Goal: Task Accomplishment & Management: Use online tool/utility

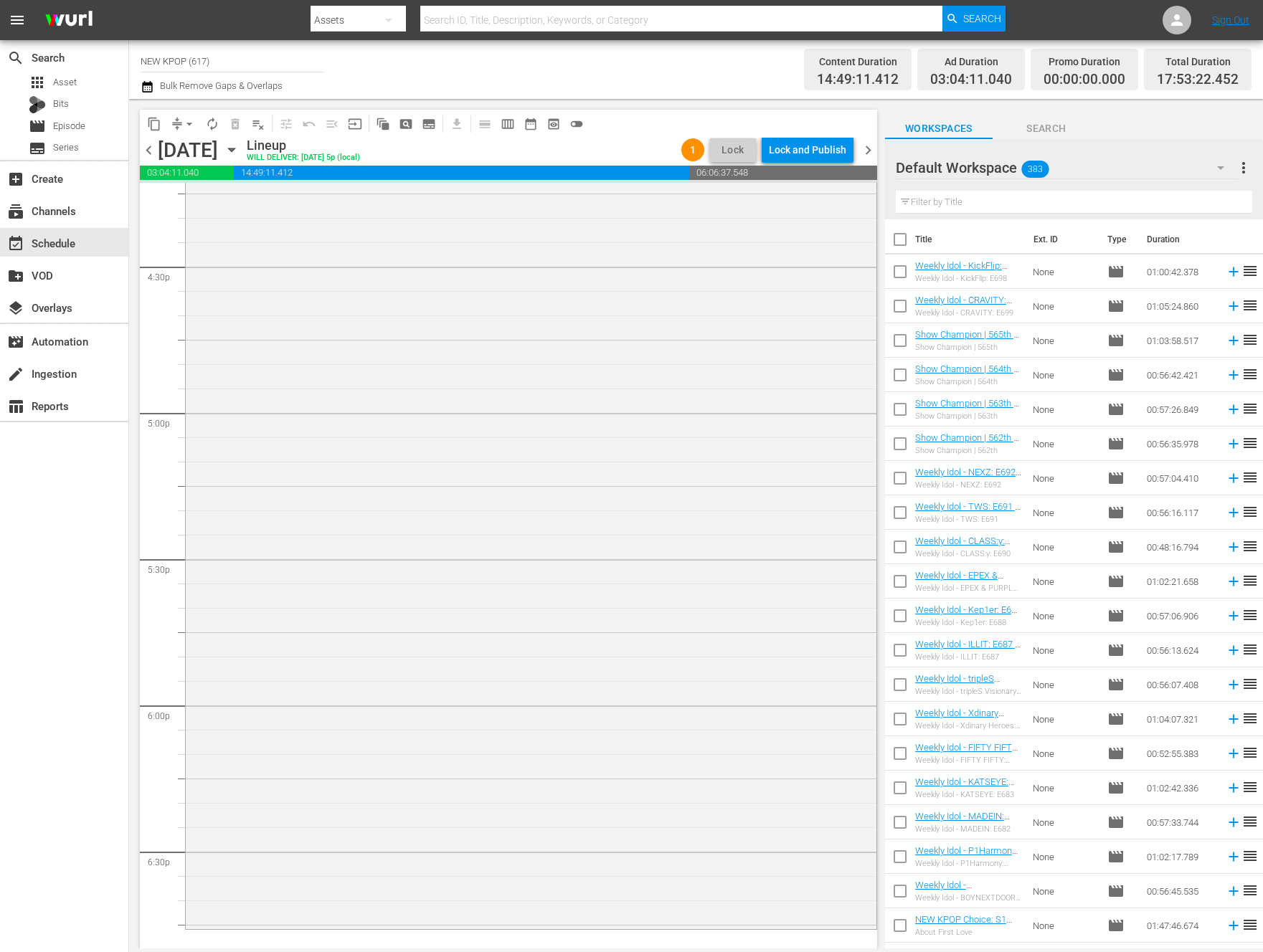
scroll to position [4638, 0]
click at [690, 553] on div "NEW KPOP Choice / SE2 / EP9: NEW KPOP Choice - STAGE MIX Pt.2 - NEW K.ID - SSTV…" at bounding box center [531, 558] width 690 height 945
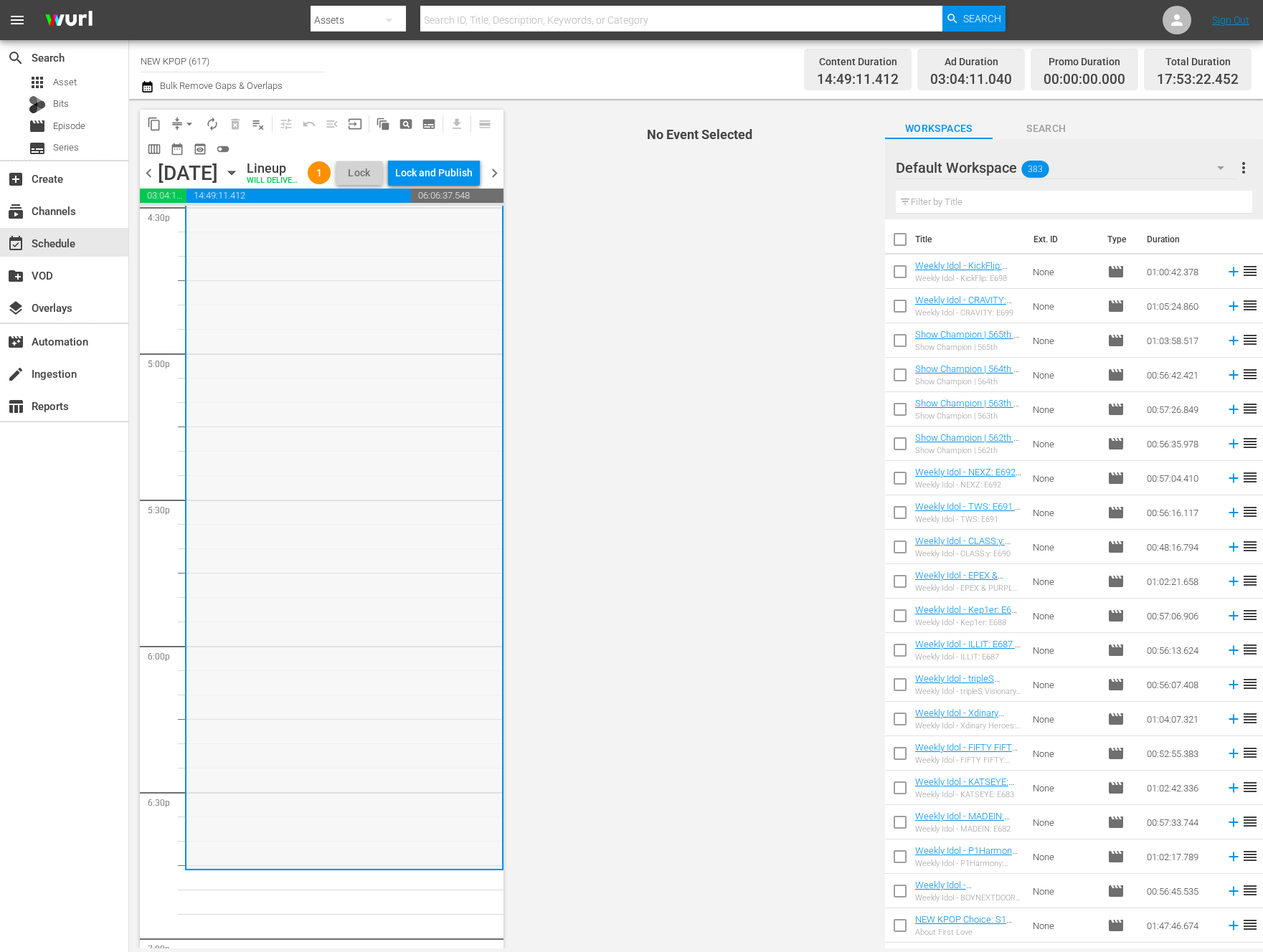
scroll to position [4868, 0]
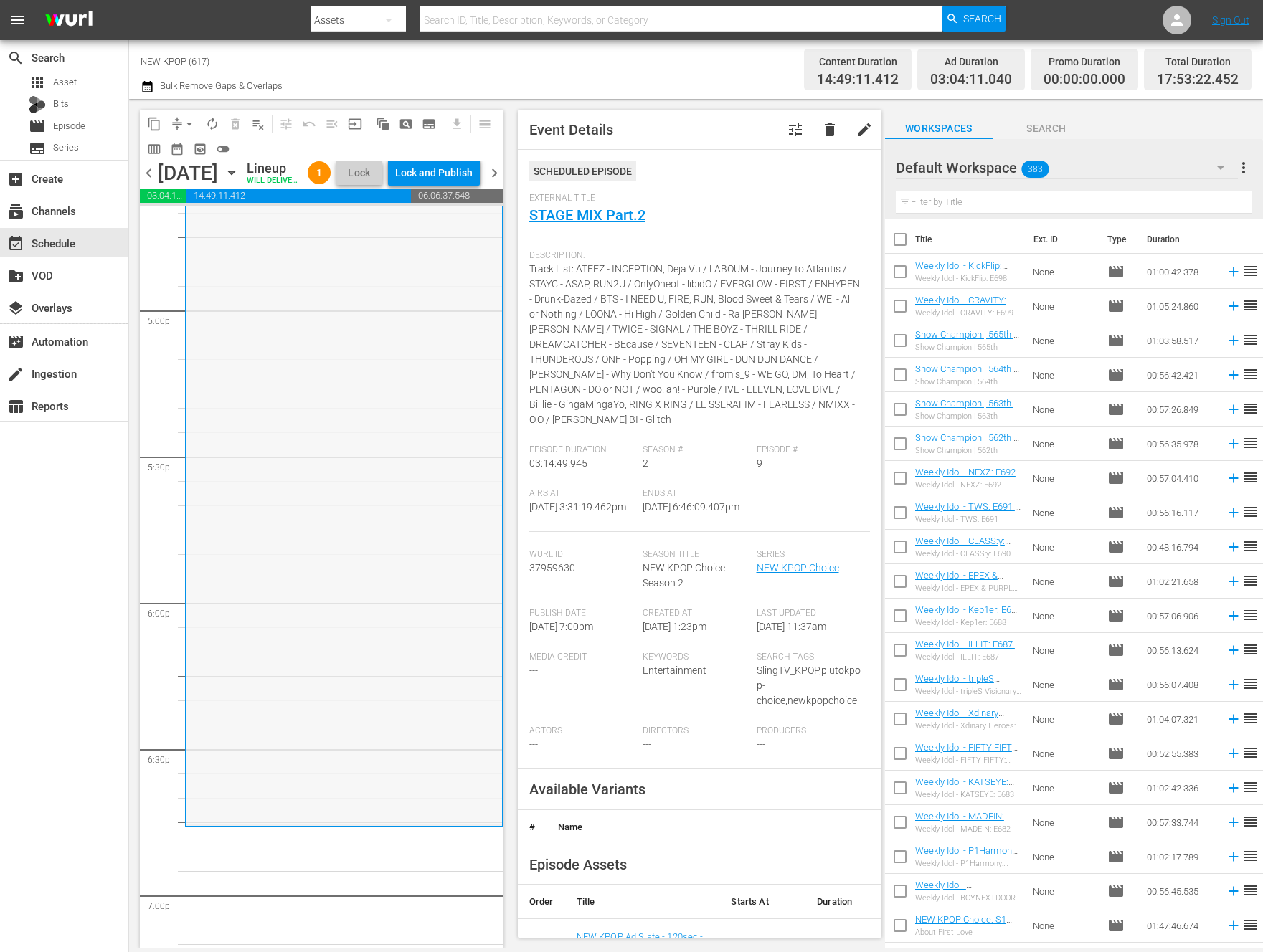
click at [401, 541] on div "NEW KPOP Choice / SE2 / EP9: NEW KPOP Choice - STAGE MIX Pt.2 - NEW K.ID - SSTV…" at bounding box center [344, 352] width 316 height 945
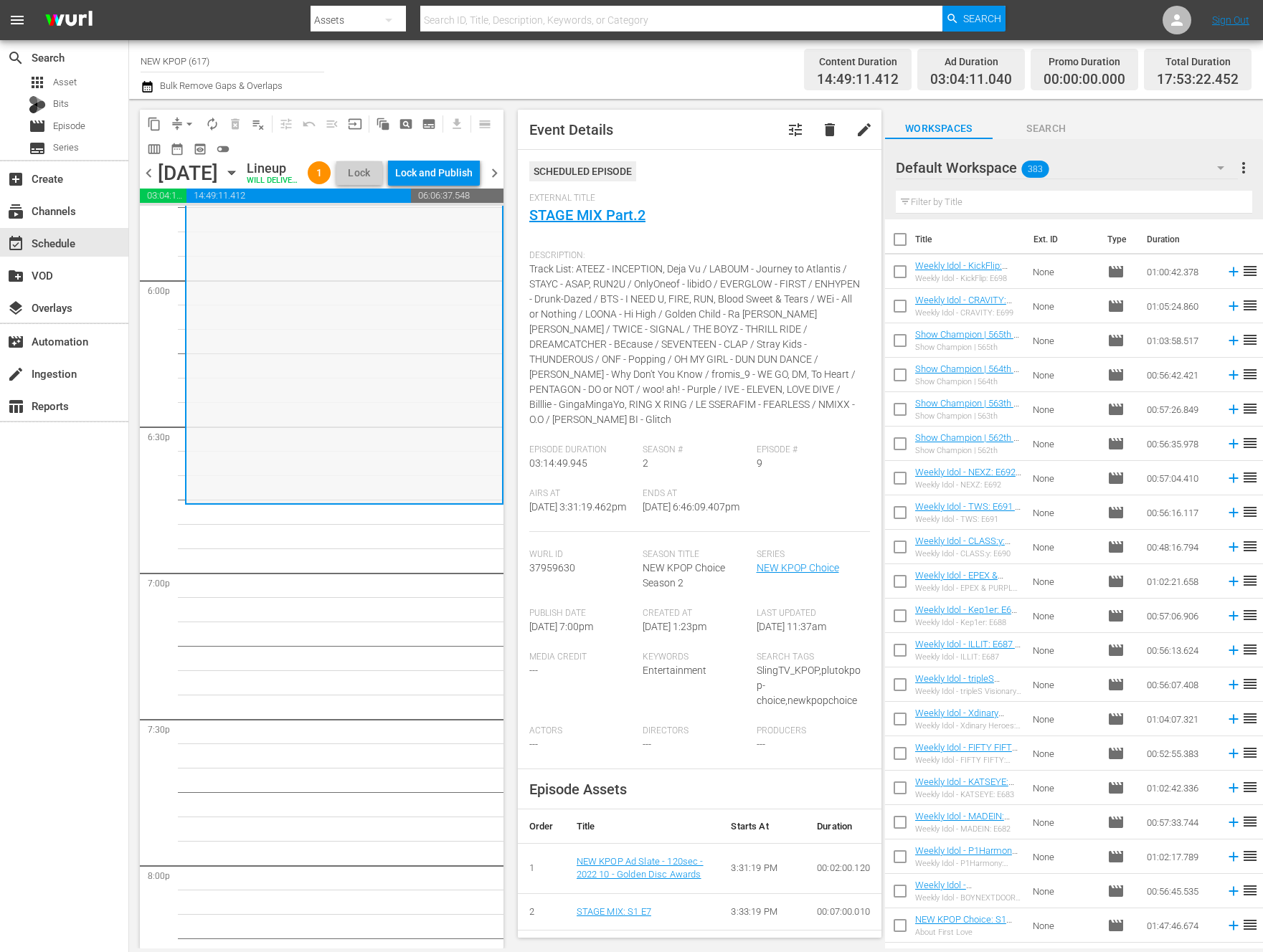
scroll to position [5191, 0]
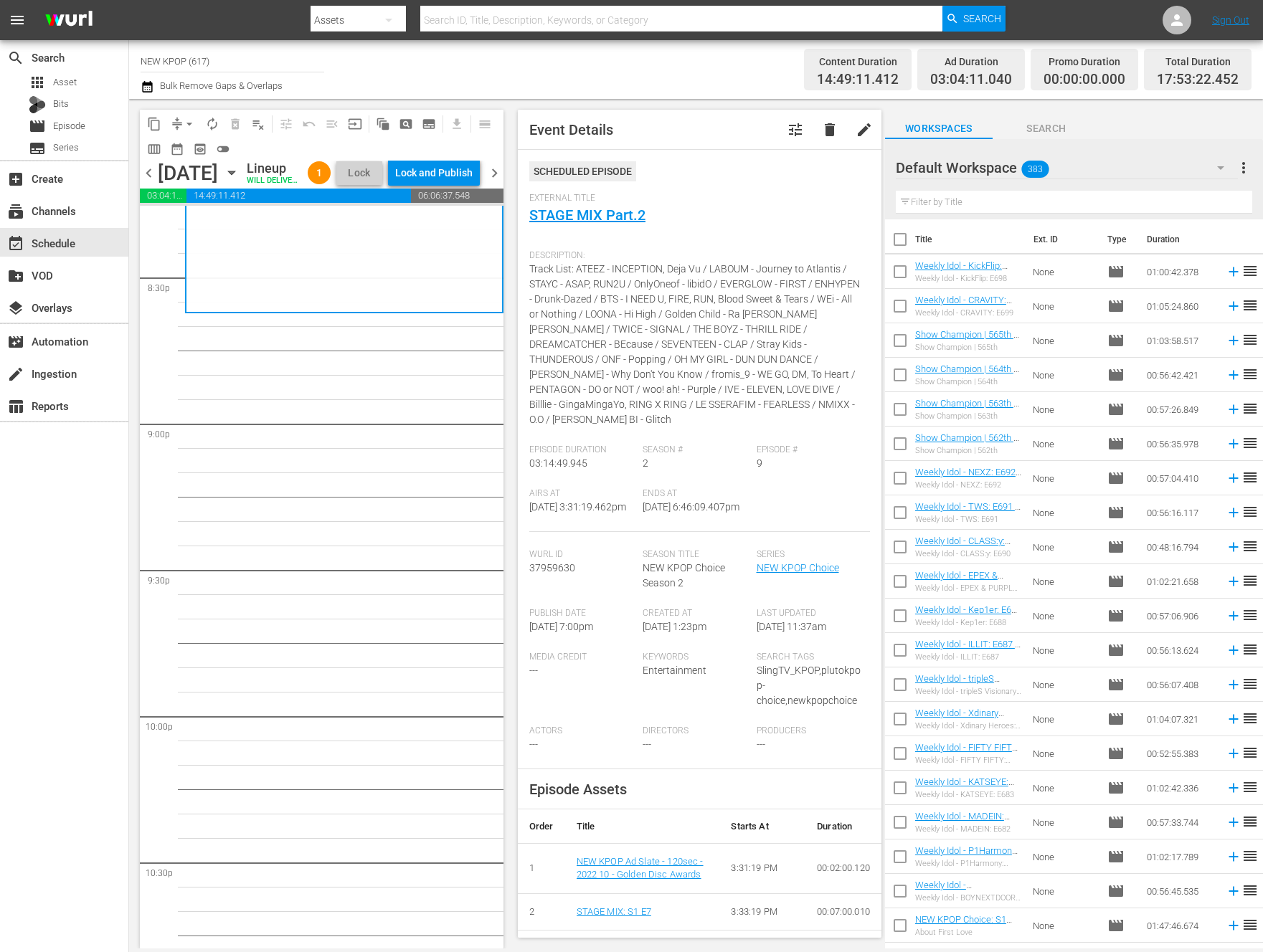
scroll to position [6300, 0]
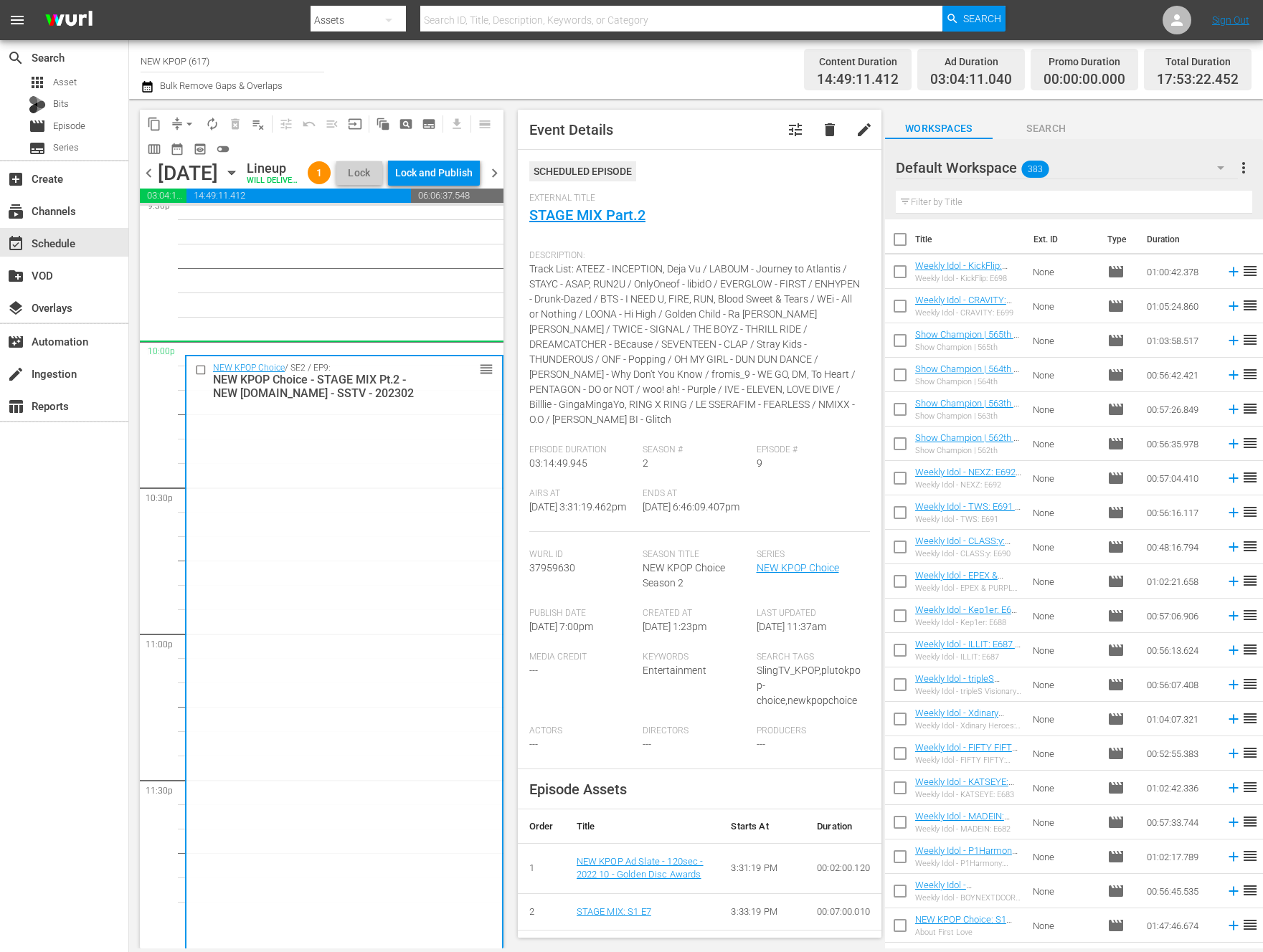
drag, startPoint x: 489, startPoint y: 290, endPoint x: 383, endPoint y: 376, distance: 136.5
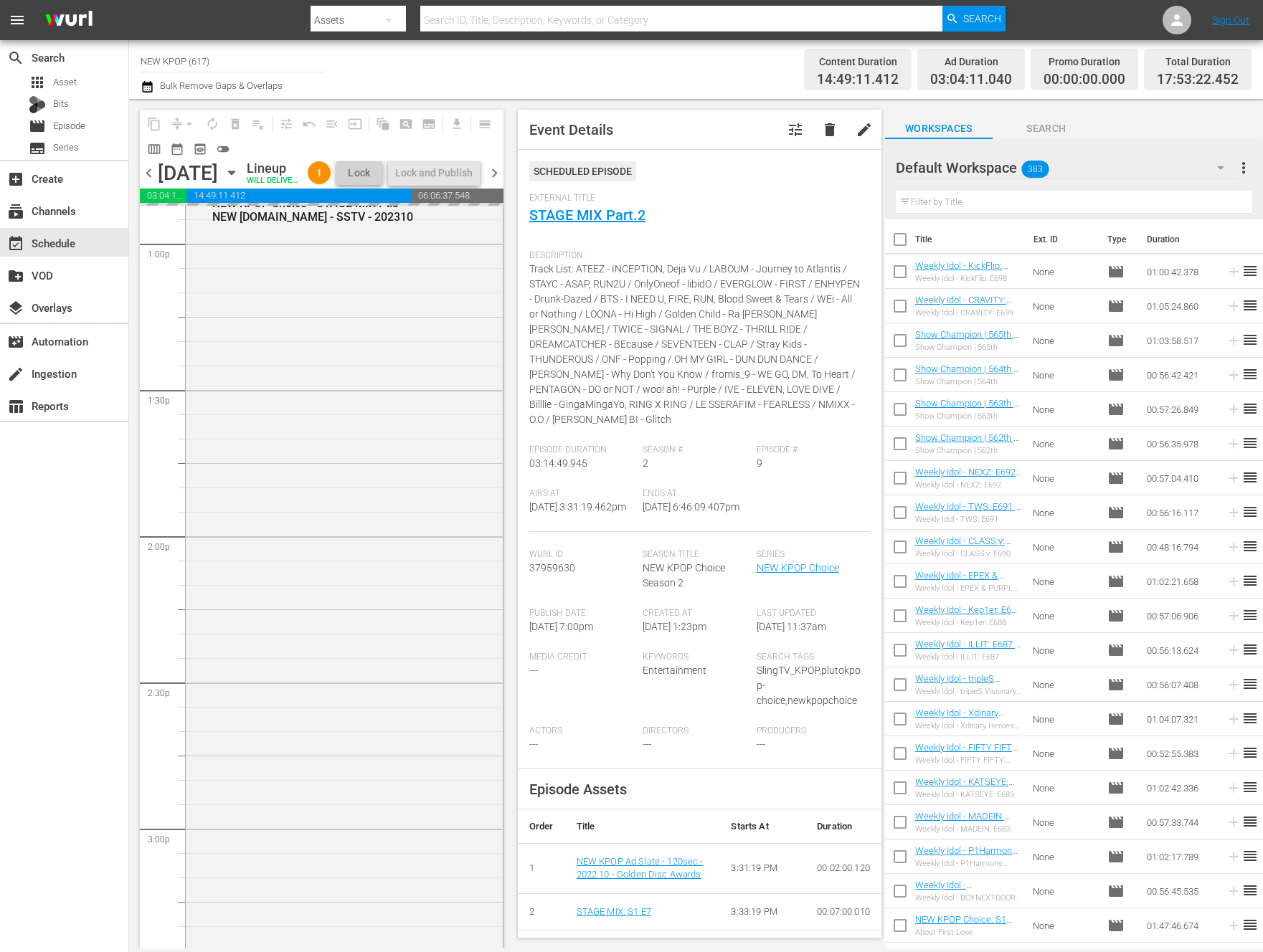
scroll to position [3748, 0]
click at [372, 533] on div "NEW KPOP Choice / SE2 / EP12: NEW KPOP Choice - STAGE MIX Pt.3 - NEW K.ID - SST…" at bounding box center [343, 595] width 317 height 798
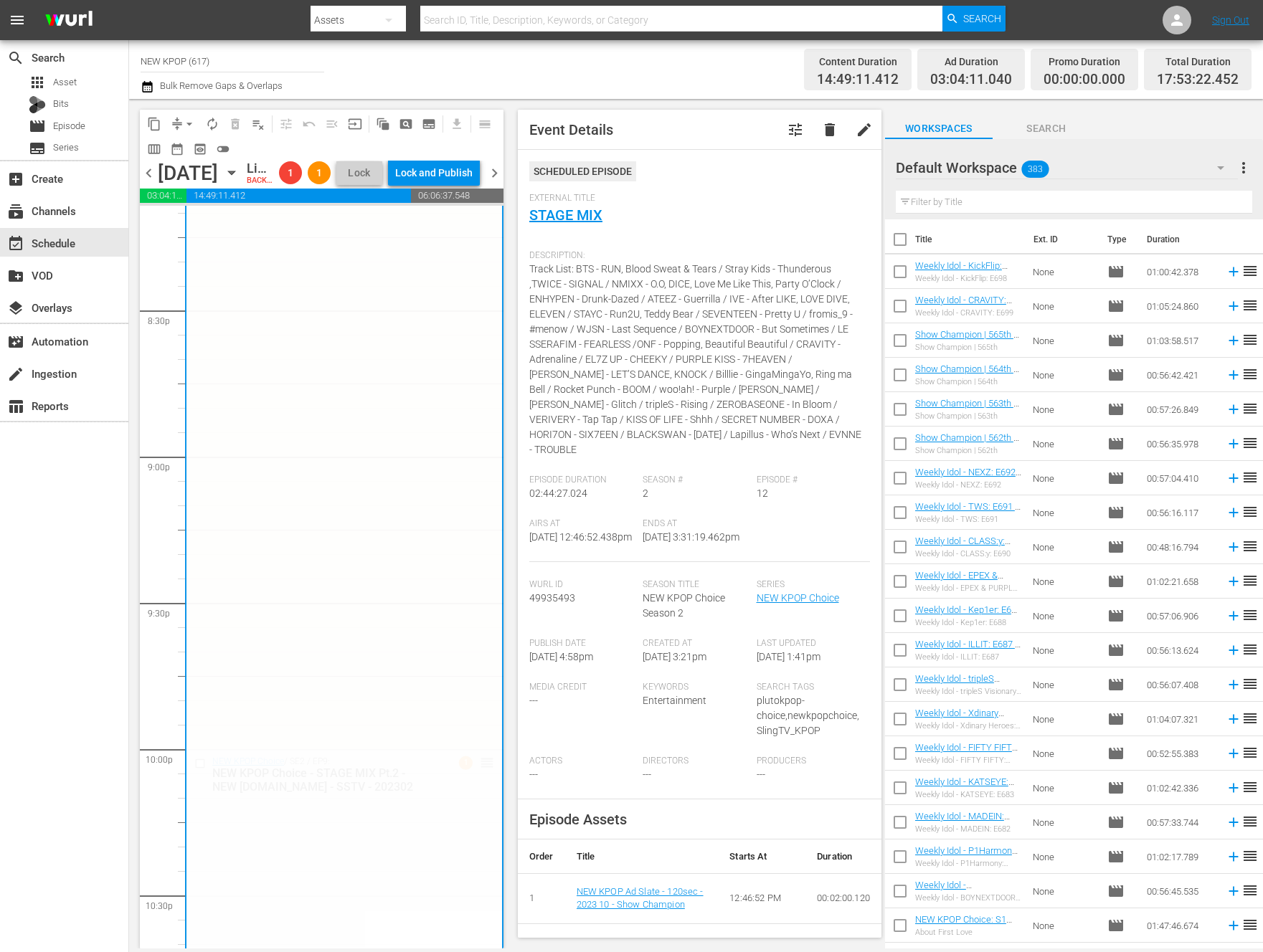
scroll to position [5595, 0]
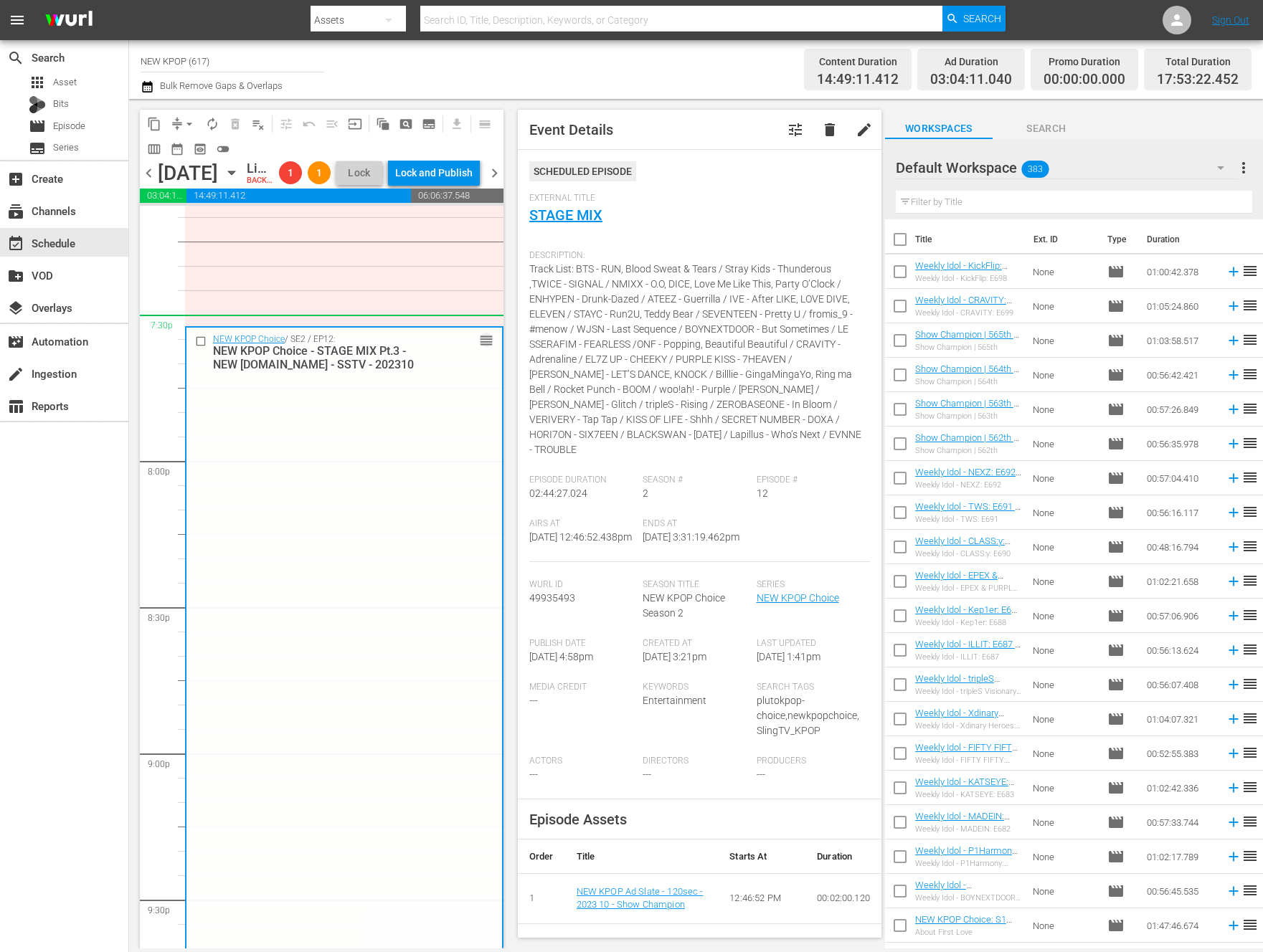
drag, startPoint x: 485, startPoint y: 279, endPoint x: 394, endPoint y: 348, distance: 114.2
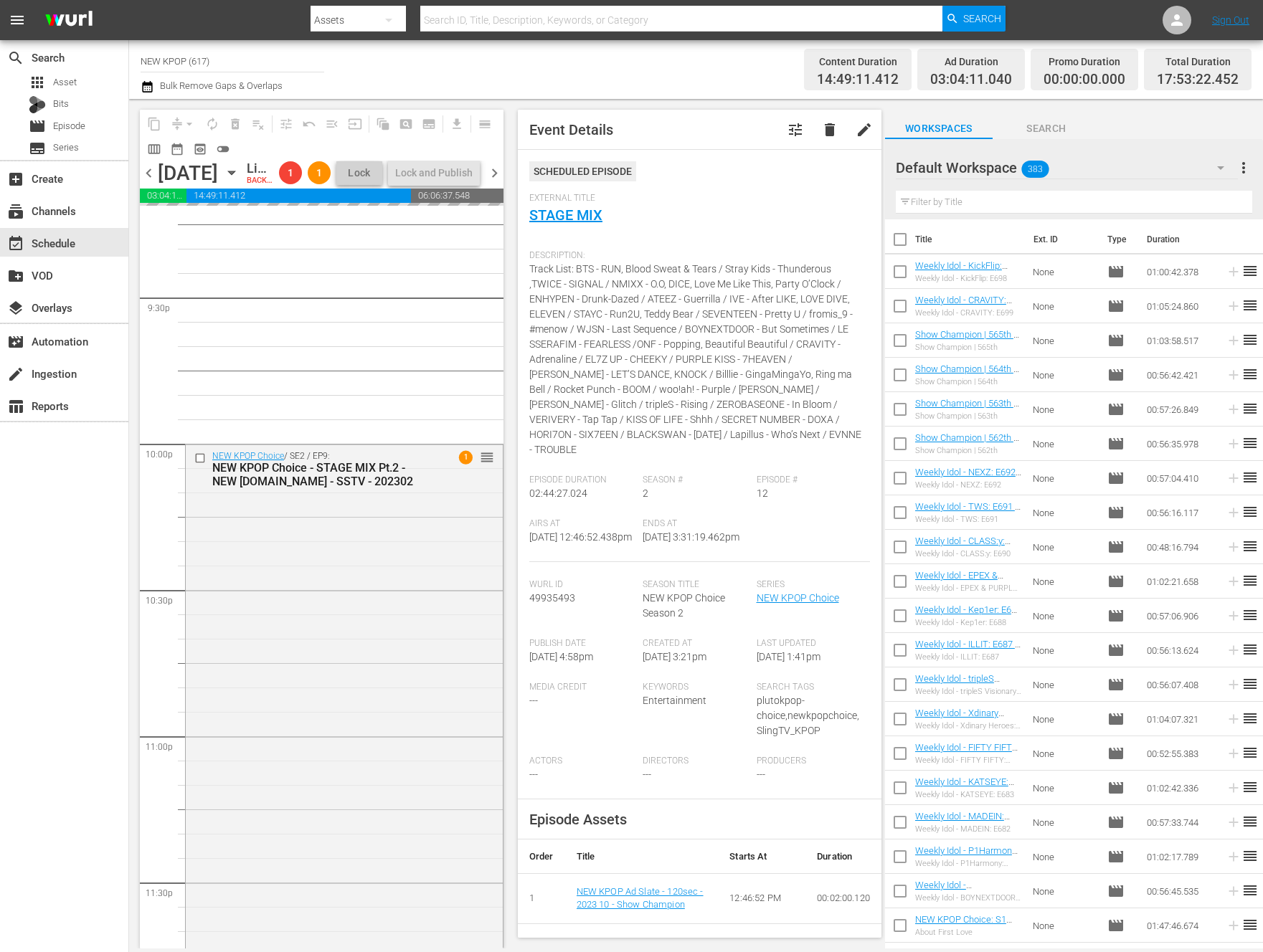
scroll to position [6212, 0]
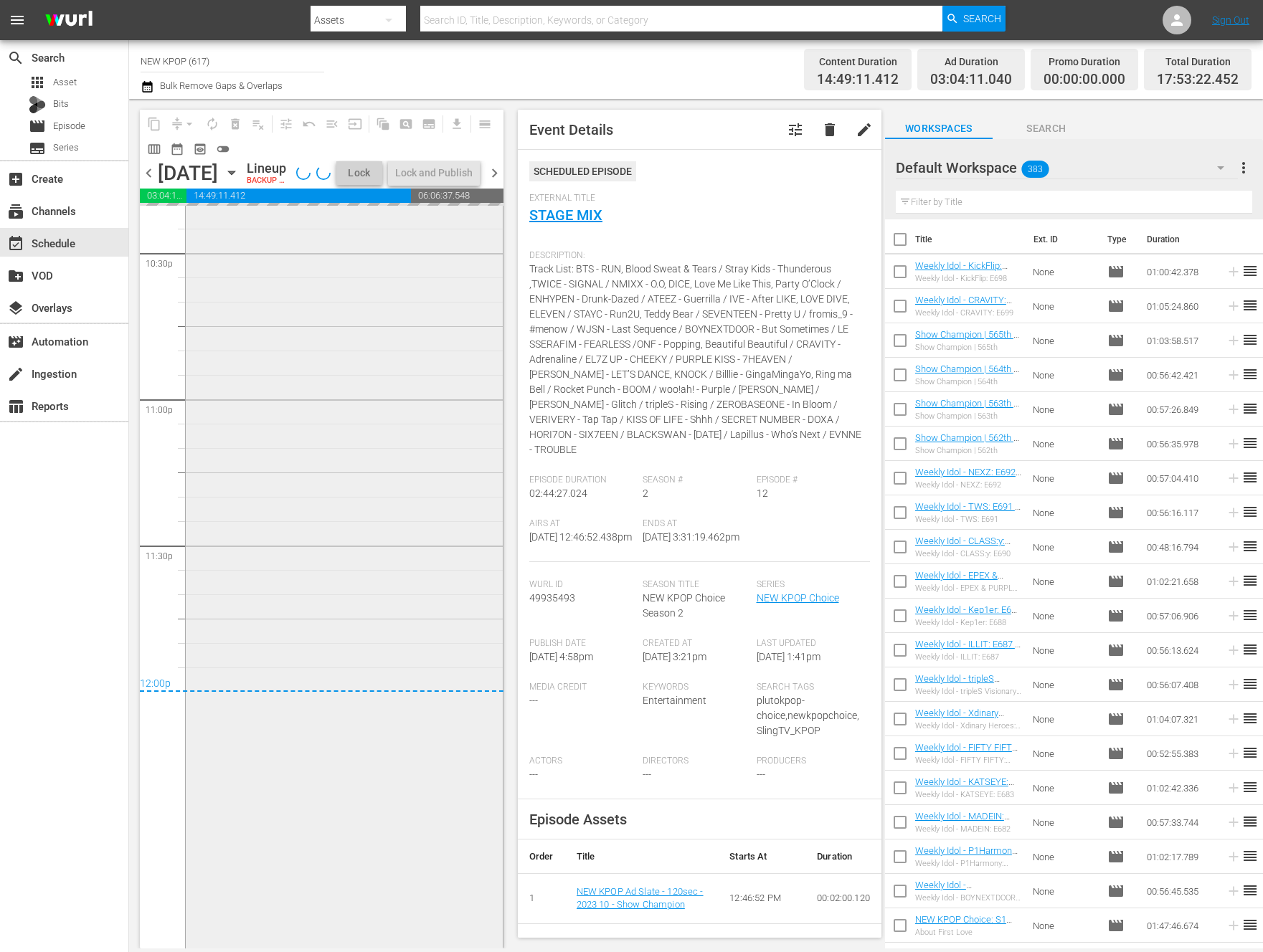
scroll to position [6248, 0]
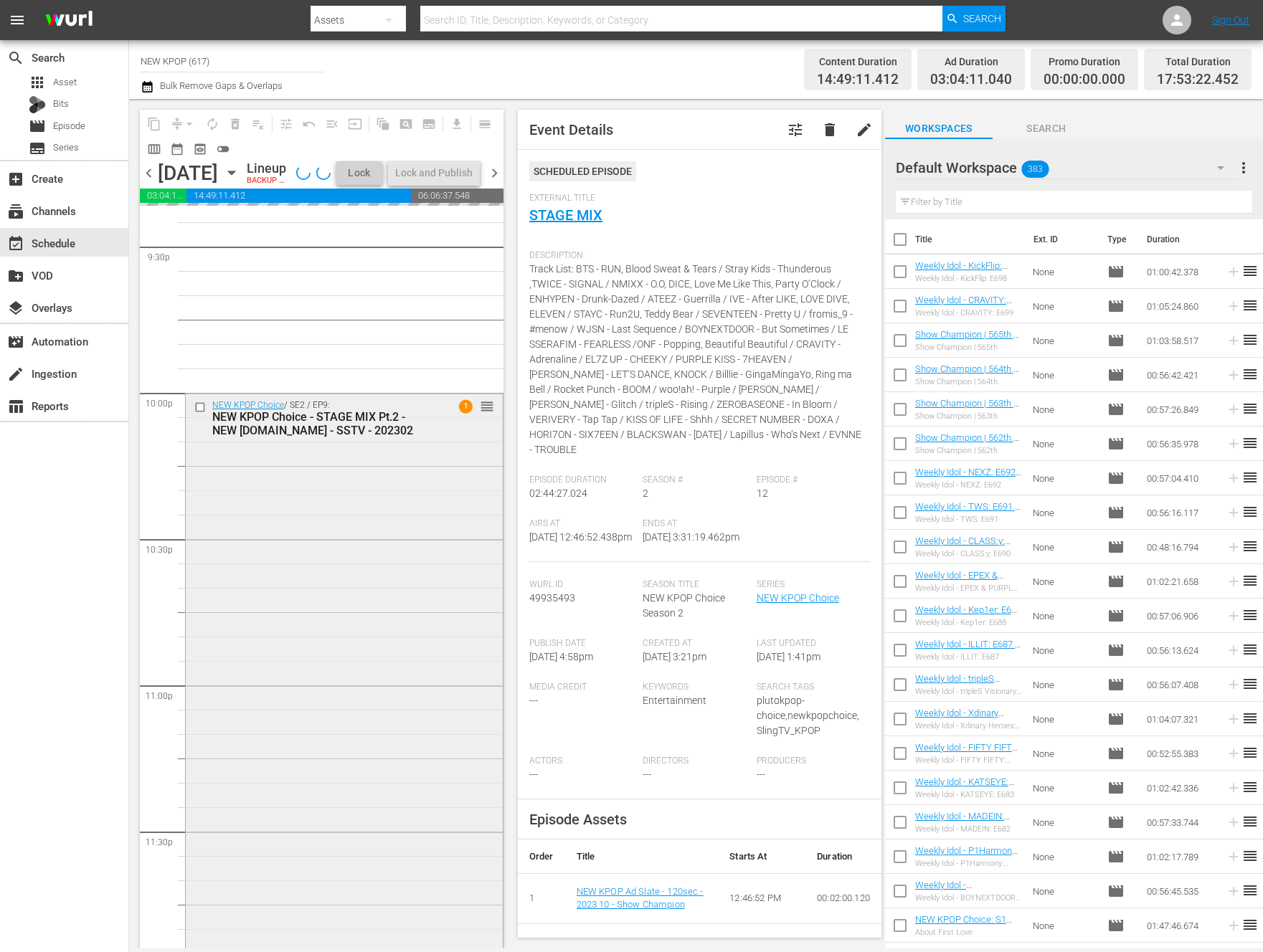
click at [303, 426] on div "NEW KPOP Choice / SE2 / EP9: NEW KPOP Choice - STAGE MIX Pt.2 - NEW K.ID - SSTV…" at bounding box center [322, 419] width 219 height 37
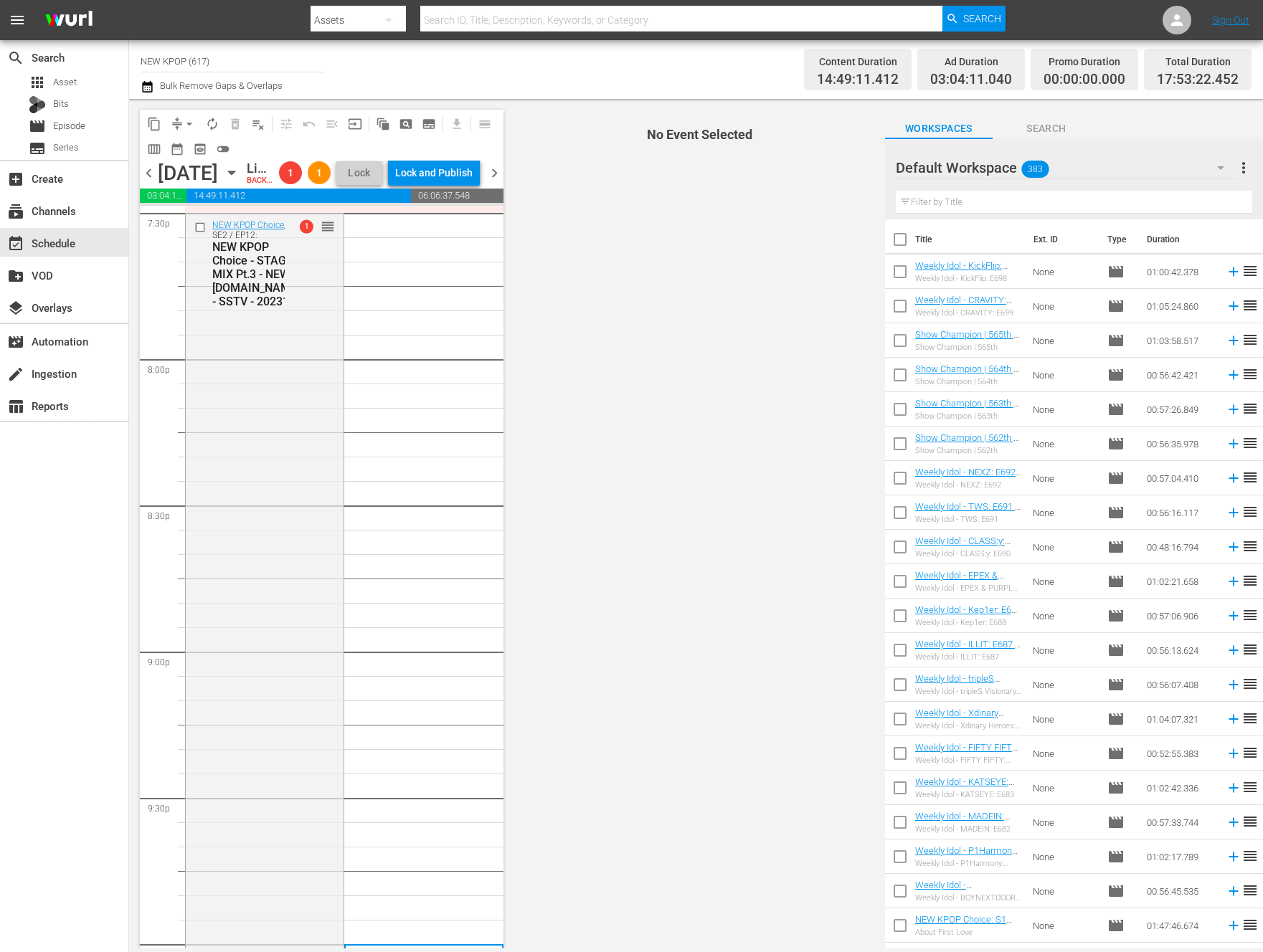
scroll to position [5593, 0]
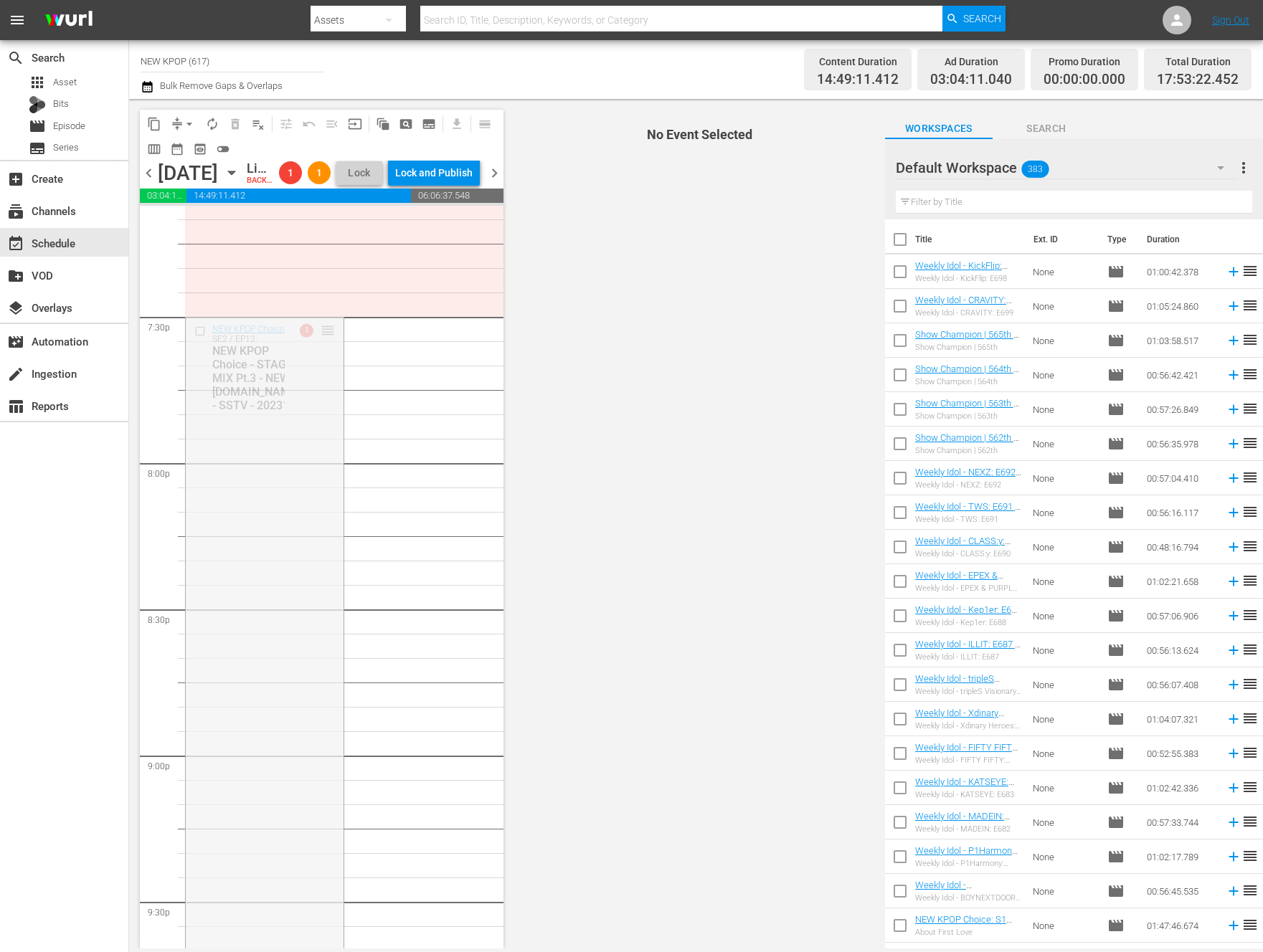
drag, startPoint x: 333, startPoint y: 359, endPoint x: 337, endPoint y: 312, distance: 47.2
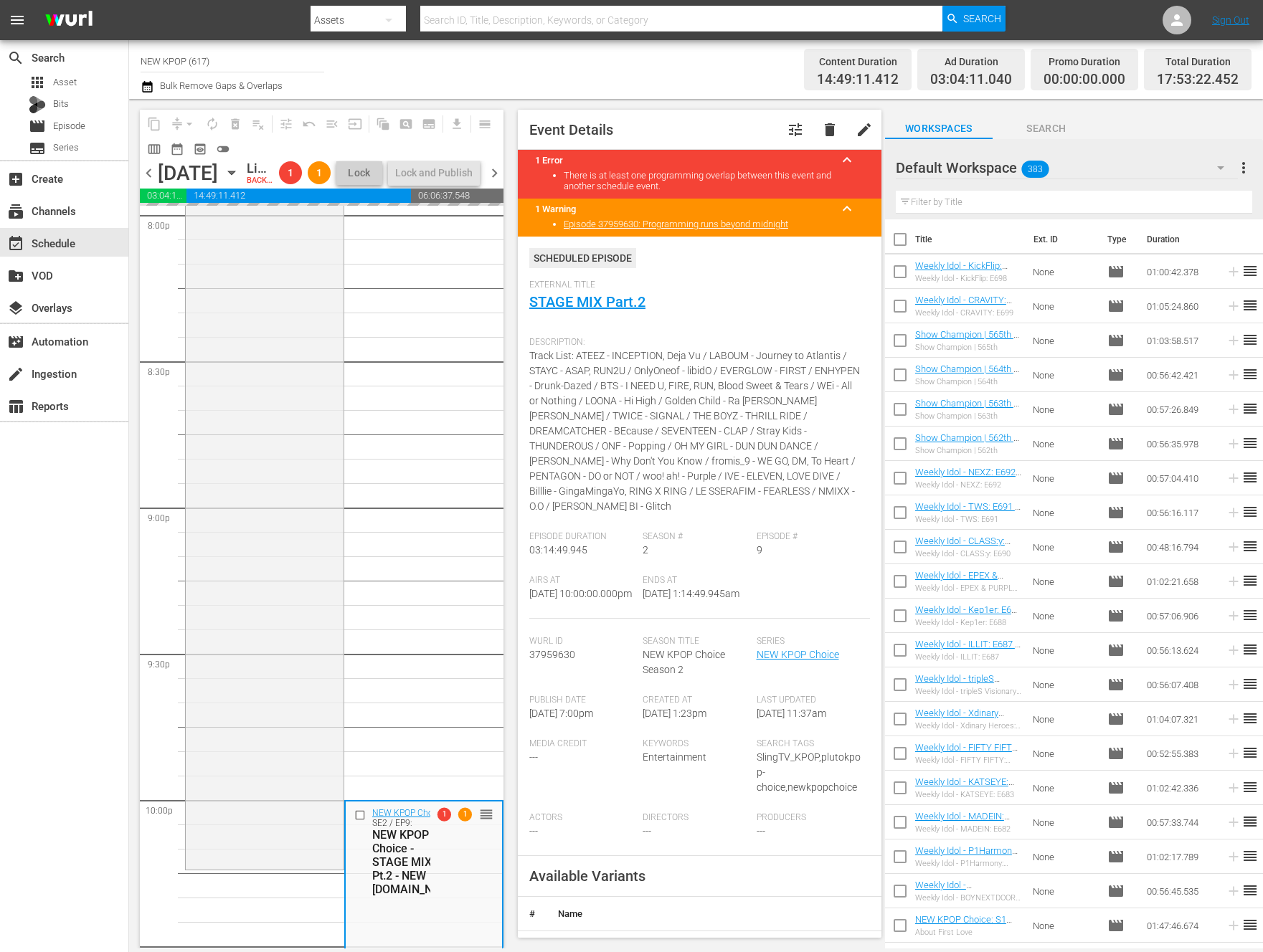
scroll to position [5844, 0]
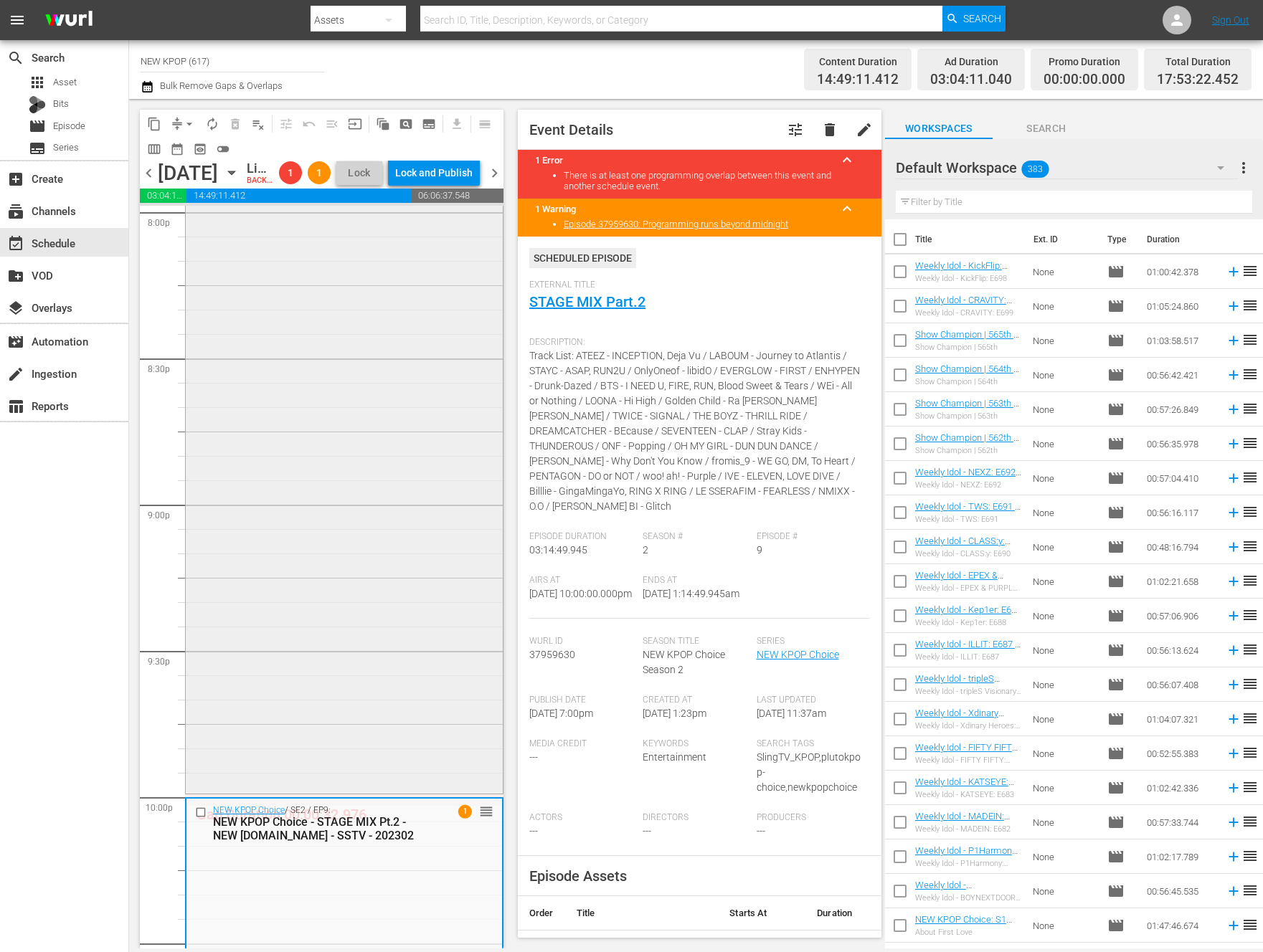
click at [272, 468] on div "NEW KPOP Choice / SE2 / EP12: NEW KPOP Choice - STAGE MIX Pt.3 - NEW K.ID - SST…" at bounding box center [343, 392] width 317 height 798
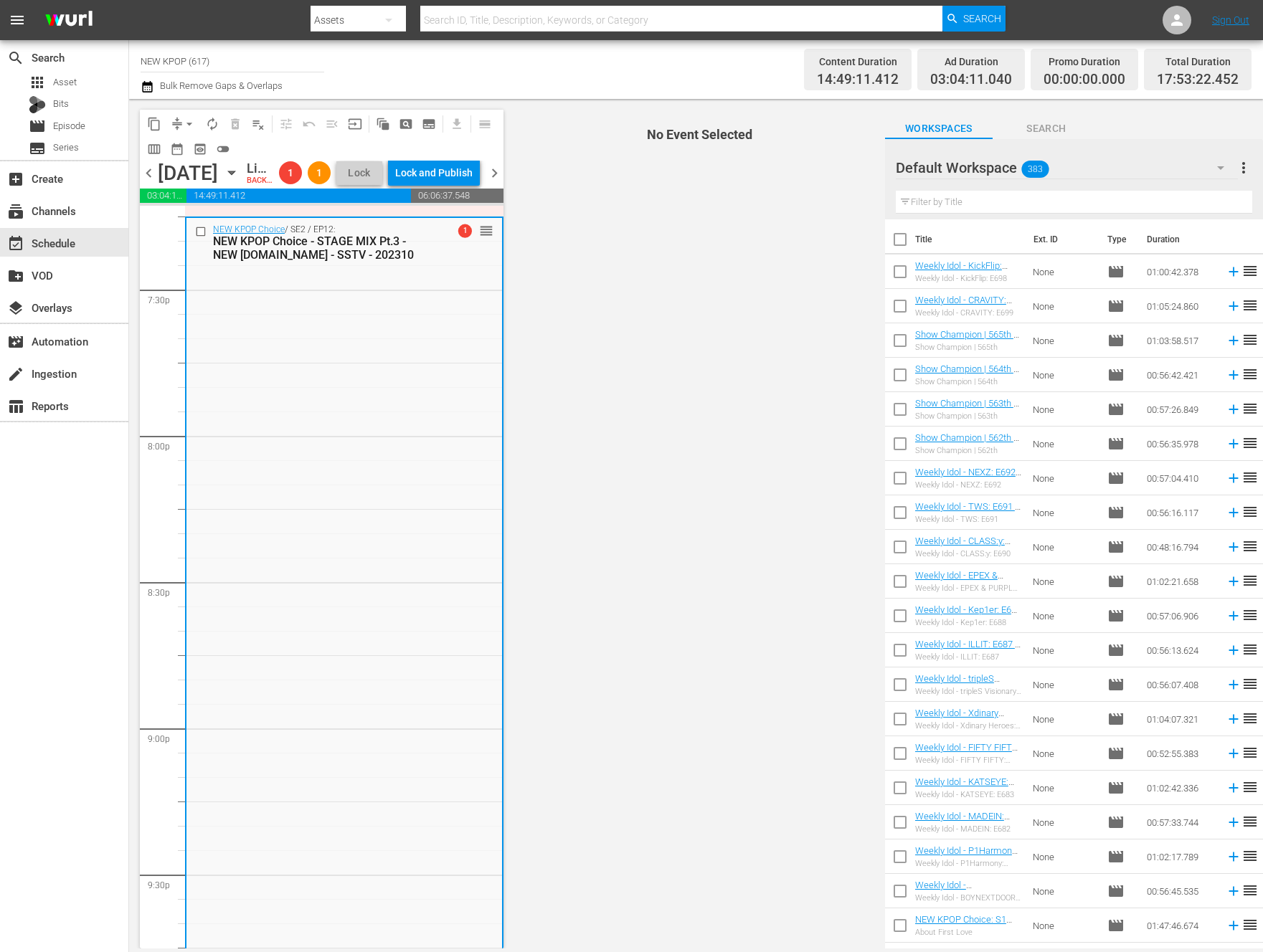
scroll to position [5006, 0]
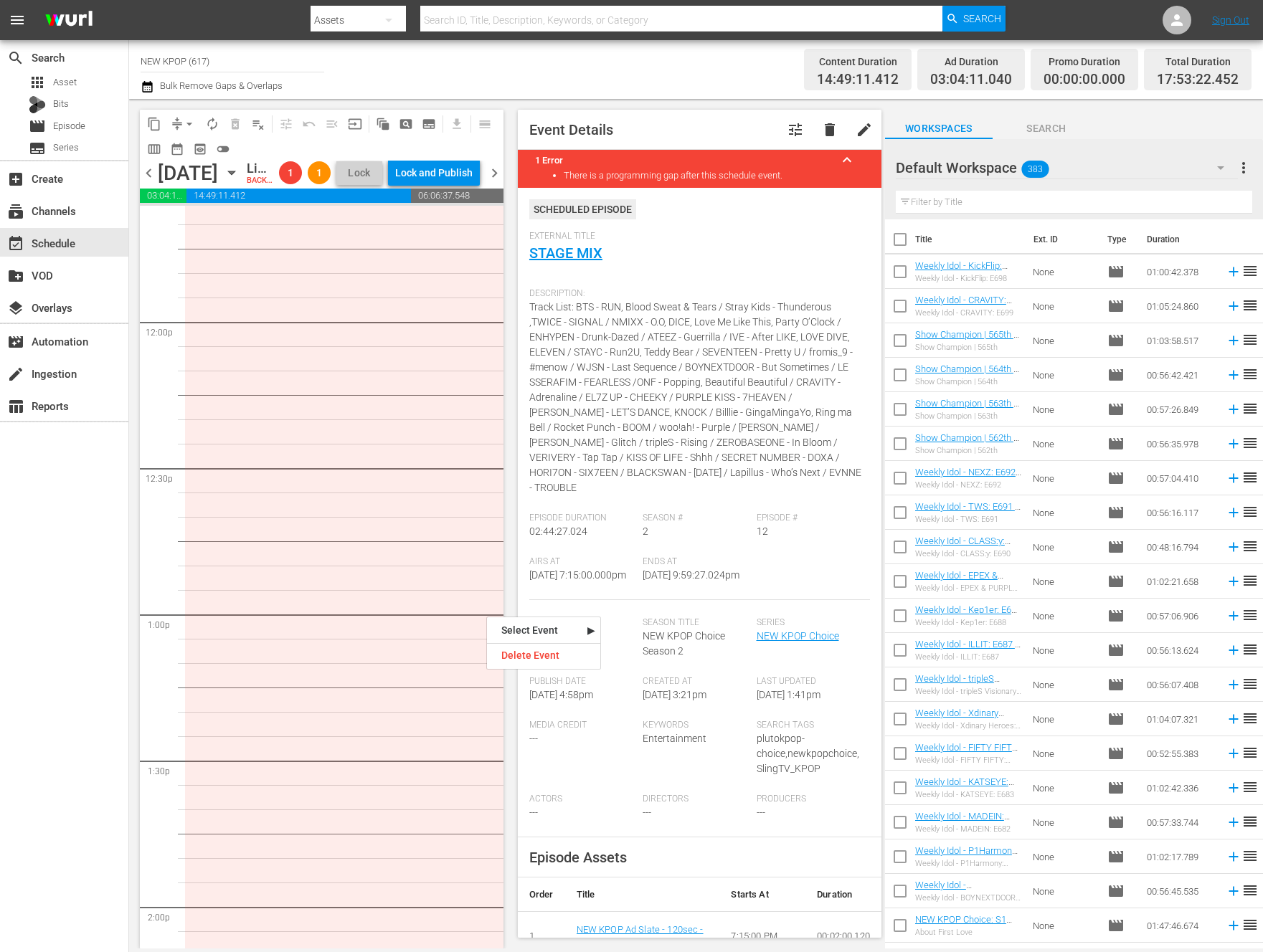
scroll to position [2639, 0]
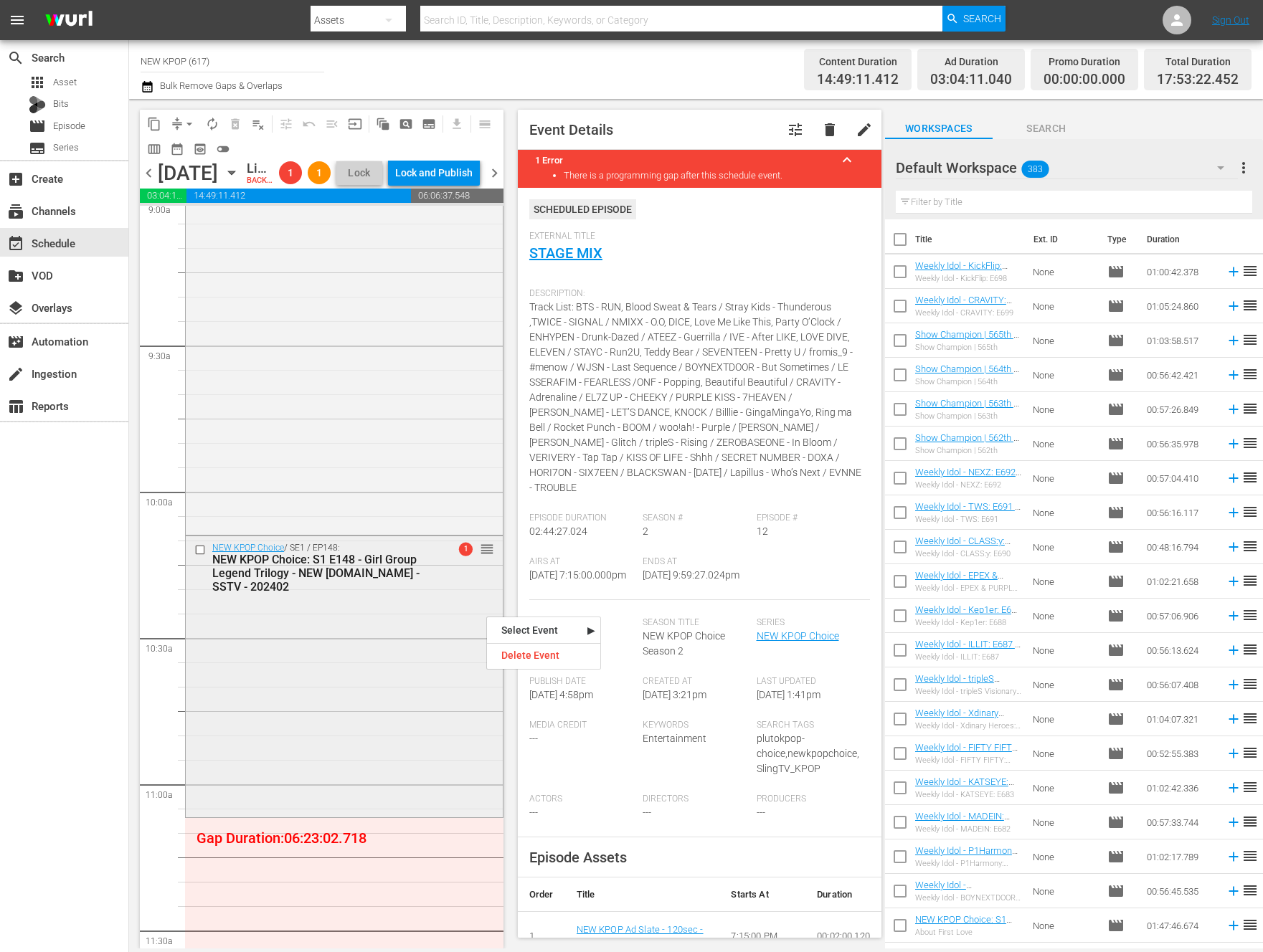
click at [326, 657] on div "NEW KPOP Choice / SE1 / EP148: NEW KPOP Choice: S1 E148 - Girl Group Legend Tri…" at bounding box center [343, 675] width 317 height 278
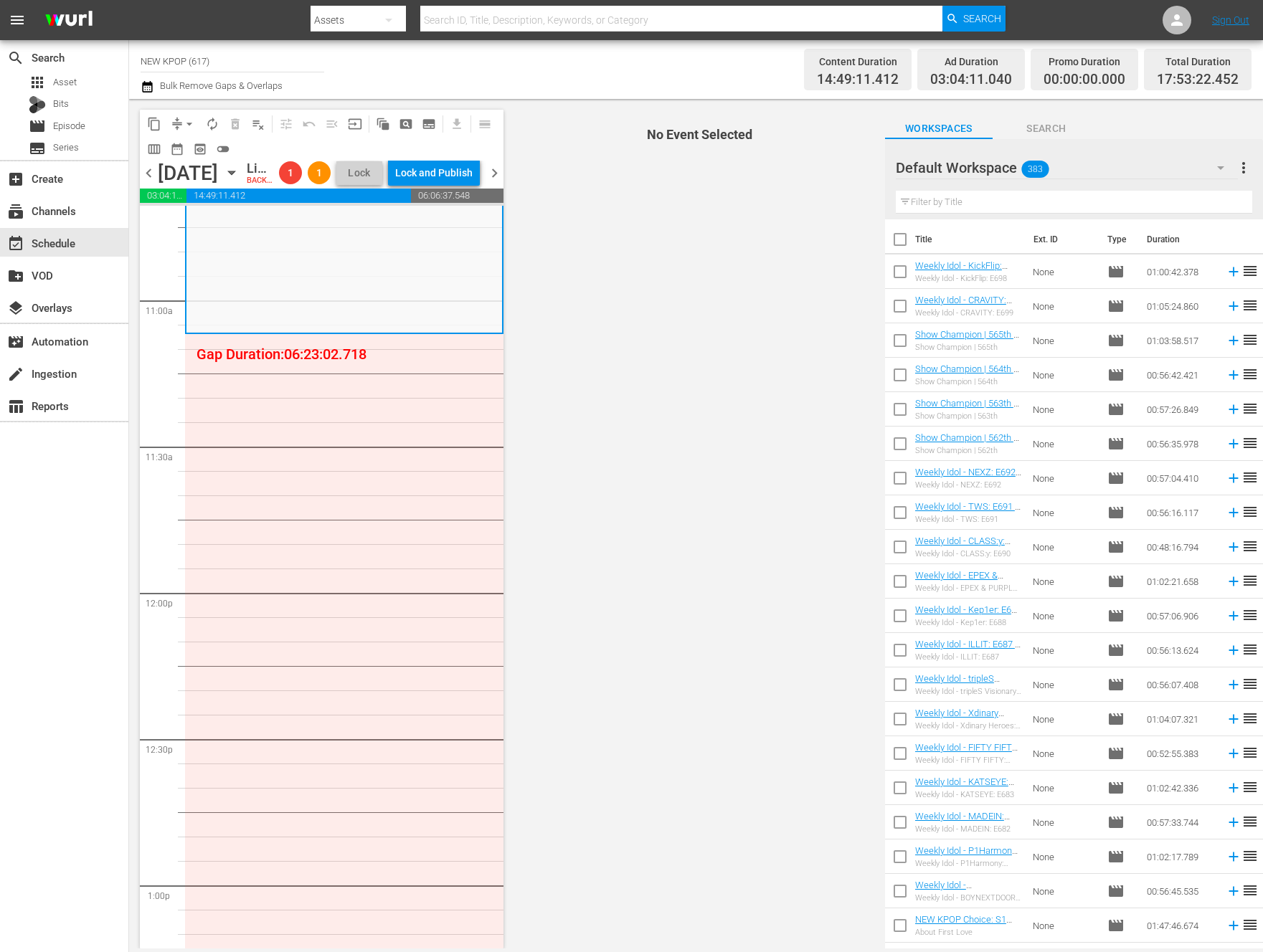
scroll to position [3123, 0]
click at [971, 192] on input "text" at bounding box center [1074, 201] width 356 height 23
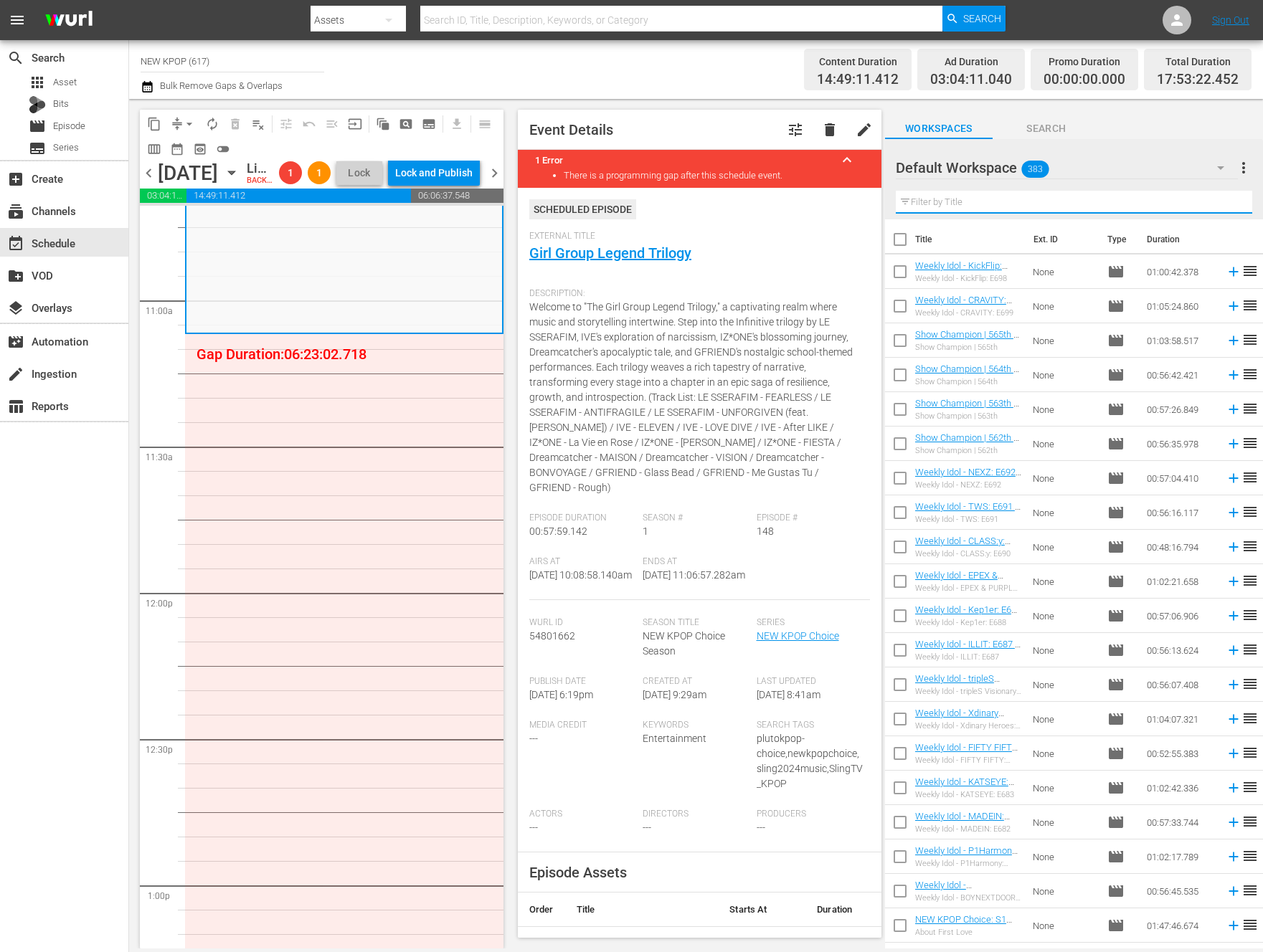
click at [972, 196] on input "text" at bounding box center [1074, 201] width 356 height 23
type input "new kpop choice"
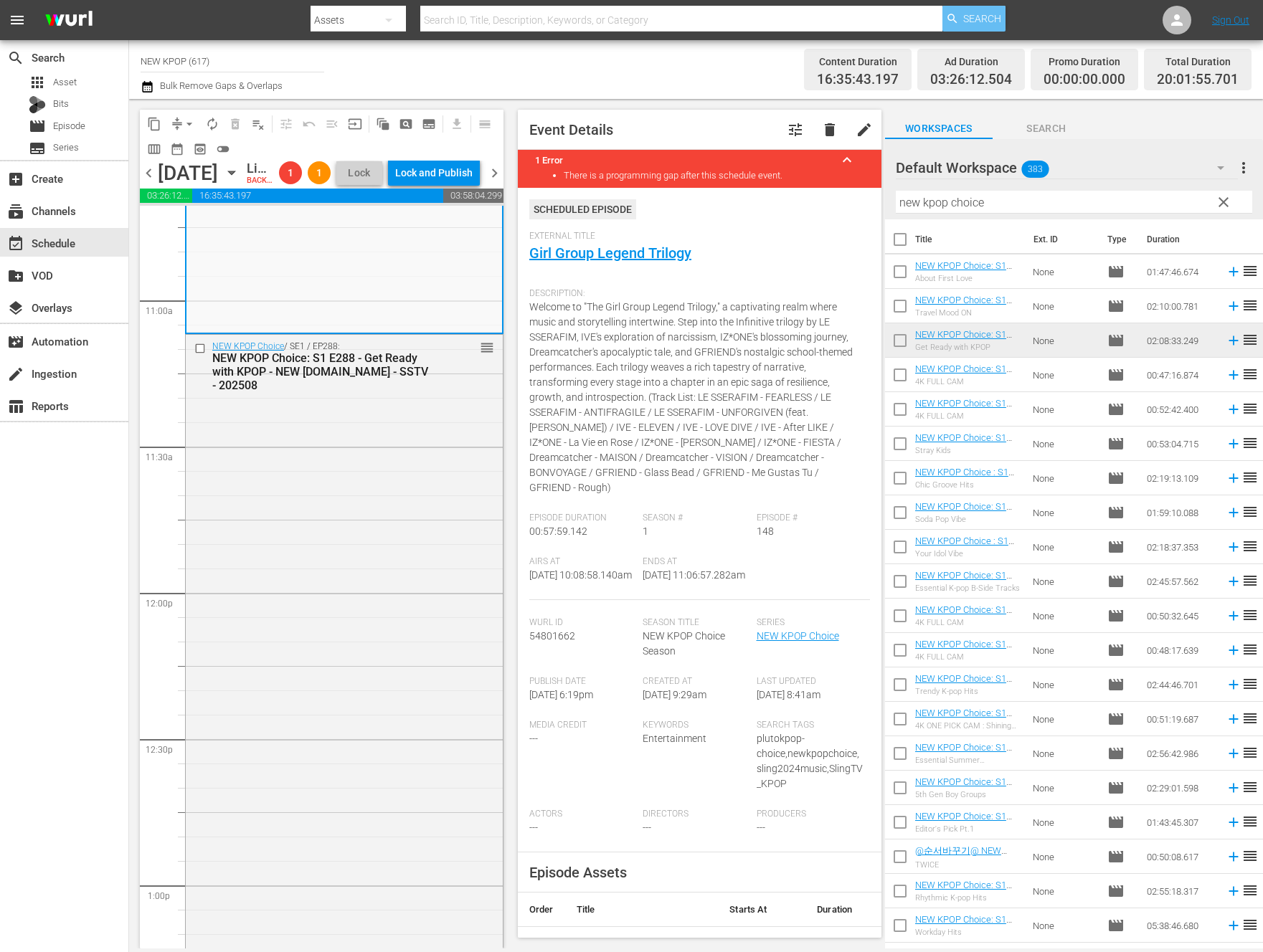
drag, startPoint x: 932, startPoint y: 333, endPoint x: 970, endPoint y: 8, distance: 327.2
click at [312, 526] on div "NEW KPOP Choice / SE1 / EP288: NEW KPOP Choice: S1 E288 - Get Ready with KPOP -…" at bounding box center [343, 646] width 317 height 622
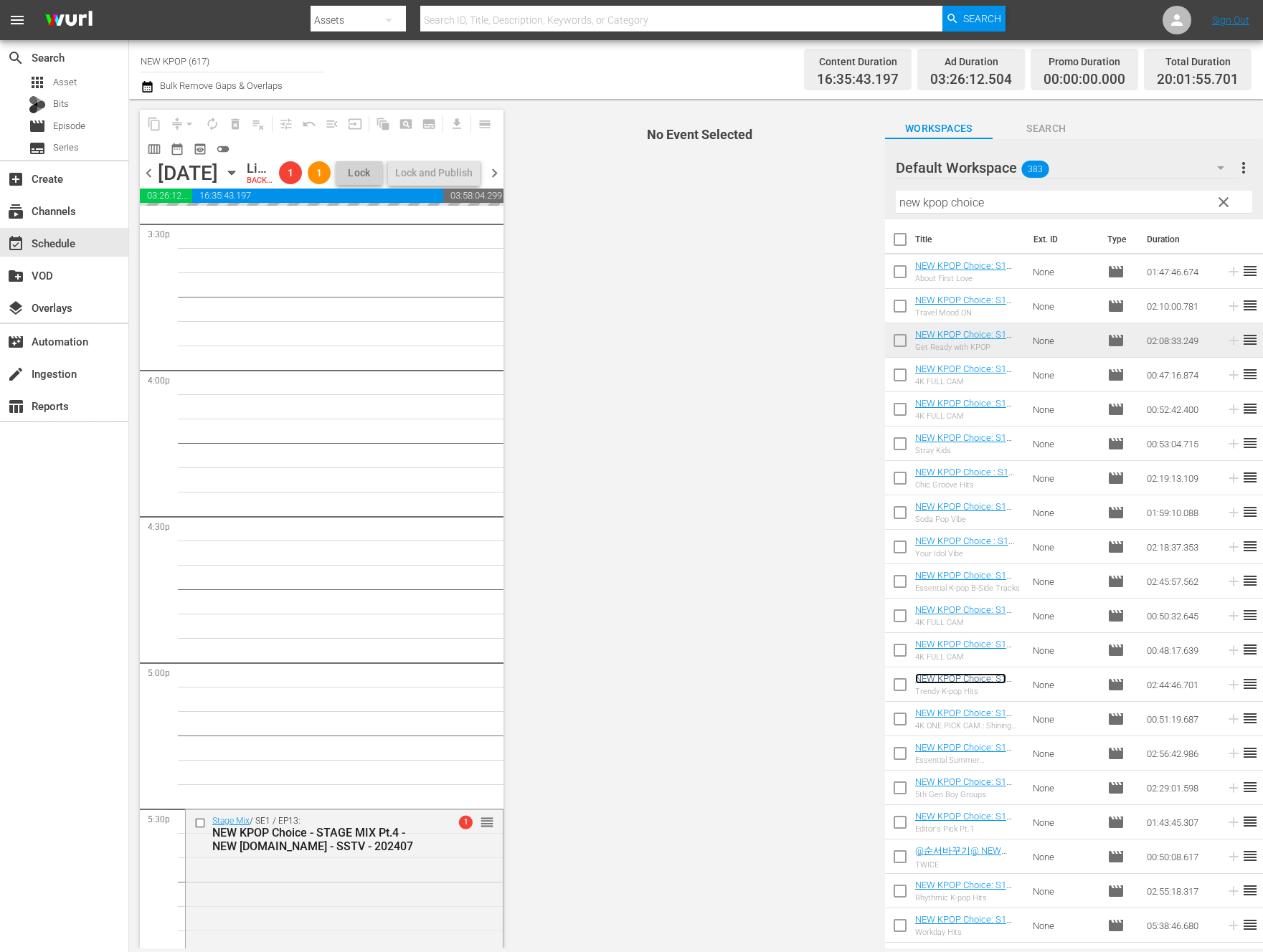
scroll to position [4471, 0]
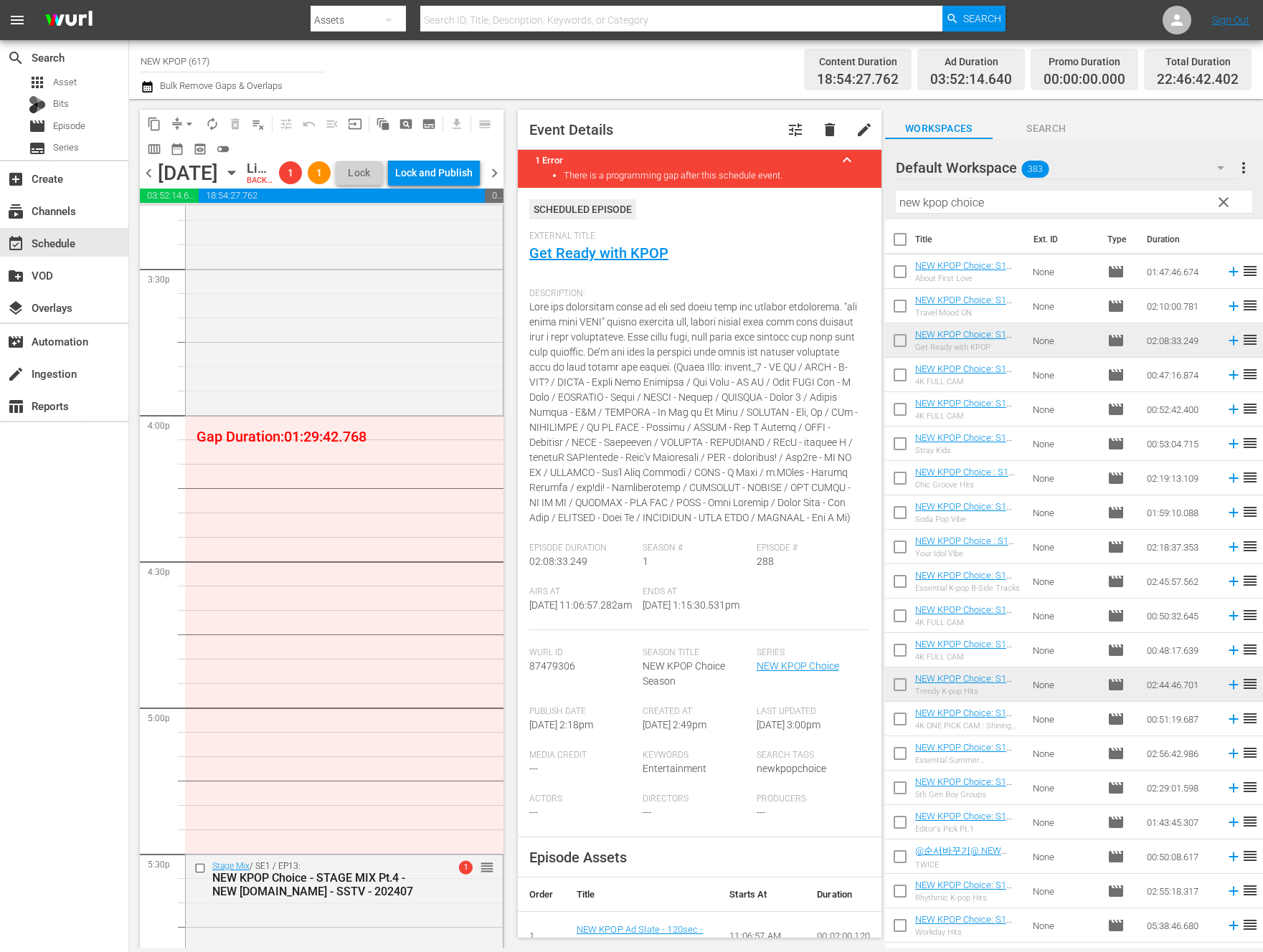
drag, startPoint x: 957, startPoint y: 681, endPoint x: 494, endPoint y: 3, distance: 821.0
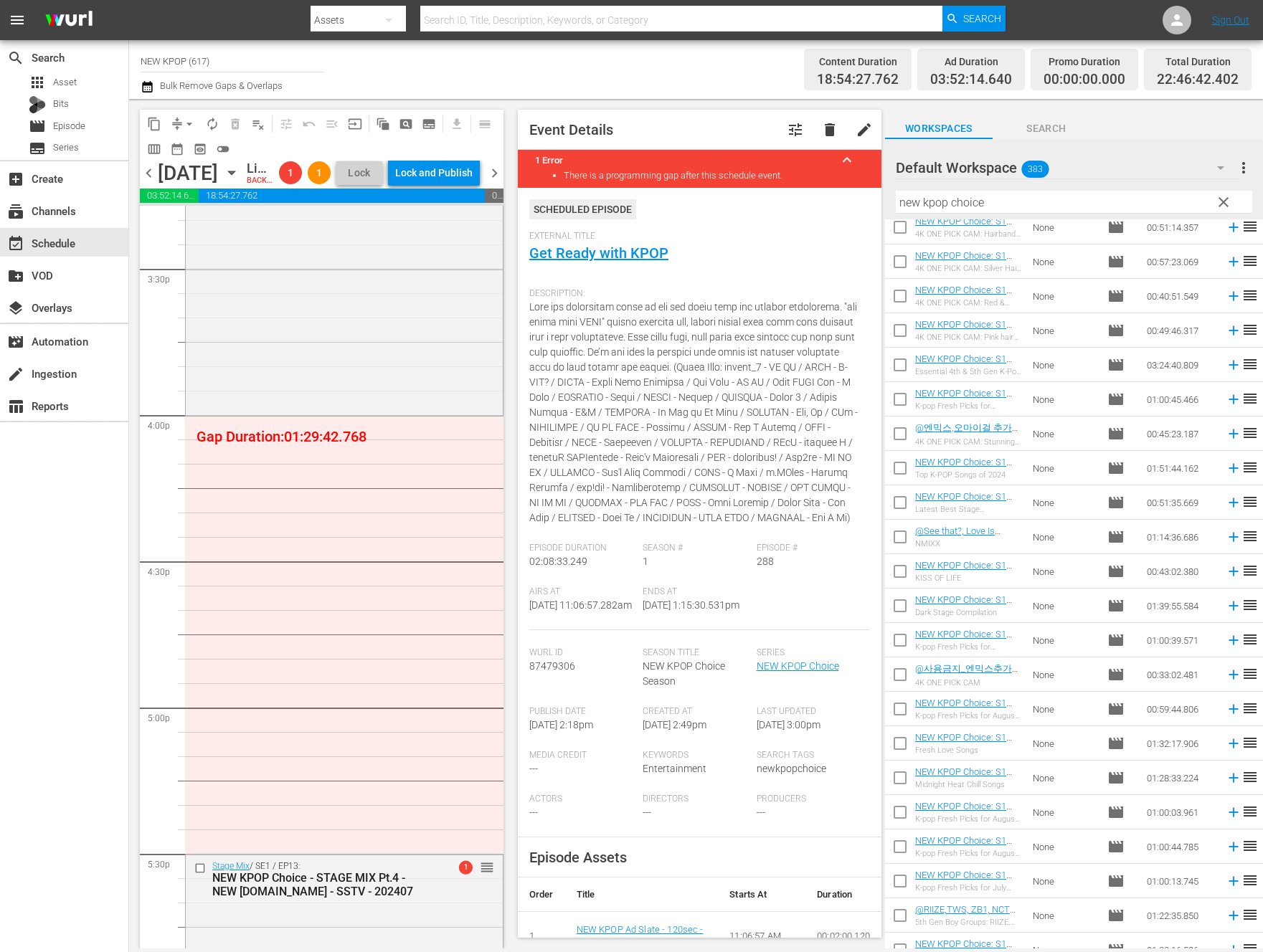
scroll to position [2883, 0]
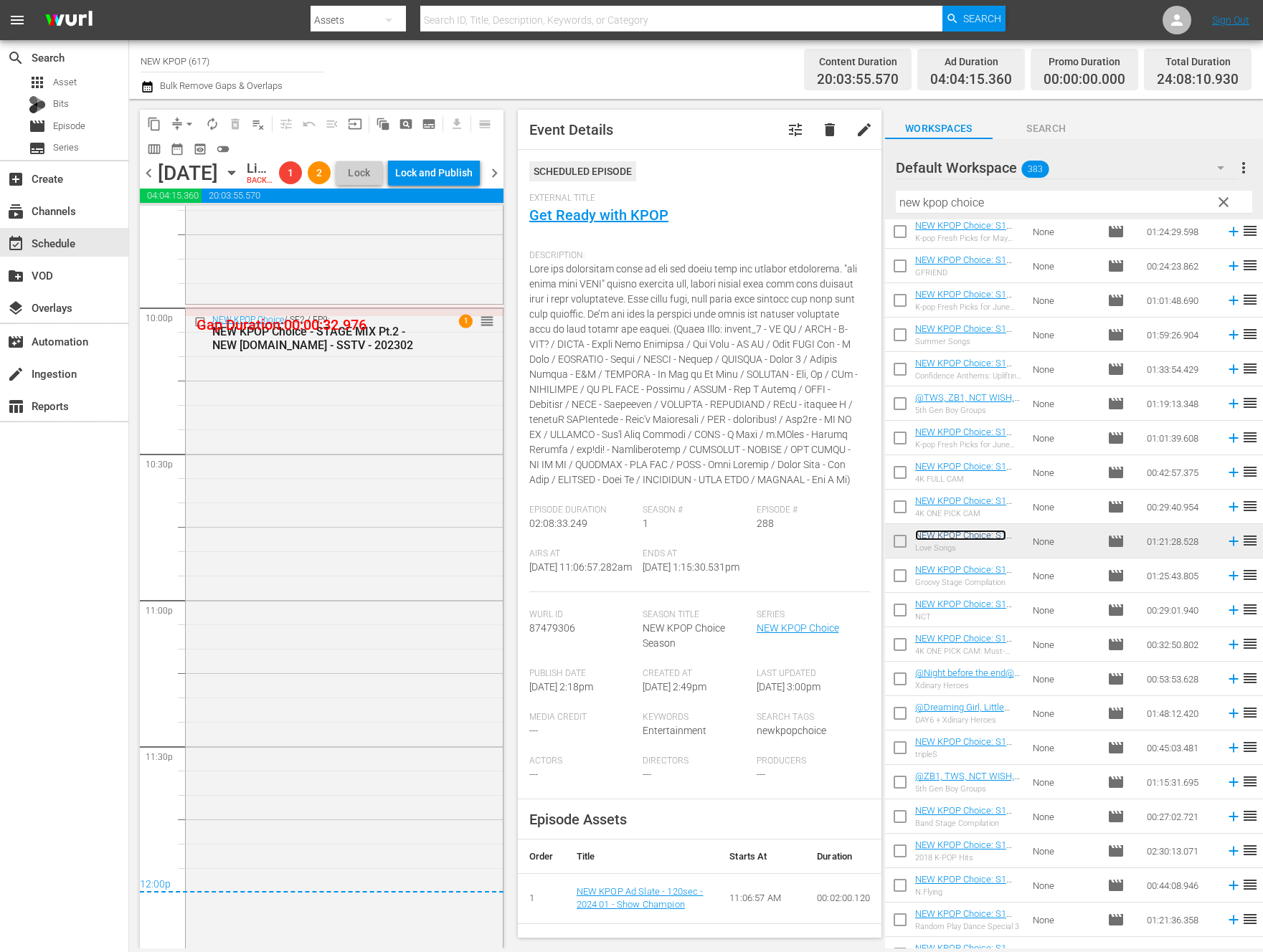
scroll to position [6665, 0]
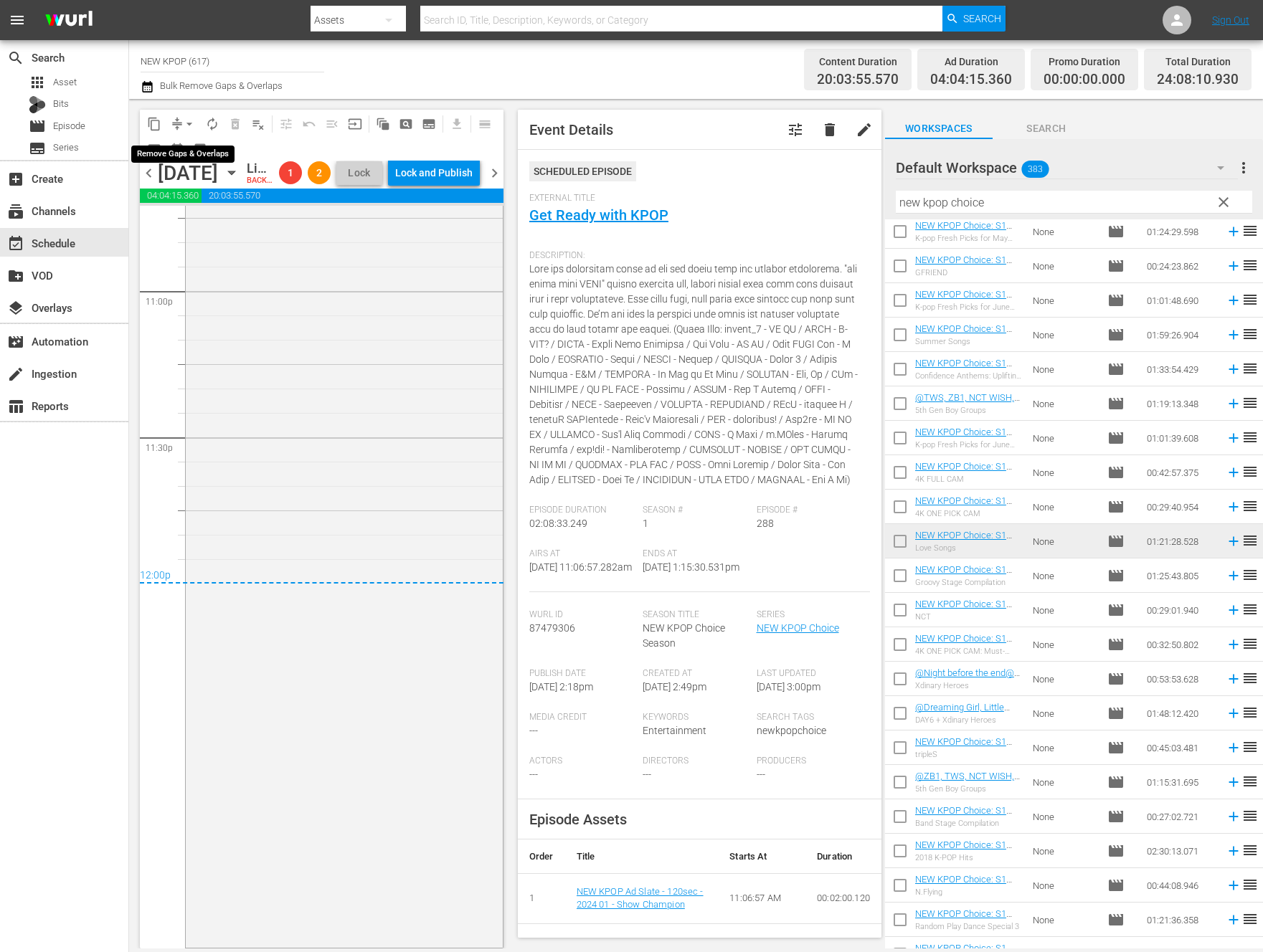
click at [189, 130] on span "arrow_drop_down" at bounding box center [189, 123] width 14 height 14
click at [191, 199] on li "Align to End of Previous Day" at bounding box center [190, 201] width 150 height 24
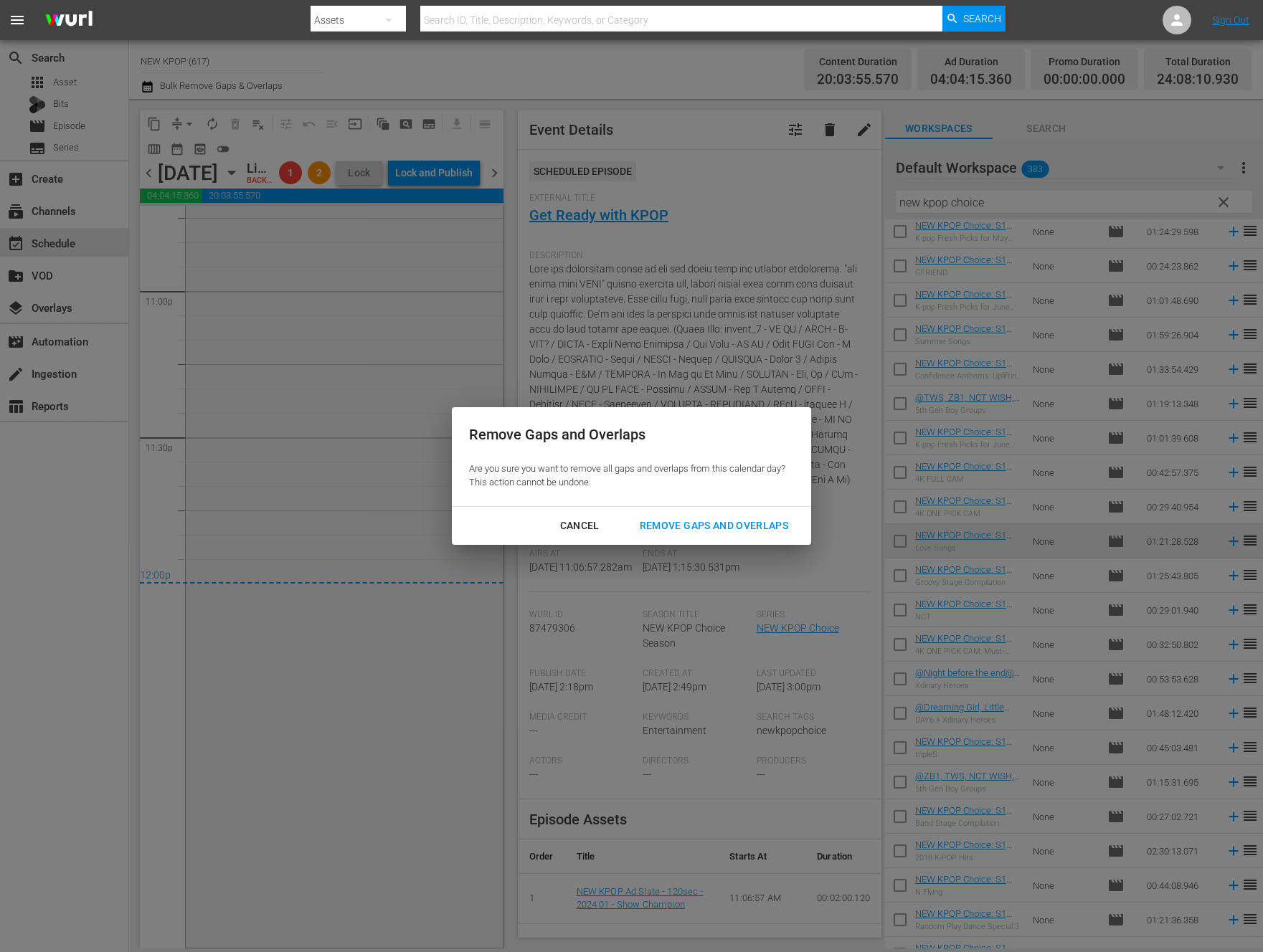
click at [777, 517] on div "Remove Gaps and Overlaps" at bounding box center [714, 526] width 171 height 18
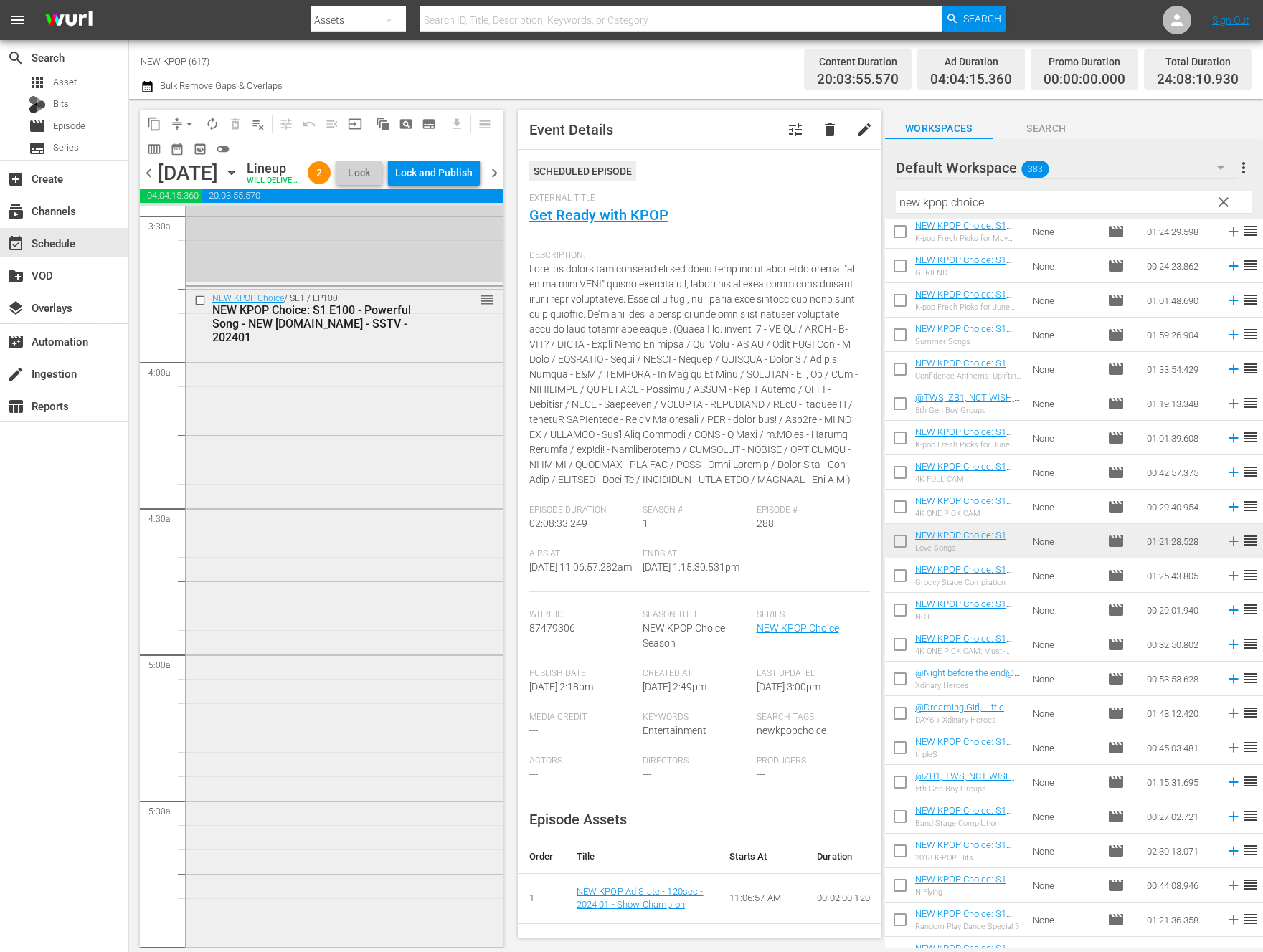
scroll to position [0, 0]
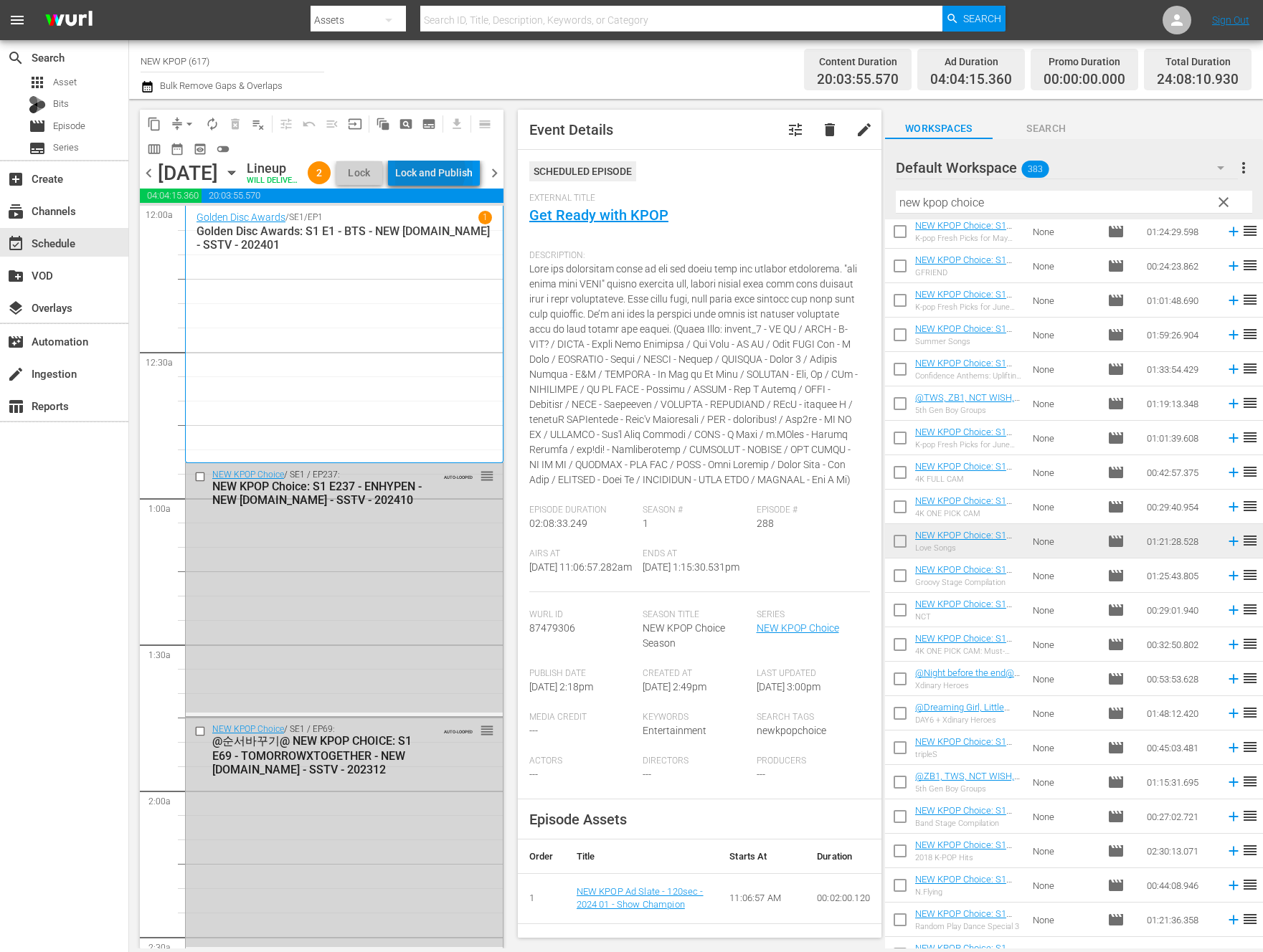
click at [461, 173] on div "Lock and Publish" at bounding box center [434, 172] width 77 height 26
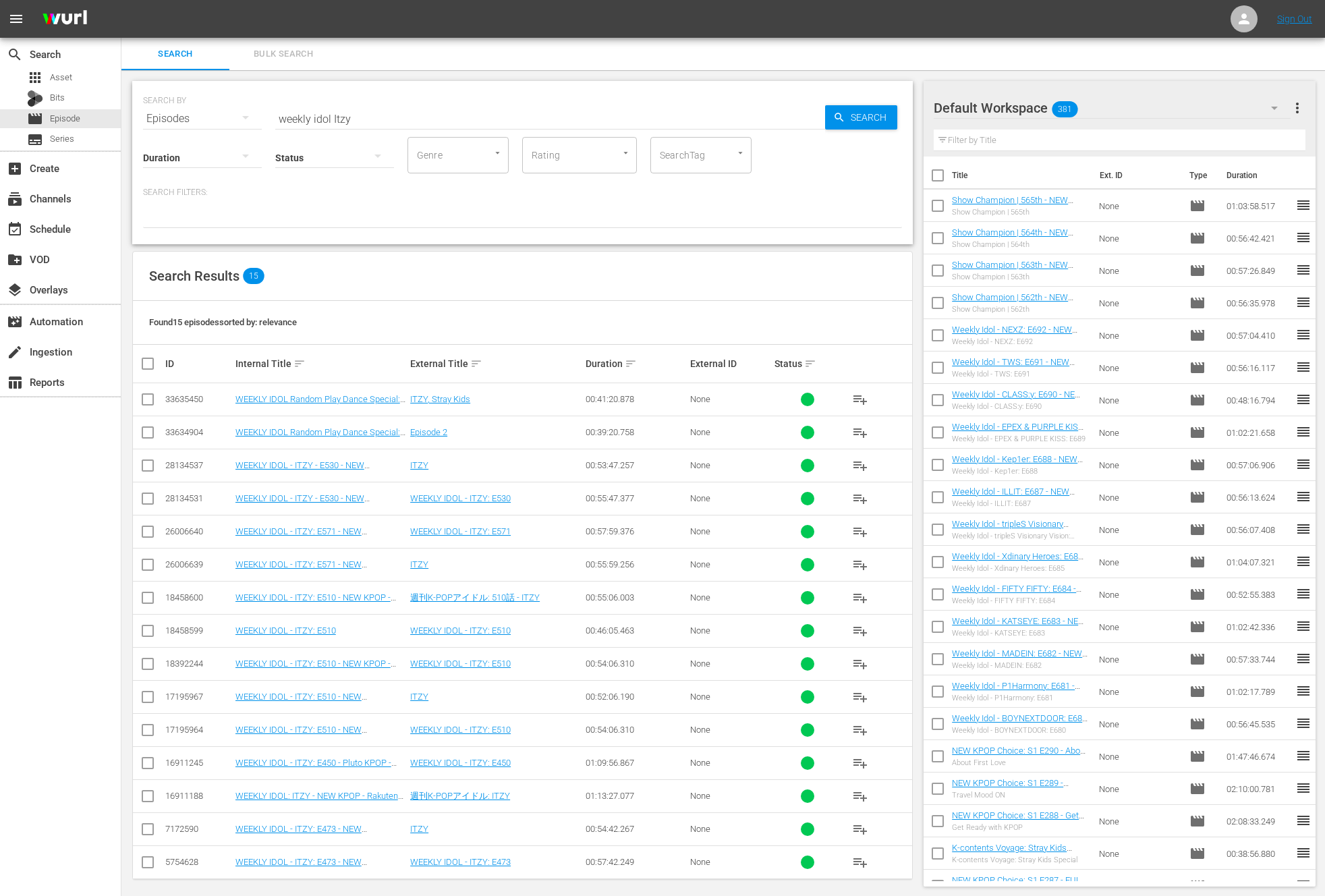
scroll to position [7, 0]
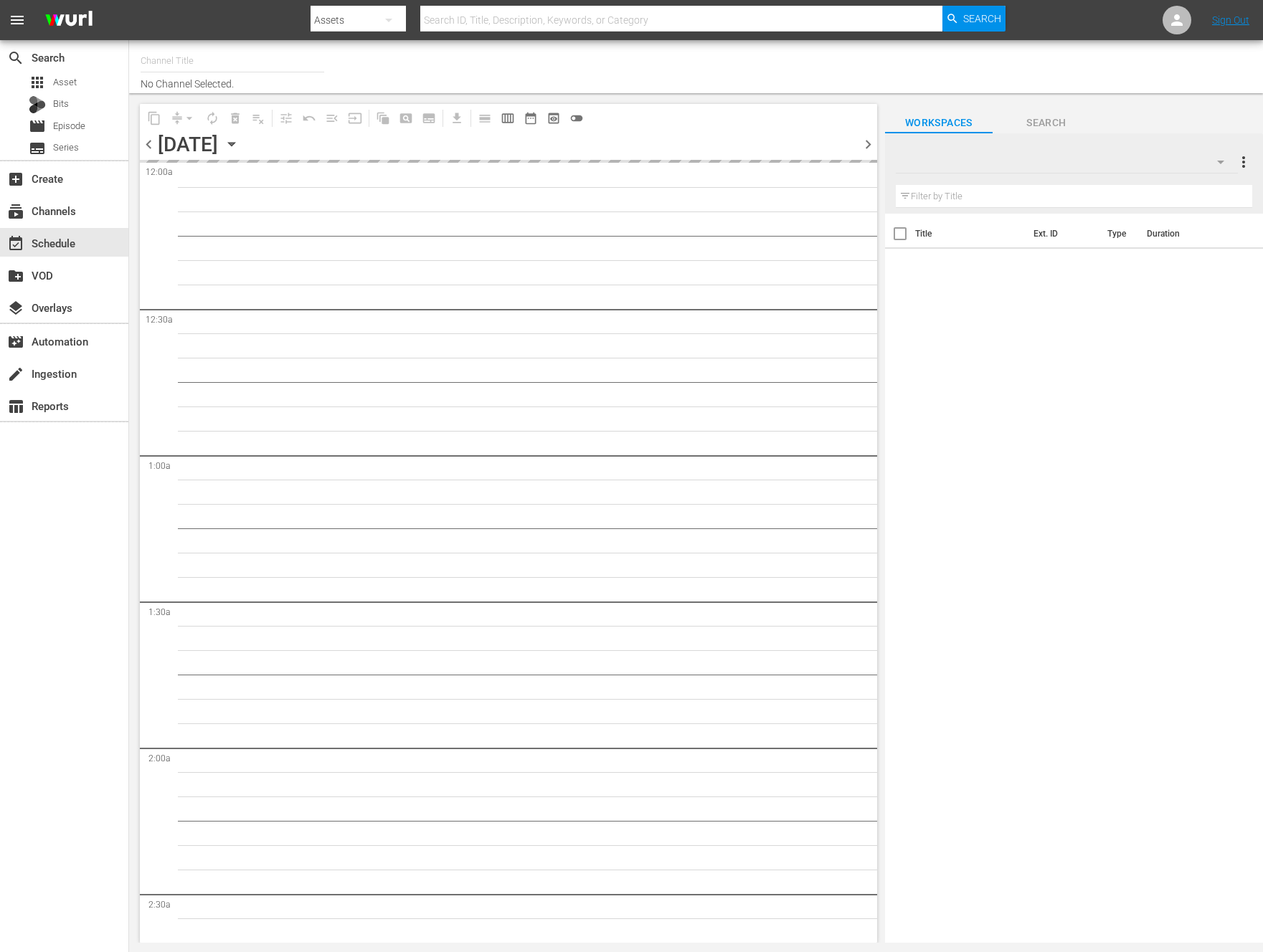
type input "NEW KPOP (617)"
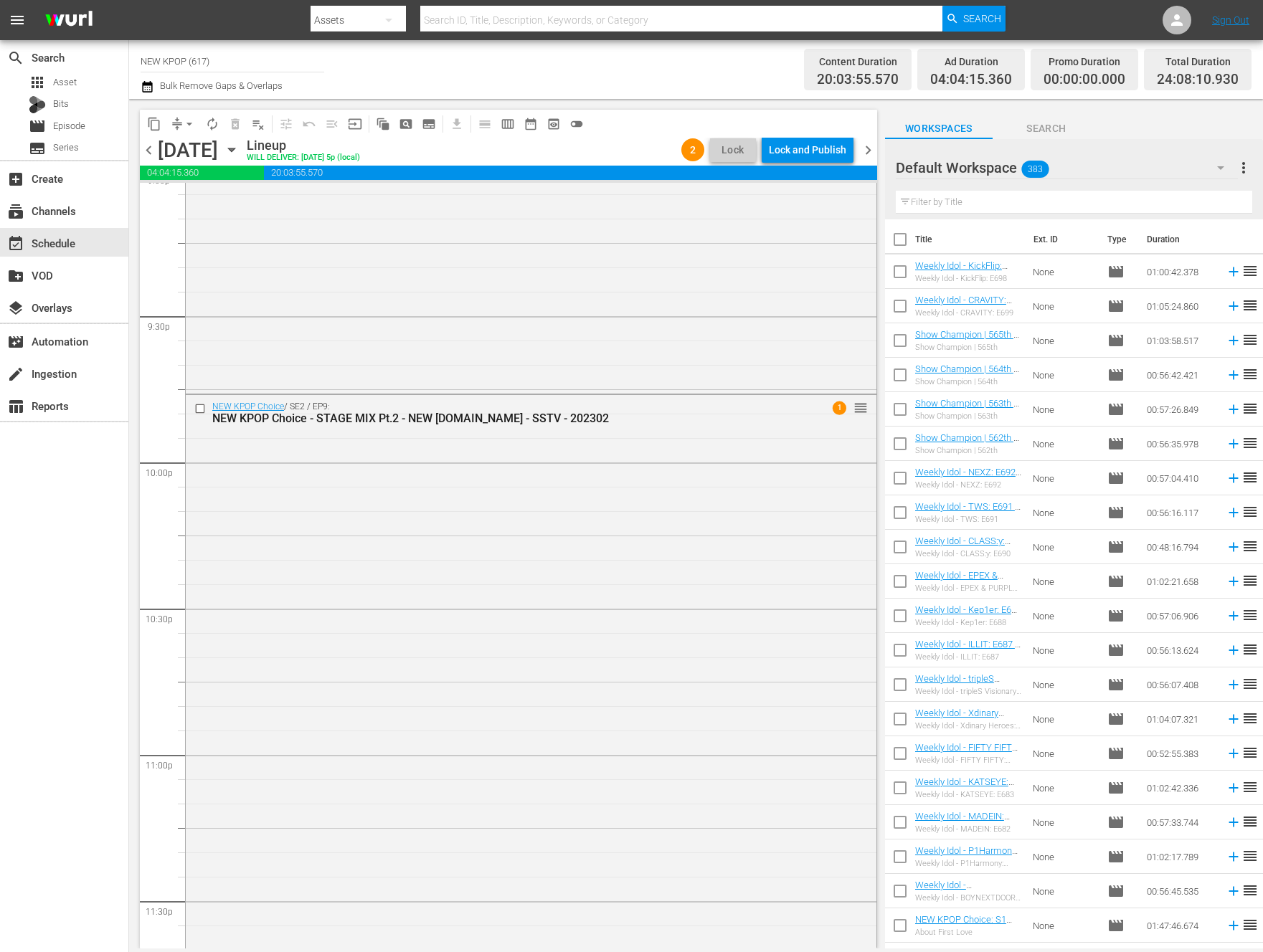
scroll to position [6552, 0]
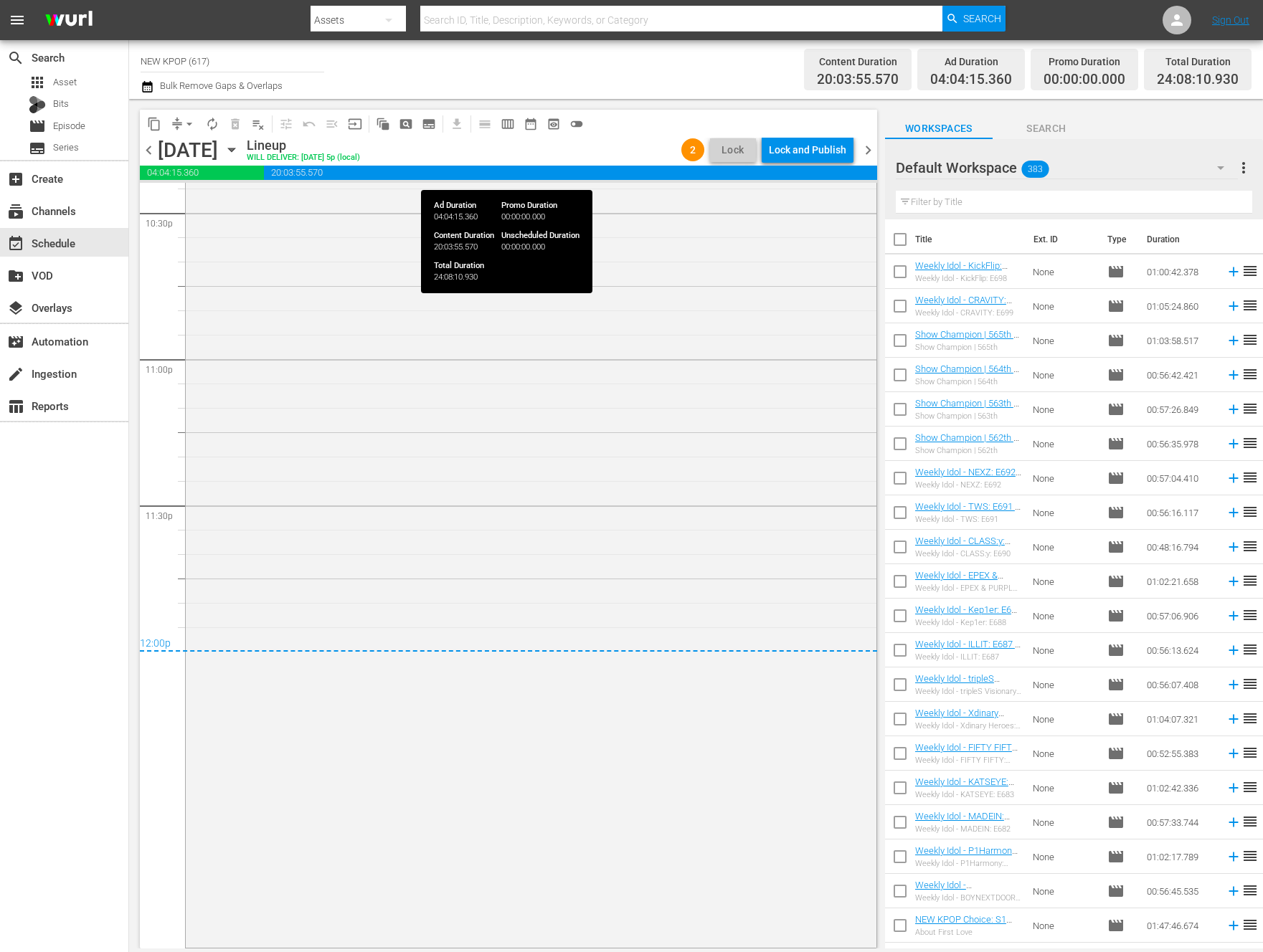
click at [816, 170] on span "20:03:55.570" at bounding box center [570, 172] width 613 height 14
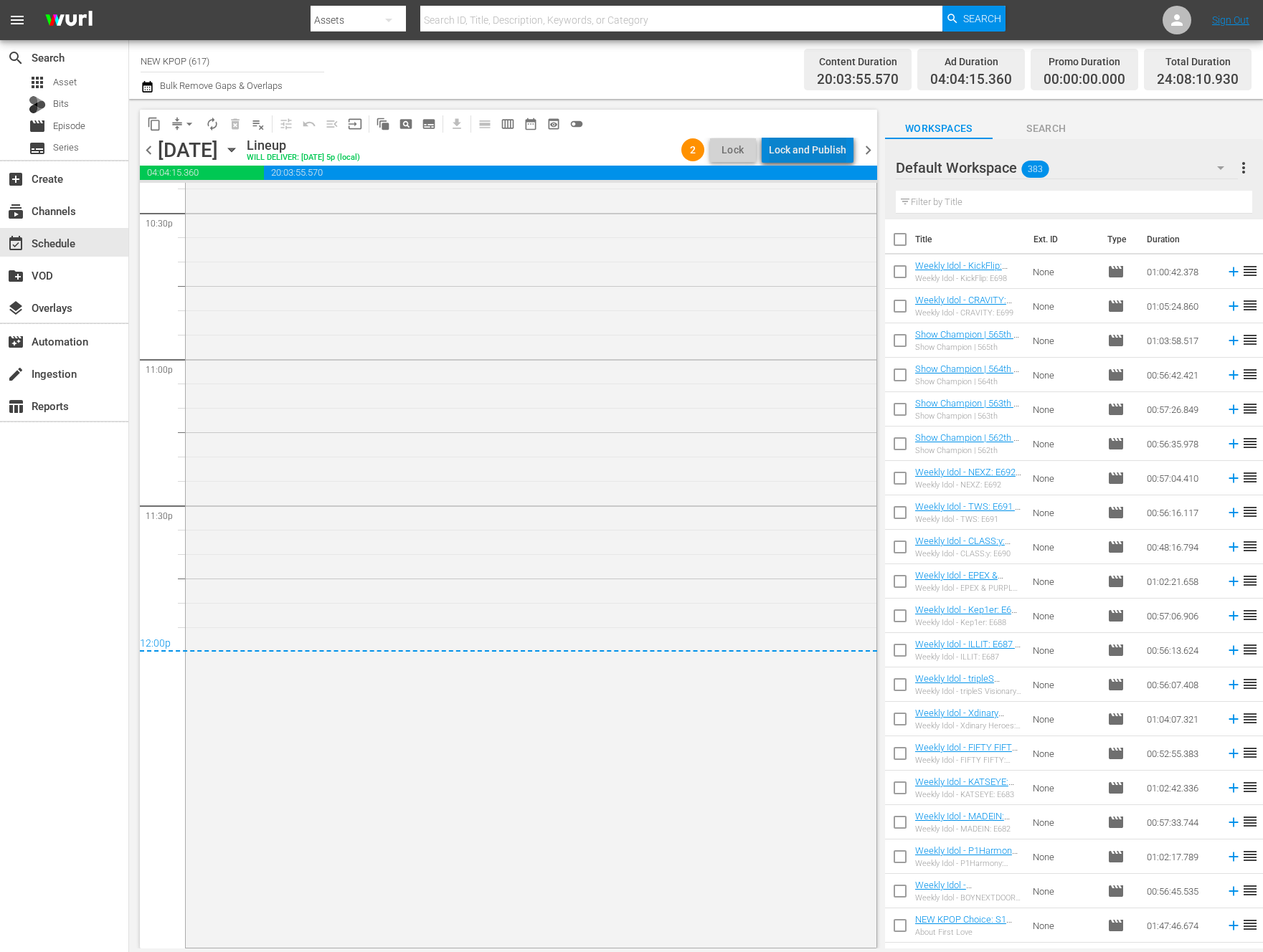
click at [820, 157] on div "Lock and Publish" at bounding box center [808, 149] width 77 height 26
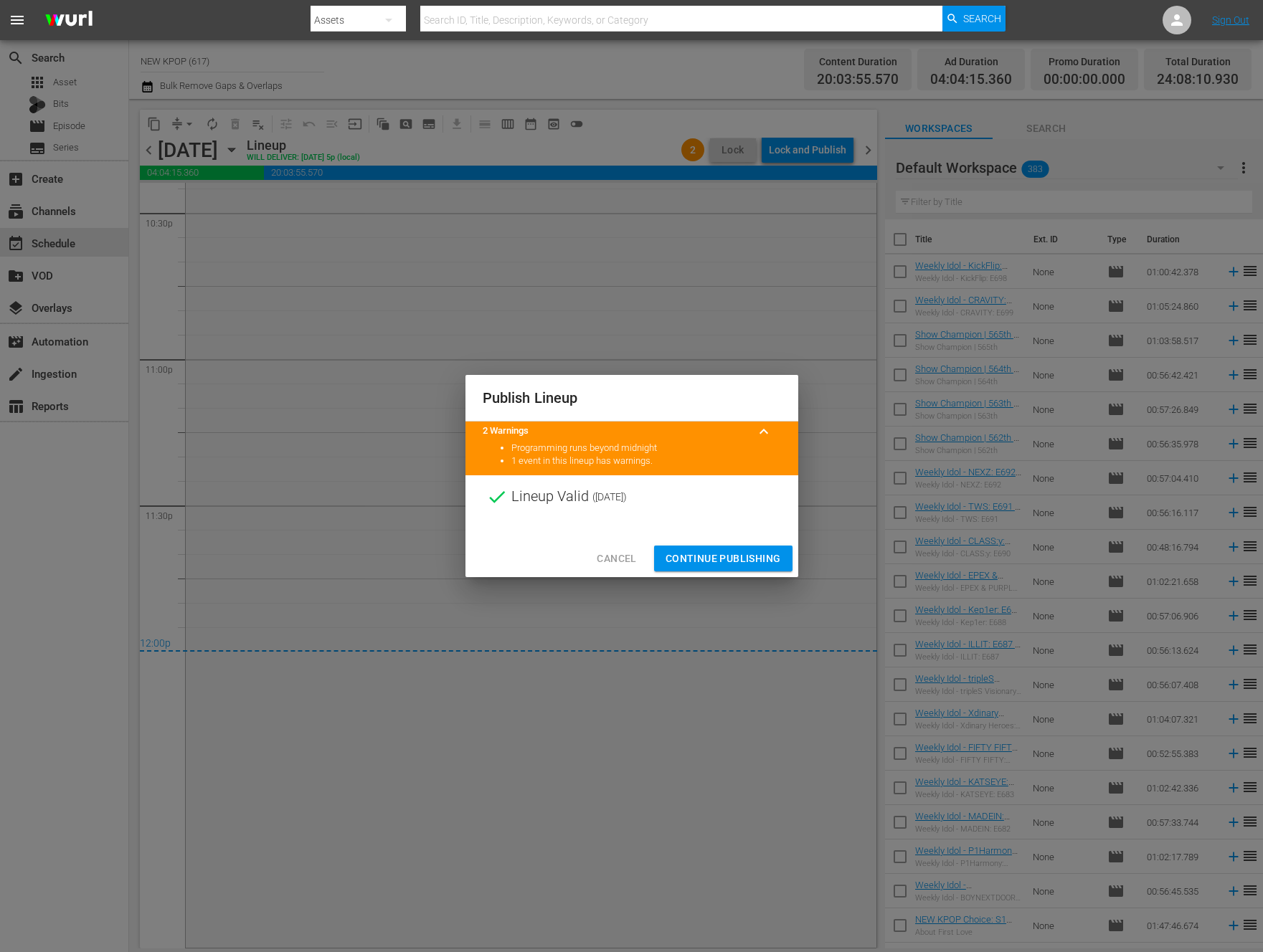
click at [718, 561] on span "Continue Publishing" at bounding box center [723, 558] width 115 height 18
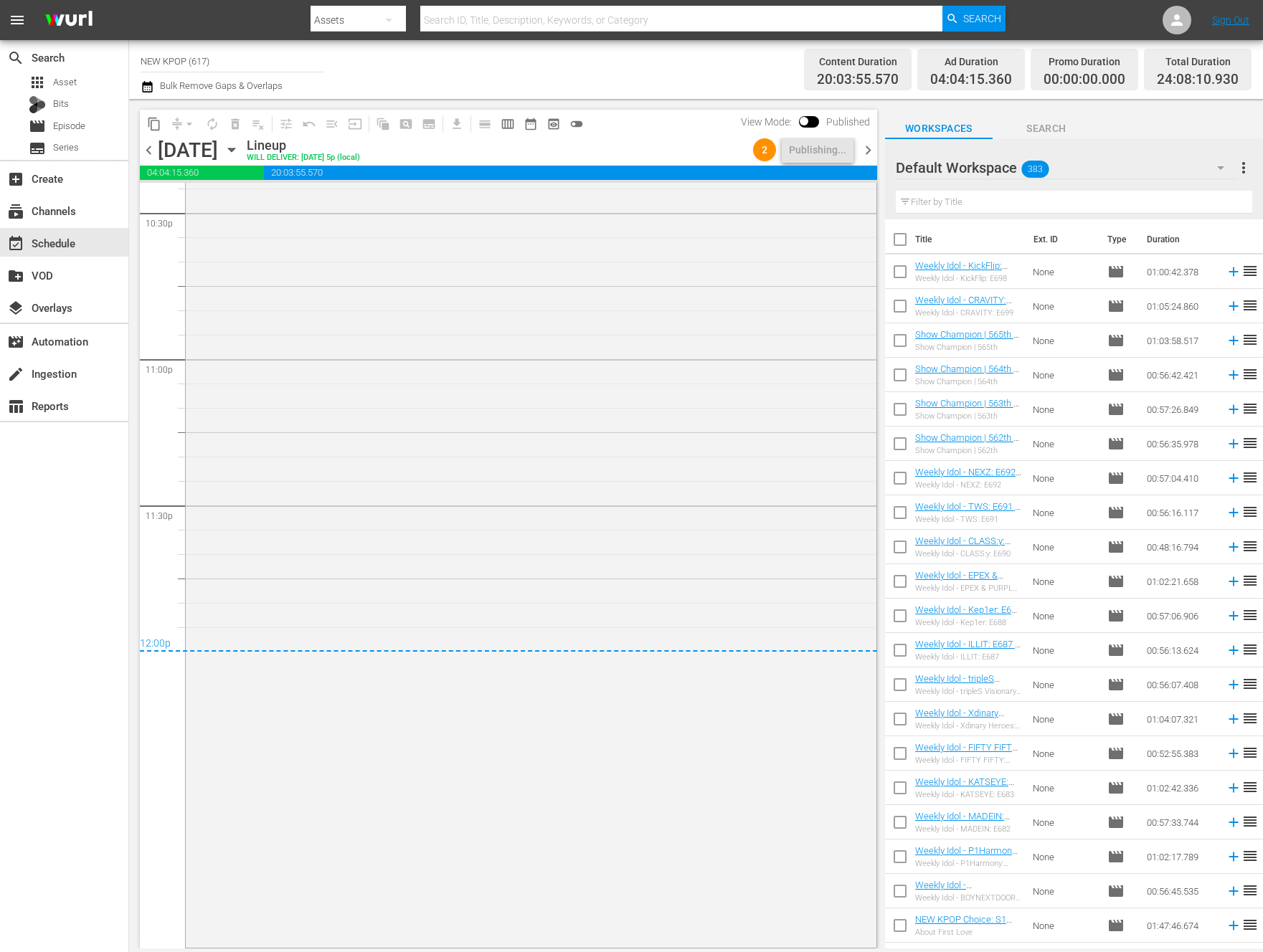
click at [500, 484] on div "NEW KPOP Choice / SE2 / EP9: NEW KPOP Choice - STAGE MIX Pt.2 - NEW K.ID - SSTV…" at bounding box center [531, 472] width 690 height 945
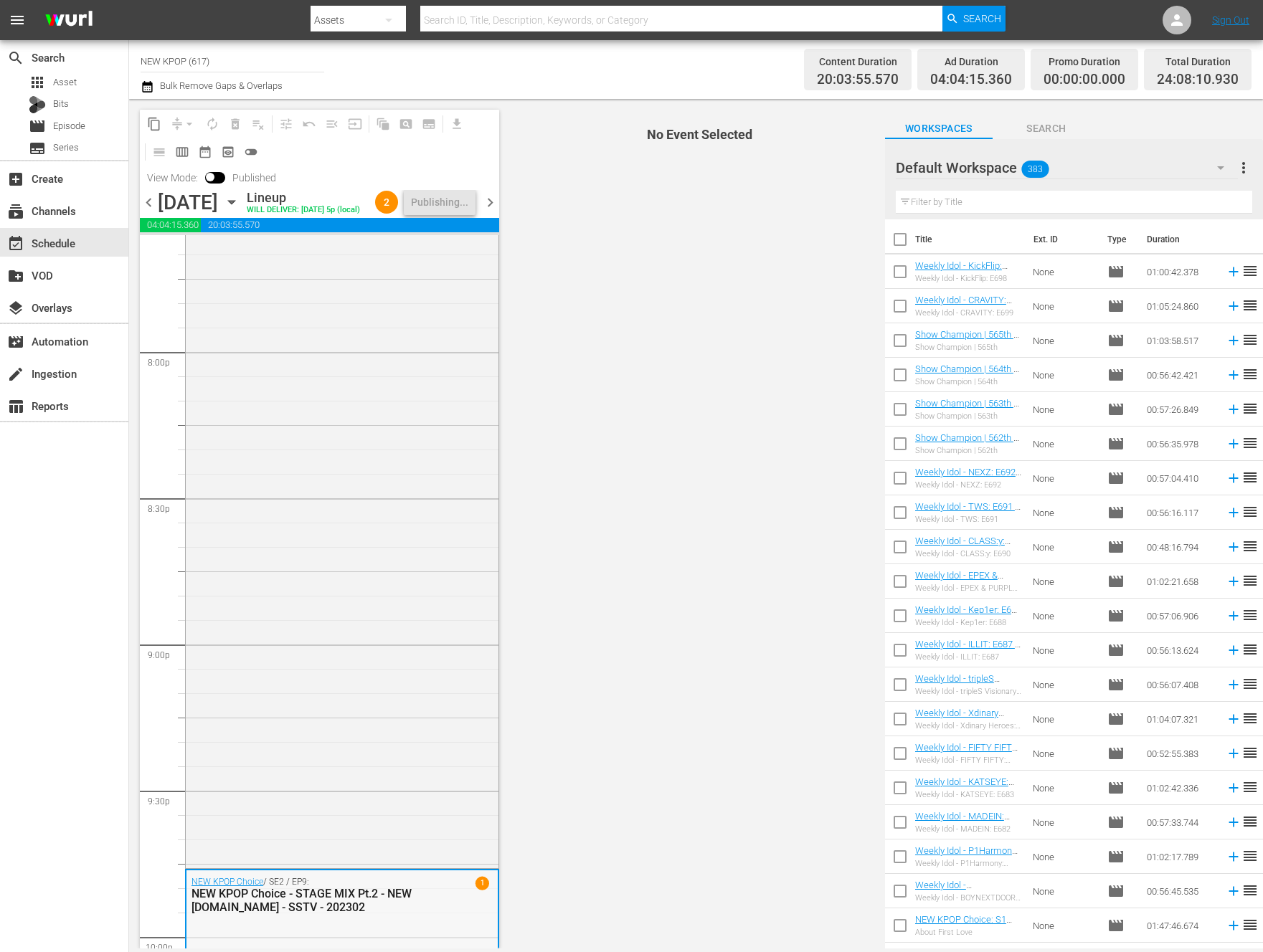
click at [431, 494] on div "NEW KPOP Choice / SE2 / EP12: NEW KPOP Choice - STAGE MIX Pt.3 - NEW K.ID - SST…" at bounding box center [342, 467] width 312 height 798
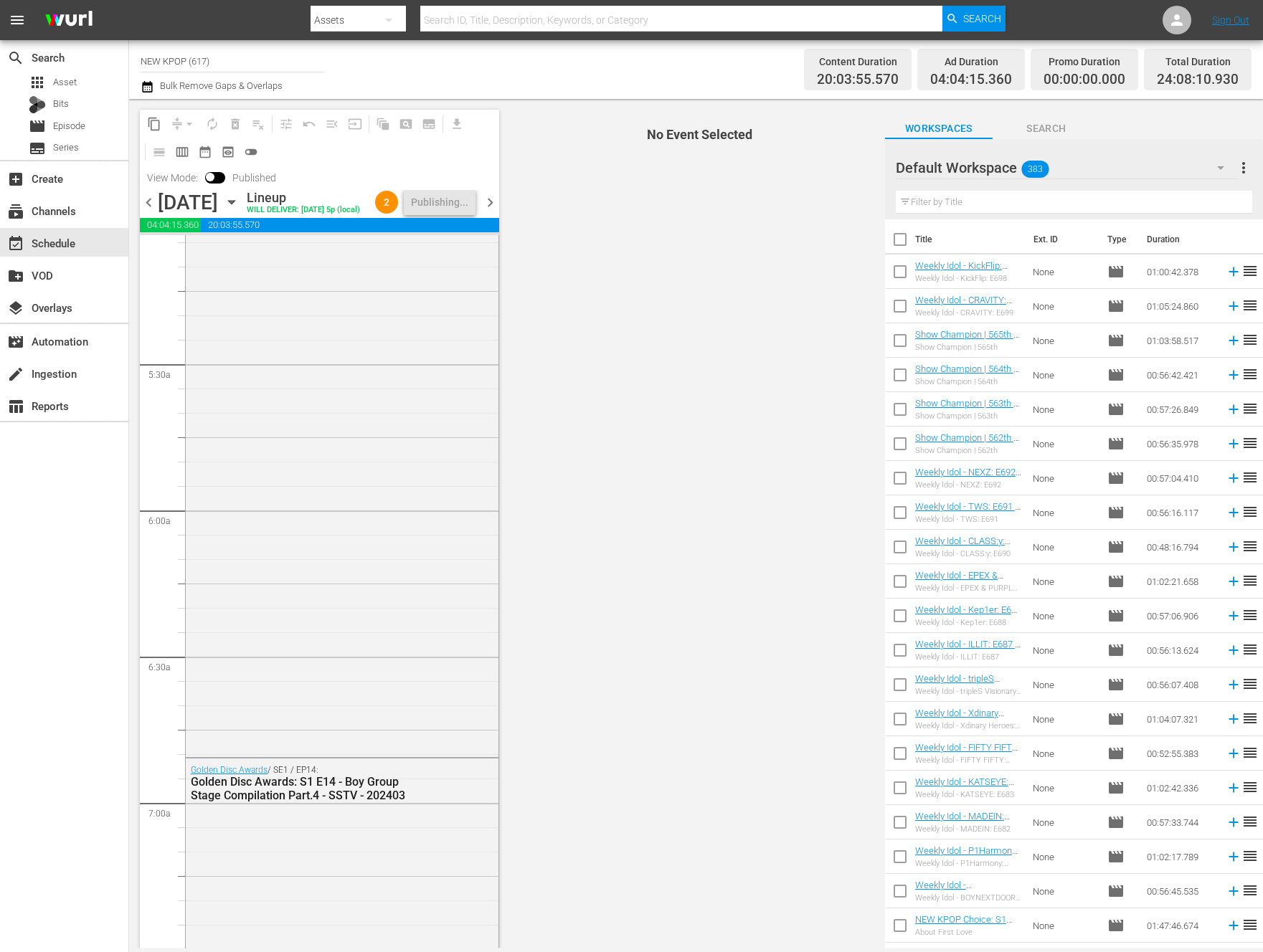
scroll to position [0, 0]
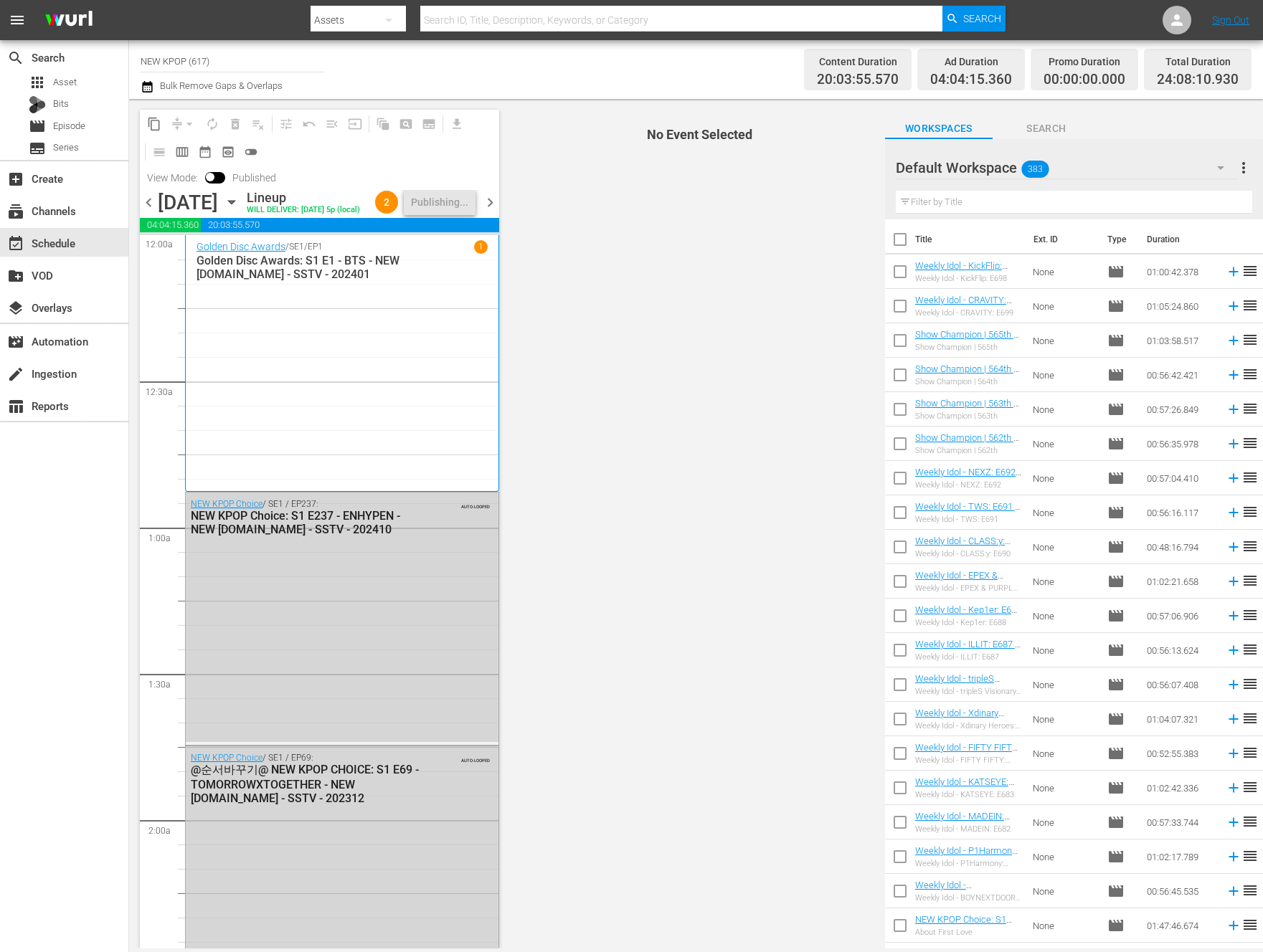
click at [404, 505] on div "NEW KPOP Choice / SE1 / EP237: NEW KPOP Choice: S1 E237 - ENHYPEN - NEW K.ID - …" at bounding box center [307, 517] width 233 height 37
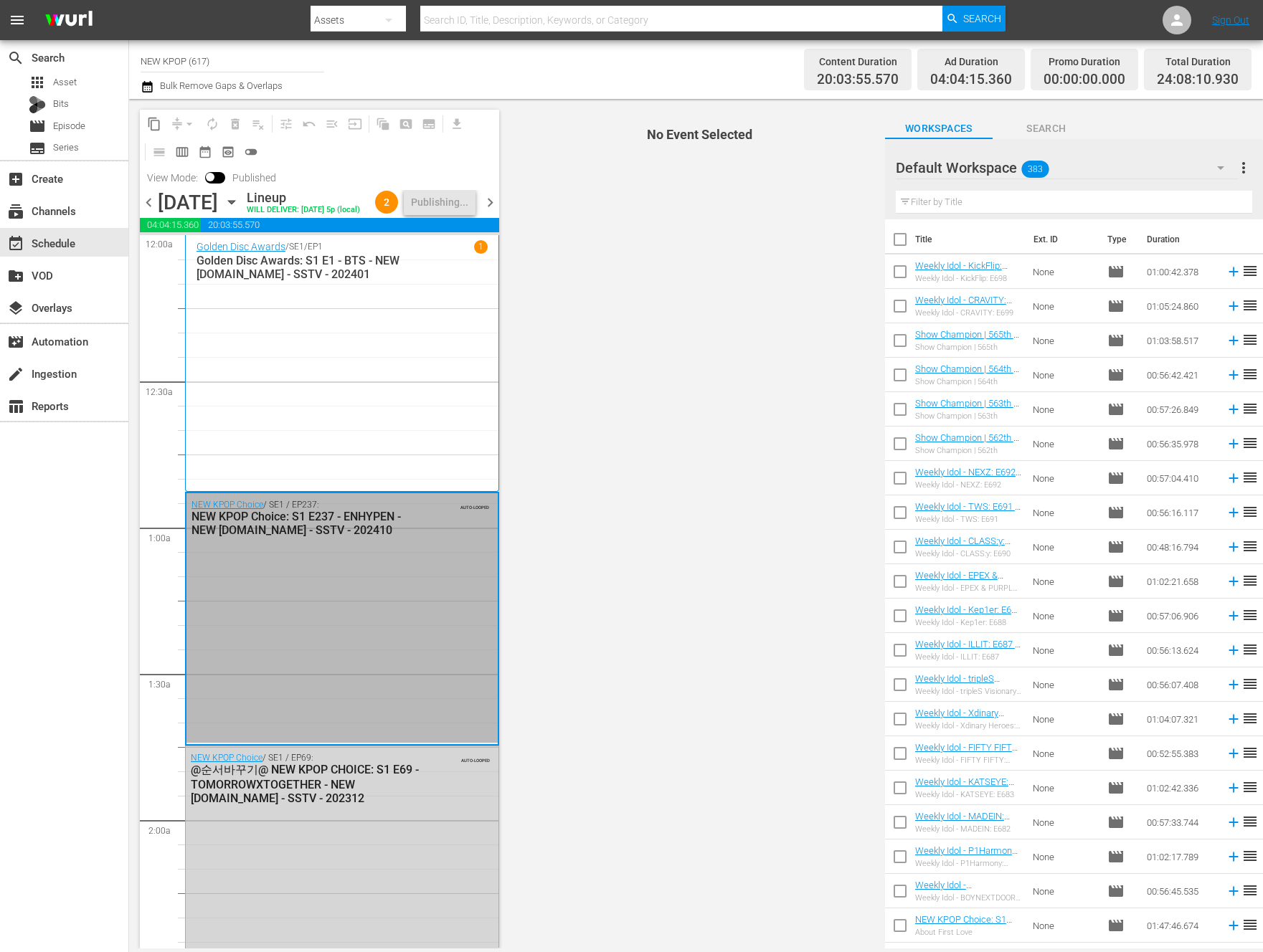
click at [493, 207] on span "chevron_right" at bounding box center [490, 202] width 18 height 18
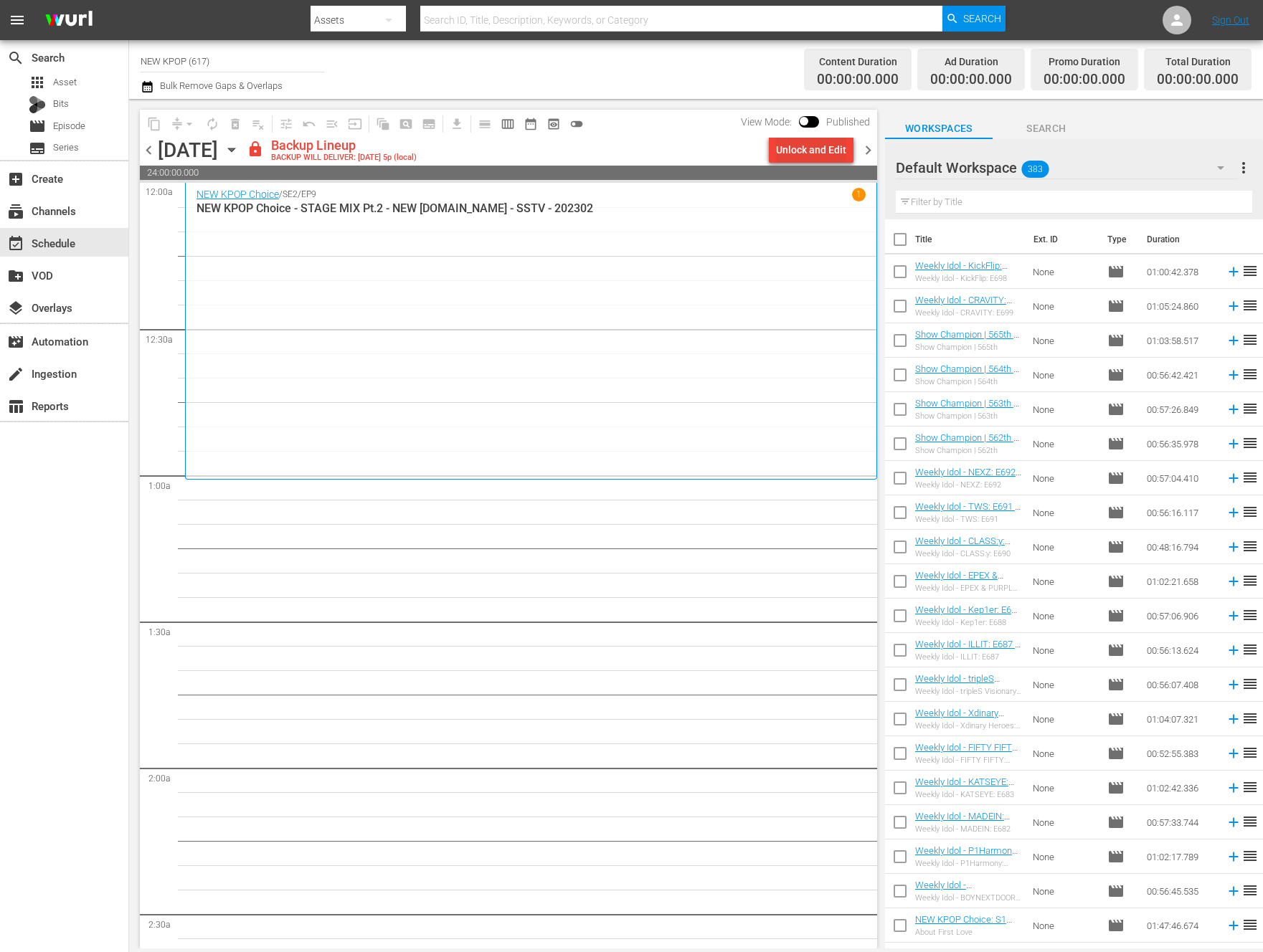
click at [771, 153] on button "Unlock and Edit" at bounding box center [811, 149] width 85 height 26
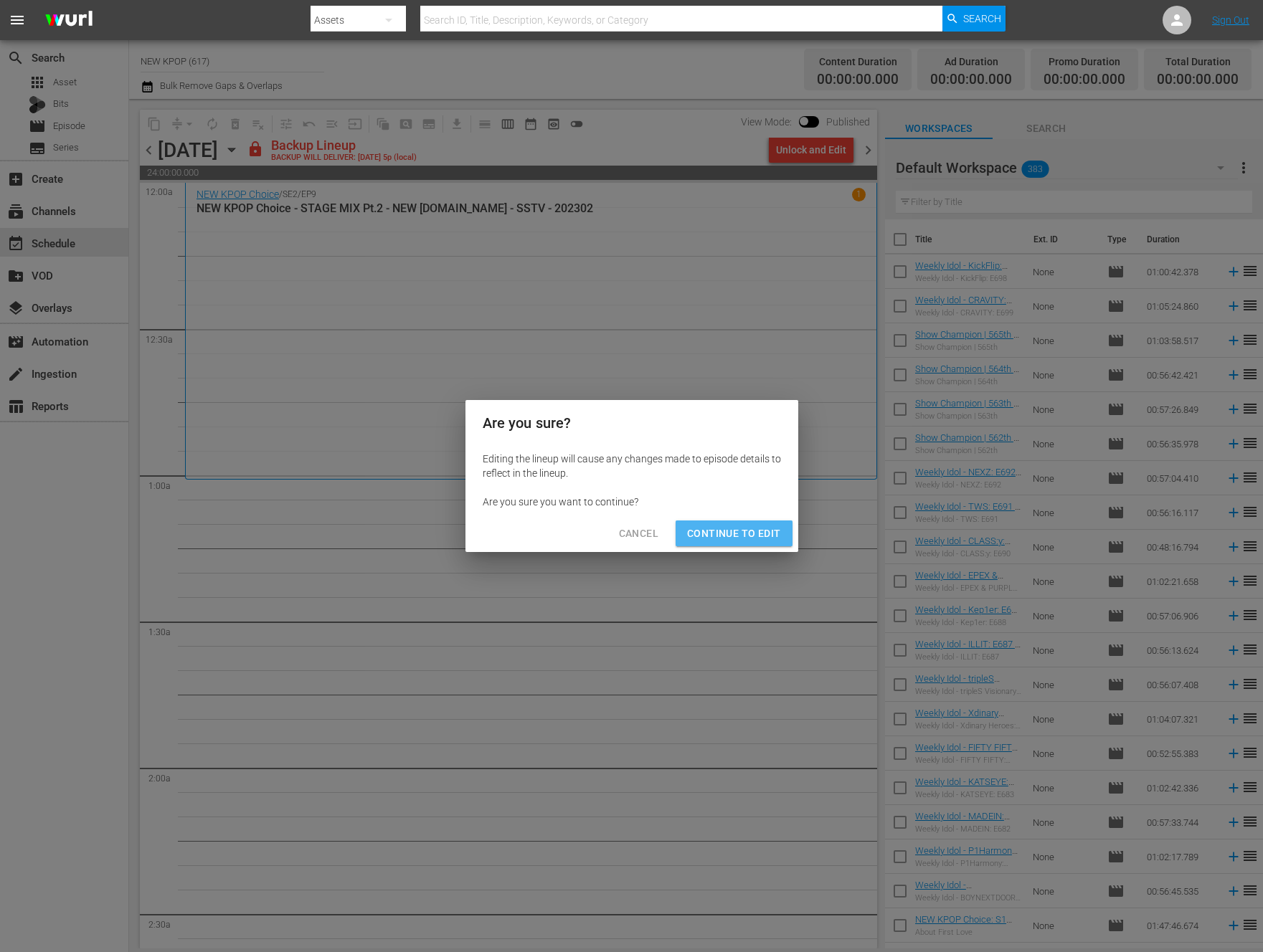
click at [764, 541] on span "Continue to Edit" at bounding box center [733, 533] width 93 height 18
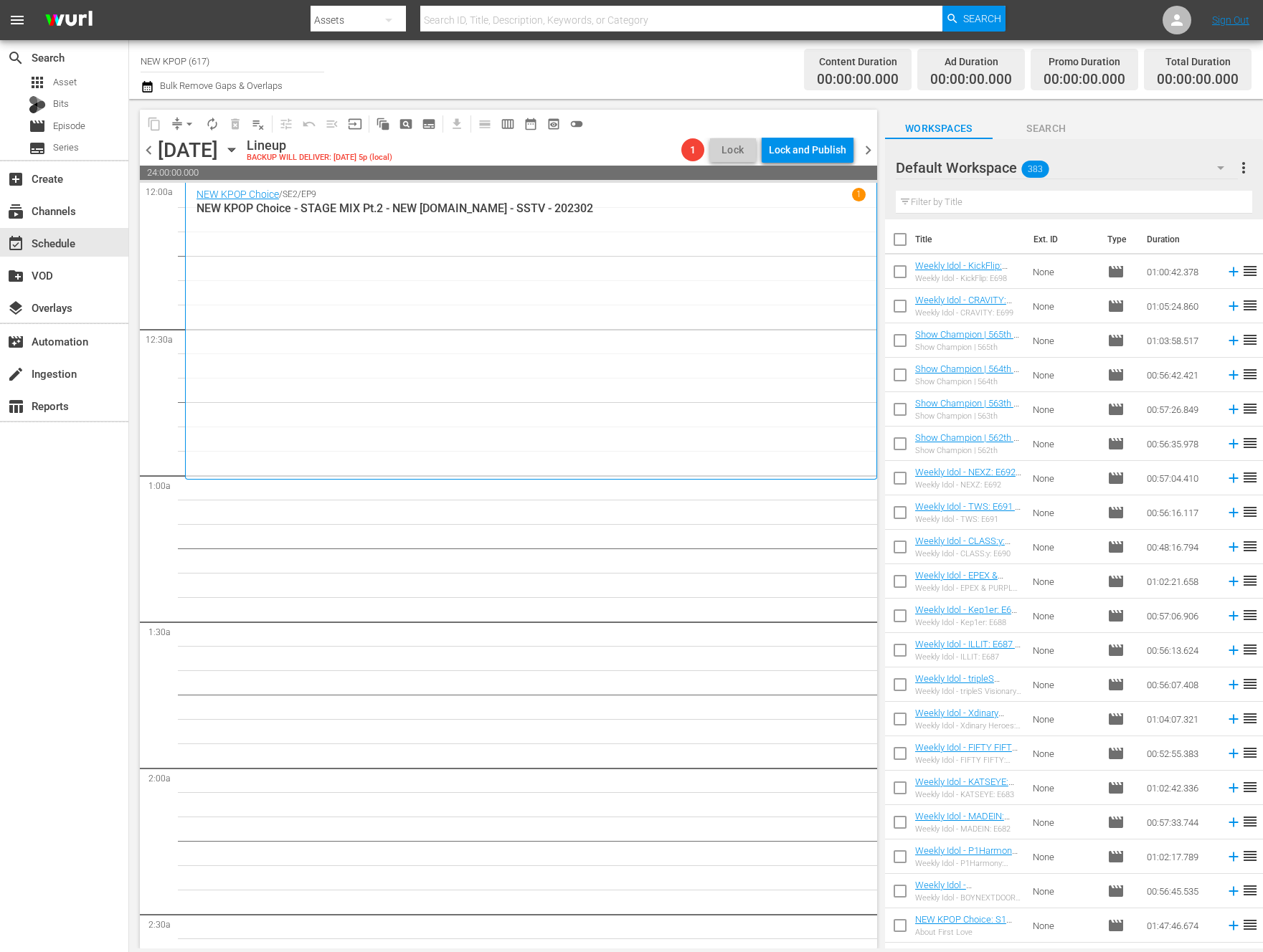
click at [970, 207] on input "text" at bounding box center [1074, 201] width 356 height 23
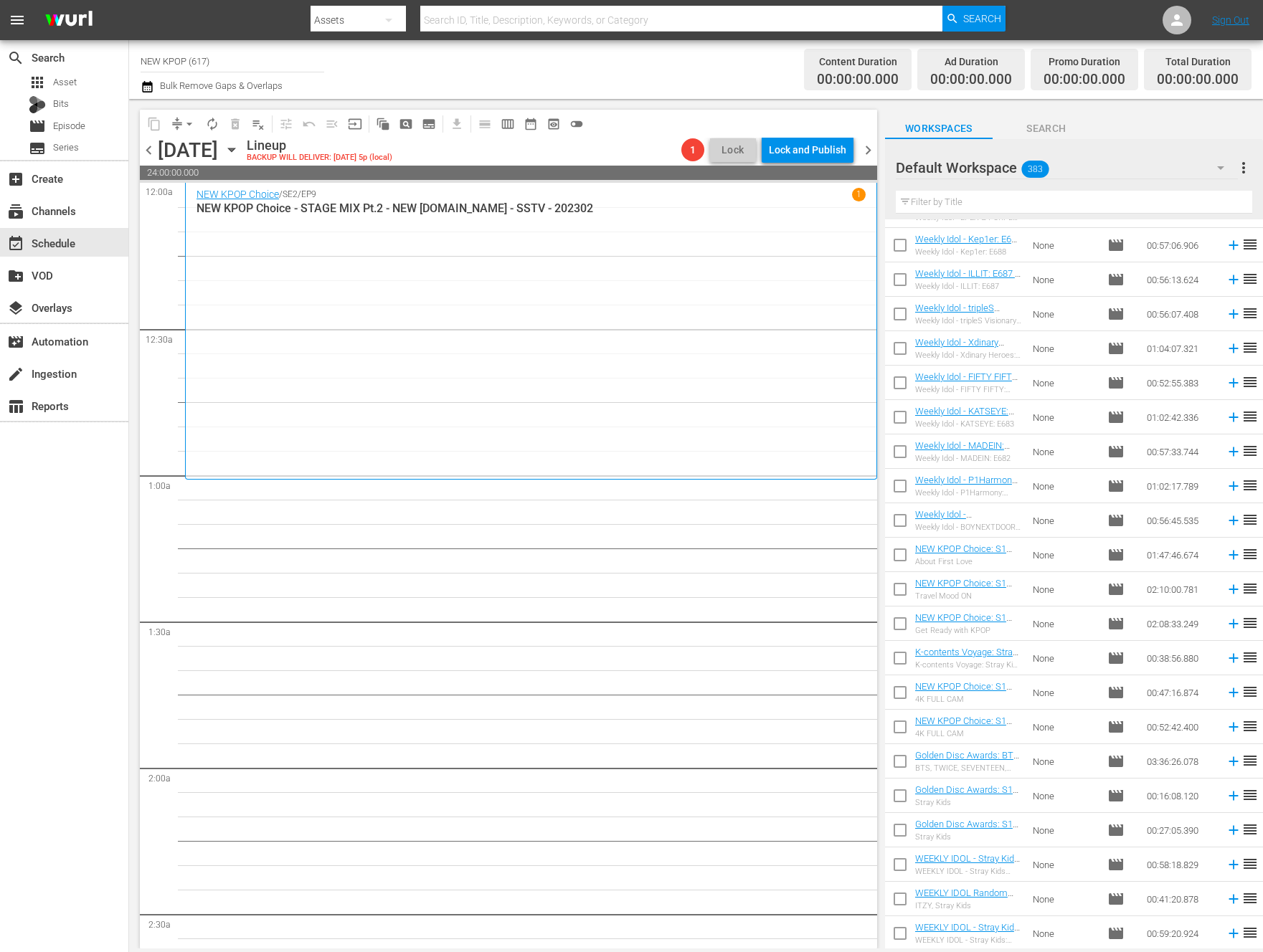
click at [584, 416] on div "NEW KPOP Choice / SE2 / EP9 1 NEW KPOP Choice - STAGE MIX Pt.2 - NEW K.ID - SST…" at bounding box center [531, 332] width 669 height 287
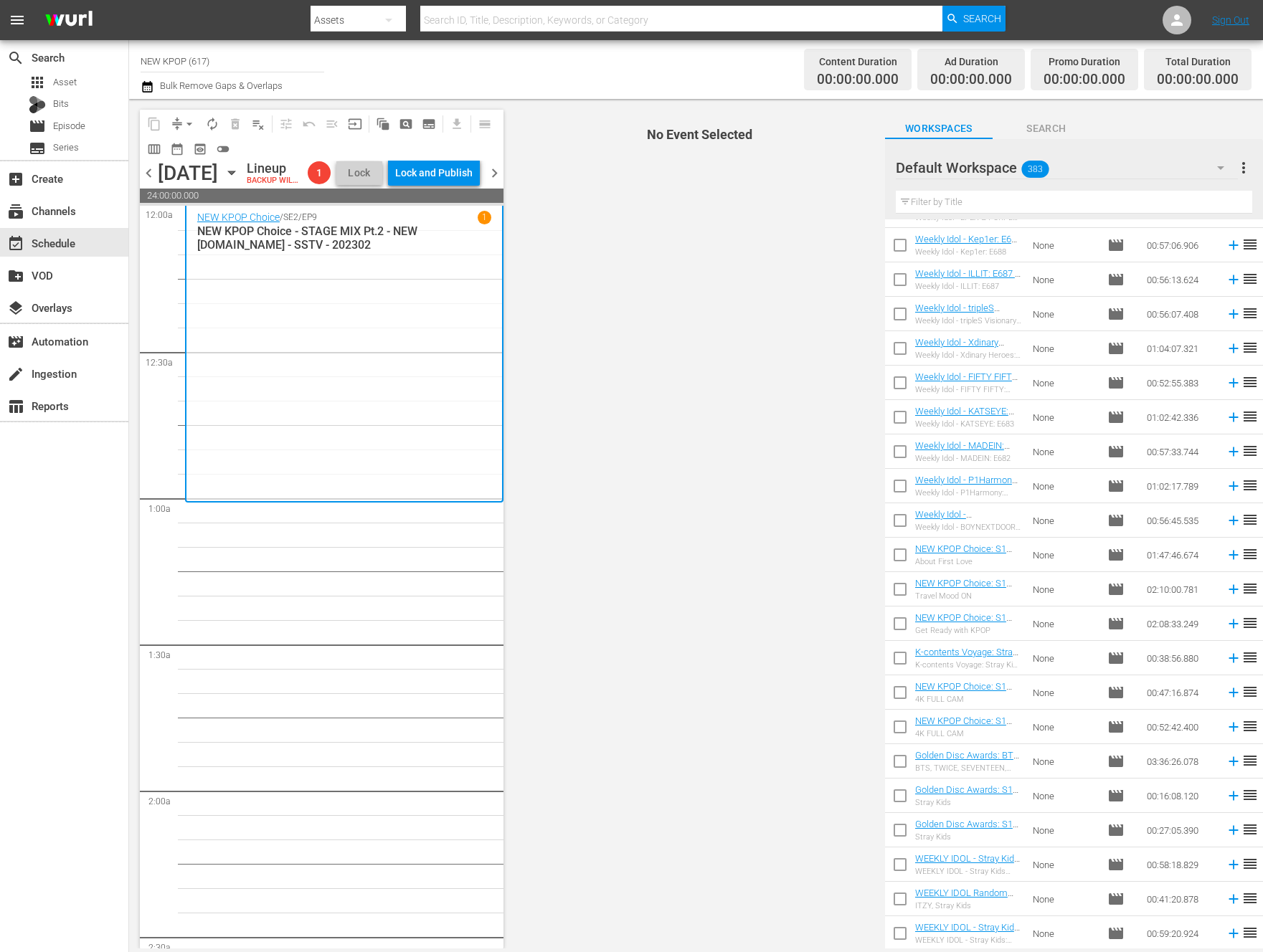
click at [363, 475] on div "NEW KPOP Choice / SE2 / EP9 1 NEW KPOP Choice - STAGE MIX Pt.2 - NEW K.ID - SST…" at bounding box center [344, 353] width 294 height 286
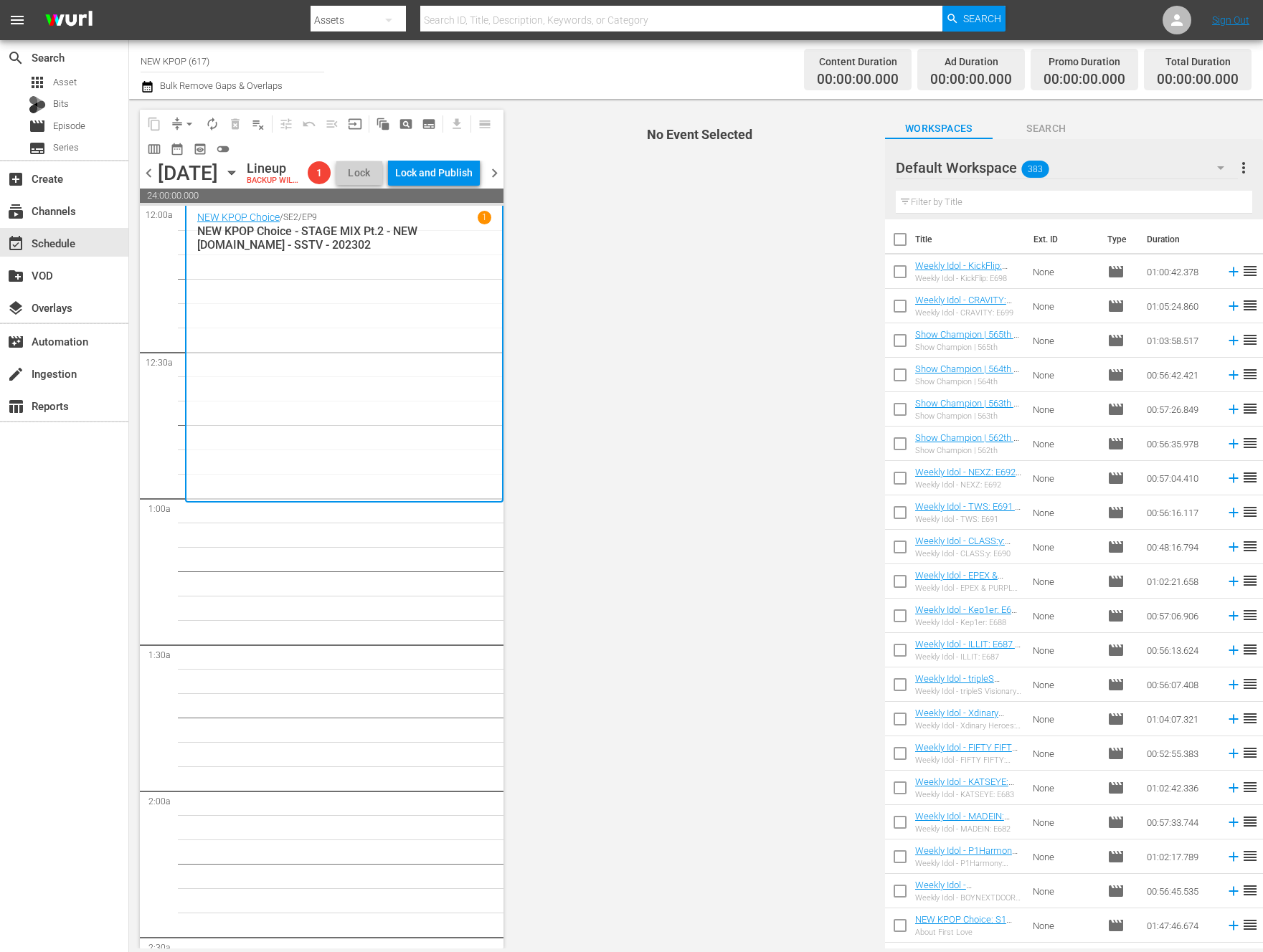
click at [960, 197] on input "text" at bounding box center [1074, 201] width 356 height 23
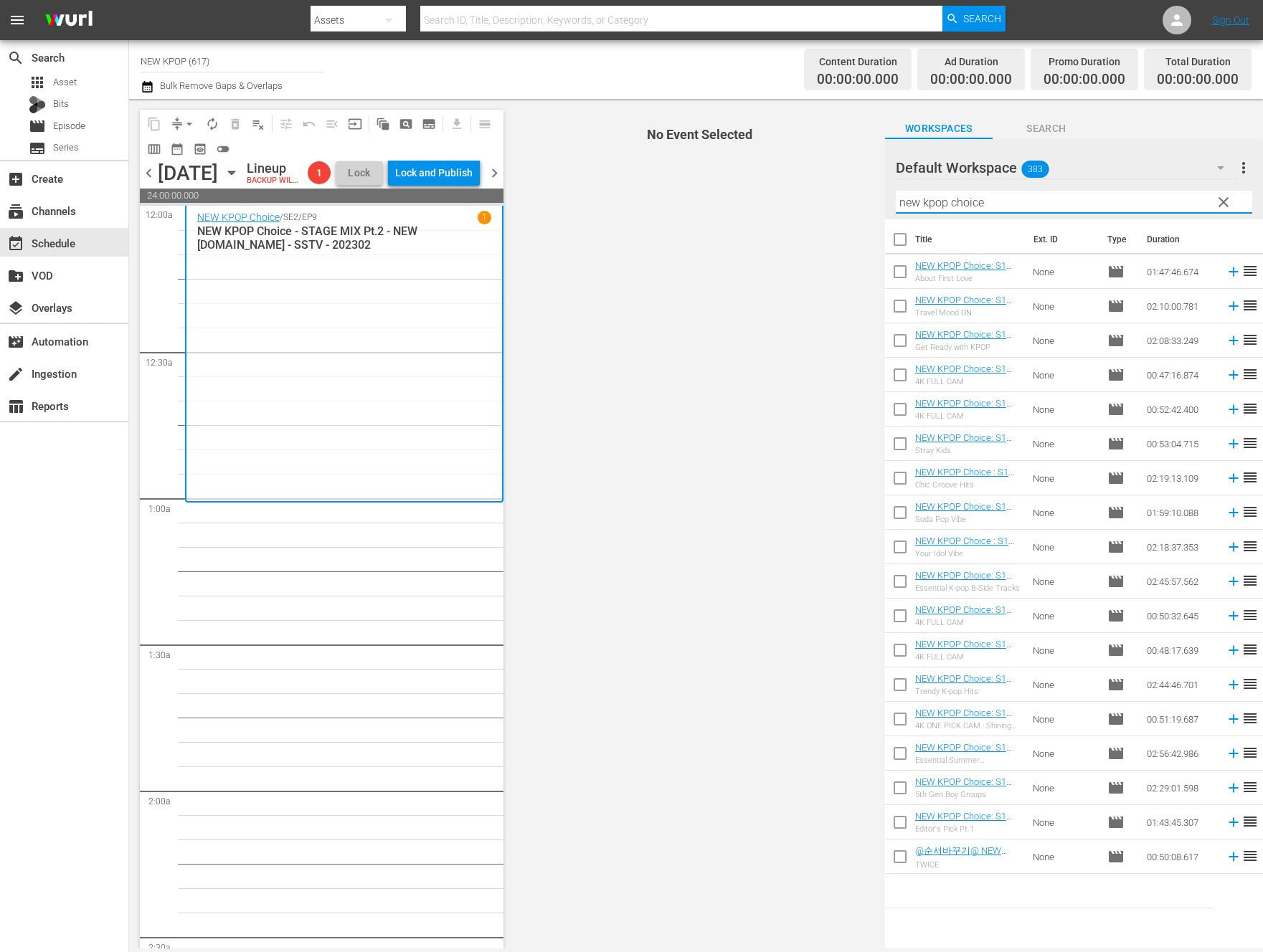
click at [713, 636] on span "No Event Selected" at bounding box center [696, 524] width 378 height 850
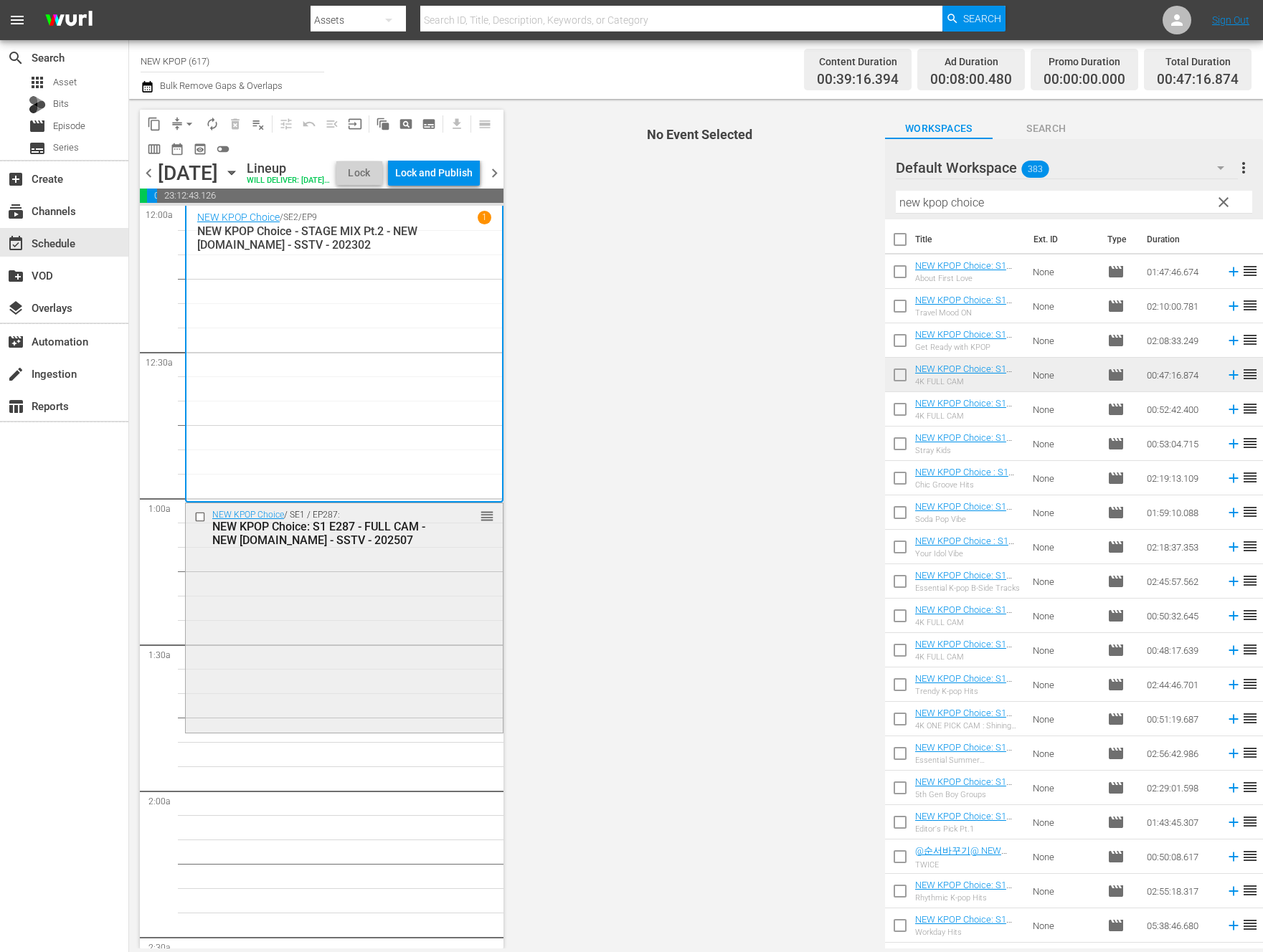
click at [479, 730] on div "NEW KPOP Choice / SE1 / EP287: NEW KPOP Choice: S1 E287 - FULL CAM - NEW K.ID -…" at bounding box center [343, 617] width 317 height 227
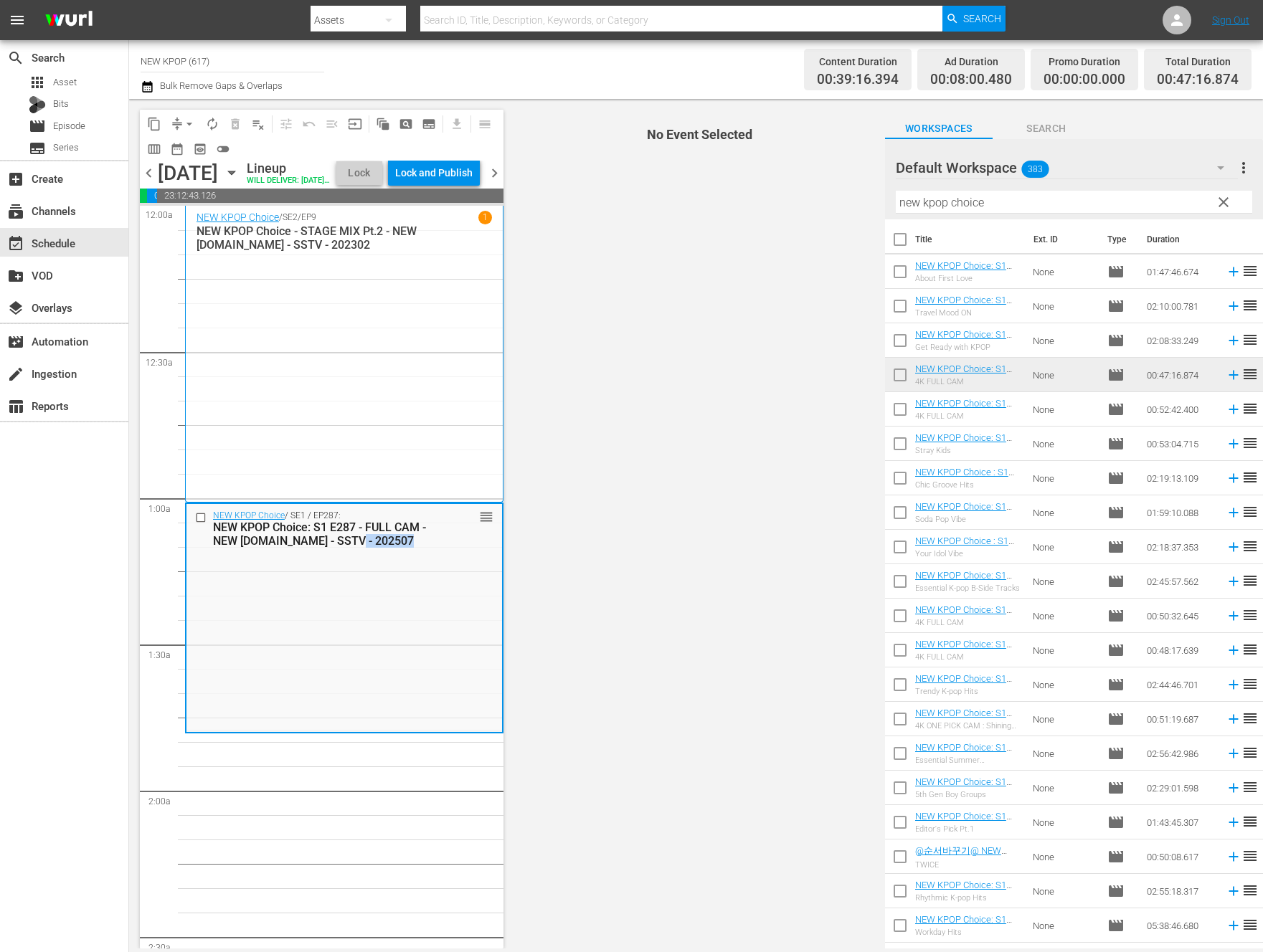
click at [479, 730] on div "NEW KPOP Choice / SE1 / EP287: NEW KPOP Choice: S1 E287 - FULL CAM - NEW K.ID -…" at bounding box center [344, 617] width 316 height 227
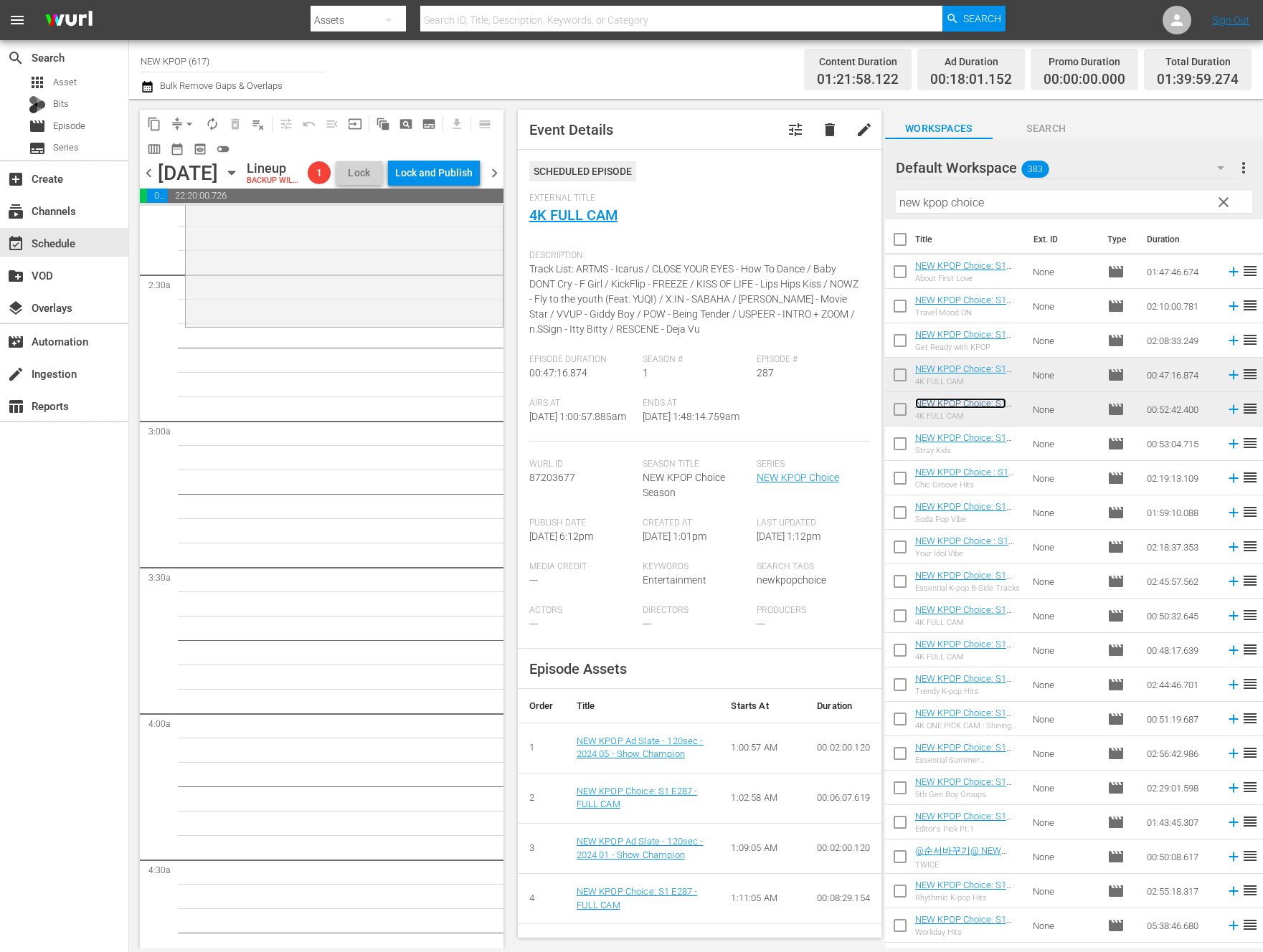
scroll to position [660, 0]
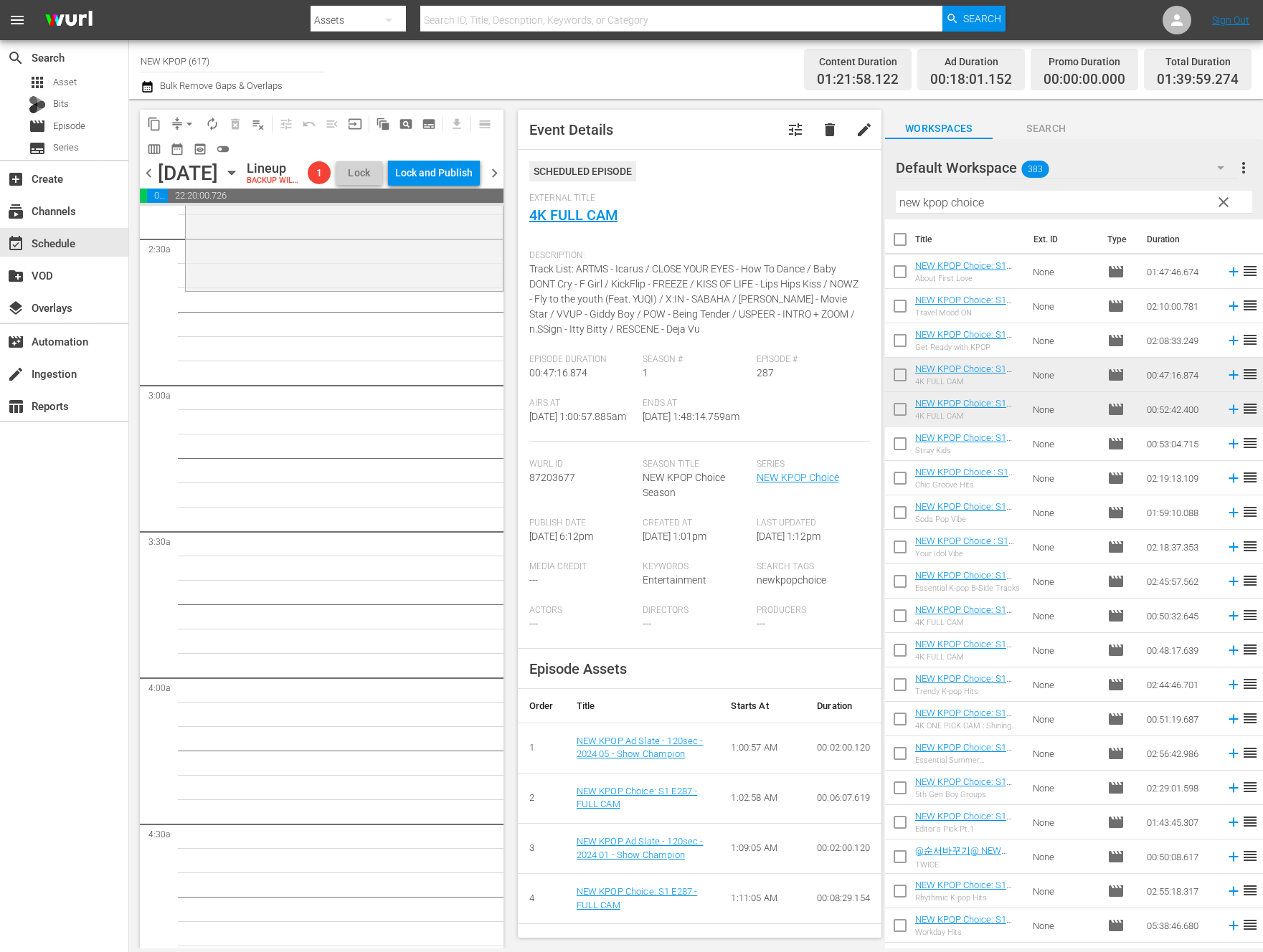
scroll to position [700, 0]
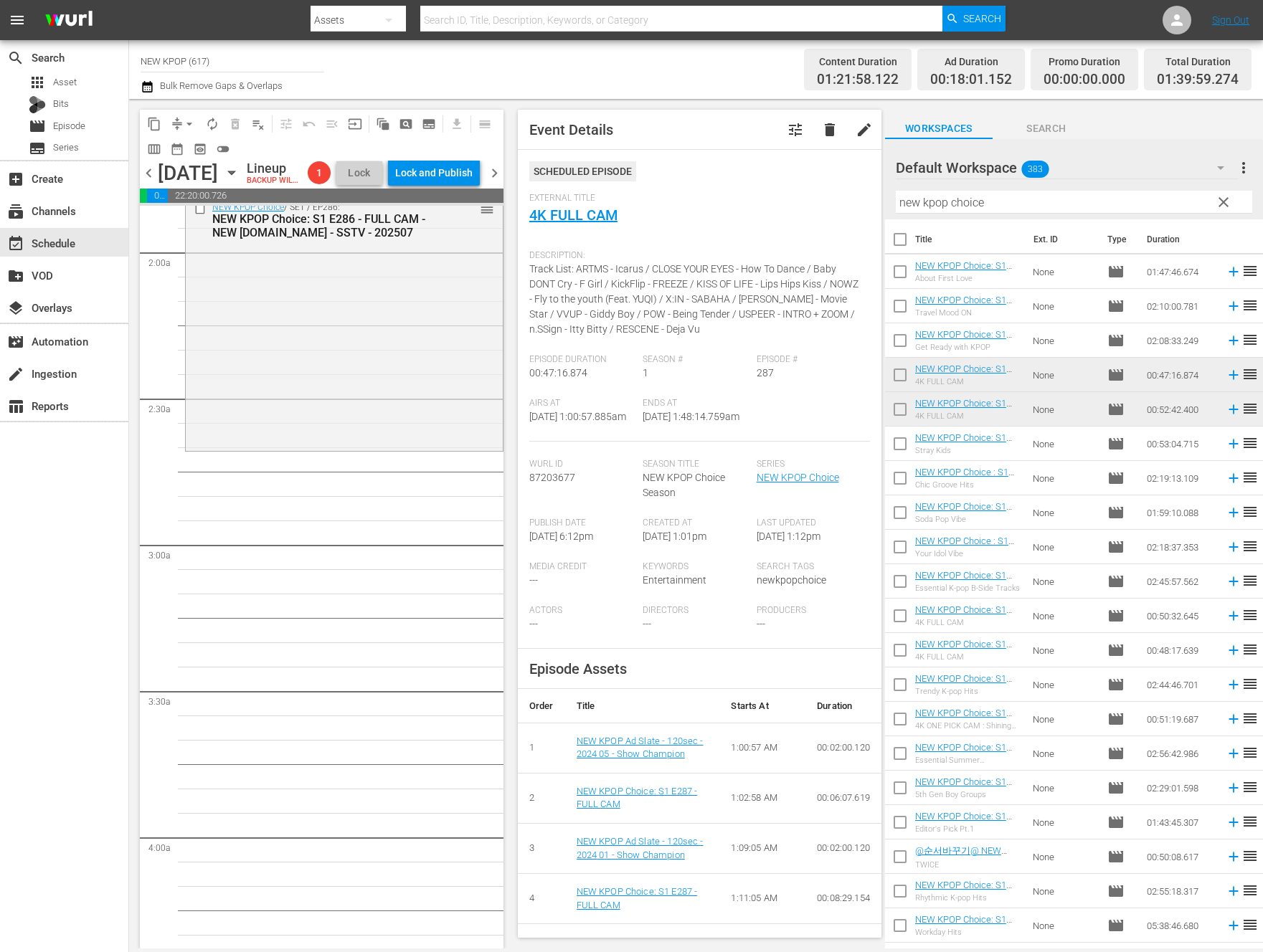
scroll to position [440, 0]
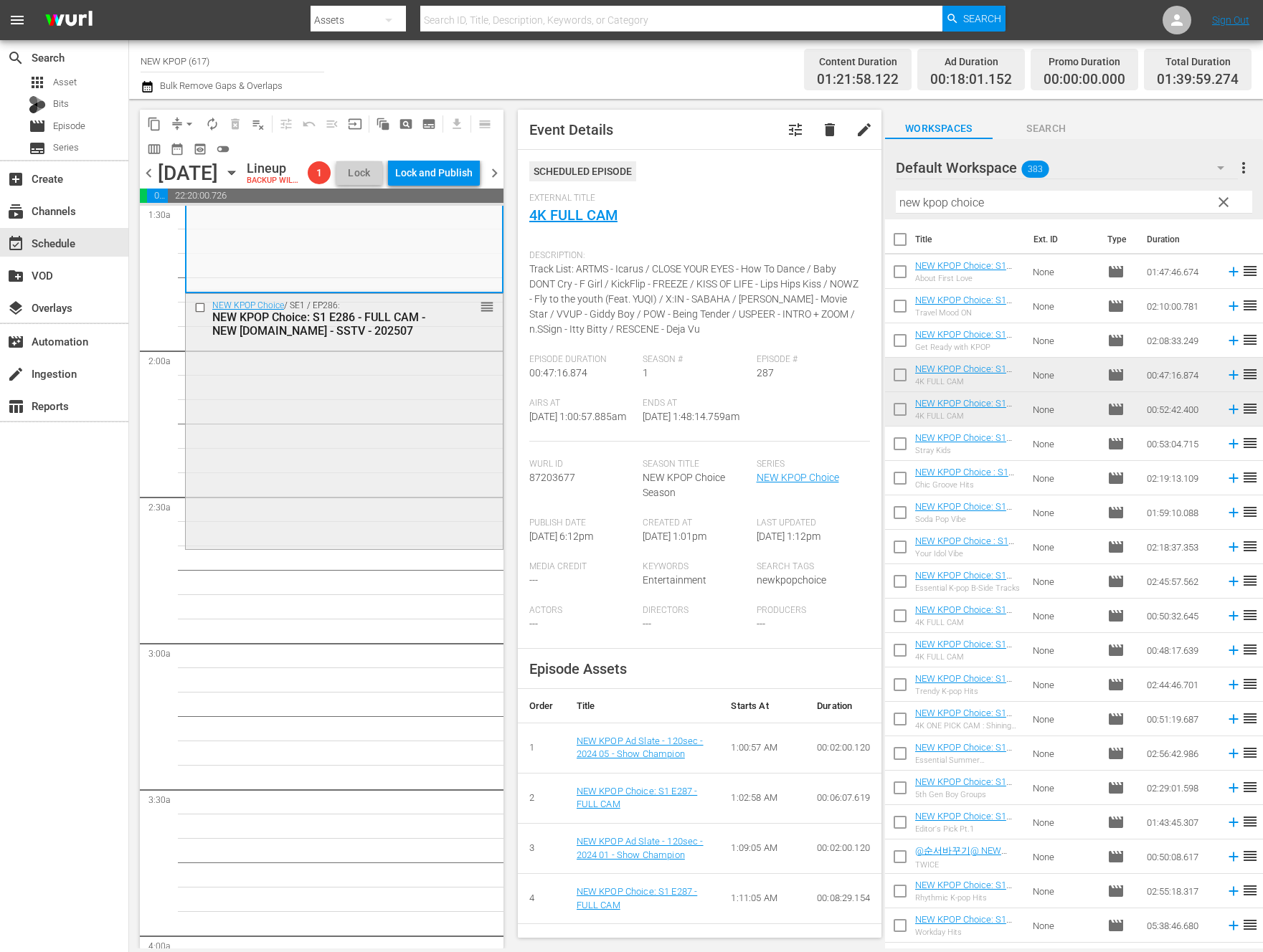
click at [290, 442] on div "NEW KPOP Choice / SE1 / EP286: NEW KPOP Choice: S1 E286 - FULL CAM - NEW K.ID -…" at bounding box center [343, 420] width 317 height 253
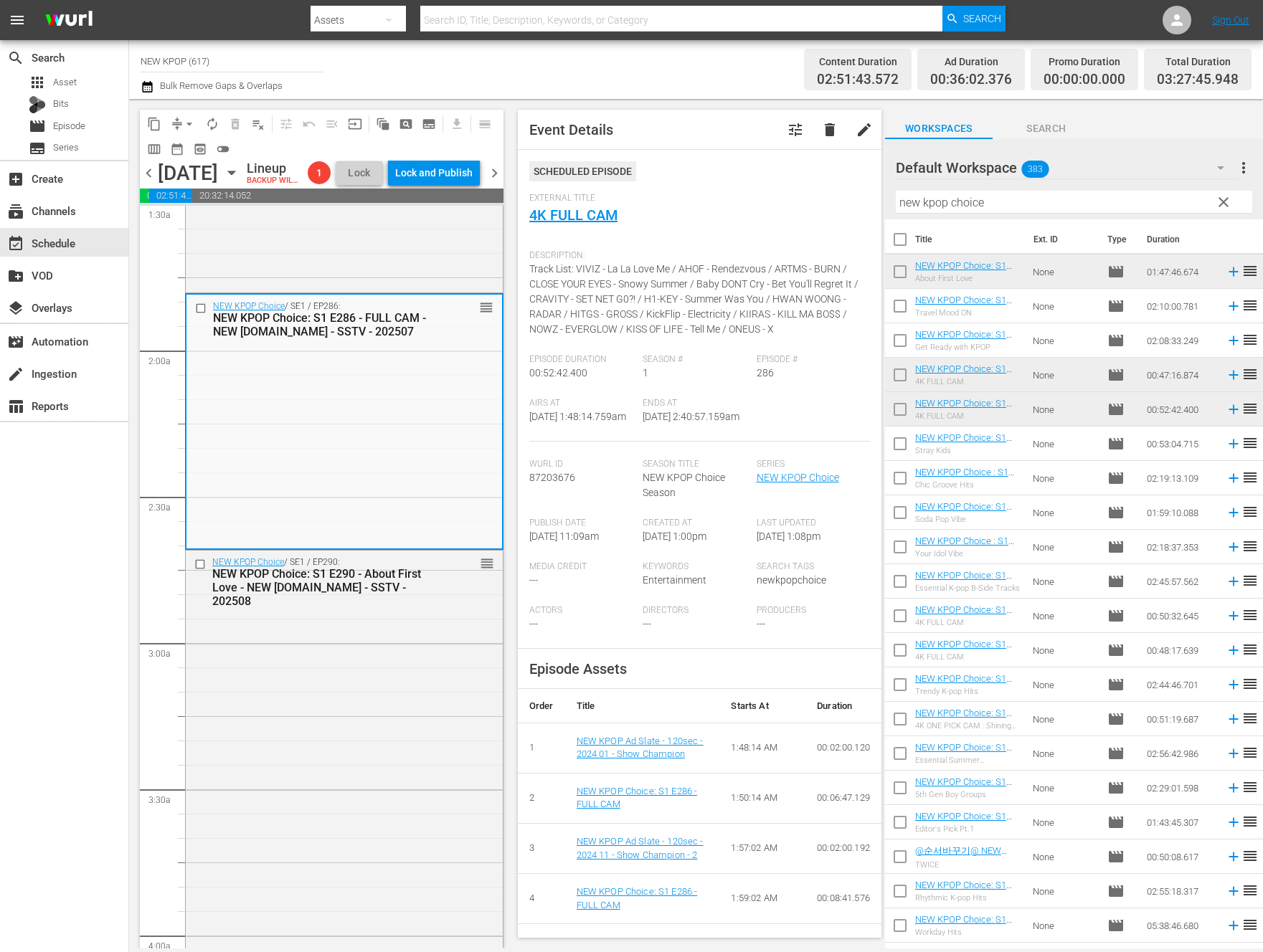
drag, startPoint x: 983, startPoint y: 263, endPoint x: 1028, endPoint y: 8, distance: 258.9
click at [440, 828] on div "NEW KPOP Choice / SE1 / EP290: NEW KPOP Choice: S1 E290 - About First Love - NE…" at bounding box center [343, 811] width 317 height 521
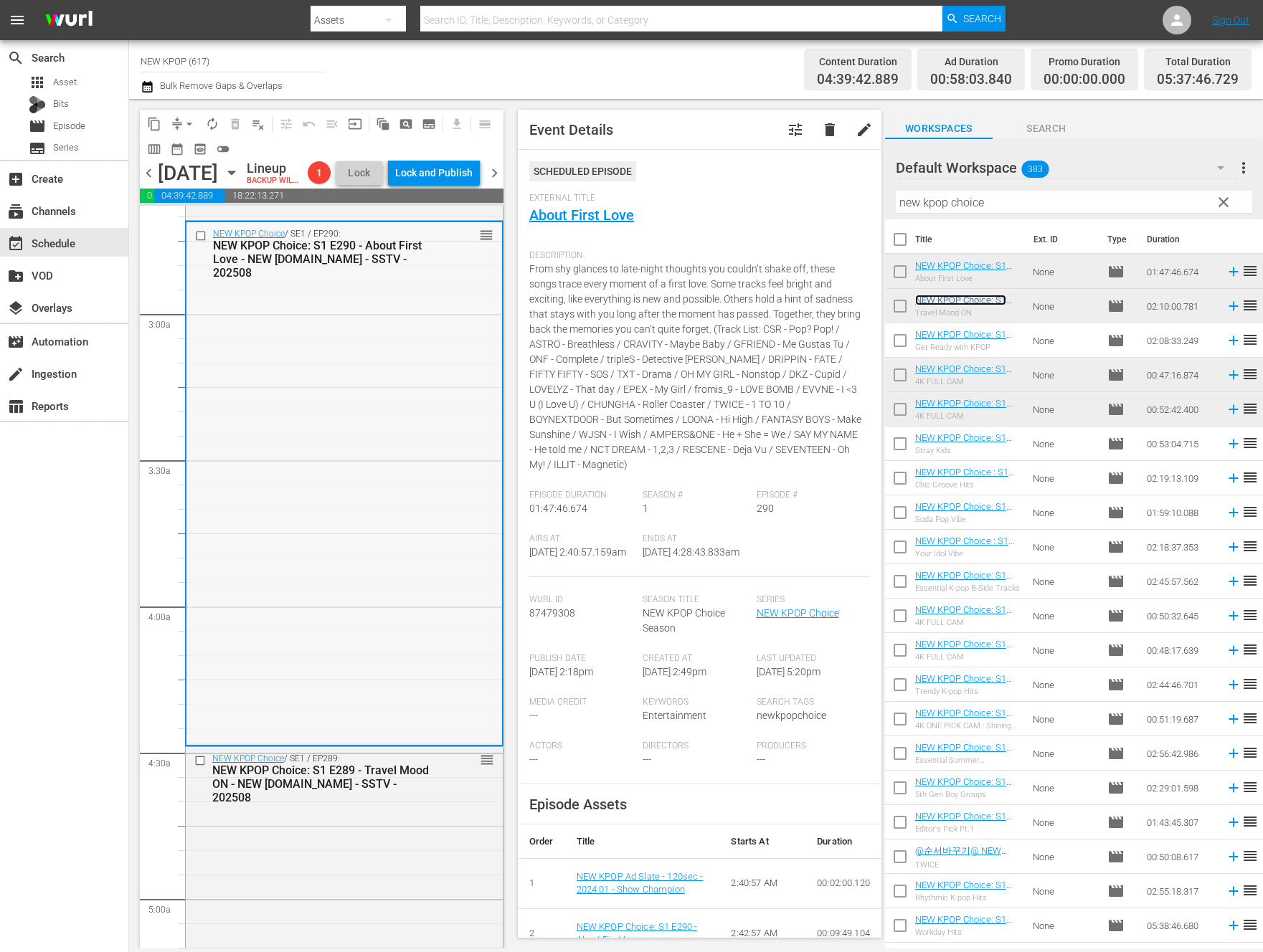
scroll to position [792, 0]
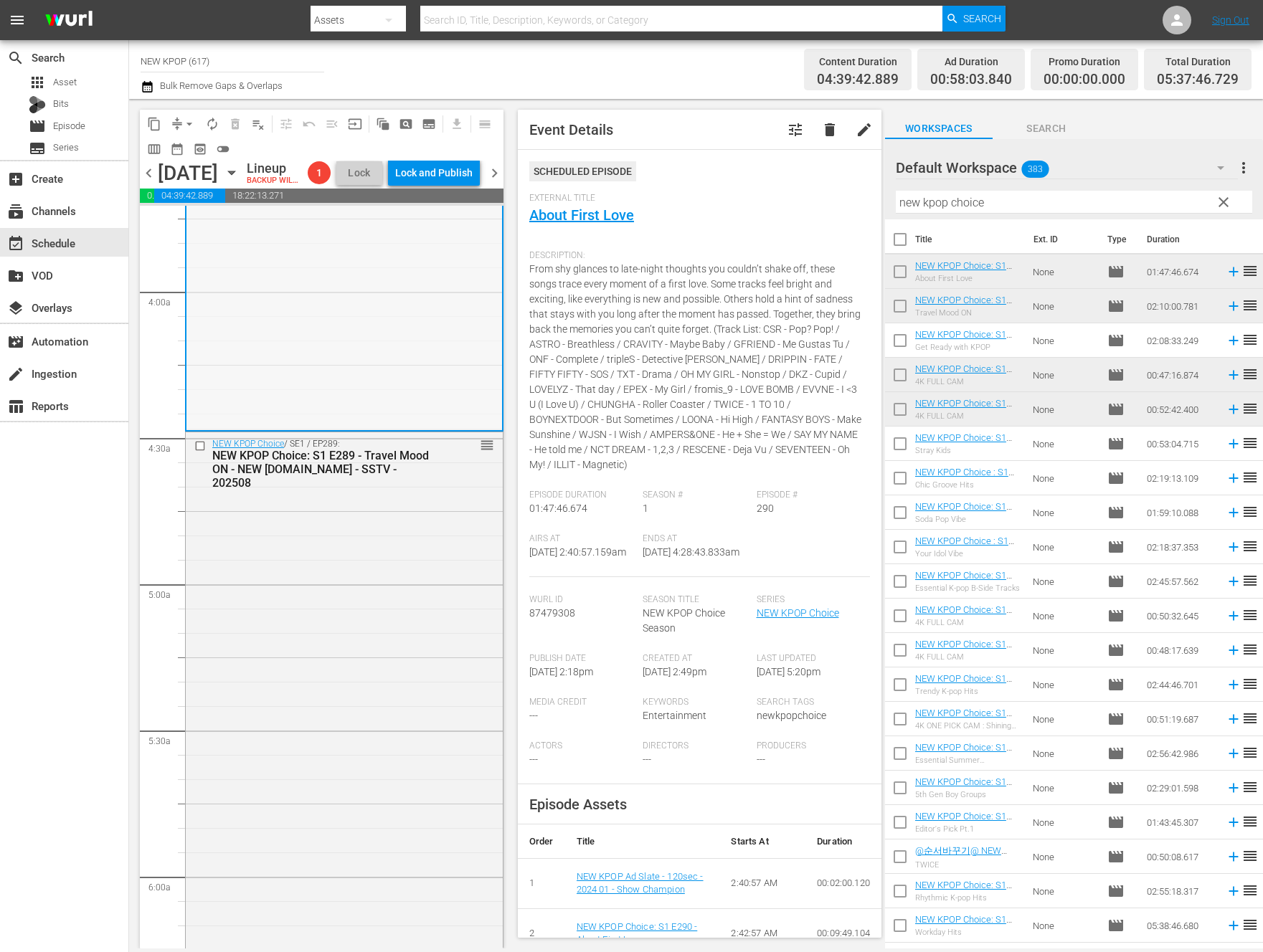
click at [361, 736] on div "NEW KPOP Choice / SE1 / EP289: NEW KPOP Choice: S1 E289 - Travel Mood ON - NEW …" at bounding box center [343, 747] width 317 height 630
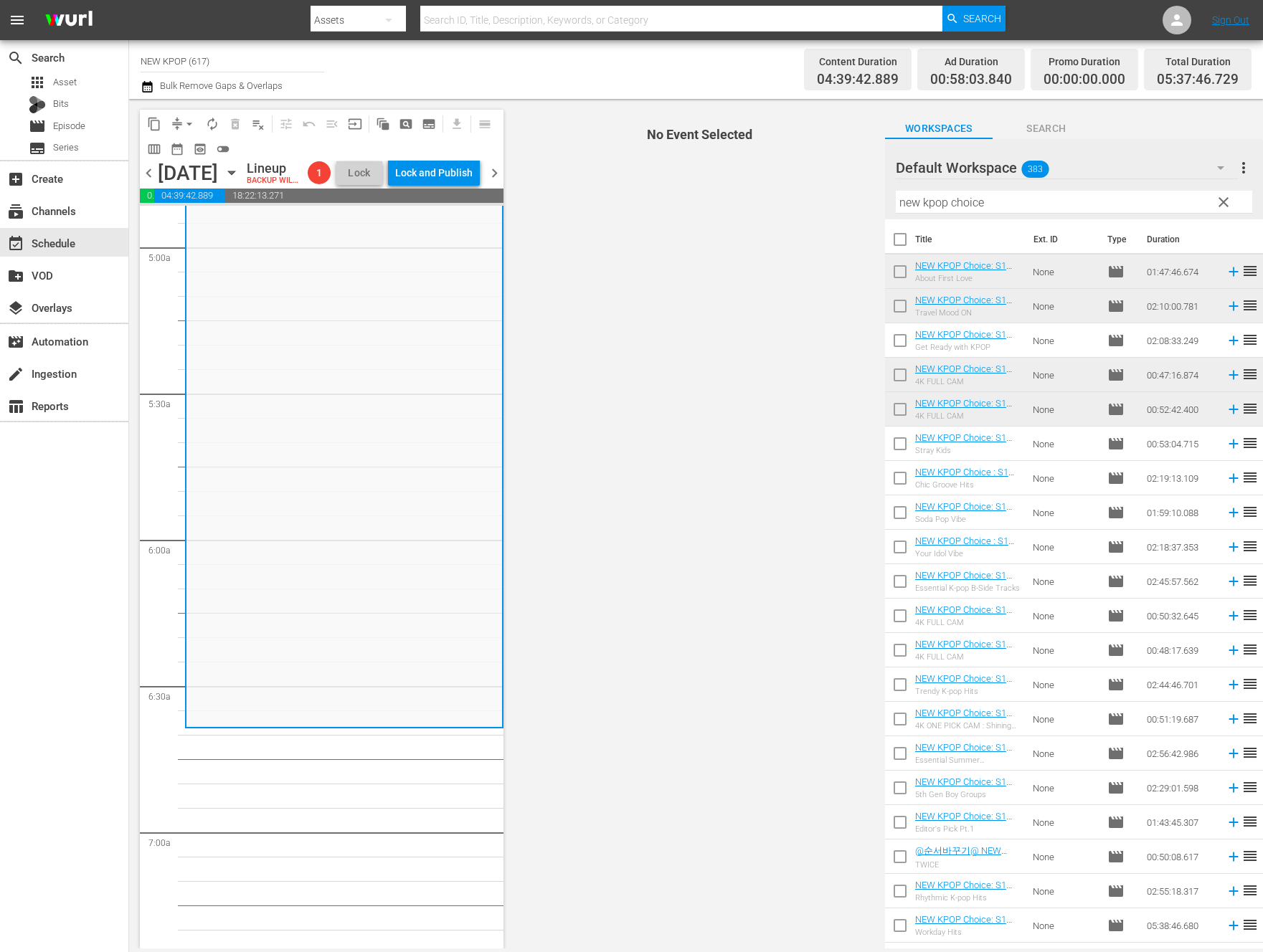
scroll to position [1425, 0]
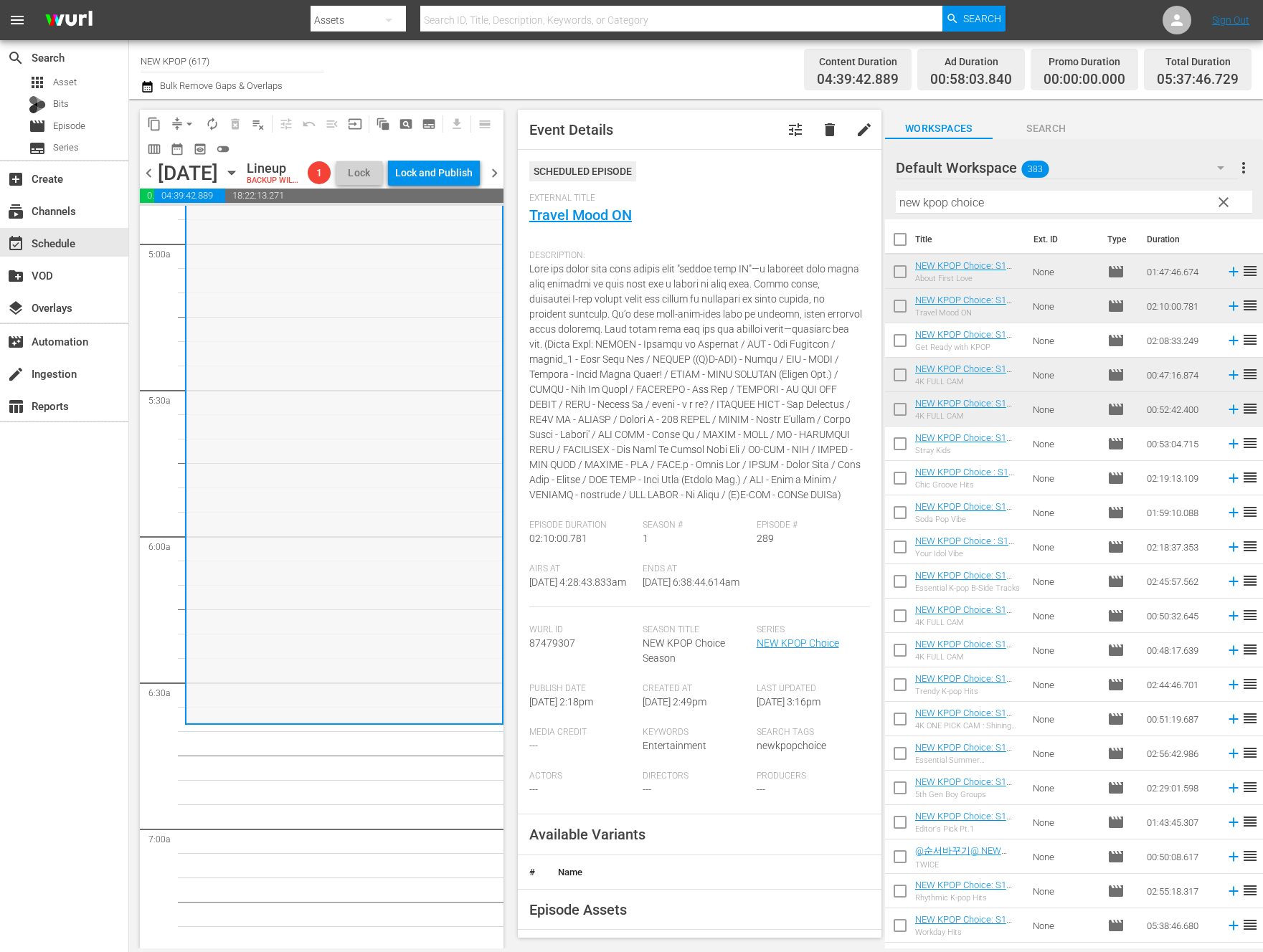
click at [357, 515] on div "NEW KPOP Choice / SE1 / EP289: NEW KPOP Choice: S1 E289 - Travel Mood ON - NEW …" at bounding box center [344, 407] width 316 height 630
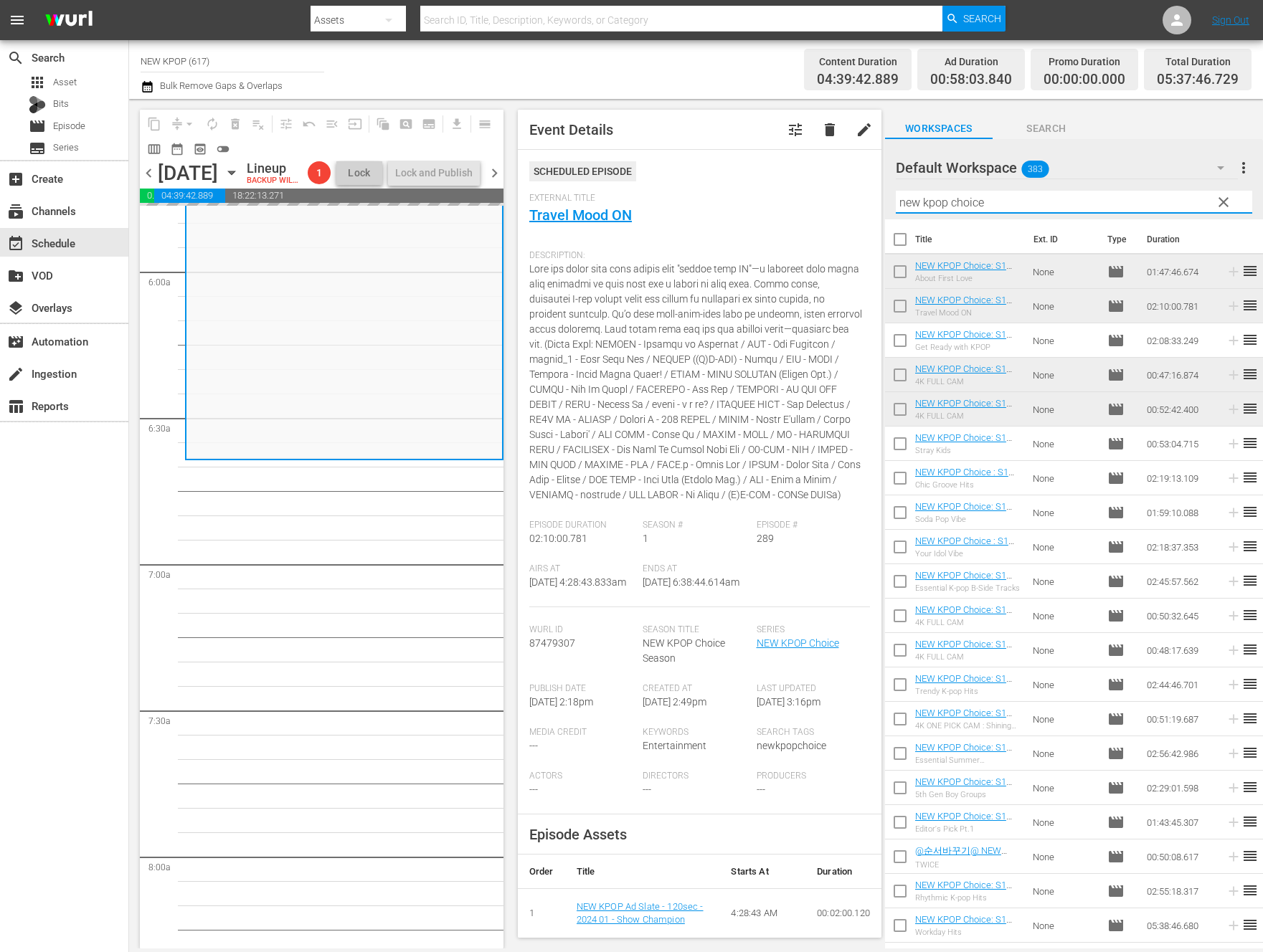
drag, startPoint x: 1000, startPoint y: 196, endPoint x: 769, endPoint y: 206, distance: 231.2
click at [769, 206] on div "content_copy compress arrow_drop_down autorenew_outlined delete_forever_outline…" at bounding box center [696, 524] width 1134 height 850
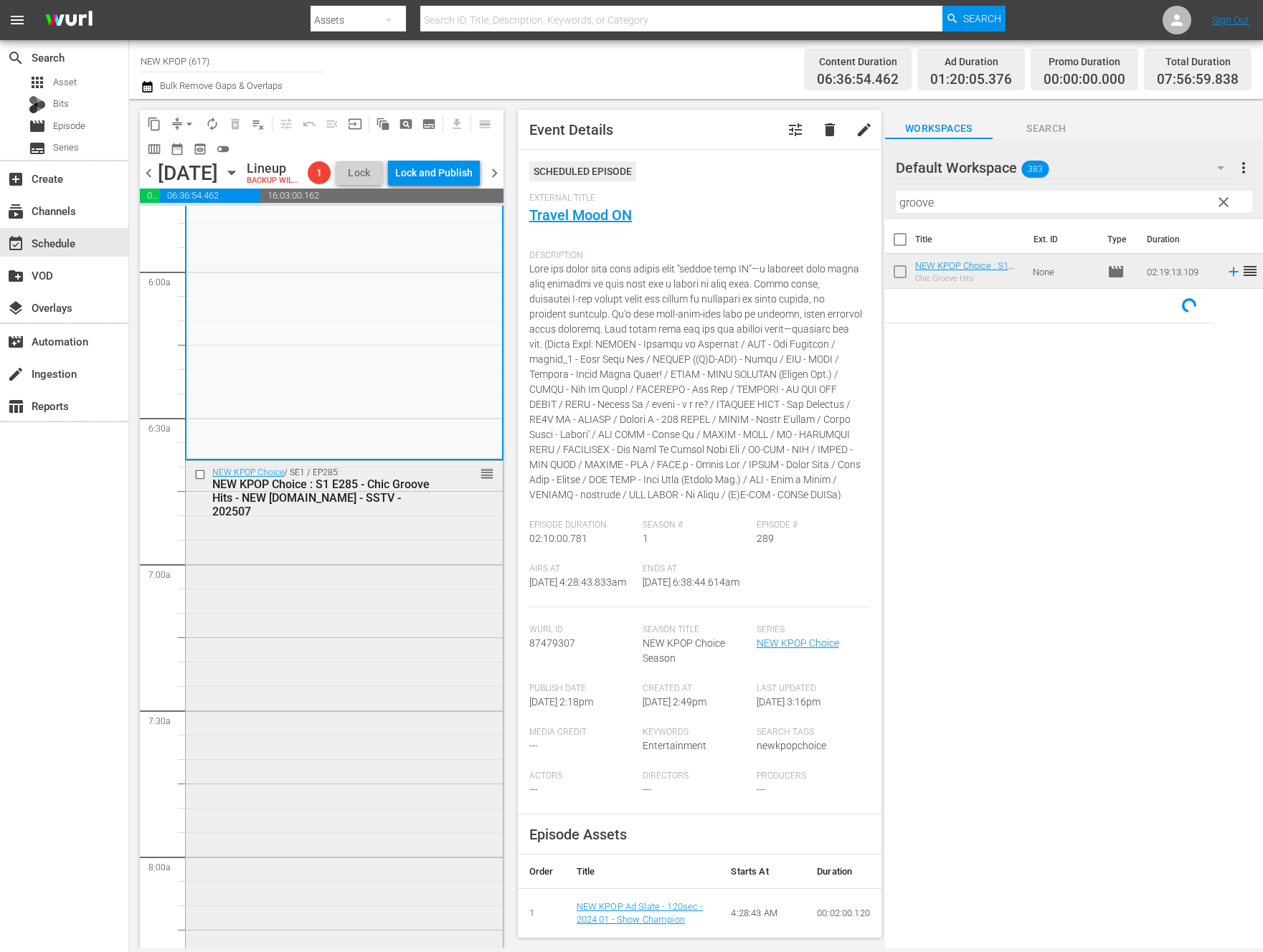
click at [356, 620] on div "NEW KPOP Choice / SE1 / EP285: NEW KPOP Choice : S1 E285 - Chic Groove Hits - N…" at bounding box center [343, 798] width 317 height 675
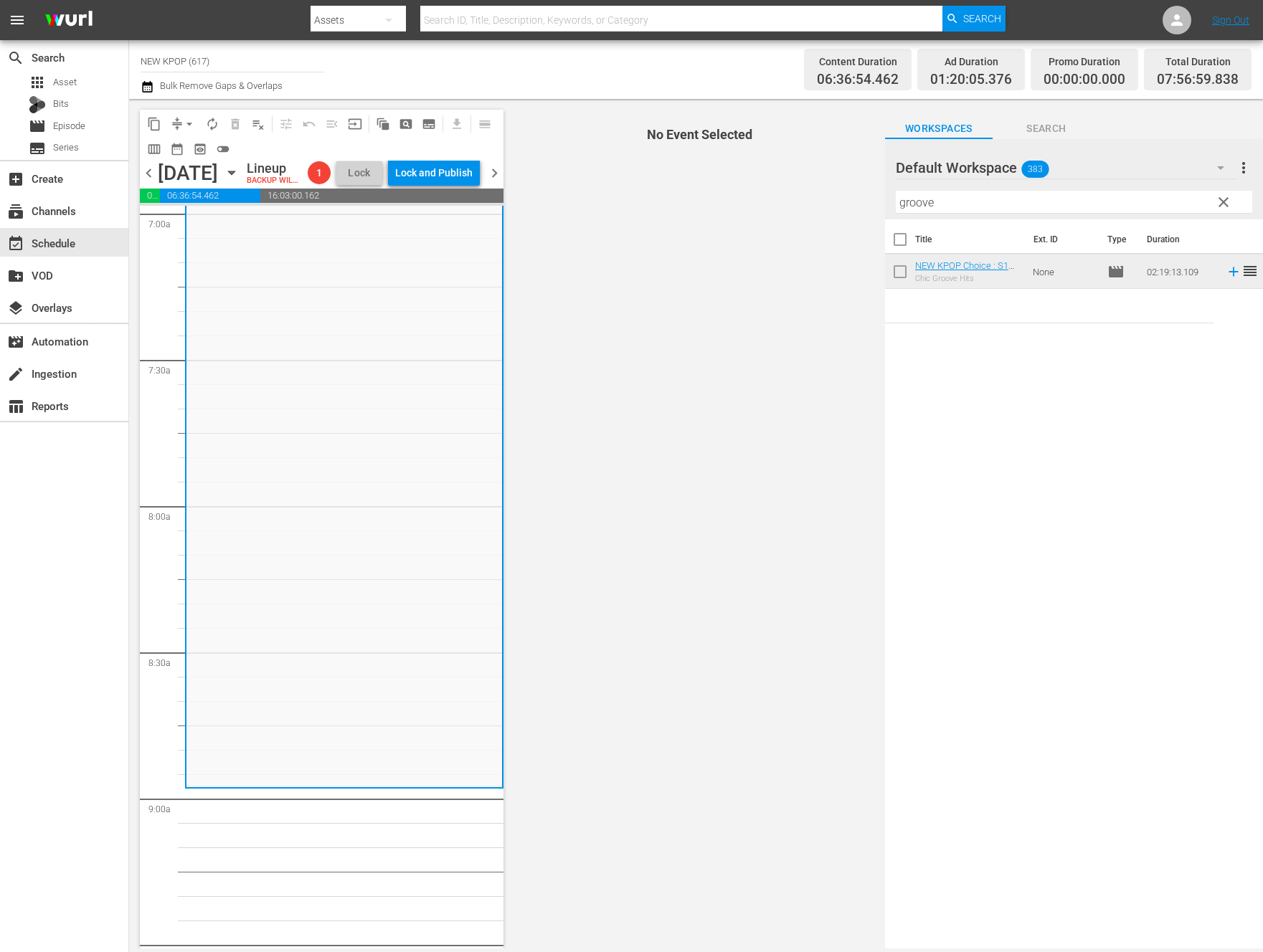
scroll to position [2121, 0]
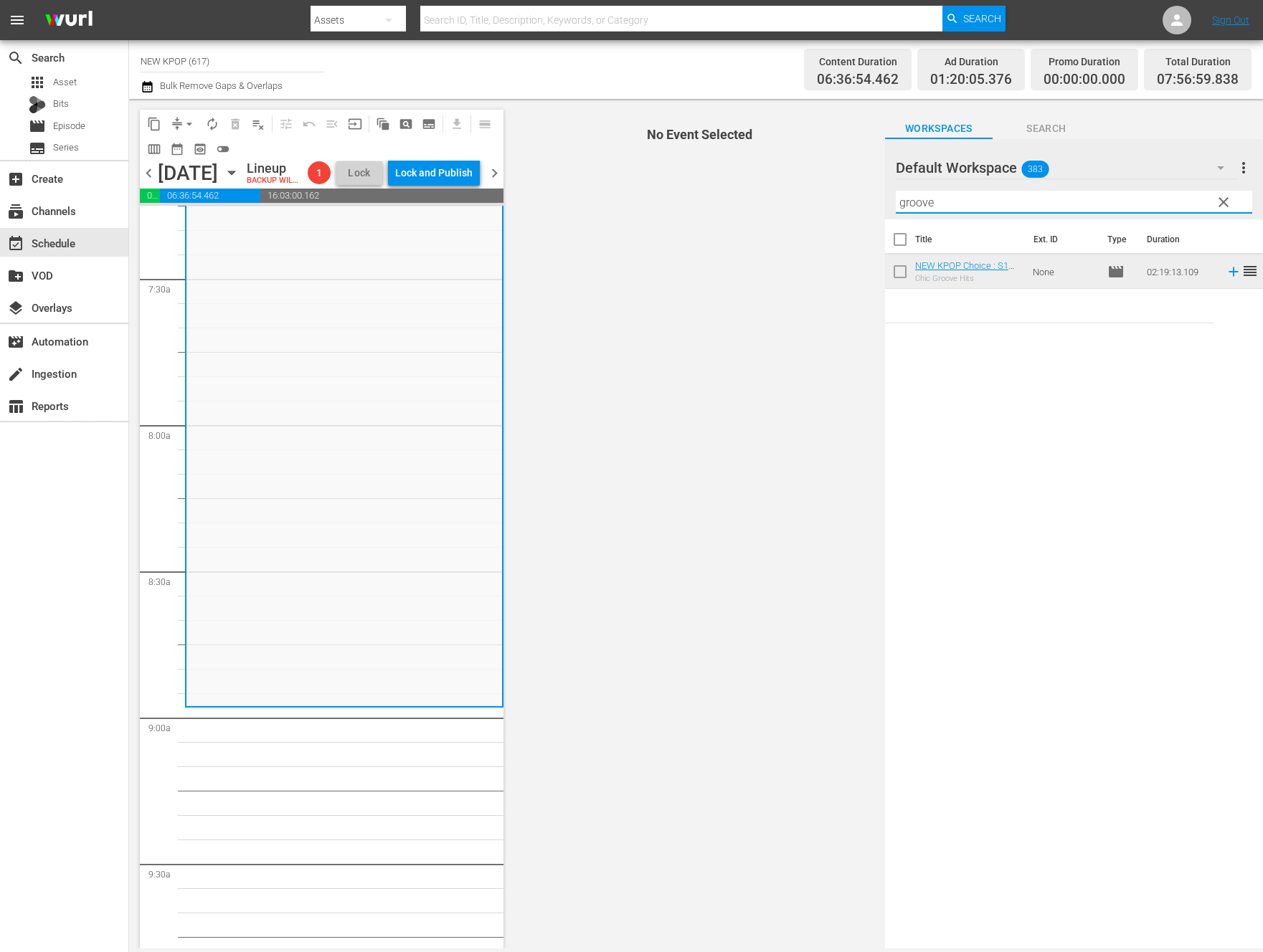
click at [979, 204] on input "groove" at bounding box center [1074, 201] width 356 height 23
drag, startPoint x: 979, startPoint y: 204, endPoint x: 853, endPoint y: 196, distance: 126.3
click at [853, 196] on div "content_copy compress arrow_drop_down autorenew_outlined delete_forever_outline…" at bounding box center [696, 524] width 1134 height 850
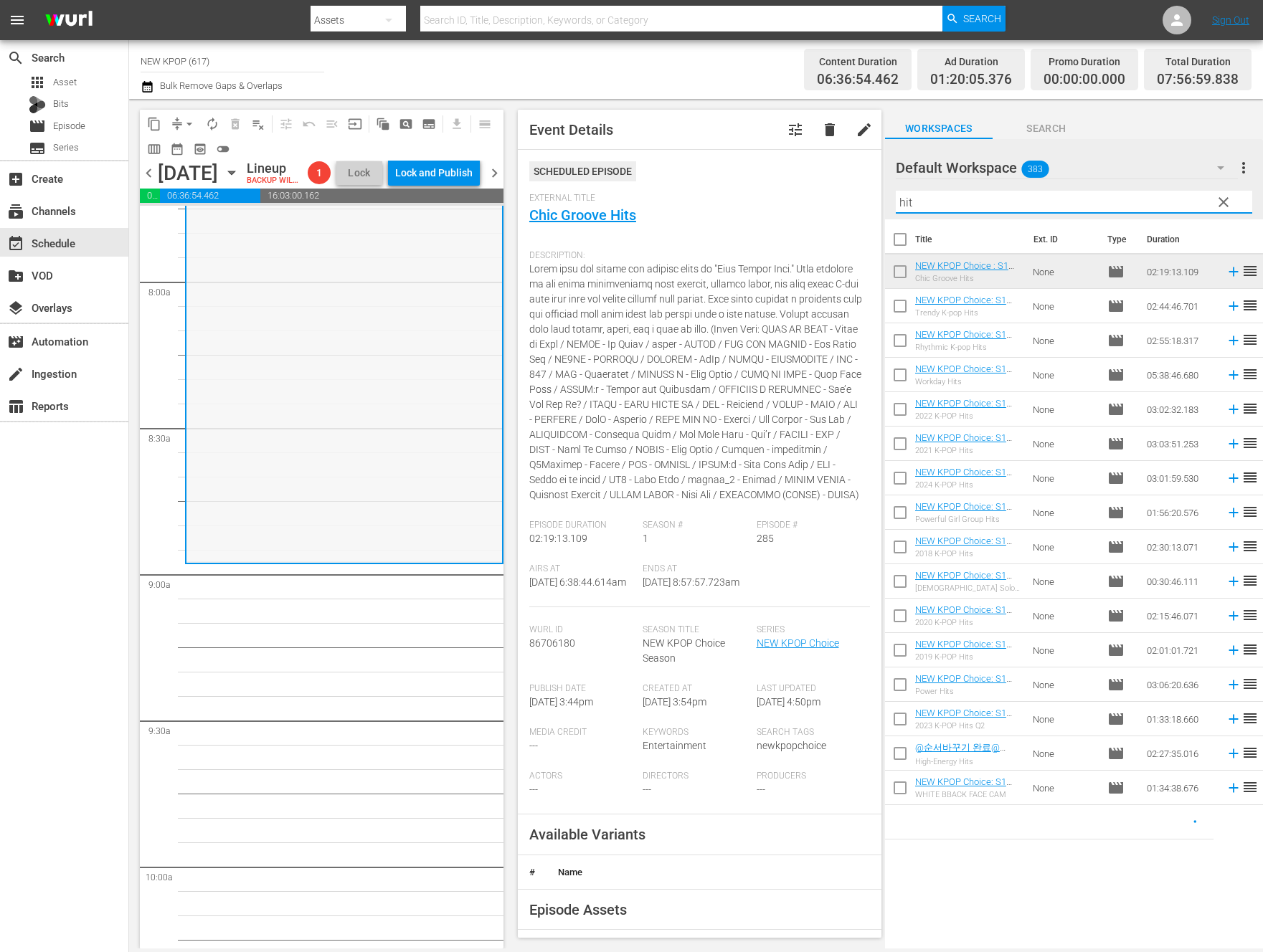
scroll to position [2281, 0]
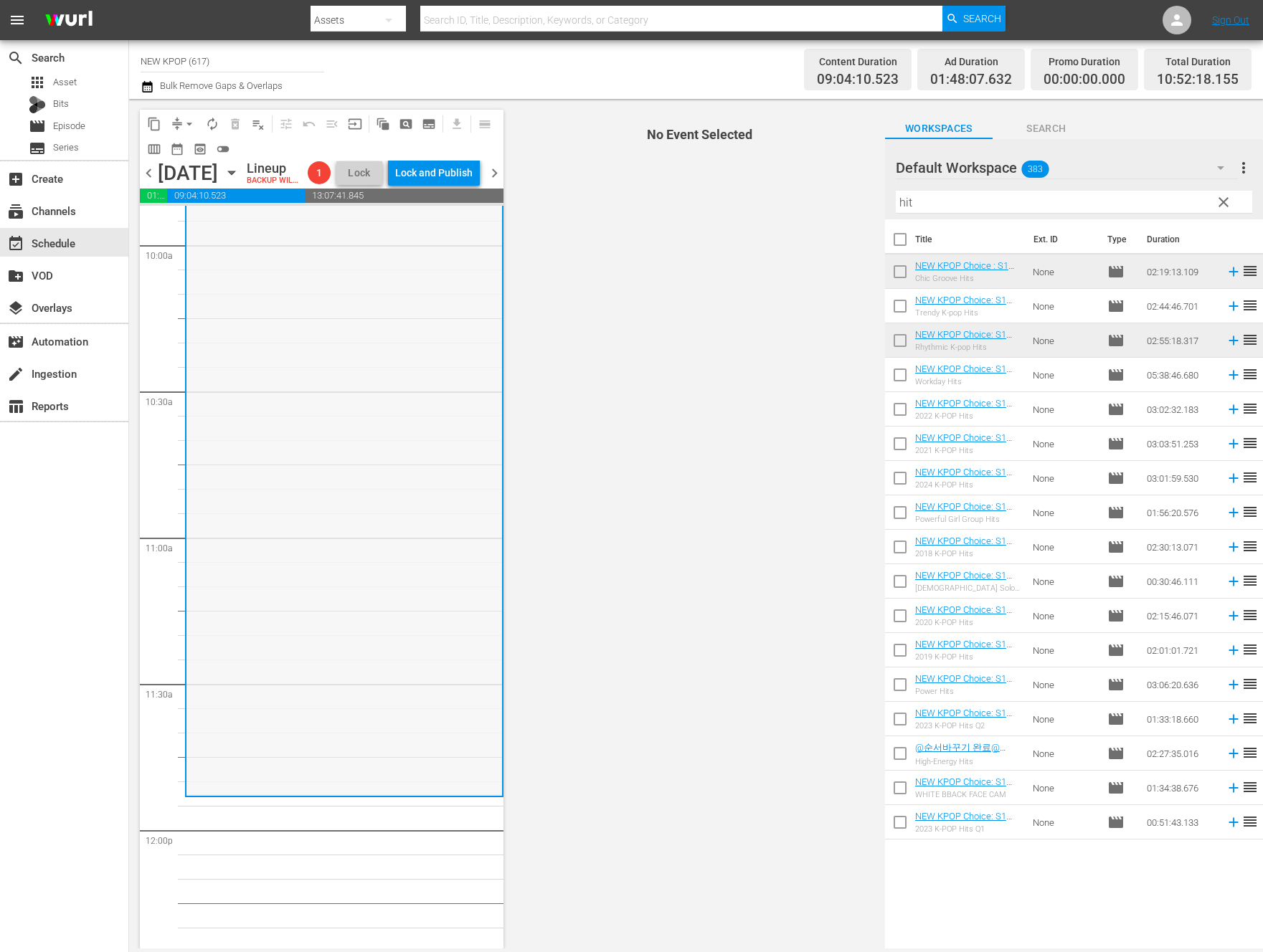
scroll to position [3239, 0]
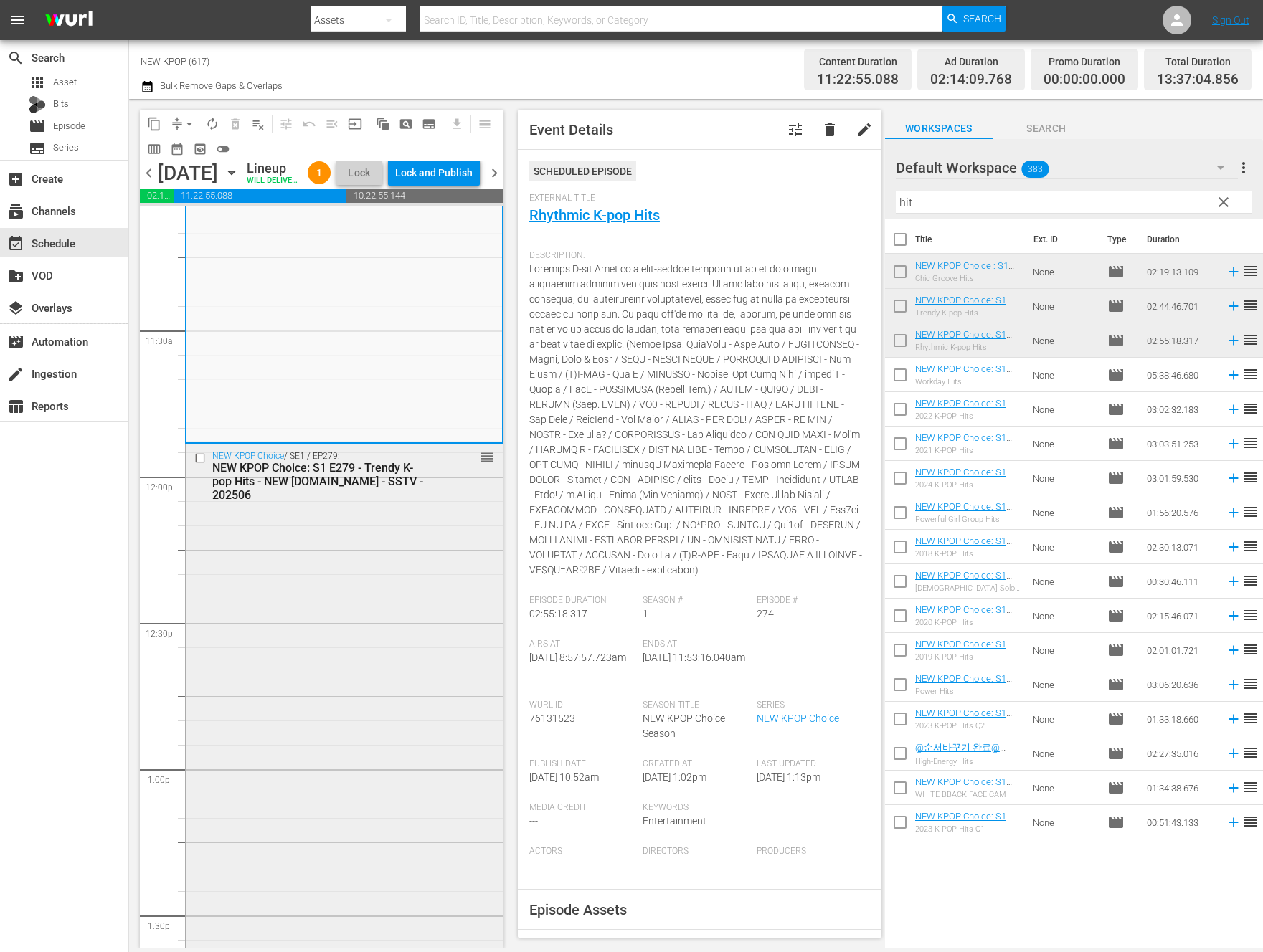
click at [364, 546] on div "NEW KPOP Choice / SE1 / EP279: NEW KPOP Choice: S1 E279 - Trendy K-pop Hits - N…" at bounding box center [343, 843] width 317 height 798
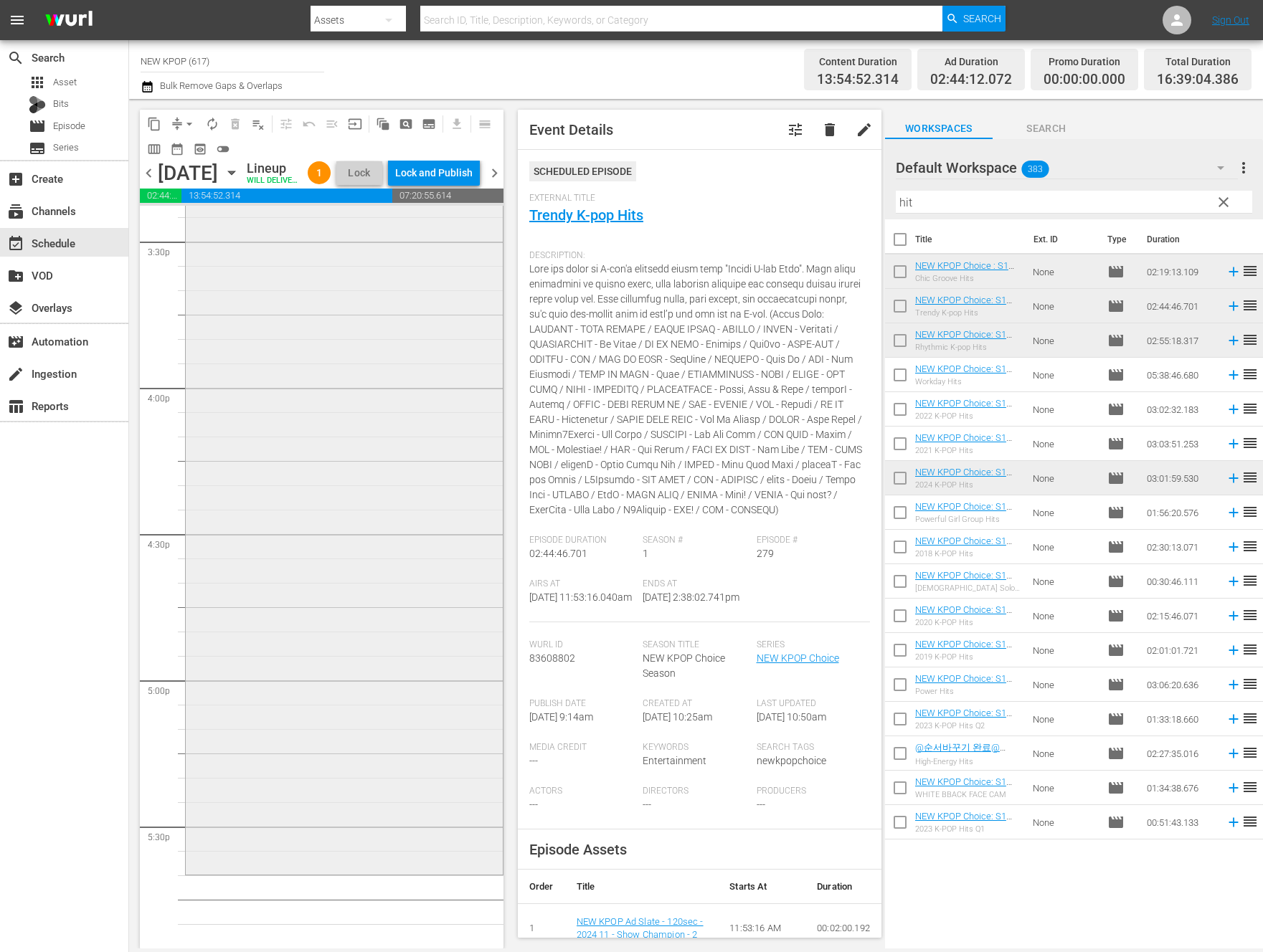
scroll to position [4844, 0]
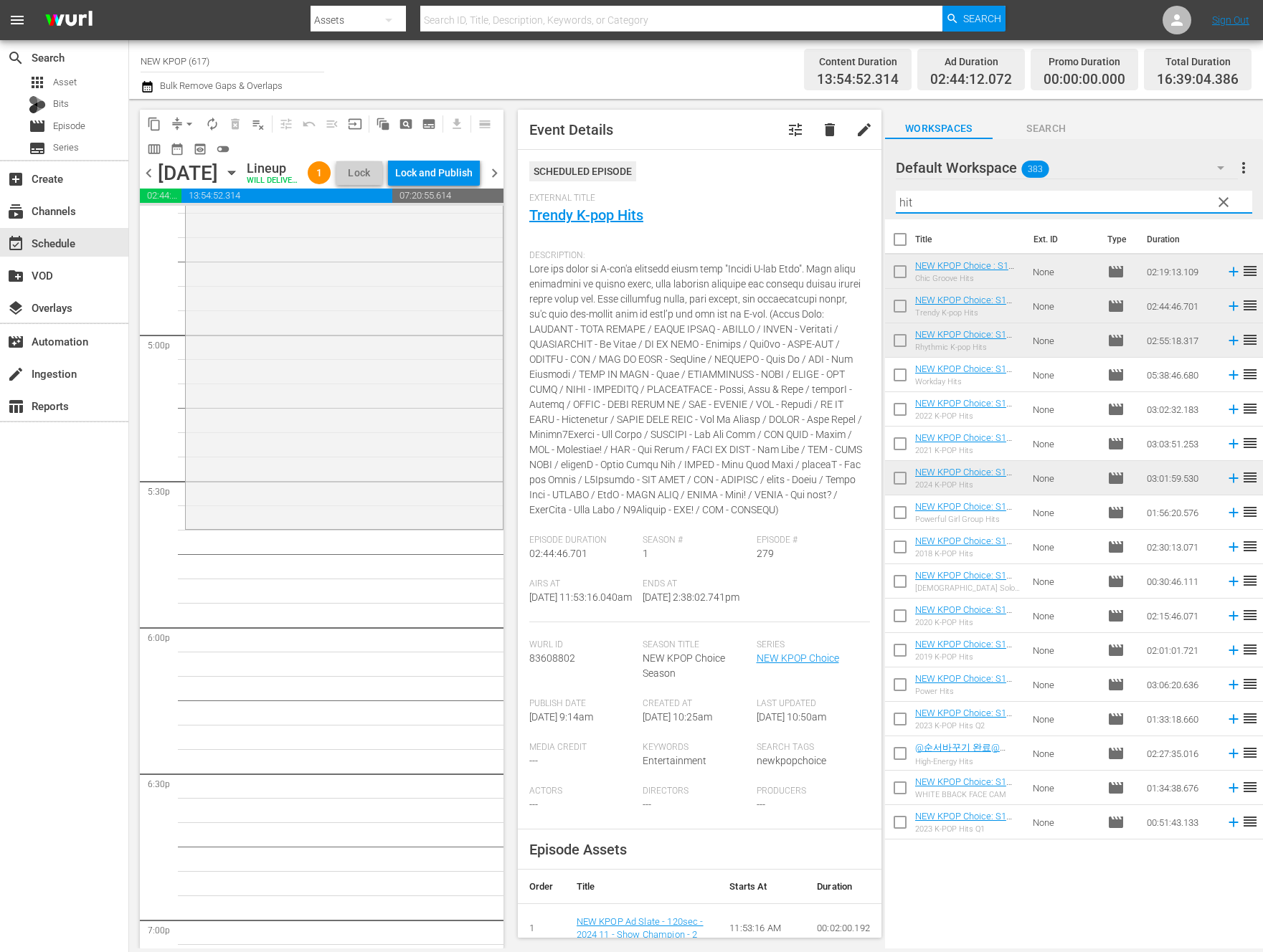
drag, startPoint x: 932, startPoint y: 204, endPoint x: 878, endPoint y: 207, distance: 54.1
click at [878, 207] on div "content_copy compress arrow_drop_down autorenew_outlined delete_forever_outline…" at bounding box center [696, 524] width 1134 height 850
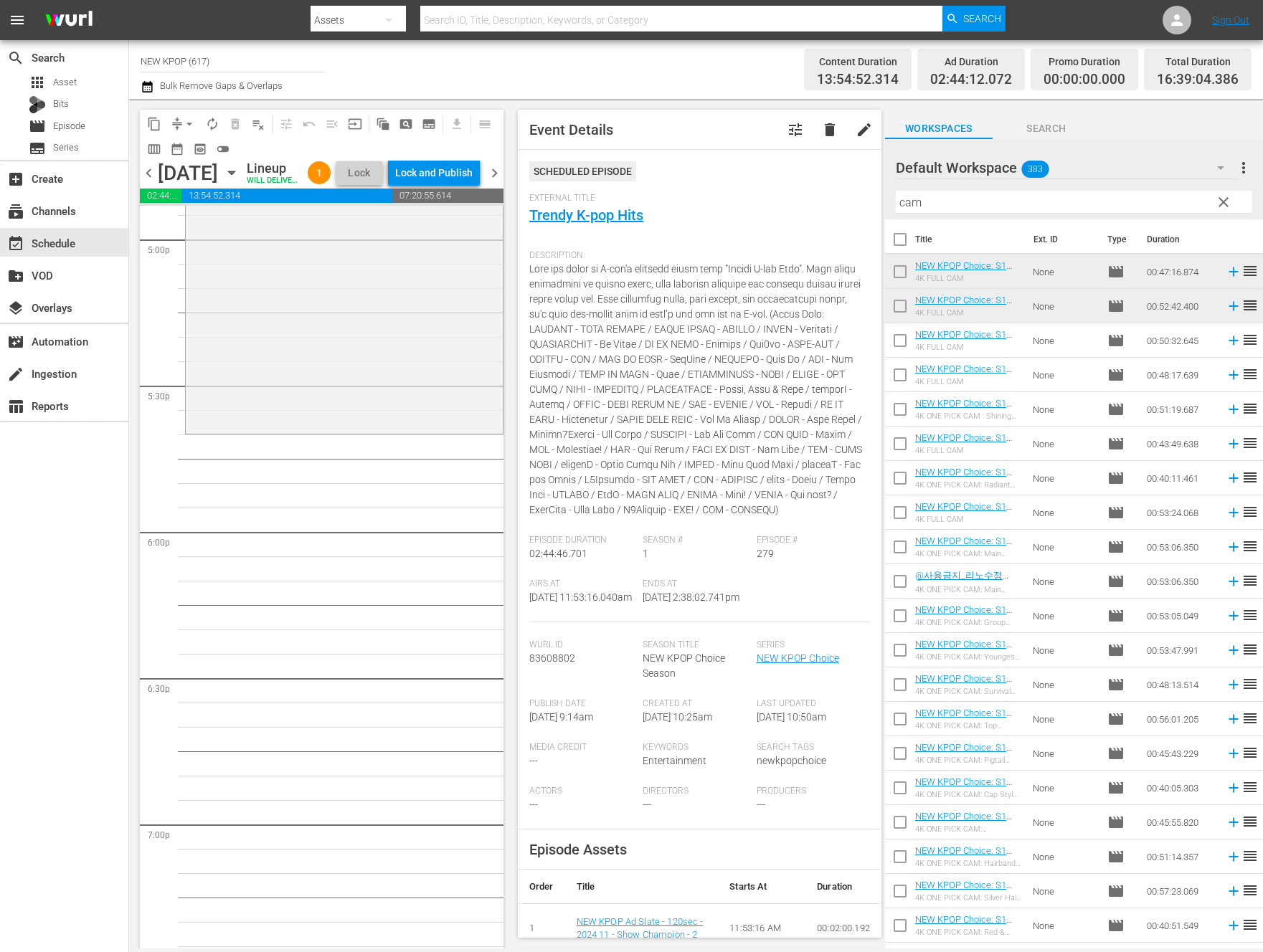
scroll to position [4939, 0]
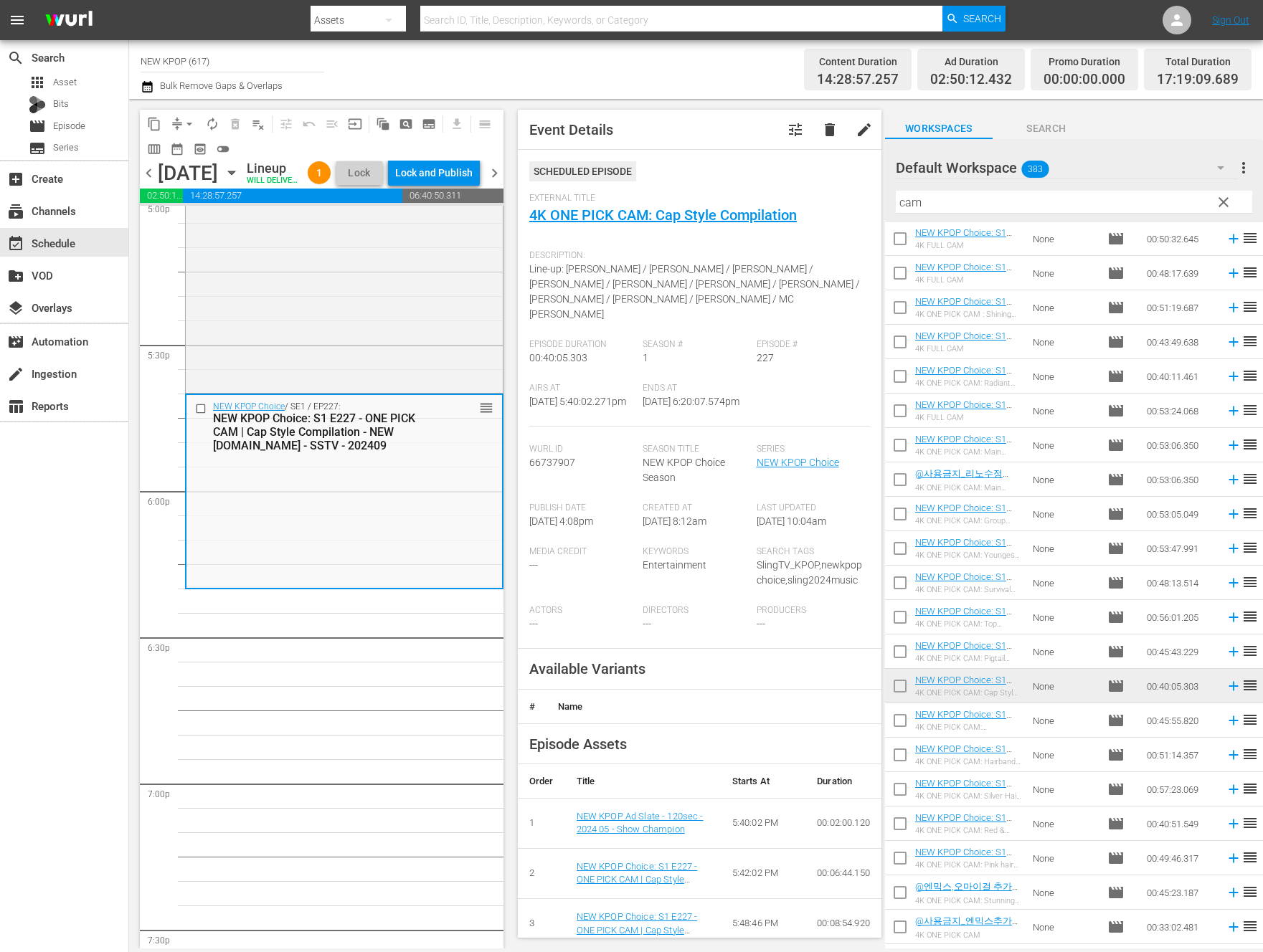
scroll to position [153, 0]
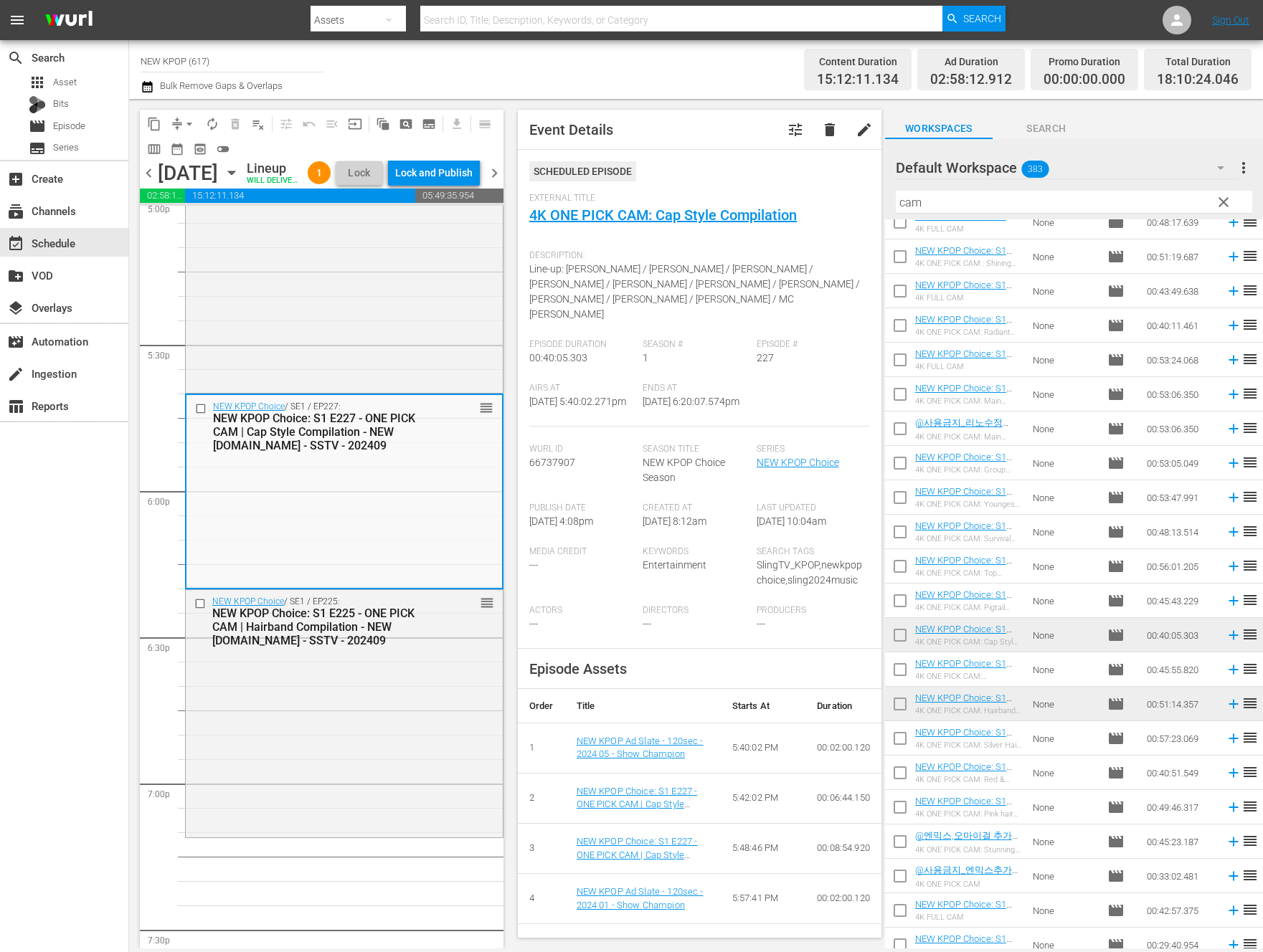
click at [302, 773] on div "NEW KPOP Choice / SE1 / EP225: NEW KPOP Choice: S1 E225 - ONE PICK CAM | Hairba…" at bounding box center [343, 713] width 317 height 245
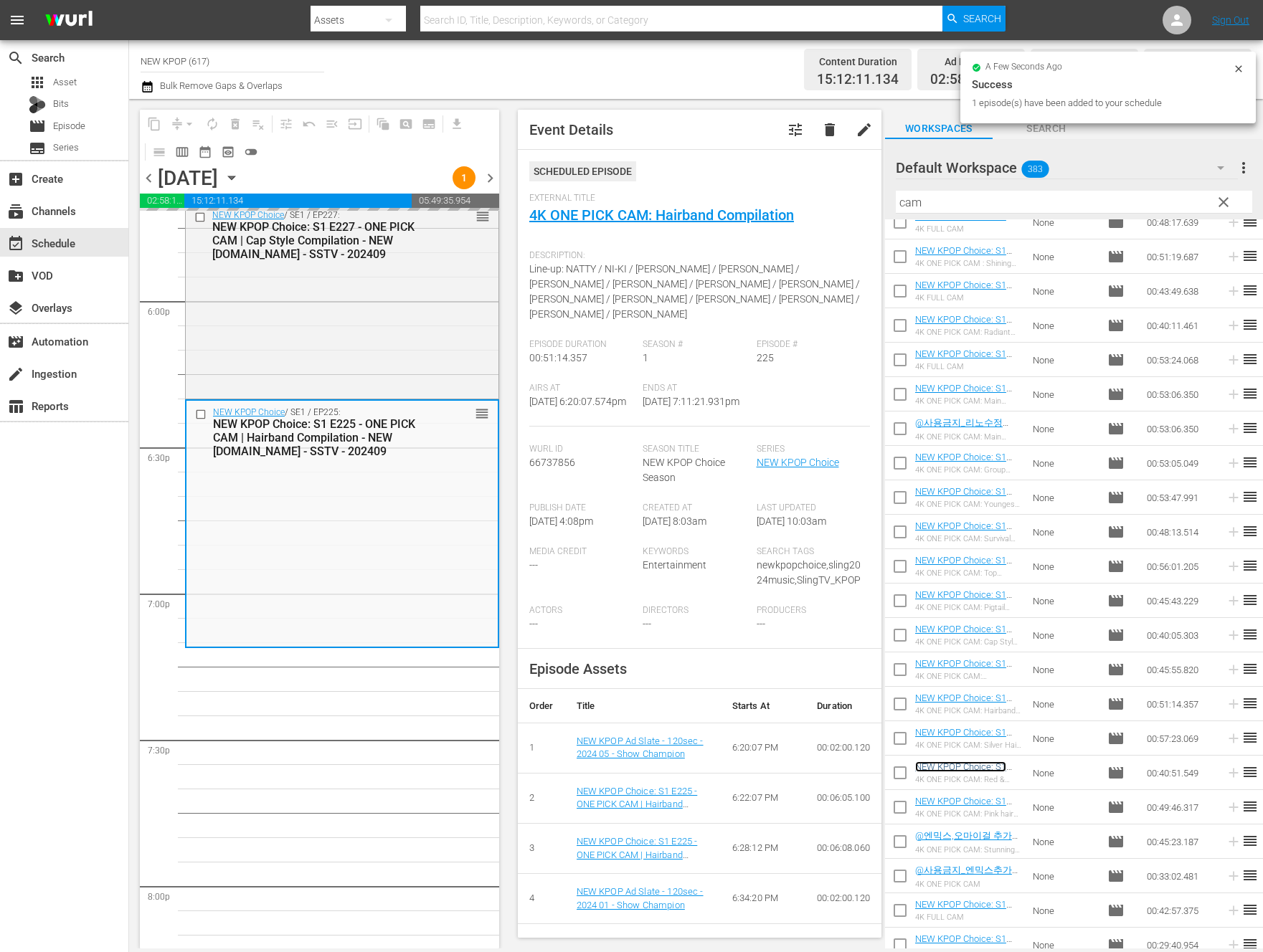
scroll to position [5200, 0]
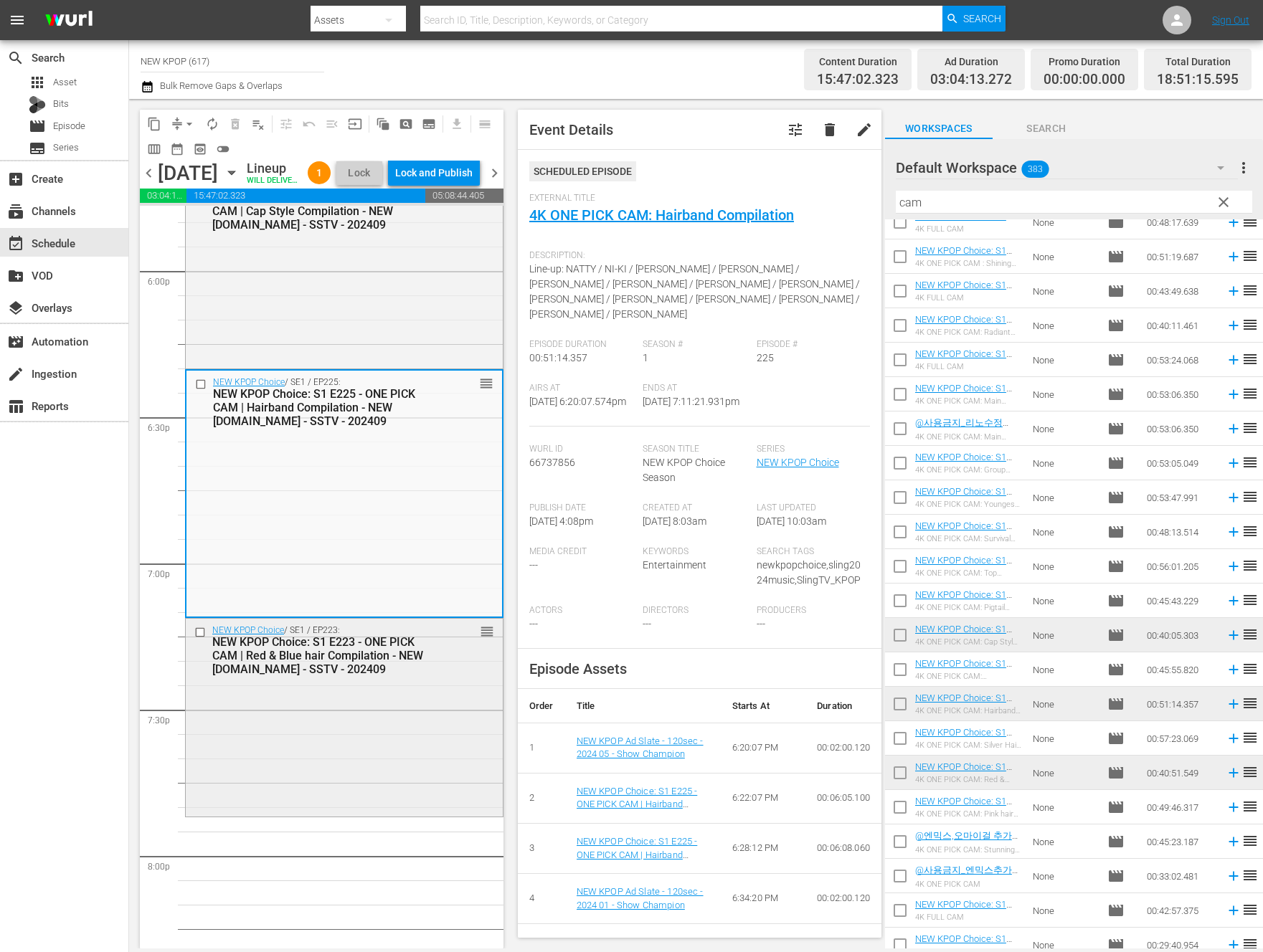
click at [337, 732] on div "NEW KPOP Choice / SE1 / EP223: NEW KPOP Choice: S1 E223 - ONE PICK CAM | Red & …" at bounding box center [343, 716] width 317 height 195
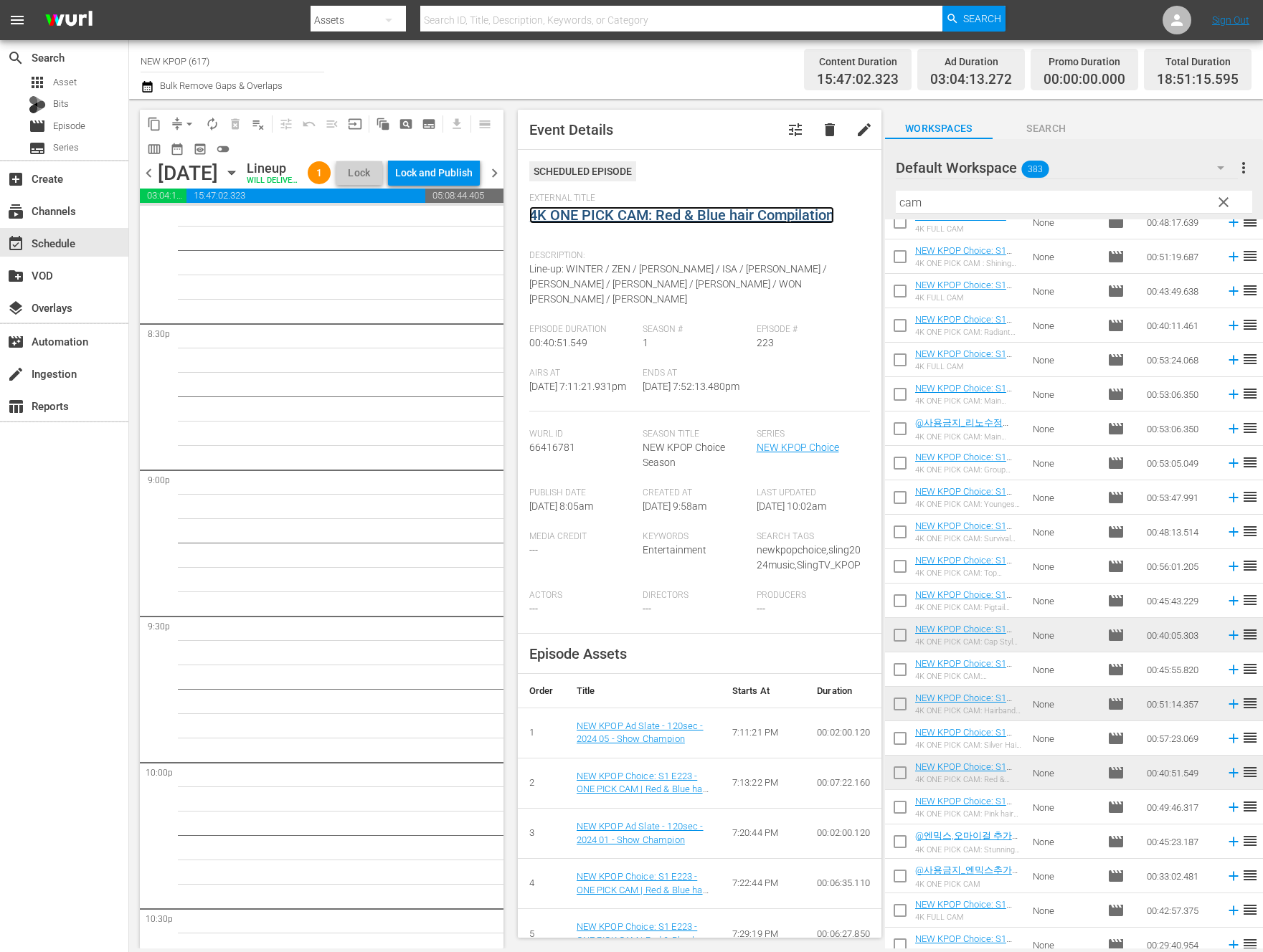
scroll to position [5496, 0]
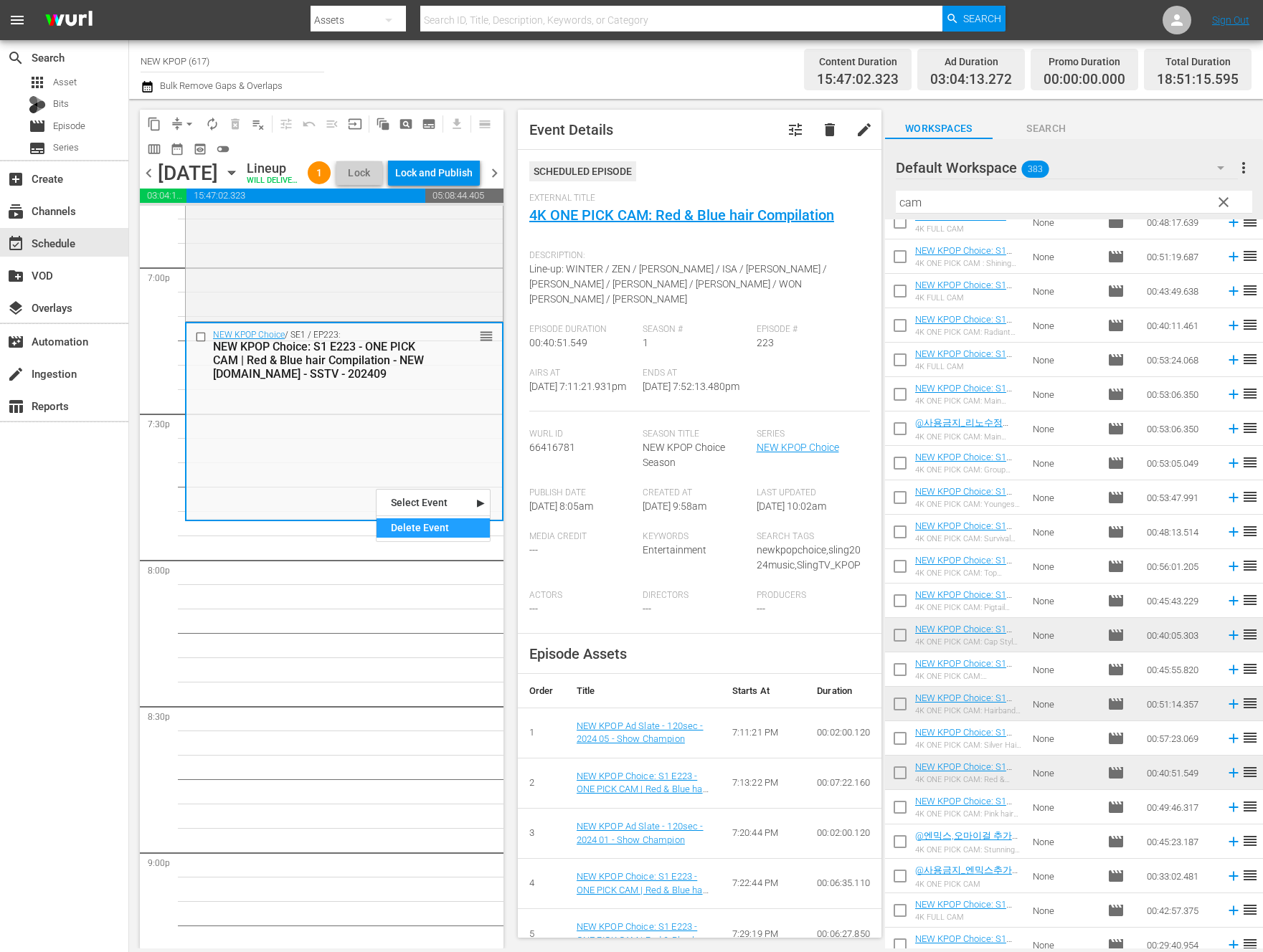
click at [394, 528] on div "Delete Event" at bounding box center [432, 527] width 113 height 19
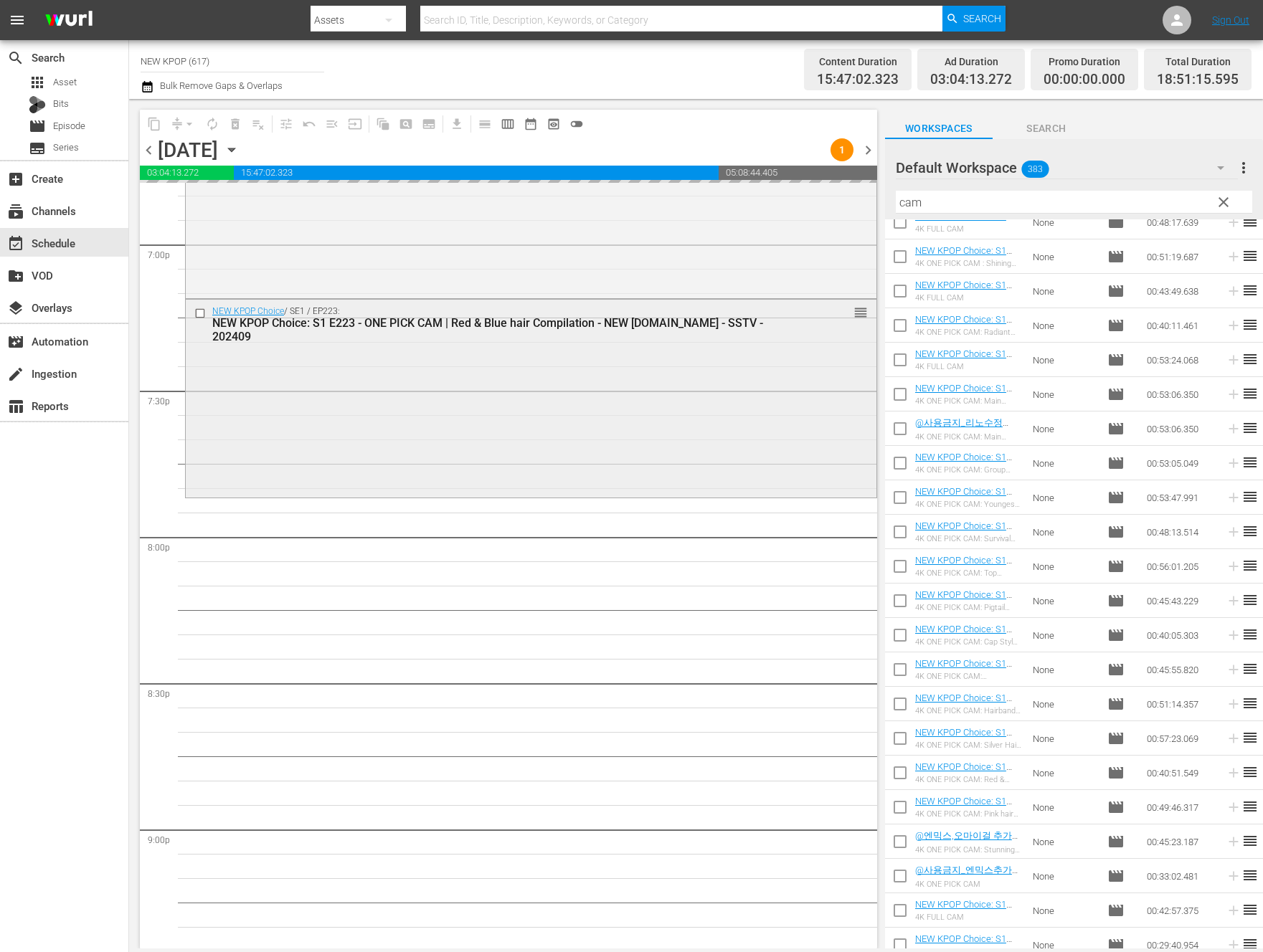
click at [715, 406] on div "NEW KPOP Choice / SE1 / EP223: NEW KPOP Choice: S1 E223 - ONE PICK CAM | Red & …" at bounding box center [531, 397] width 690 height 195
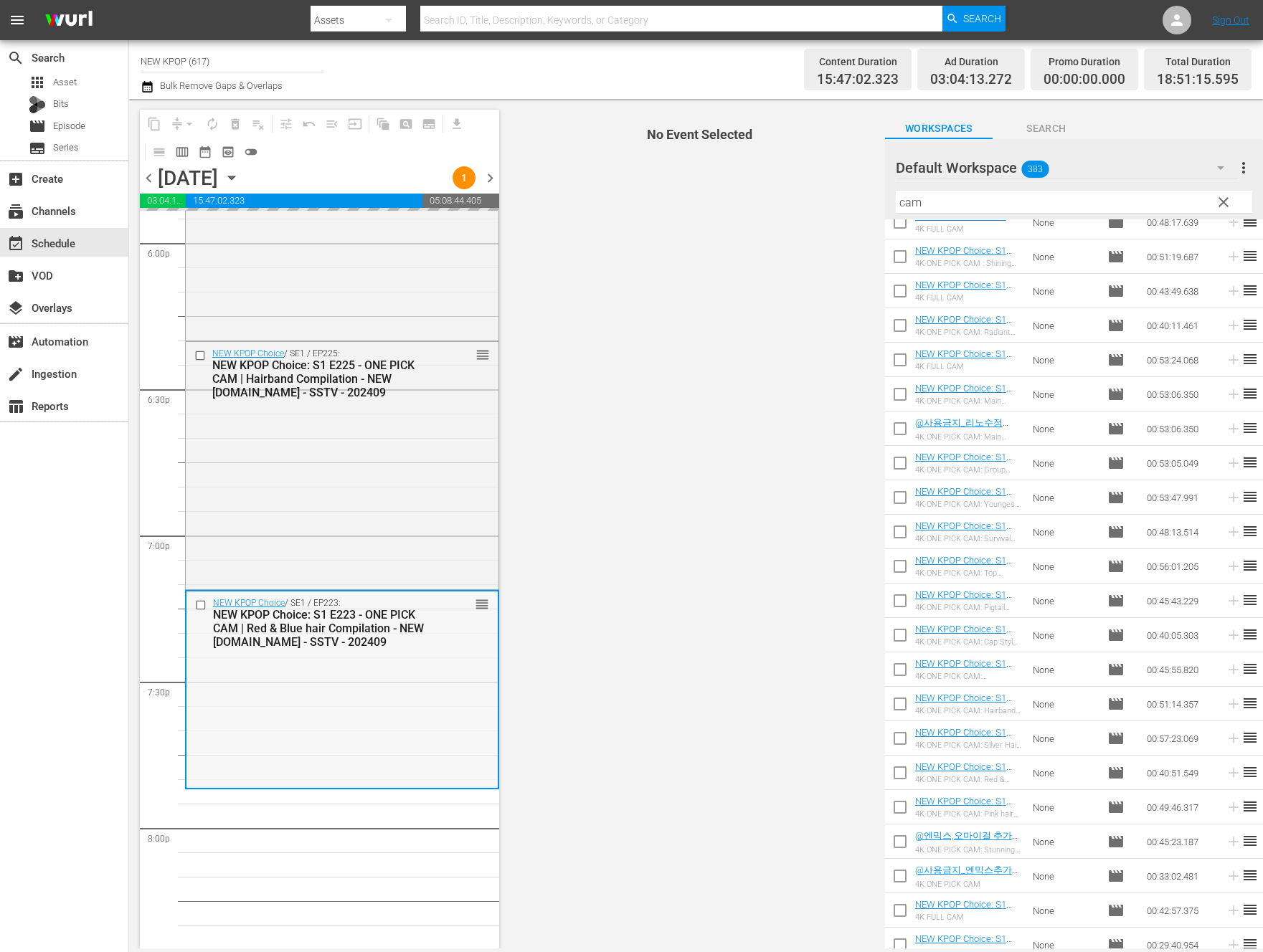
click at [358, 476] on div "NEW KPOP Choice / SE1 / EP225: NEW KPOP Choice: S1 E225 - ONE PICK CAM | Hairba…" at bounding box center [342, 464] width 312 height 245
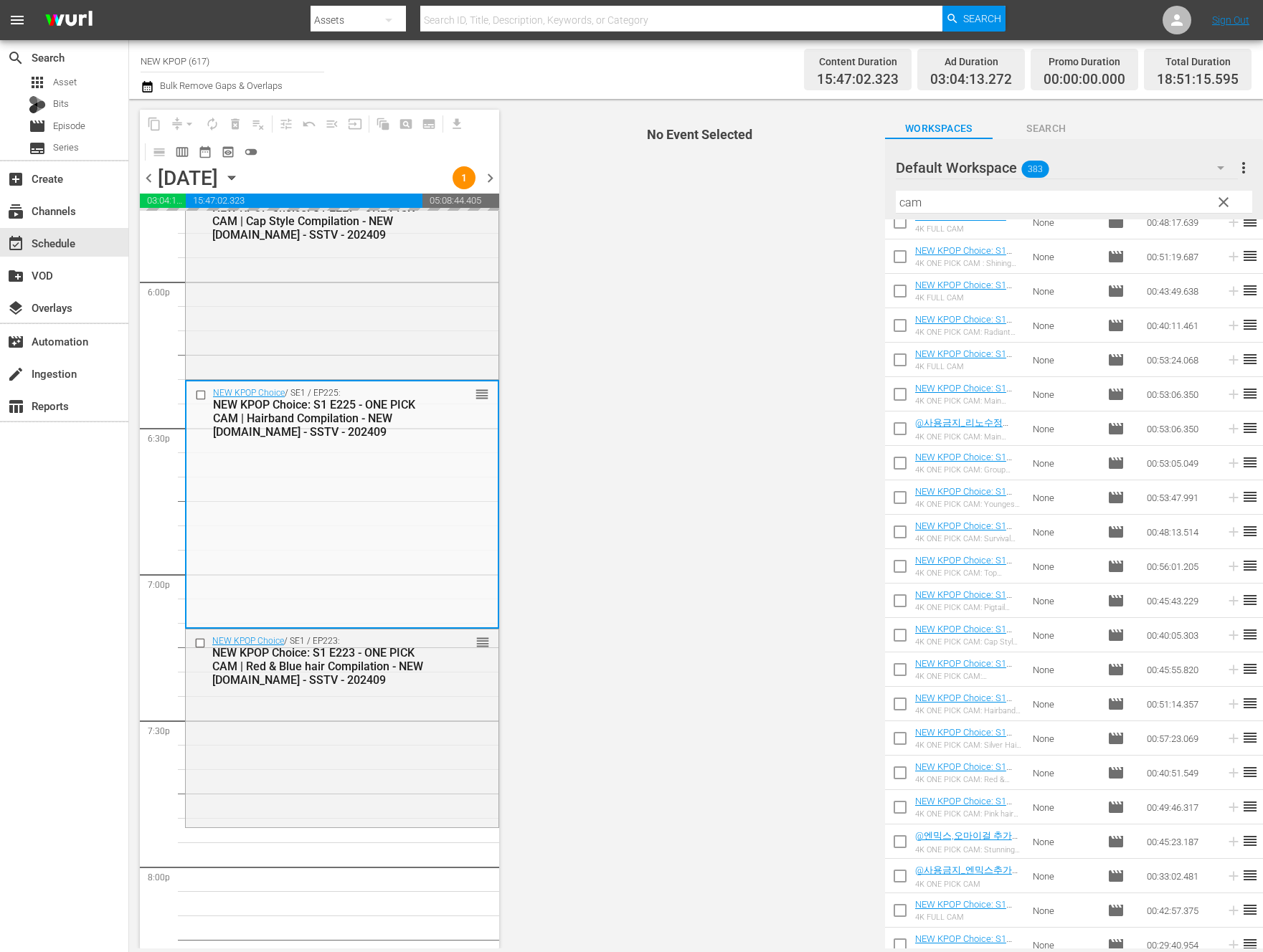
scroll to position [4994, 0]
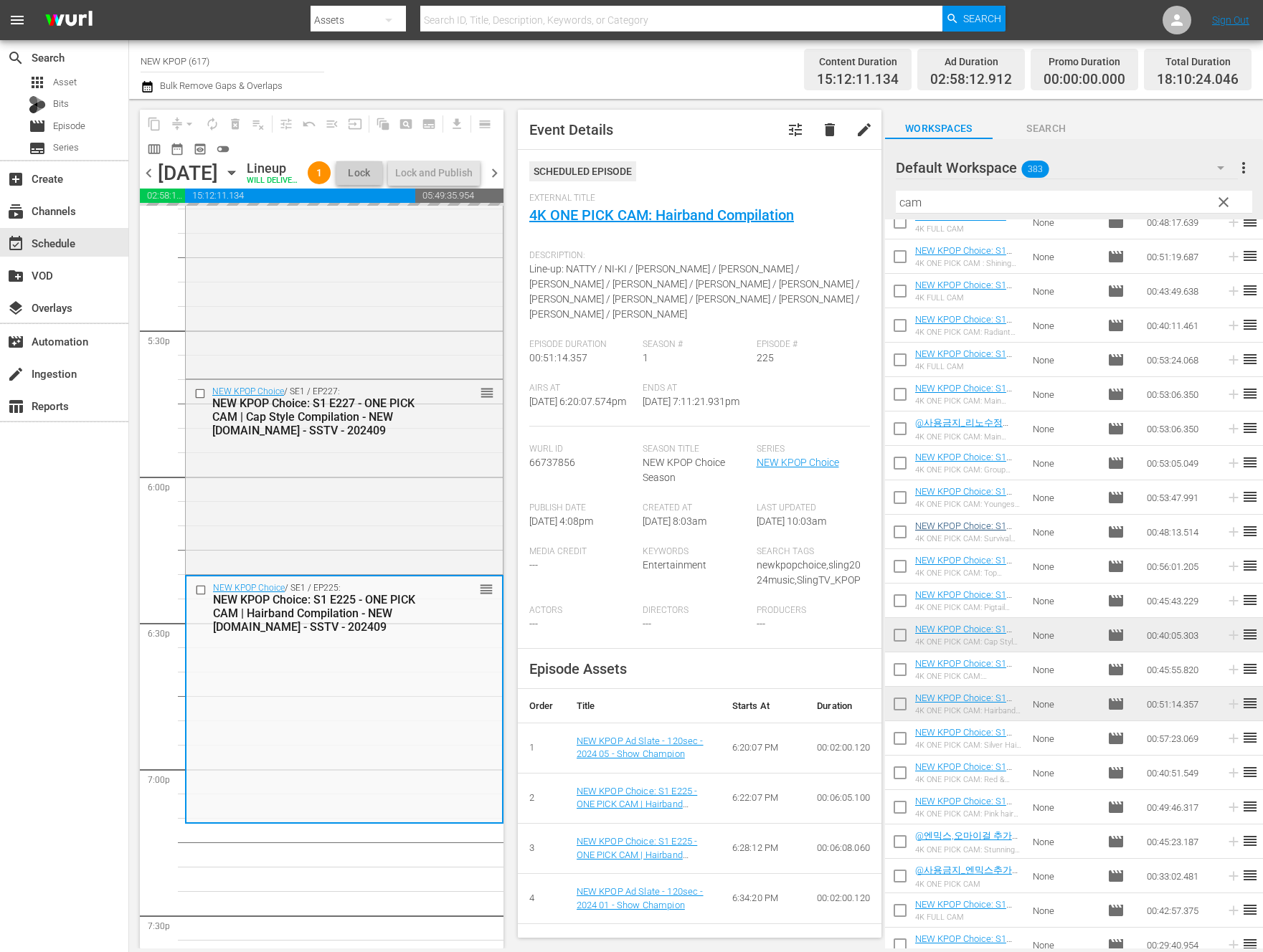
click at [407, 806] on div "NEW KPOP Choice / SE1 / EP225: NEW KPOP Choice: S1 E225 - ONE PICK CAM | Hairba…" at bounding box center [344, 699] width 316 height 245
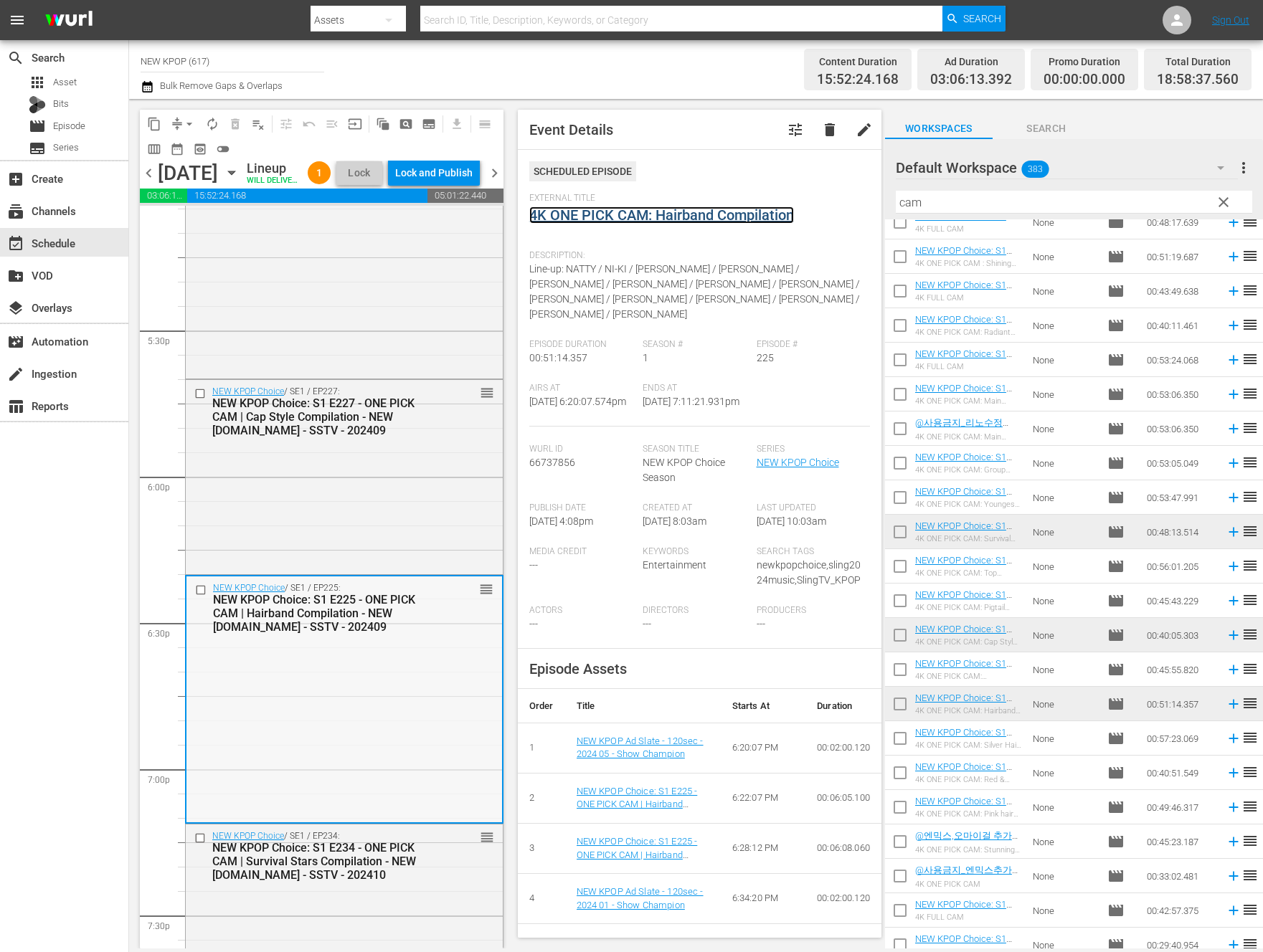
scroll to position [5249, 0]
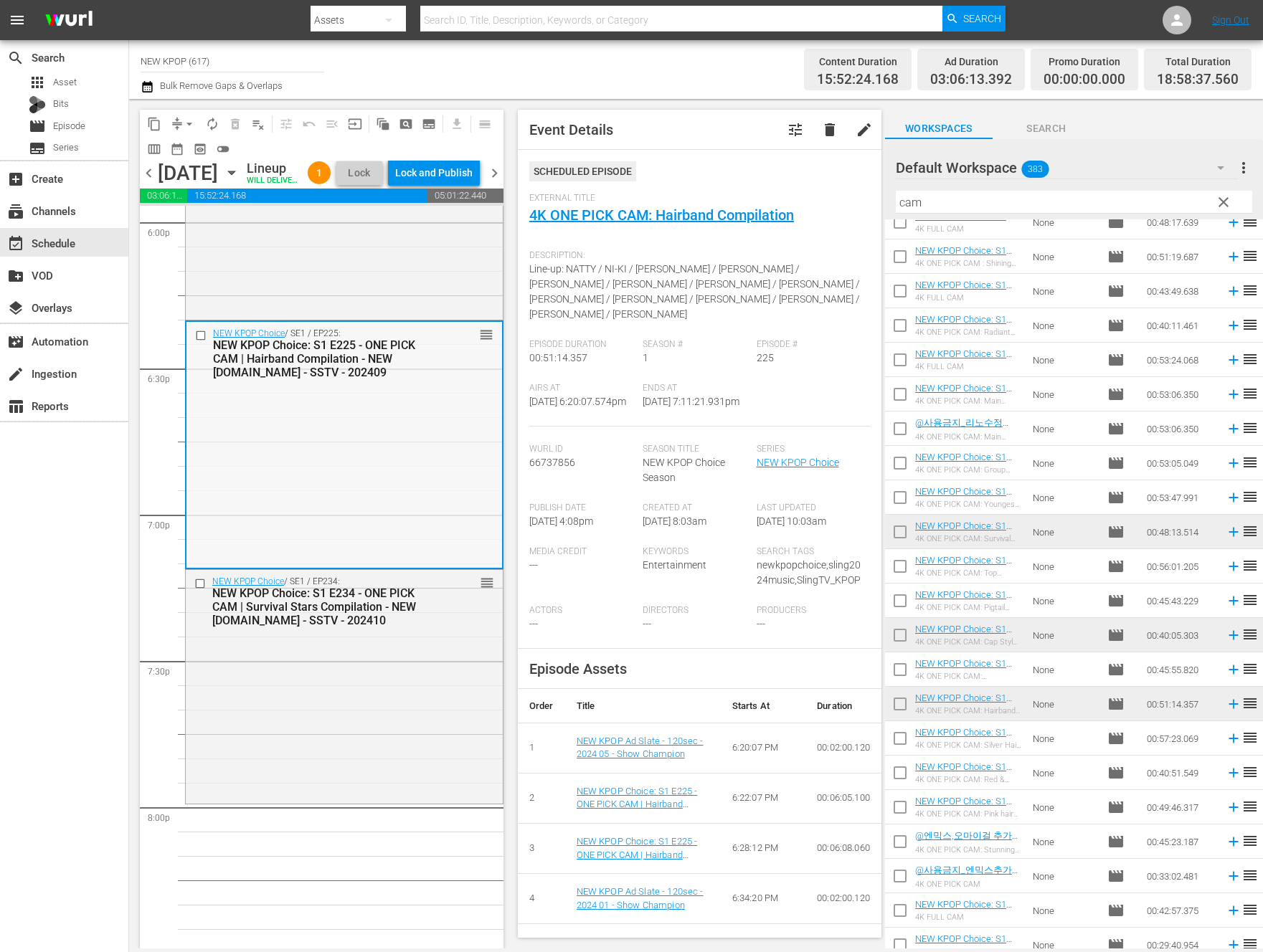
click at [406, 769] on div "NEW KPOP Choice / SE1 / EP234: NEW KPOP Choice: S1 E234 - ONE PICK CAM | Surviv…" at bounding box center [343, 685] width 317 height 231
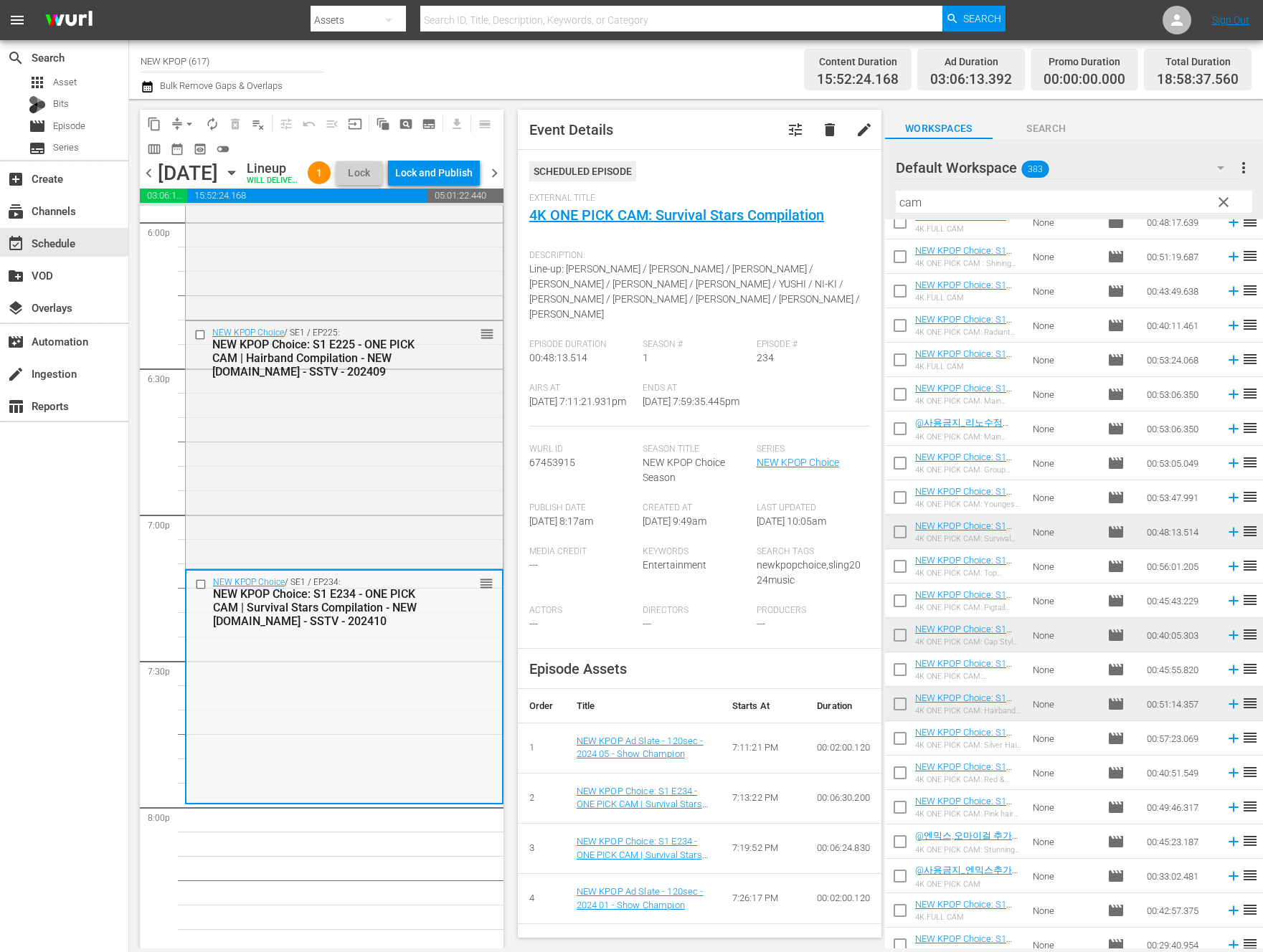
scroll to position [5487, 0]
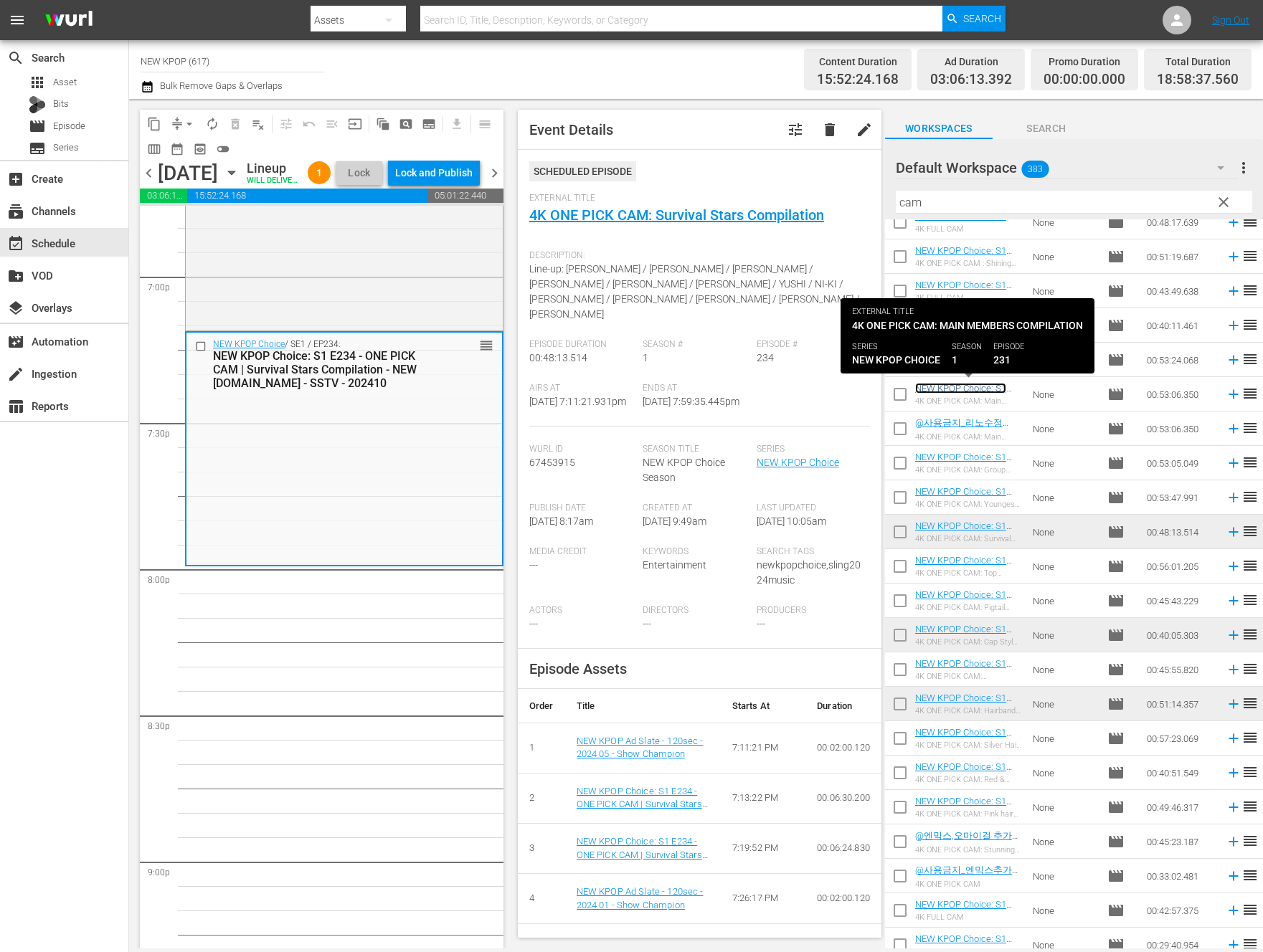
drag, startPoint x: 969, startPoint y: 390, endPoint x: 962, endPoint y: 393, distance: 7.6
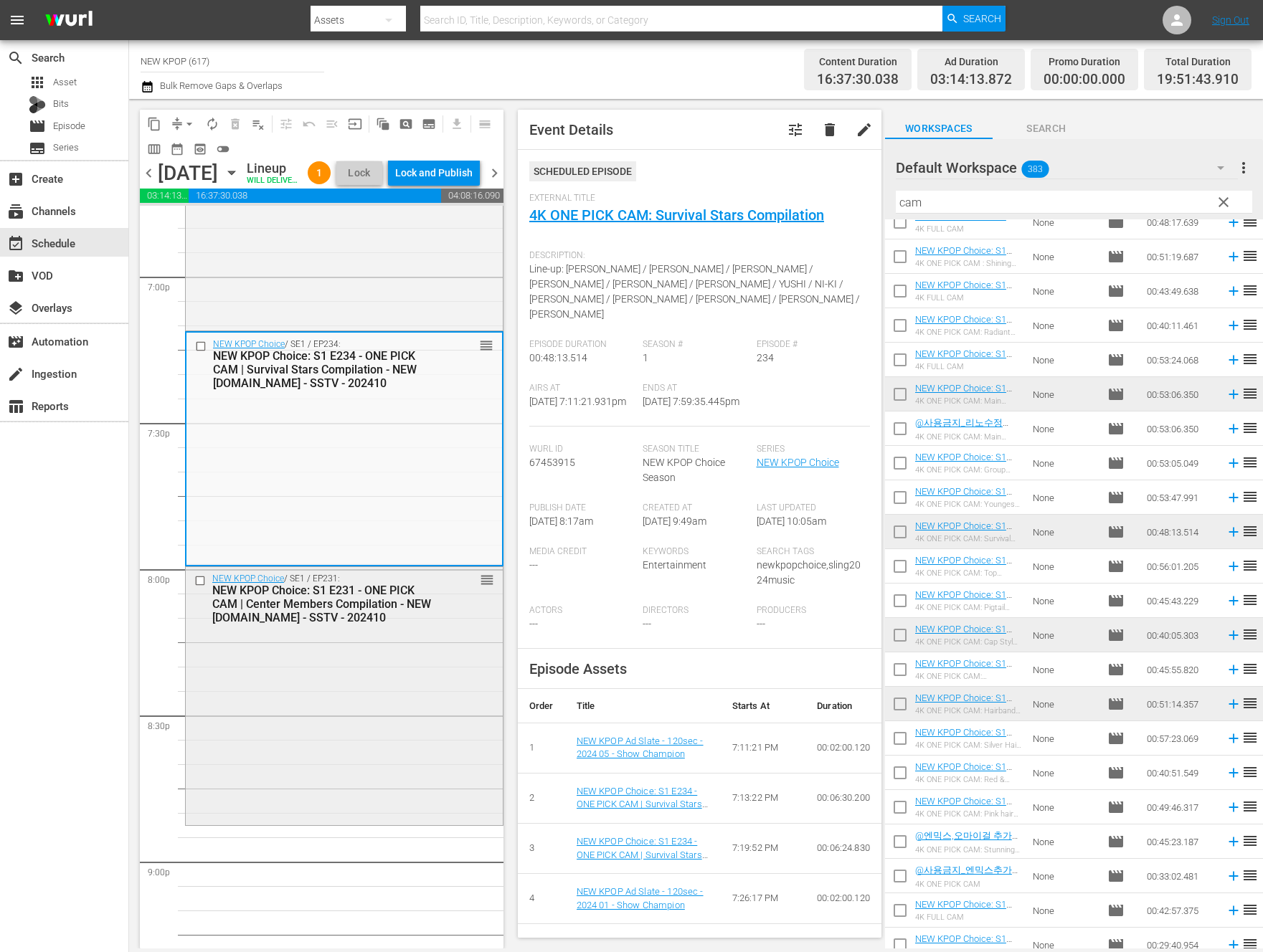
click at [318, 744] on div "NEW KPOP Choice / SE1 / EP231: NEW KPOP Choice: S1 E231 - ONE PICK CAM | Center…" at bounding box center [343, 694] width 317 height 254
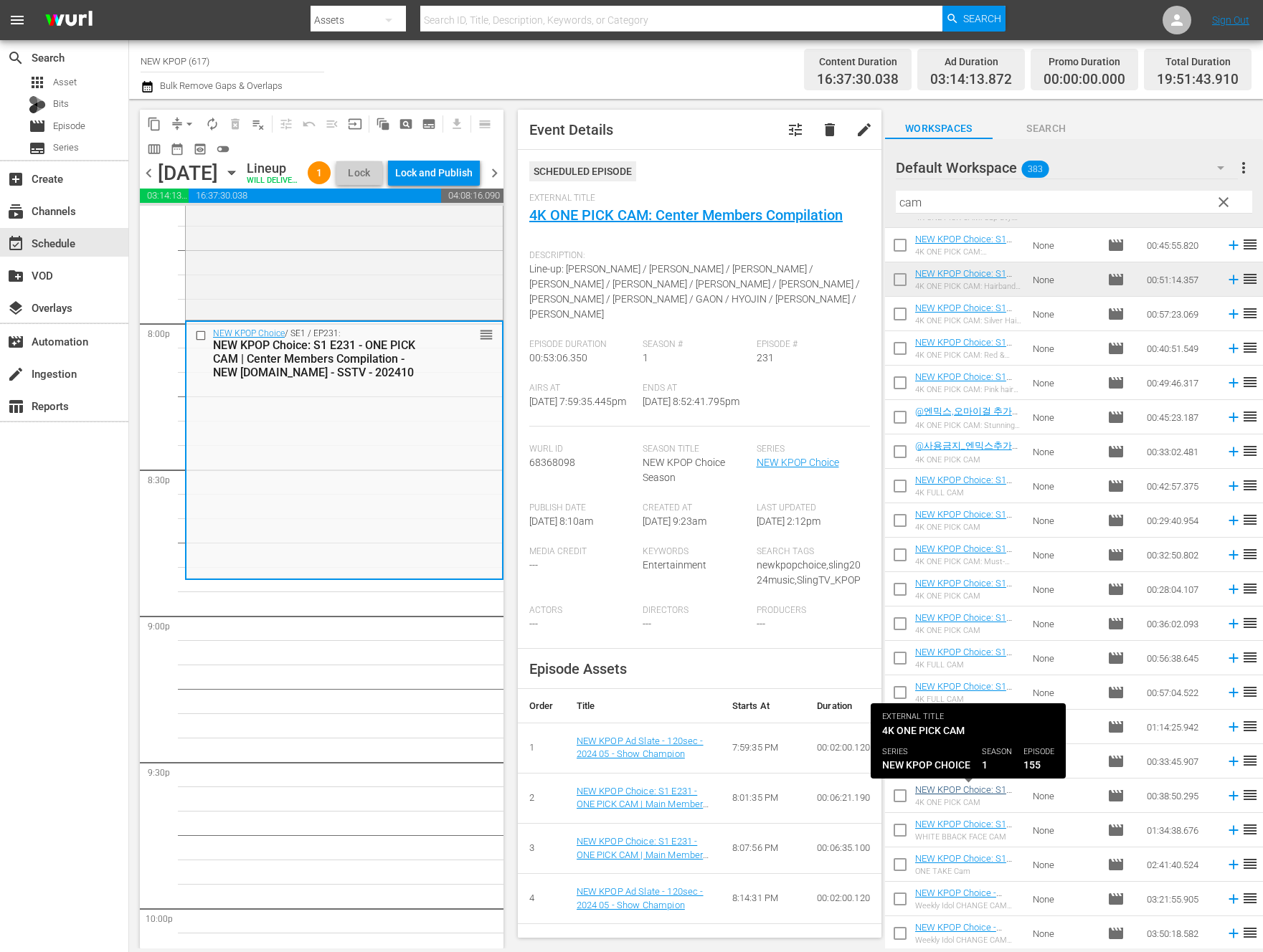
scroll to position [527, 0]
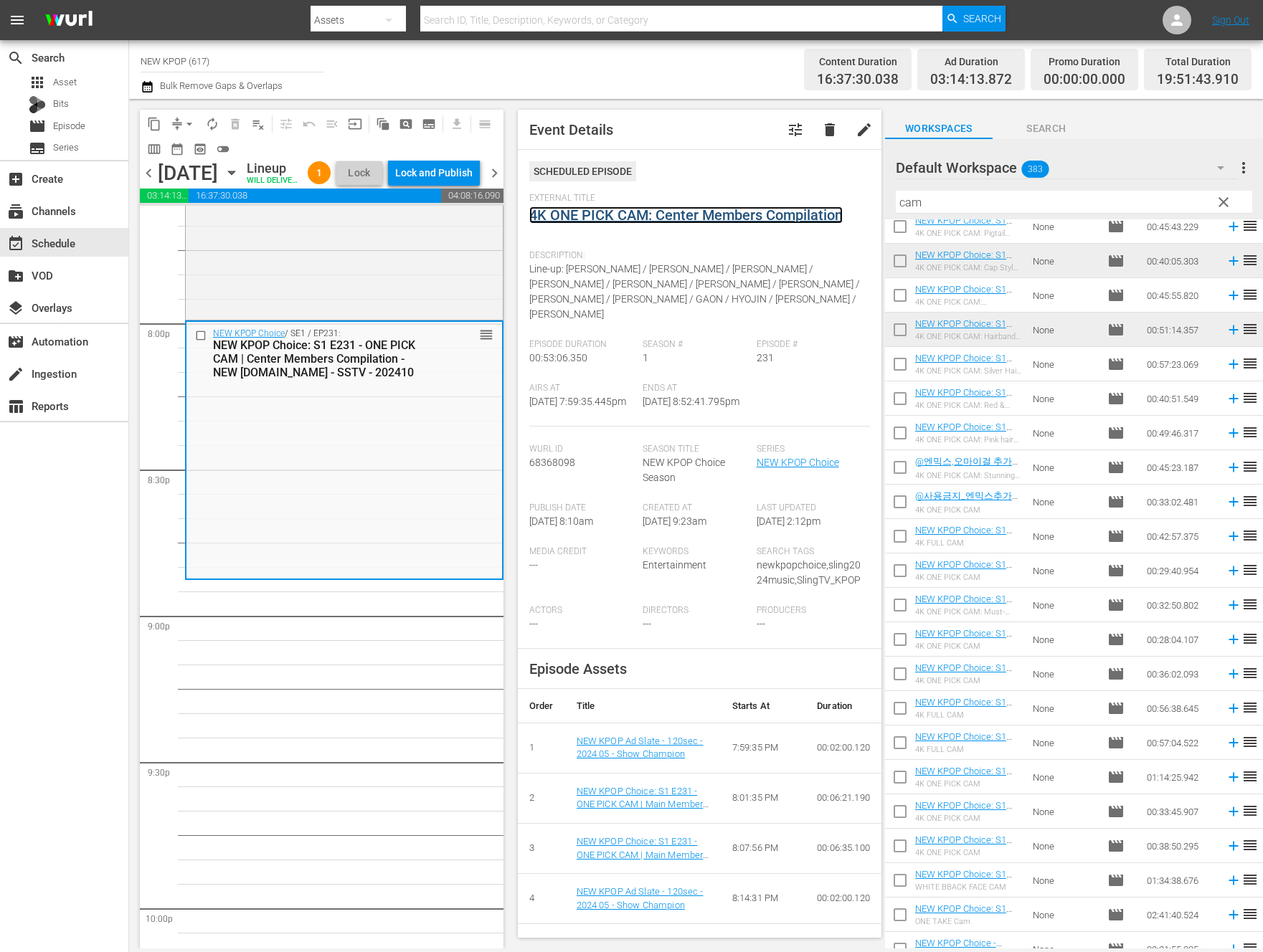
drag, startPoint x: 768, startPoint y: 213, endPoint x: 758, endPoint y: 218, distance: 11.2
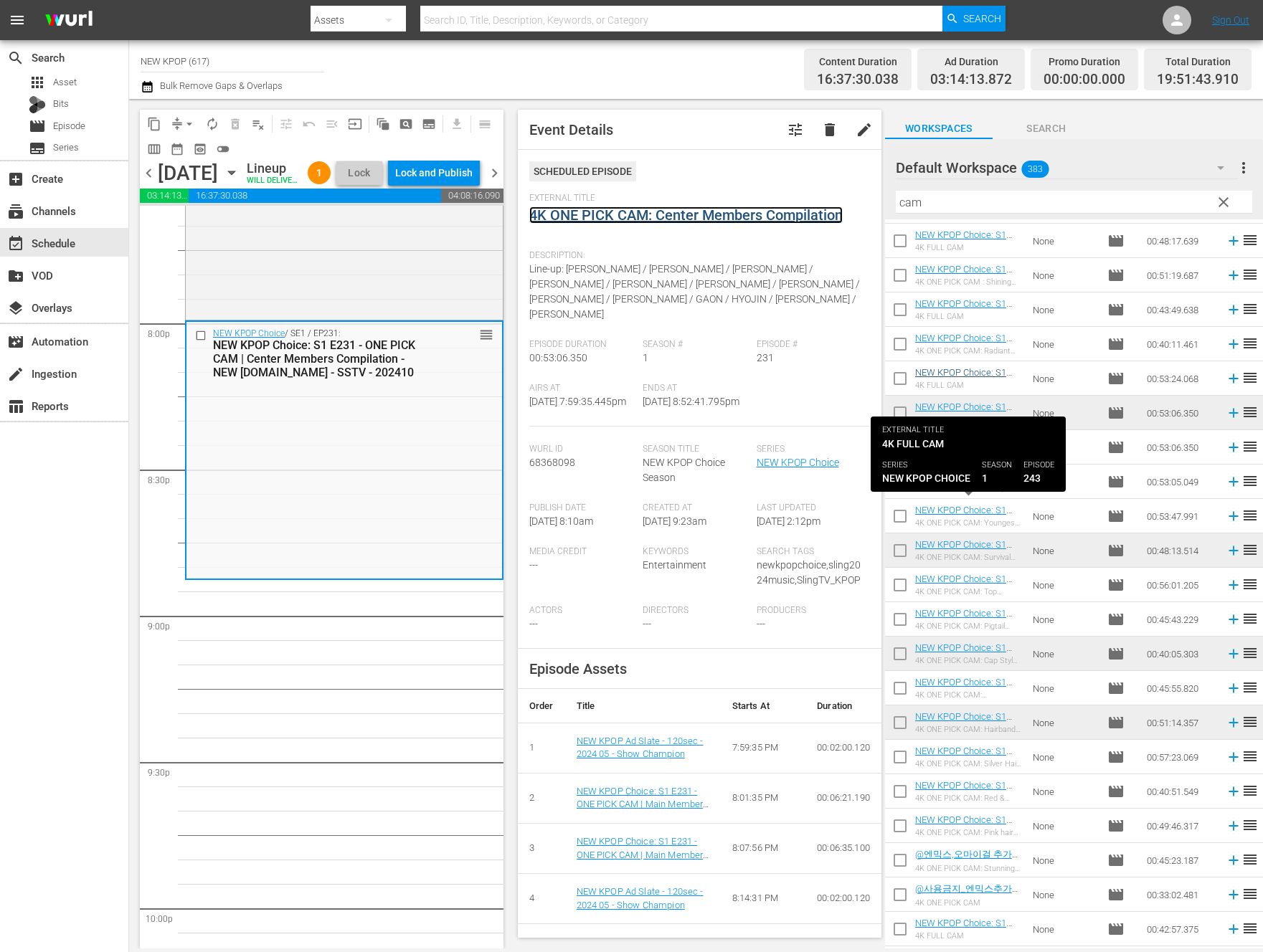
scroll to position [0, 0]
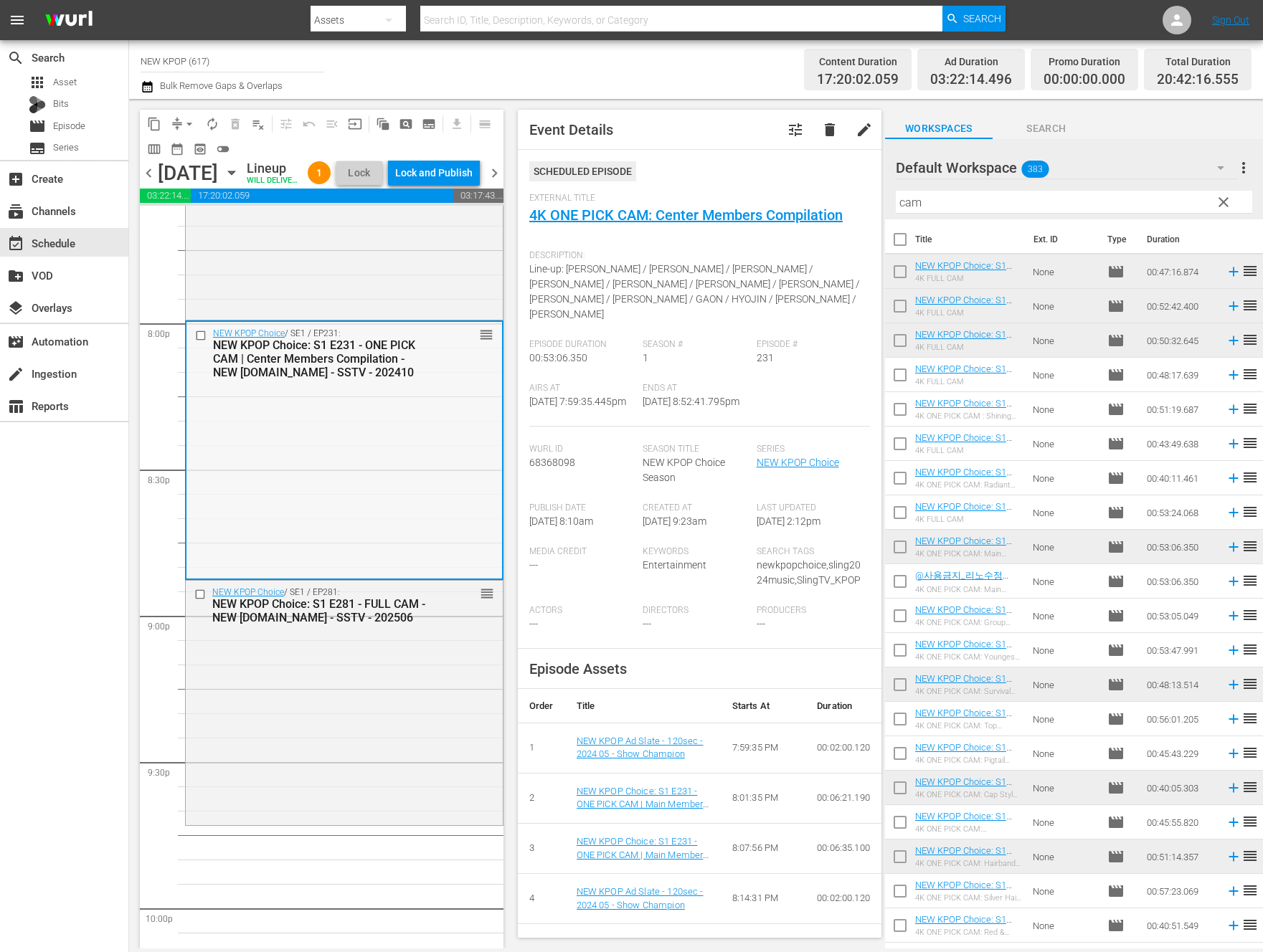
click at [380, 577] on div "NEW KPOP Choice / SE1 / EP231: NEW KPOP Choice: S1 E231 - ONE PICK CAM | Center…" at bounding box center [344, 448] width 316 height 254
click at [380, 625] on div "NEW KPOP Choice: S1 E281 - FULL CAM - NEW K.ID - SSTV - 202506" at bounding box center [322, 610] width 219 height 27
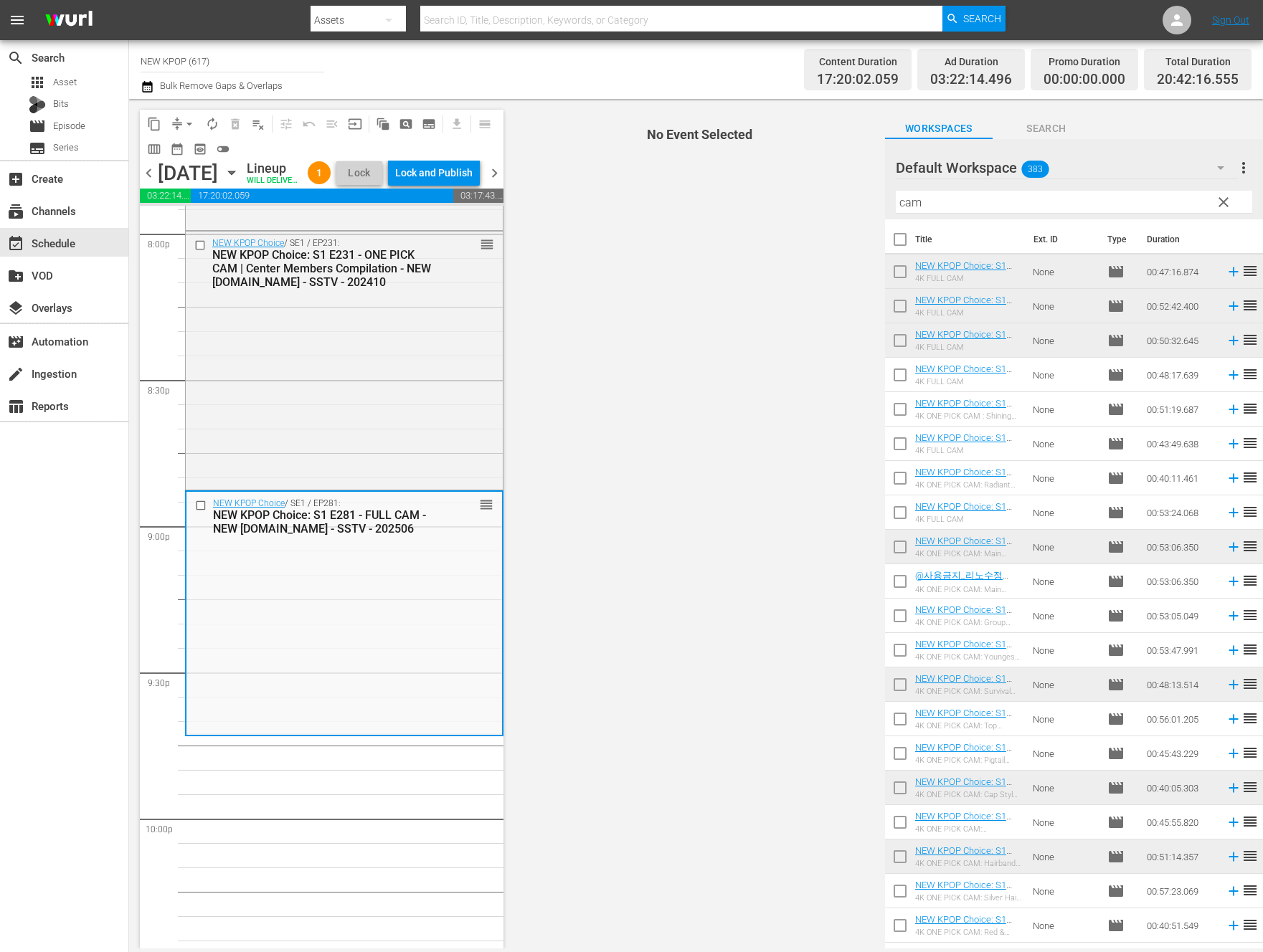
scroll to position [5959, 0]
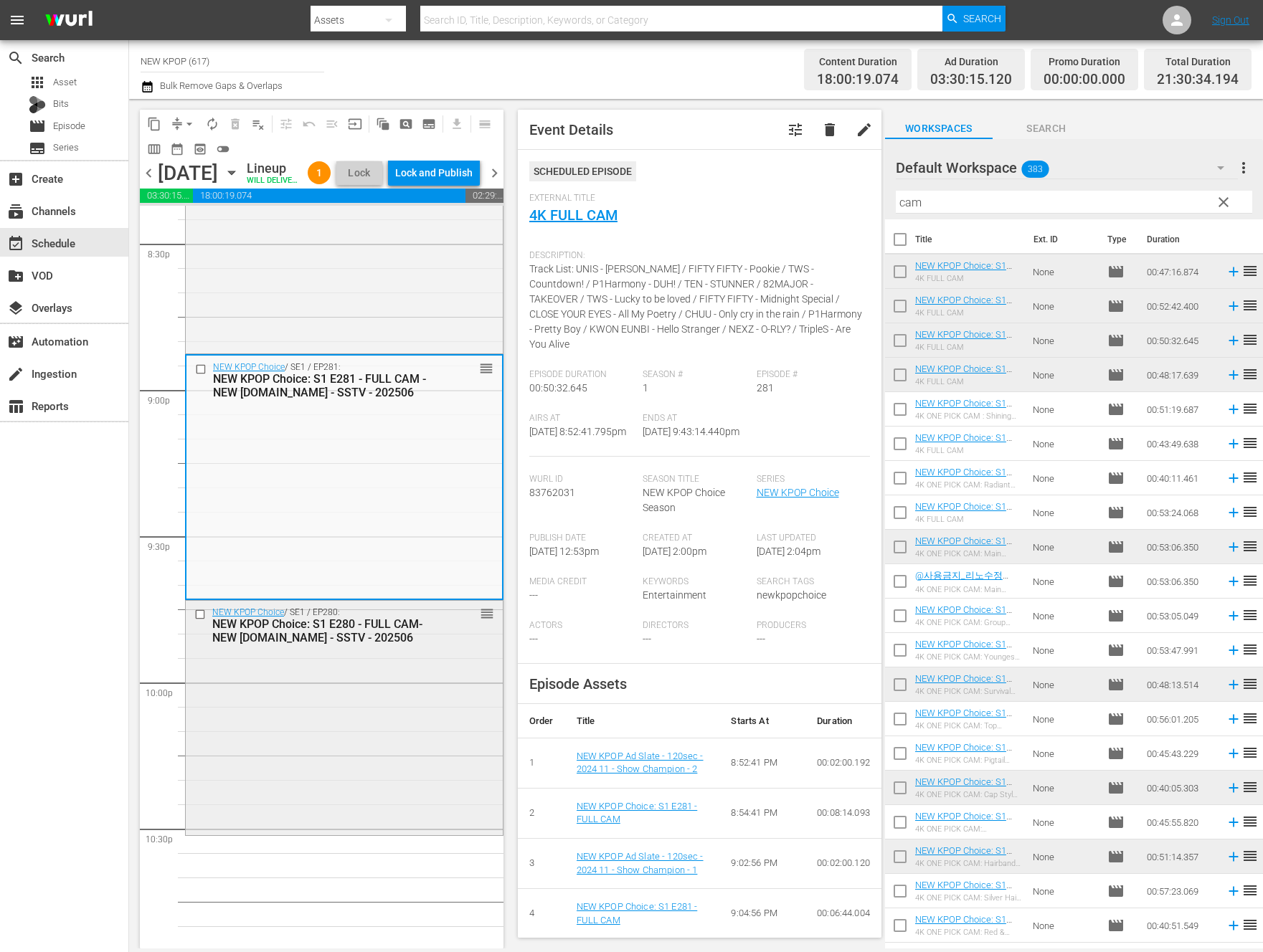
click at [263, 727] on div "NEW KPOP Choice / SE1 / EP280: NEW KPOP Choice: S1 E280 - FULL CAM- NEW K.ID - …" at bounding box center [343, 716] width 317 height 231
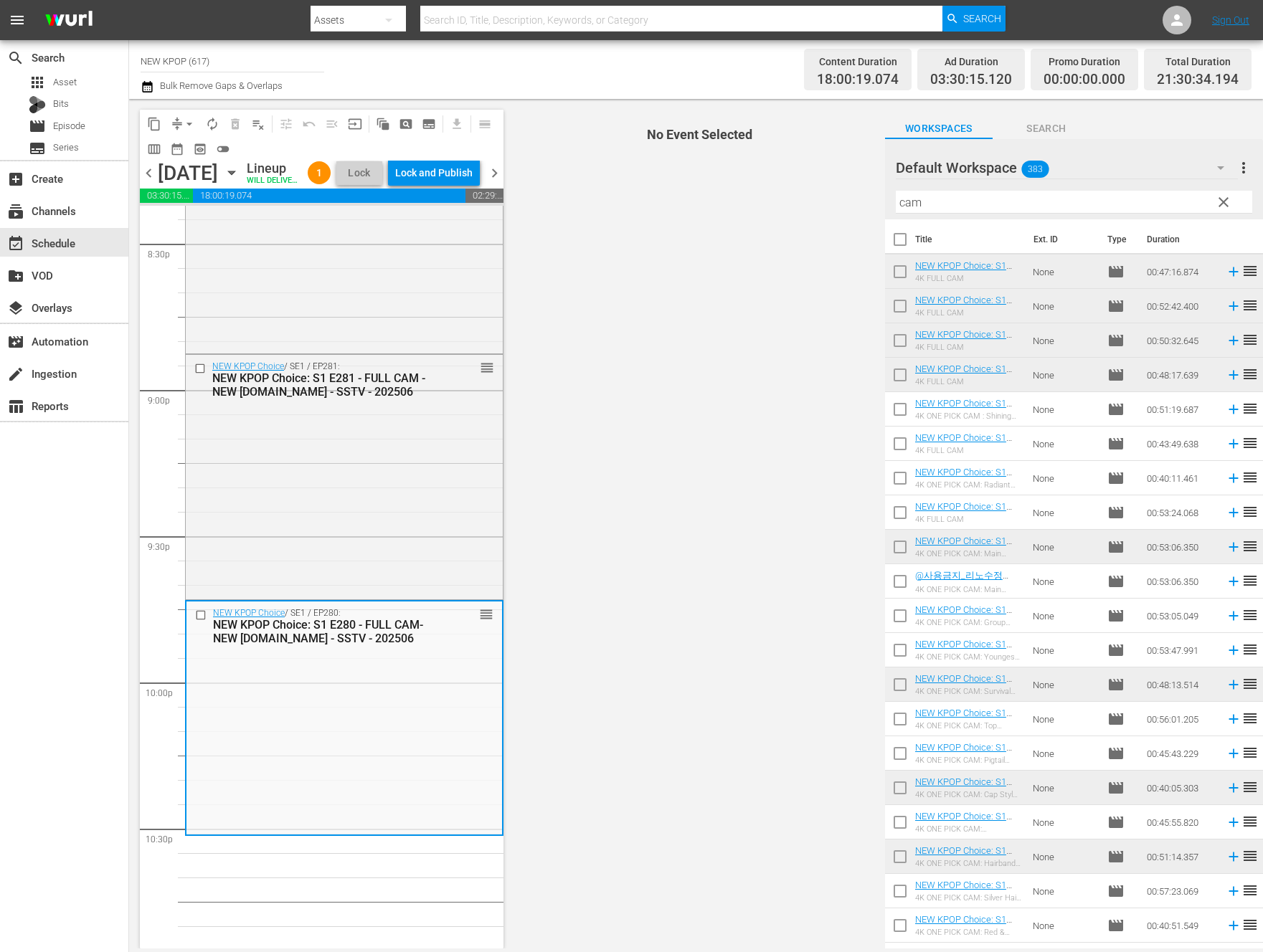
click at [263, 727] on div "NEW KPOP Choice / SE1 / EP280: NEW KPOP Choice: S1 E280 - FULL CAM- NEW K.ID - …" at bounding box center [344, 717] width 316 height 231
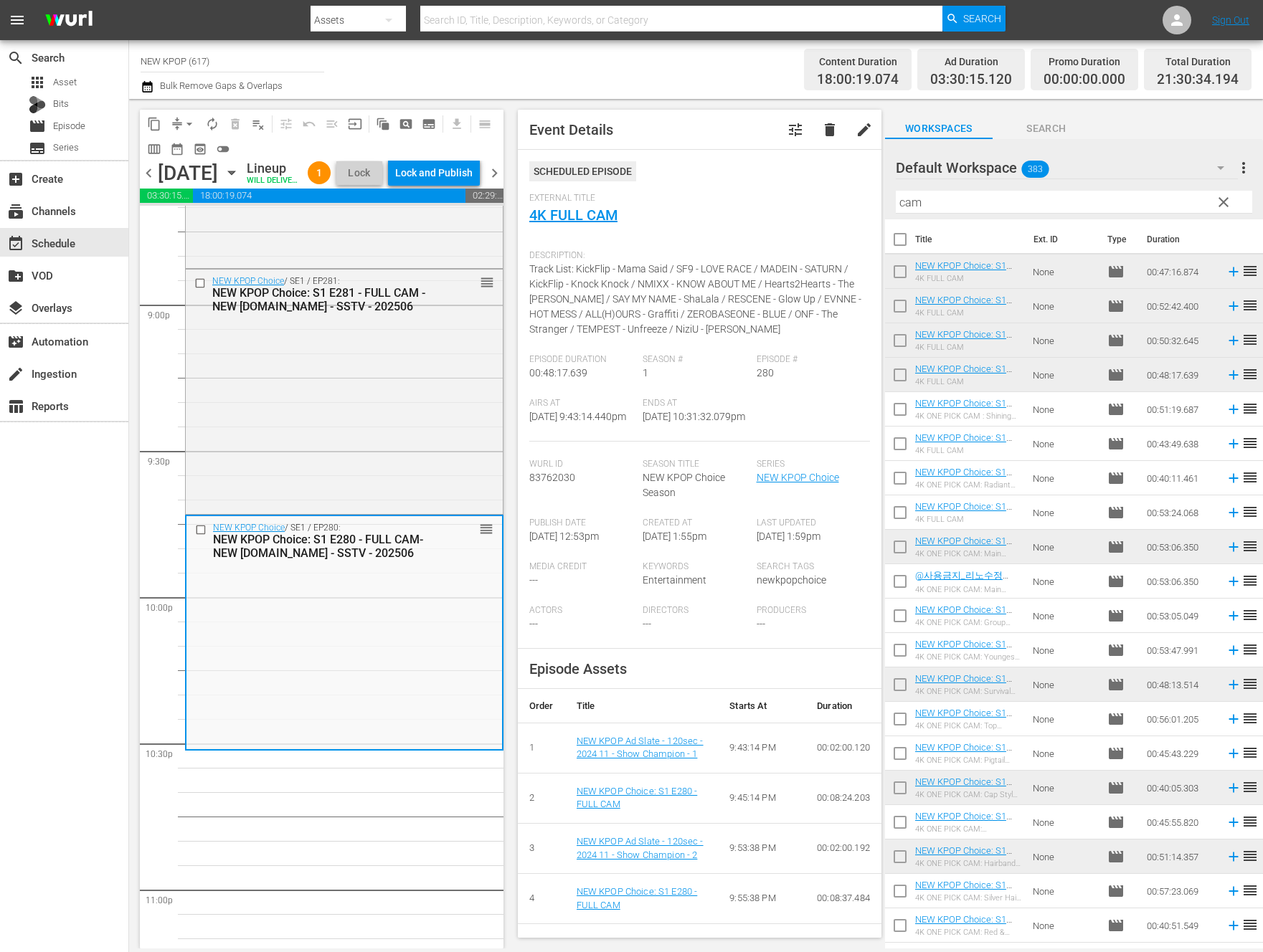
scroll to position [6044, 0]
click at [219, 491] on div "NEW KPOP Choice / SE1 / EP281: NEW KPOP Choice: S1 E281 - FULL CAM - NEW K.ID -…" at bounding box center [343, 391] width 317 height 243
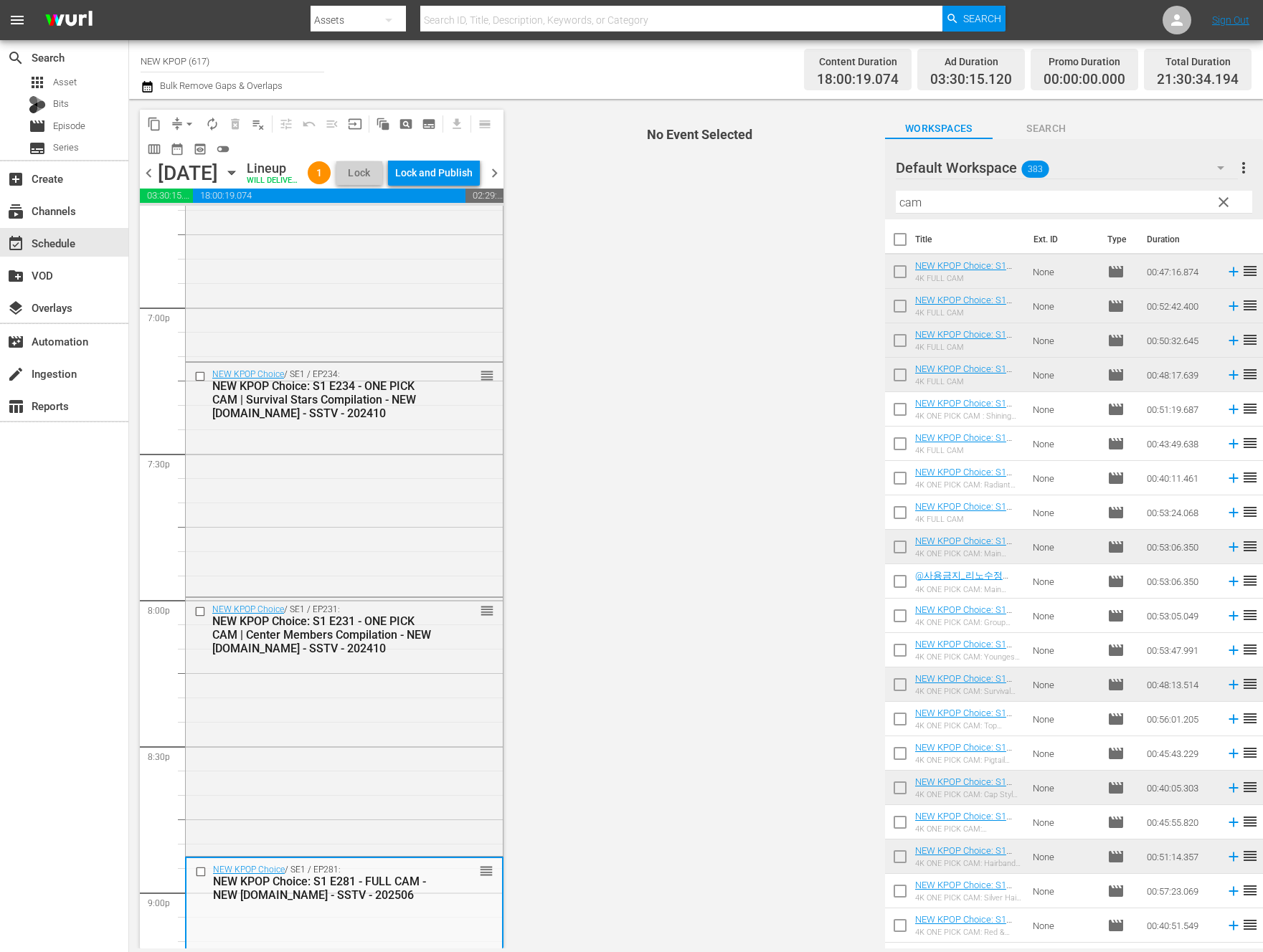
scroll to position [5814, 0]
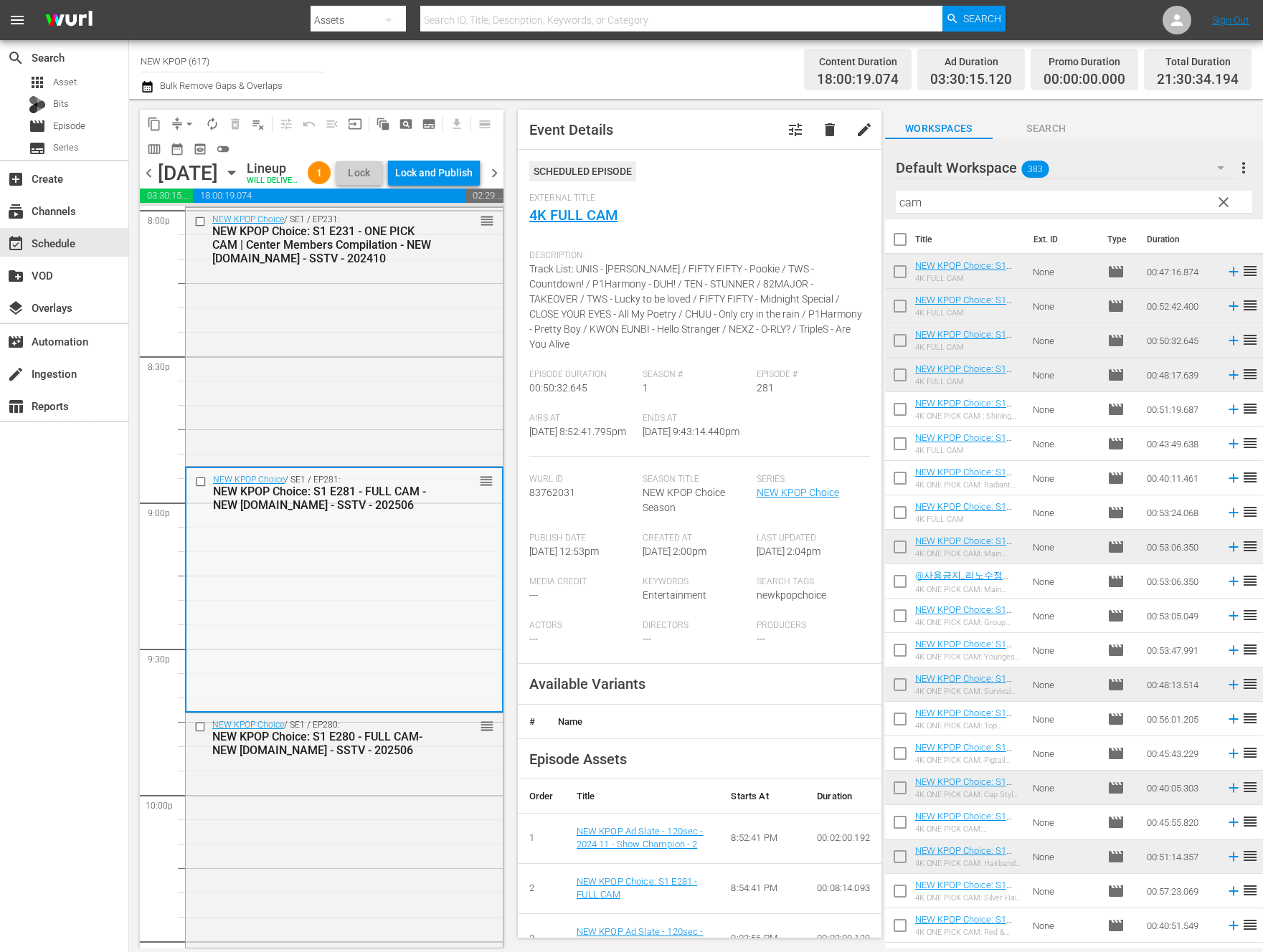
drag, startPoint x: 483, startPoint y: 526, endPoint x: 427, endPoint y: 520, distance: 56.3
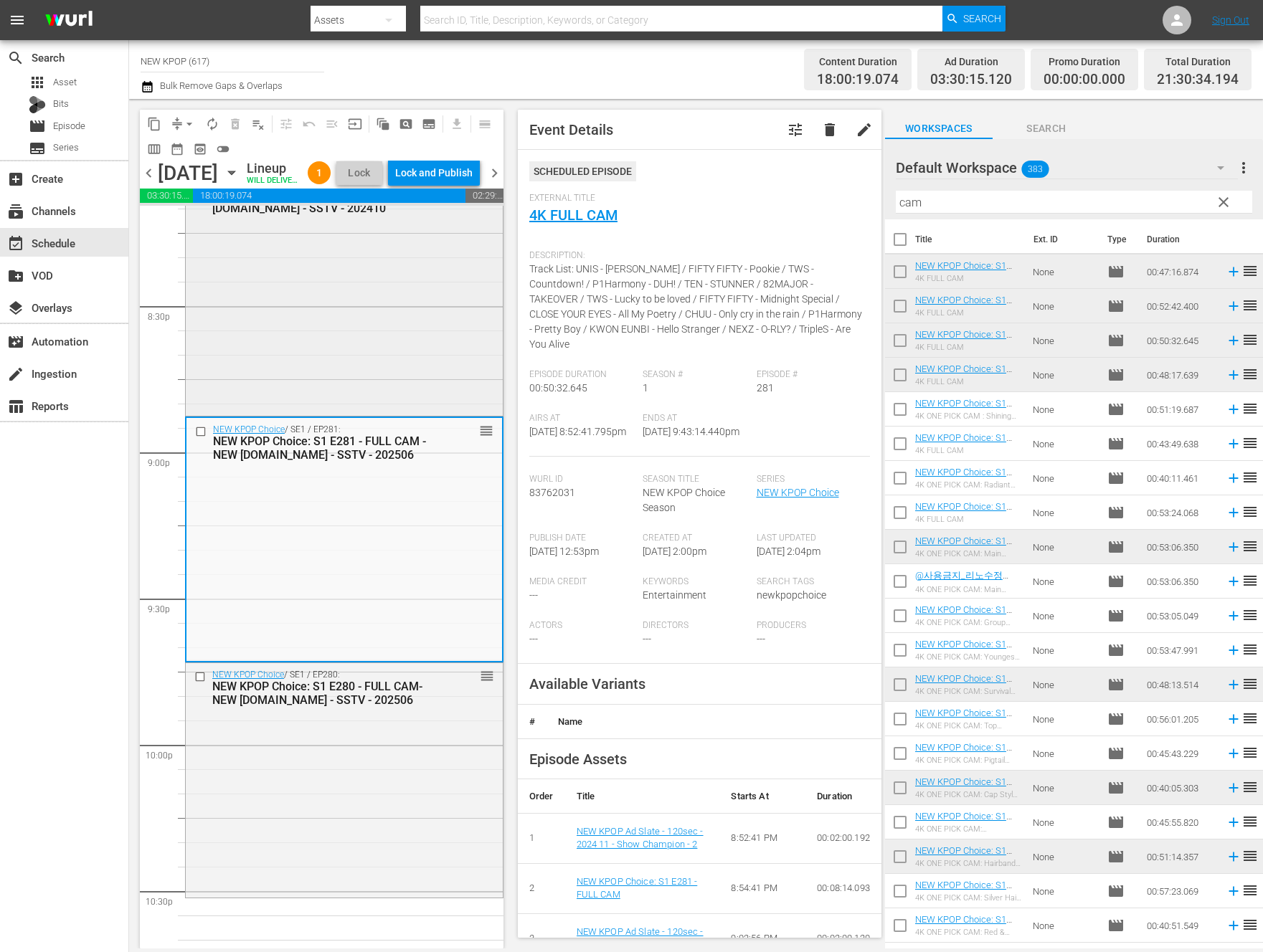
scroll to position [6135, 0]
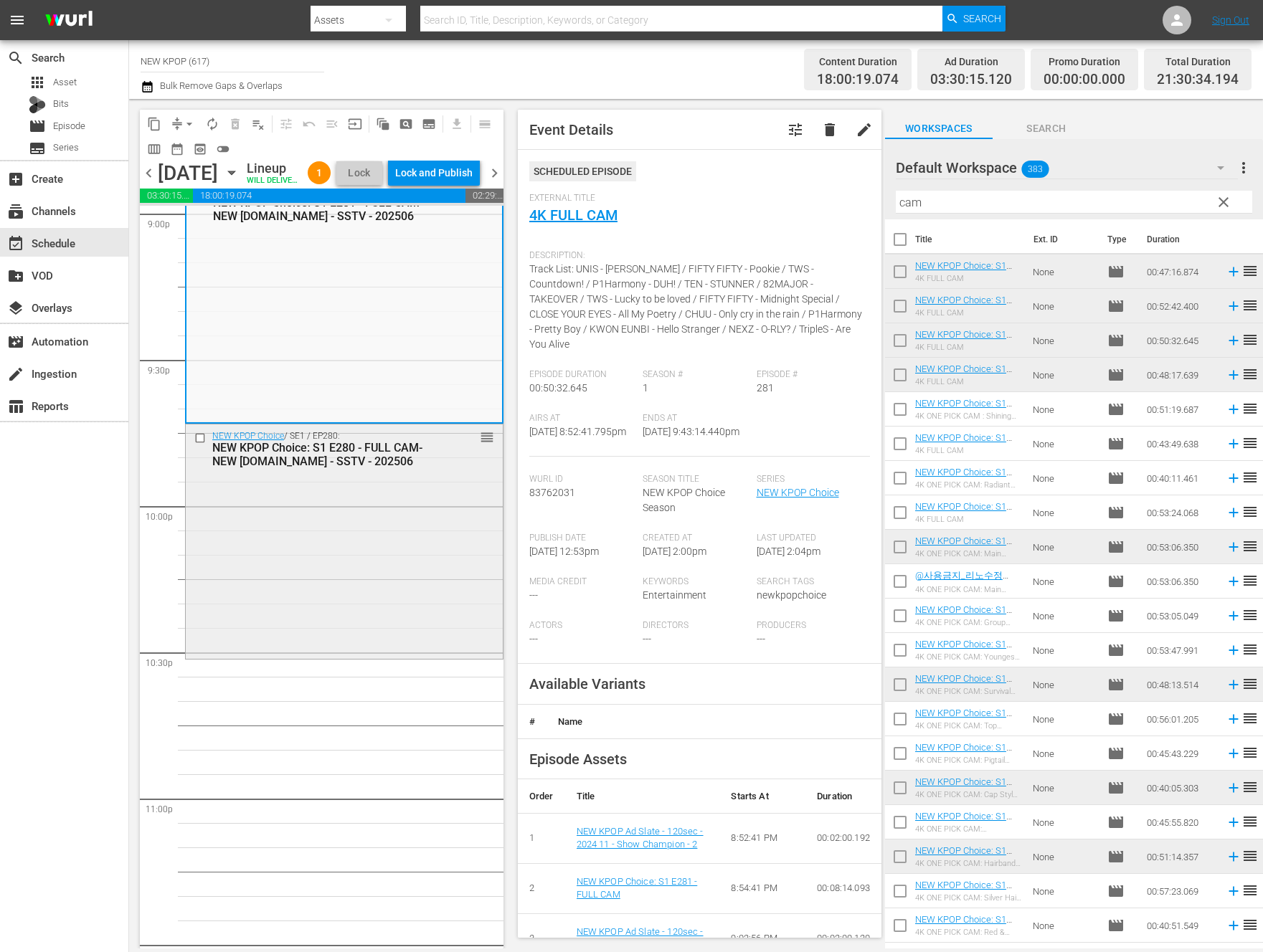
click at [407, 577] on div "NEW KPOP Choice / SE1 / EP280: NEW KPOP Choice: S1 E280 - FULL CAM- NEW K.ID - …" at bounding box center [343, 540] width 317 height 231
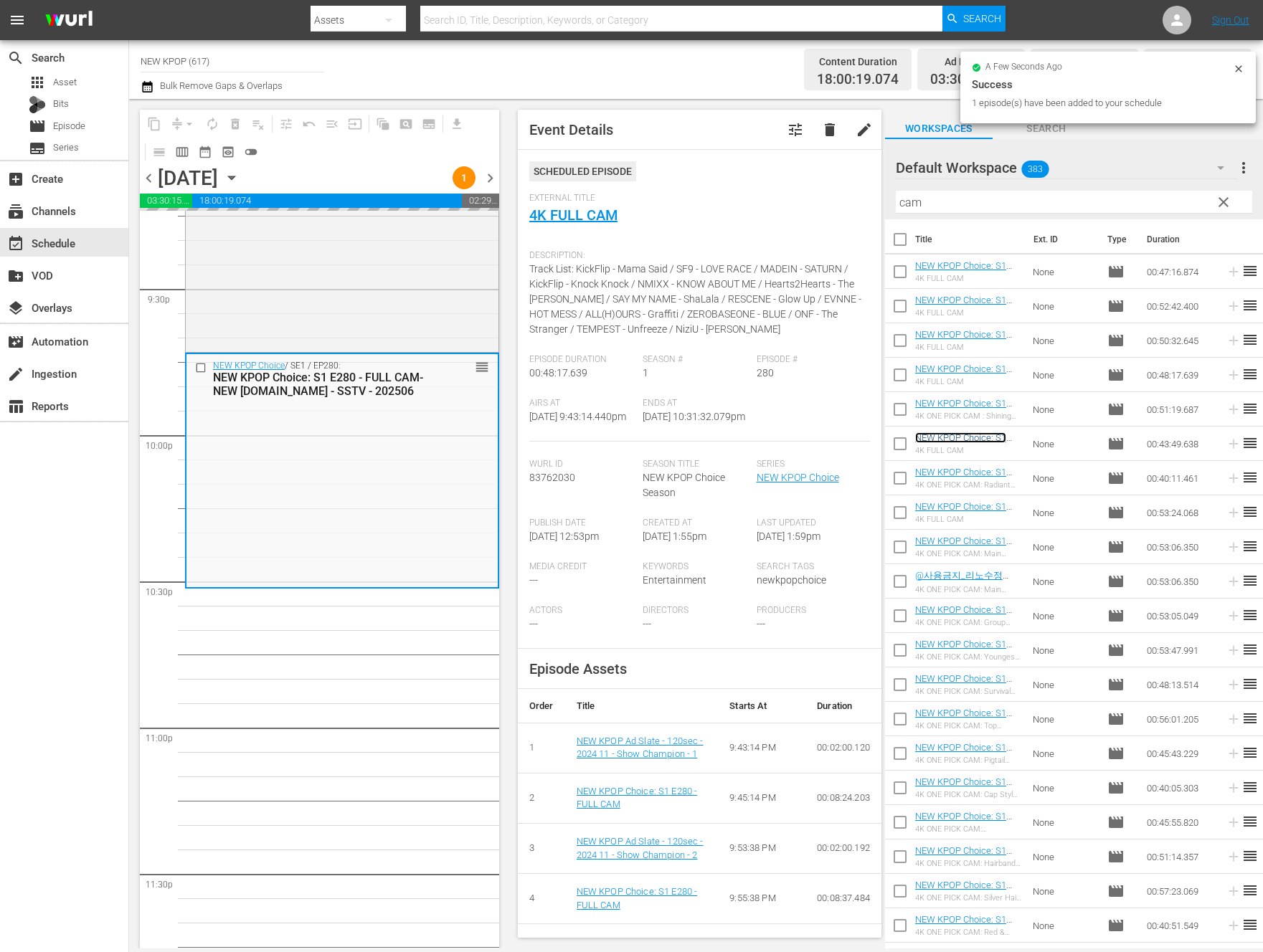
scroll to position [6215, 0]
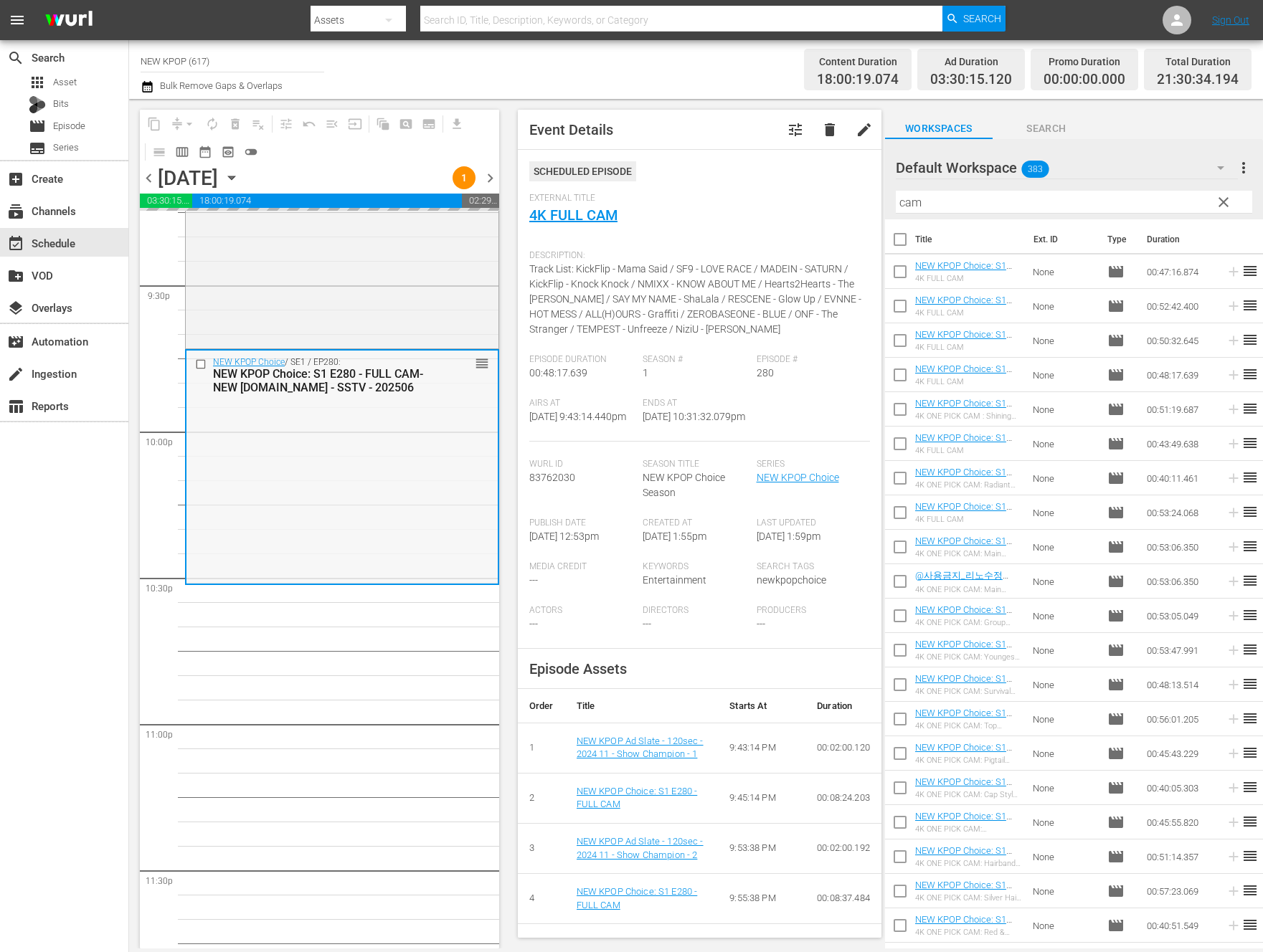
click at [401, 503] on div "NEW KPOP Choice / SE1 / EP280: NEW KPOP Choice: S1 E280 - FULL CAM- NEW K.ID - …" at bounding box center [342, 466] width 312 height 231
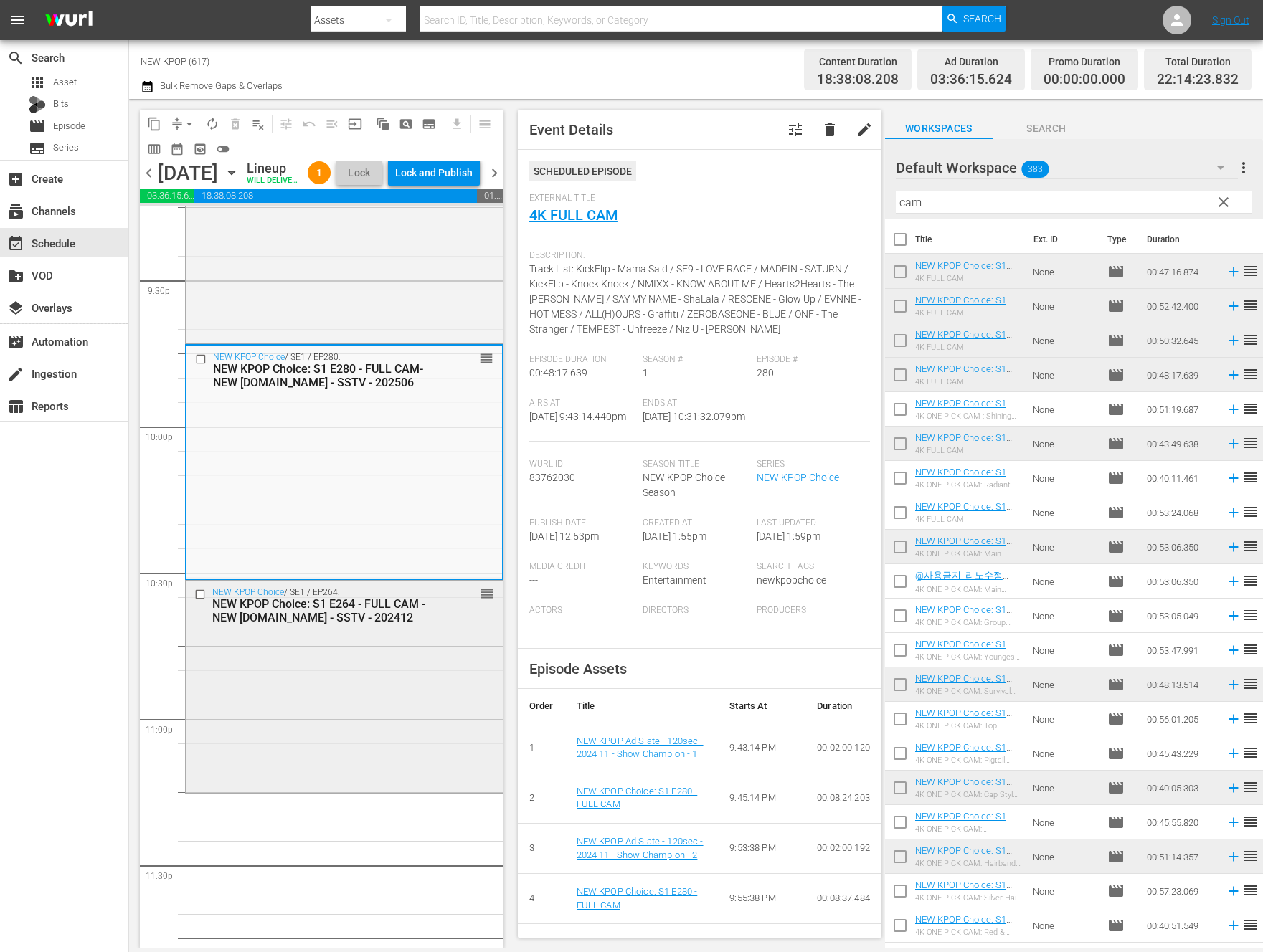
click at [327, 758] on div "NEW KPOP Choice / SE1 / EP264: NEW KPOP Choice: S1 E264 - FULL CAM - NEW K.ID -…" at bounding box center [343, 685] width 317 height 209
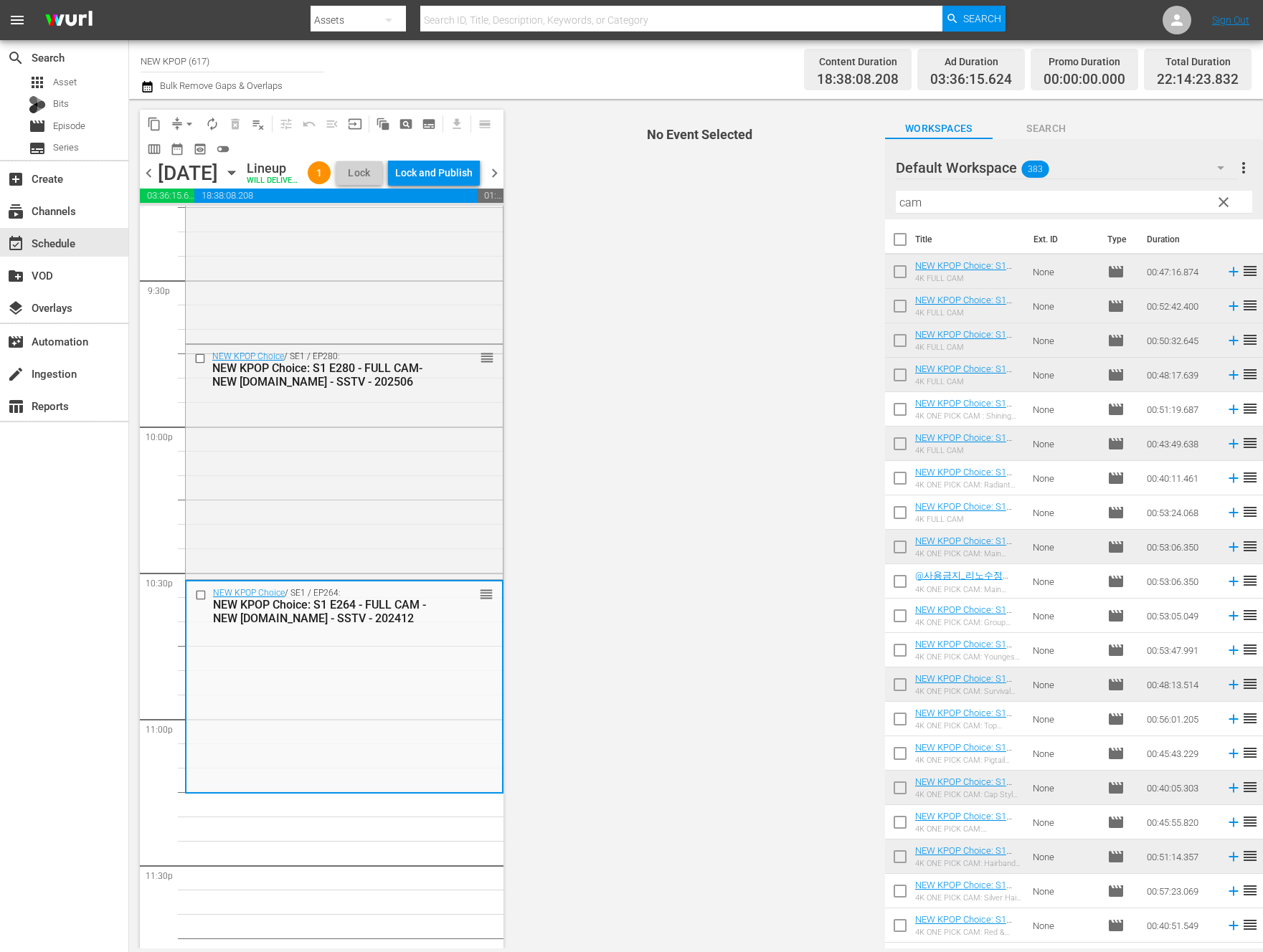
click at [327, 758] on div "NEW KPOP Choice / SE1 / EP264: NEW KPOP Choice: S1 E264 - FULL CAM - NEW K.ID -…" at bounding box center [344, 686] width 316 height 209
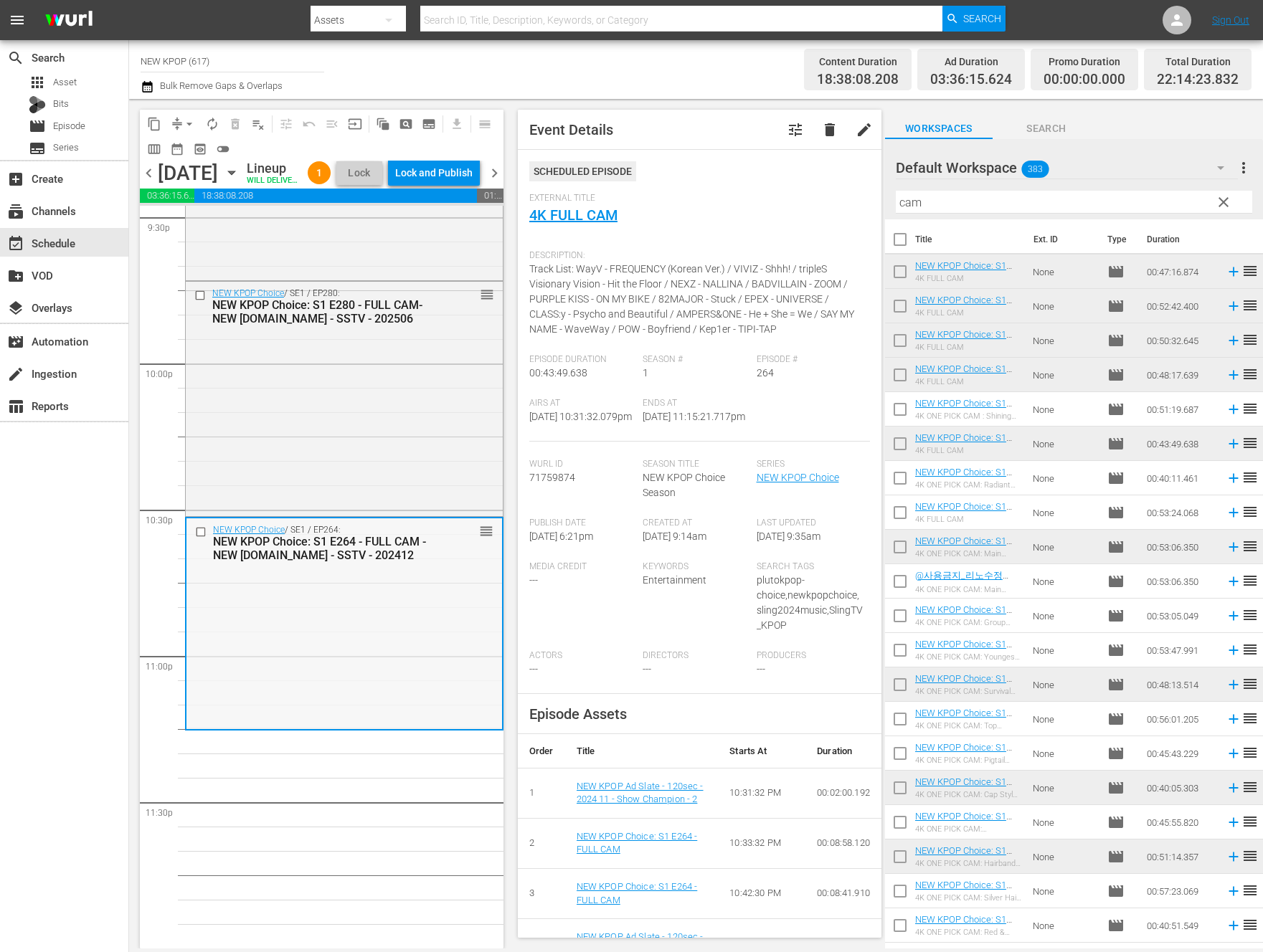
scroll to position [6300, 0]
click at [467, 705] on div "Delete Event" at bounding box center [445, 699] width 113 height 19
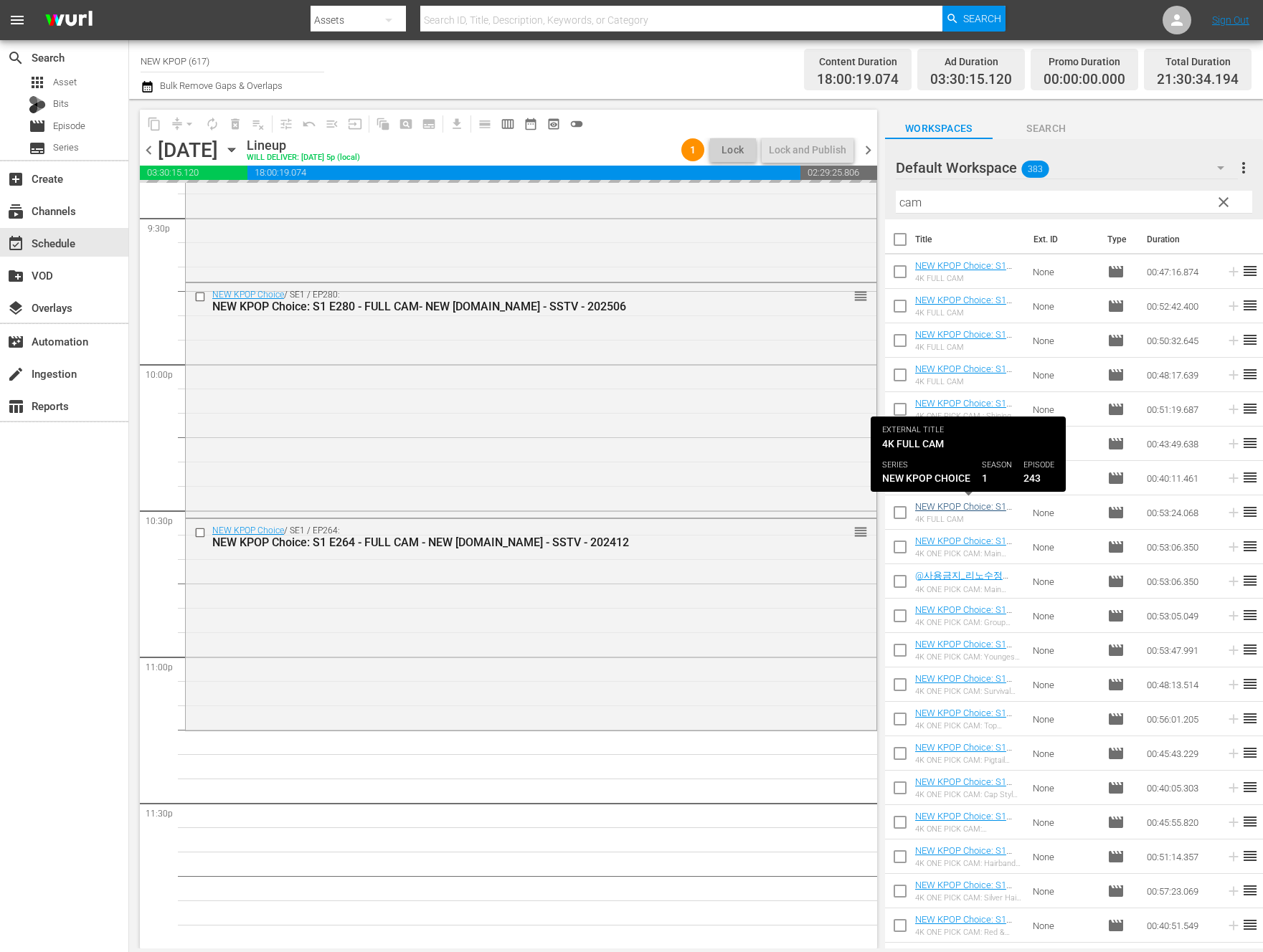
scroll to position [6255, 0]
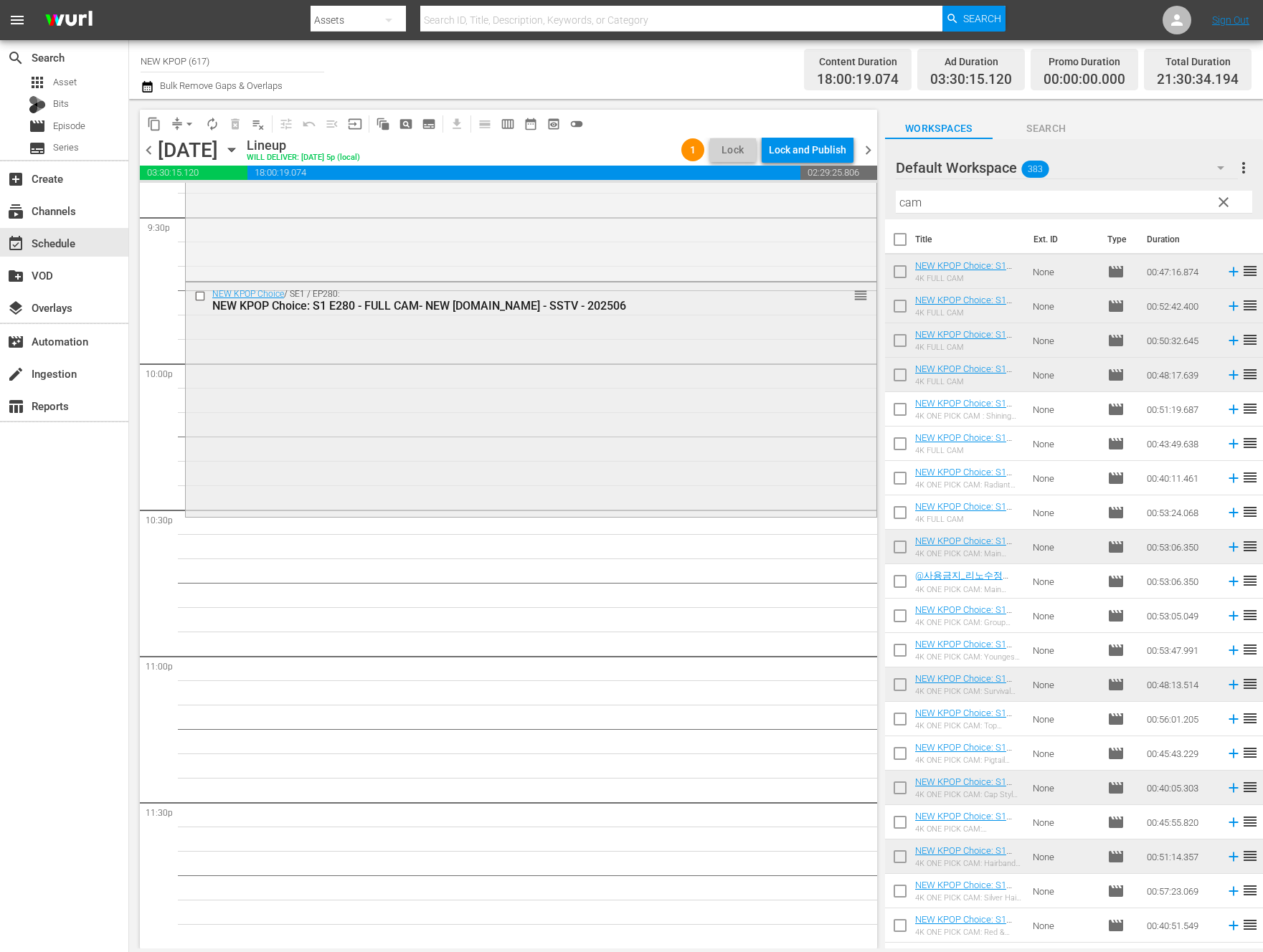
click at [440, 430] on div "NEW KPOP Choice / SE1 / EP280: NEW KPOP Choice: S1 E280 - FULL CAM- NEW K.ID - …" at bounding box center [531, 397] width 690 height 231
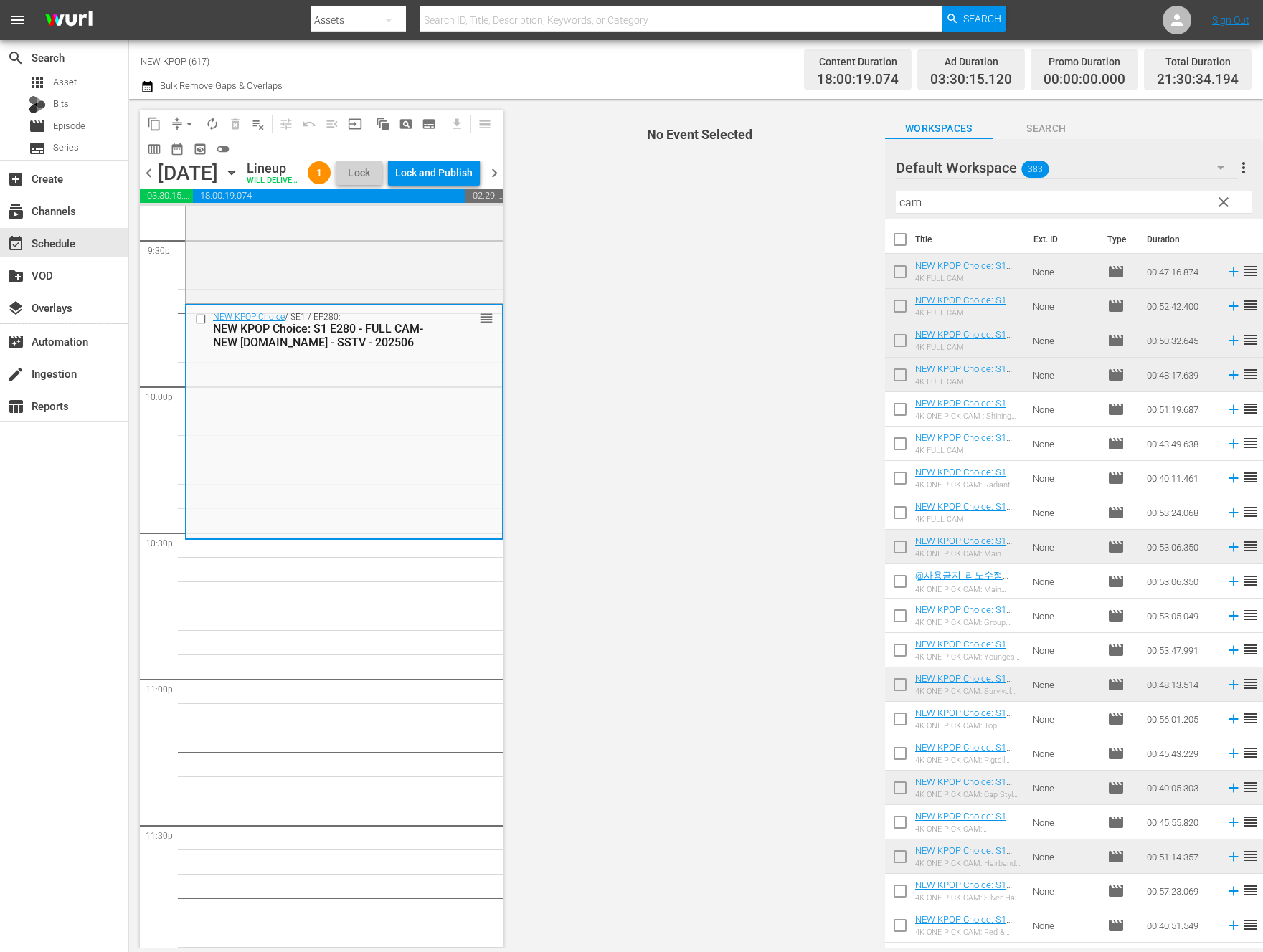
scroll to position [6300, 0]
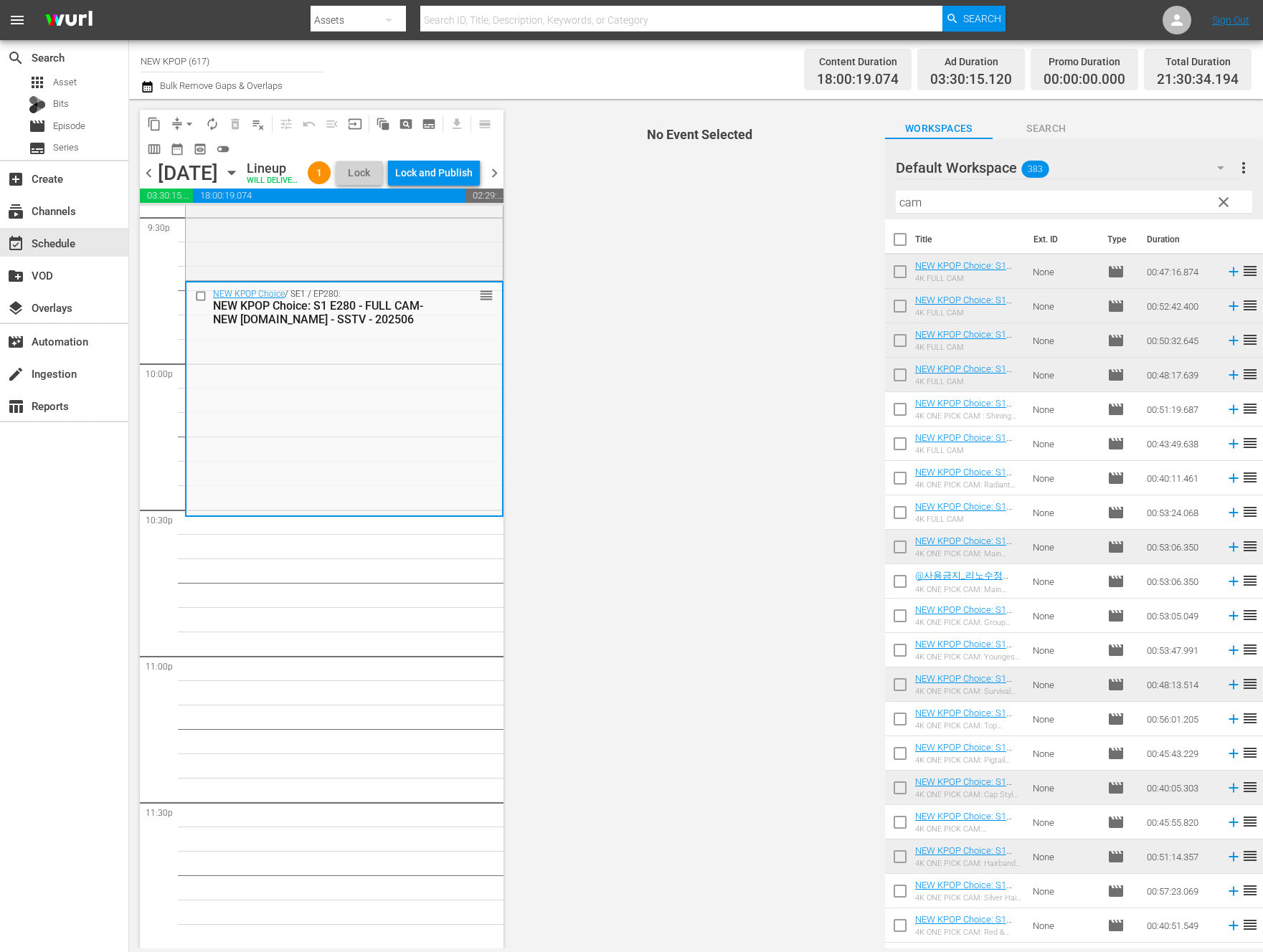
click at [616, 301] on span "No Event Selected" at bounding box center [696, 524] width 378 height 850
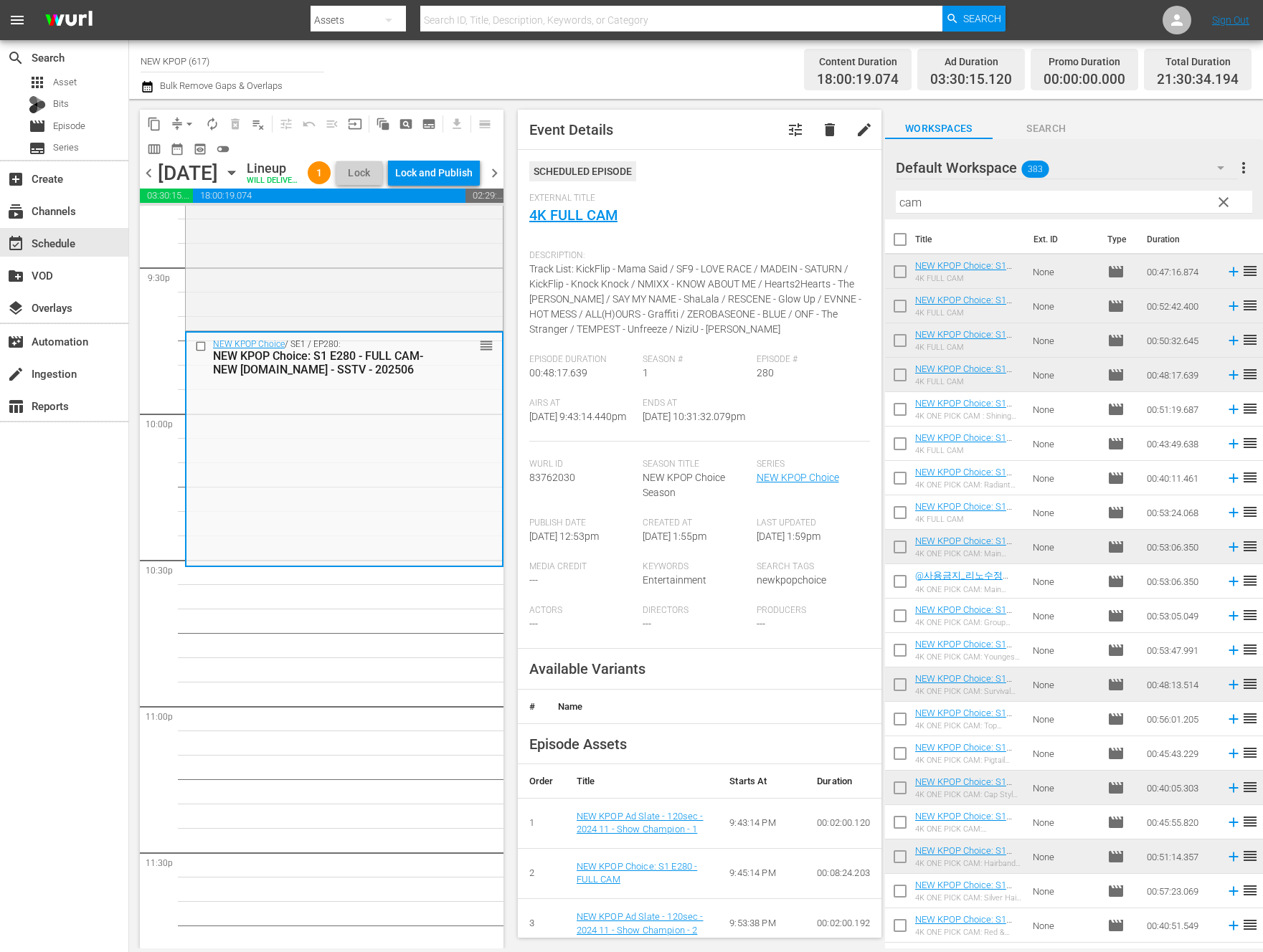
scroll to position [6226, 0]
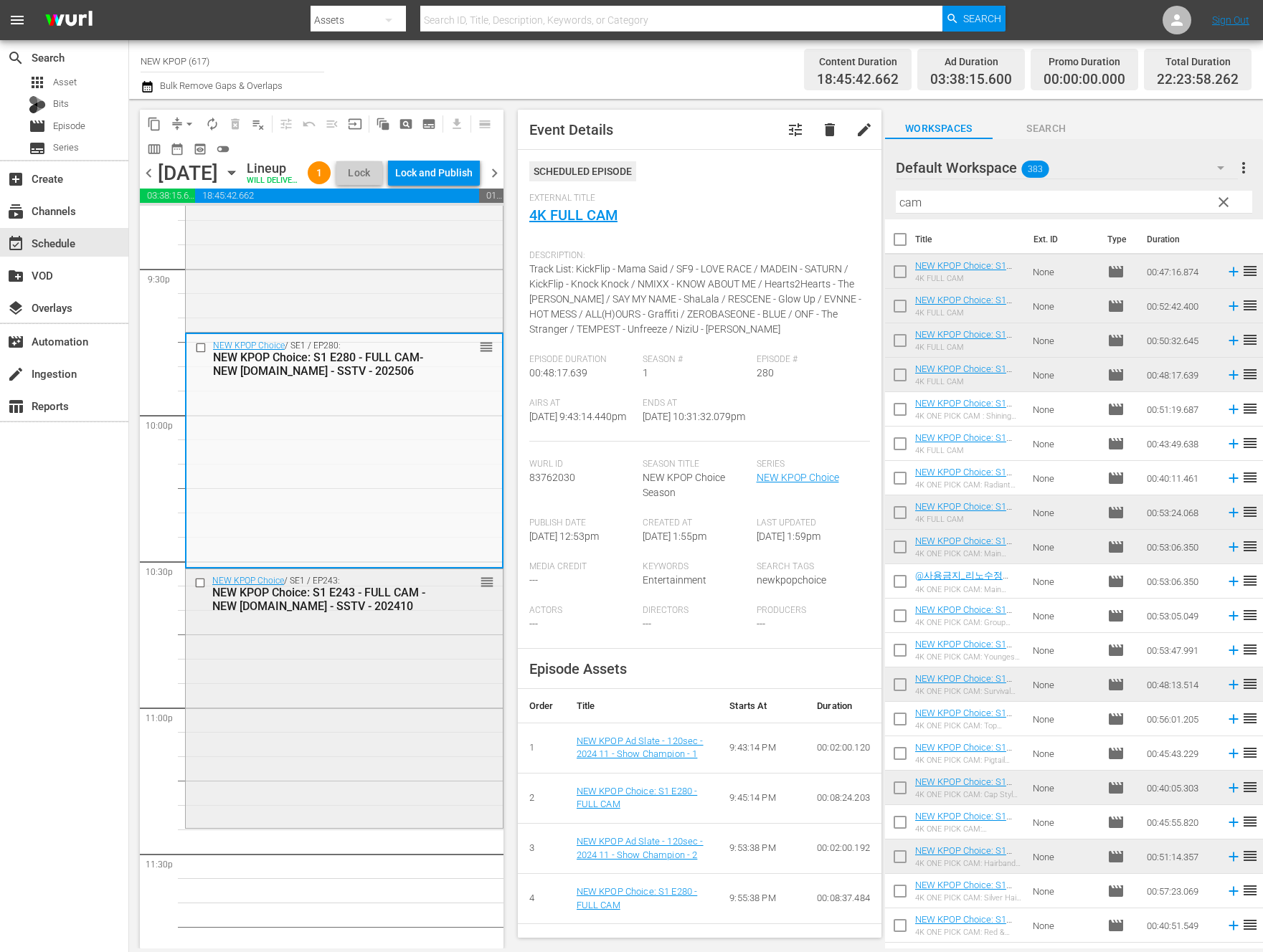
click at [311, 772] on div "NEW KPOP Choice / SE1 / EP243: NEW KPOP Choice: S1 E243 - FULL CAM - NEW K.ID -…" at bounding box center [343, 697] width 317 height 256
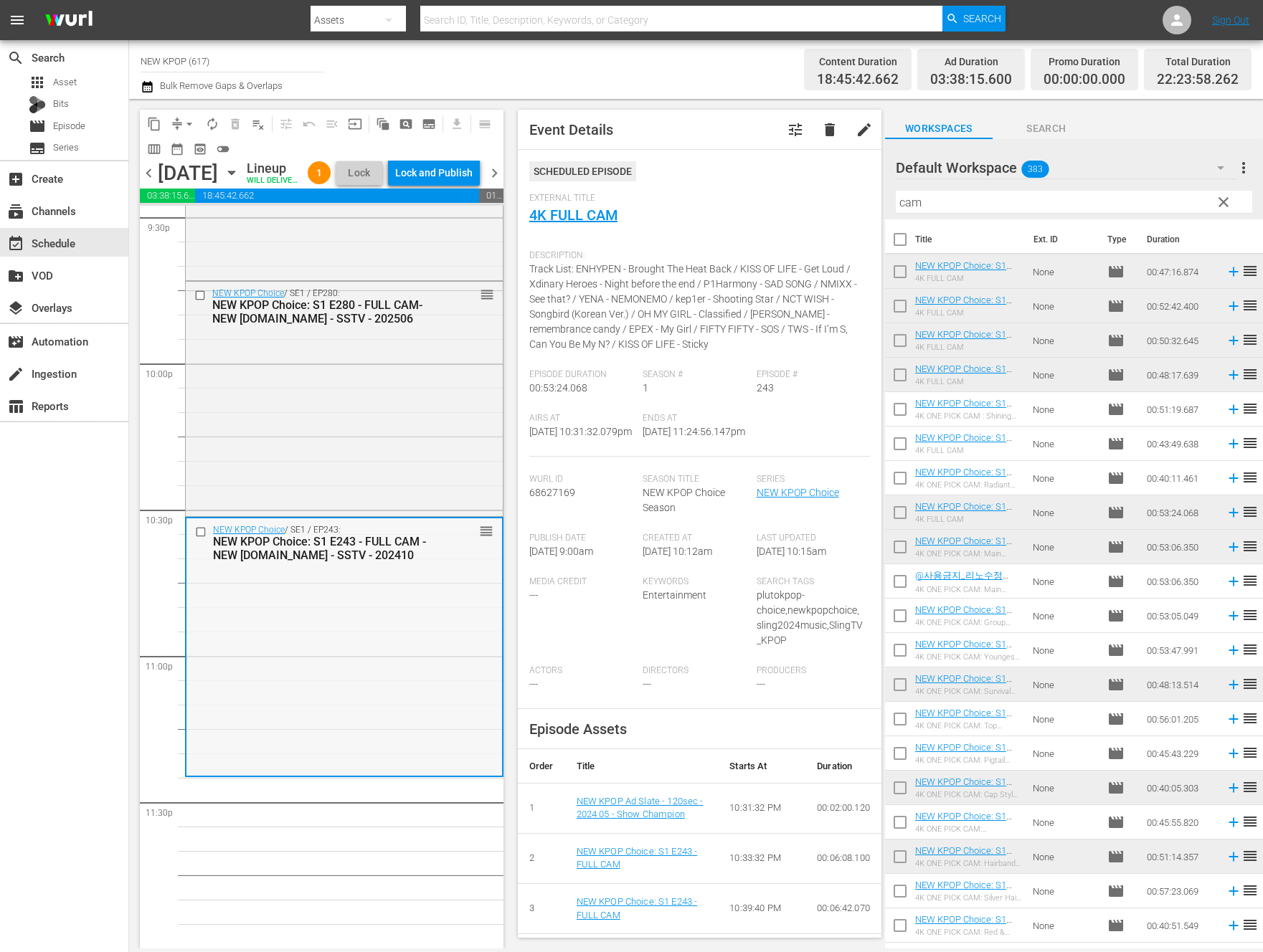
scroll to position [6300, 0]
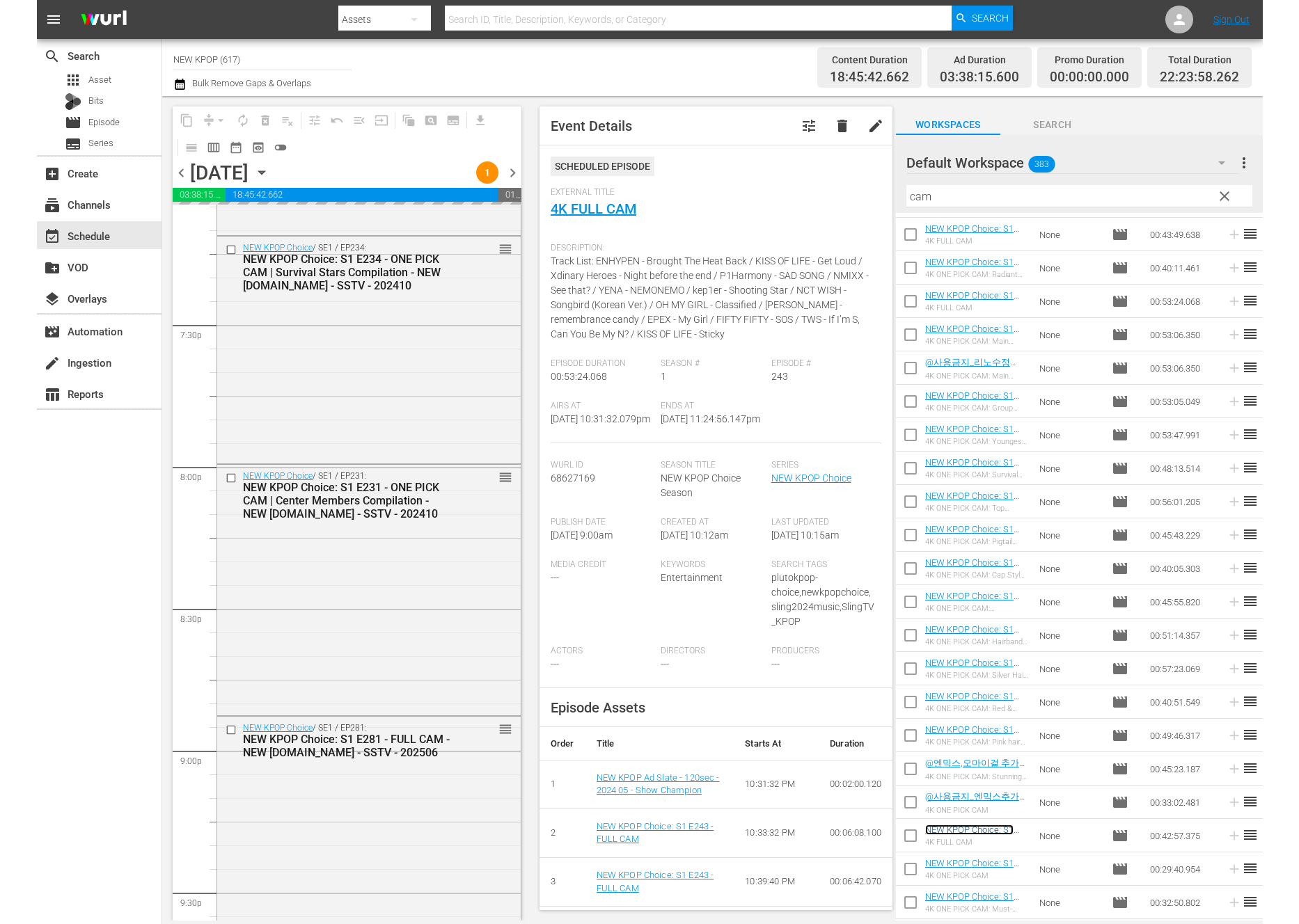
scroll to position [6097, 0]
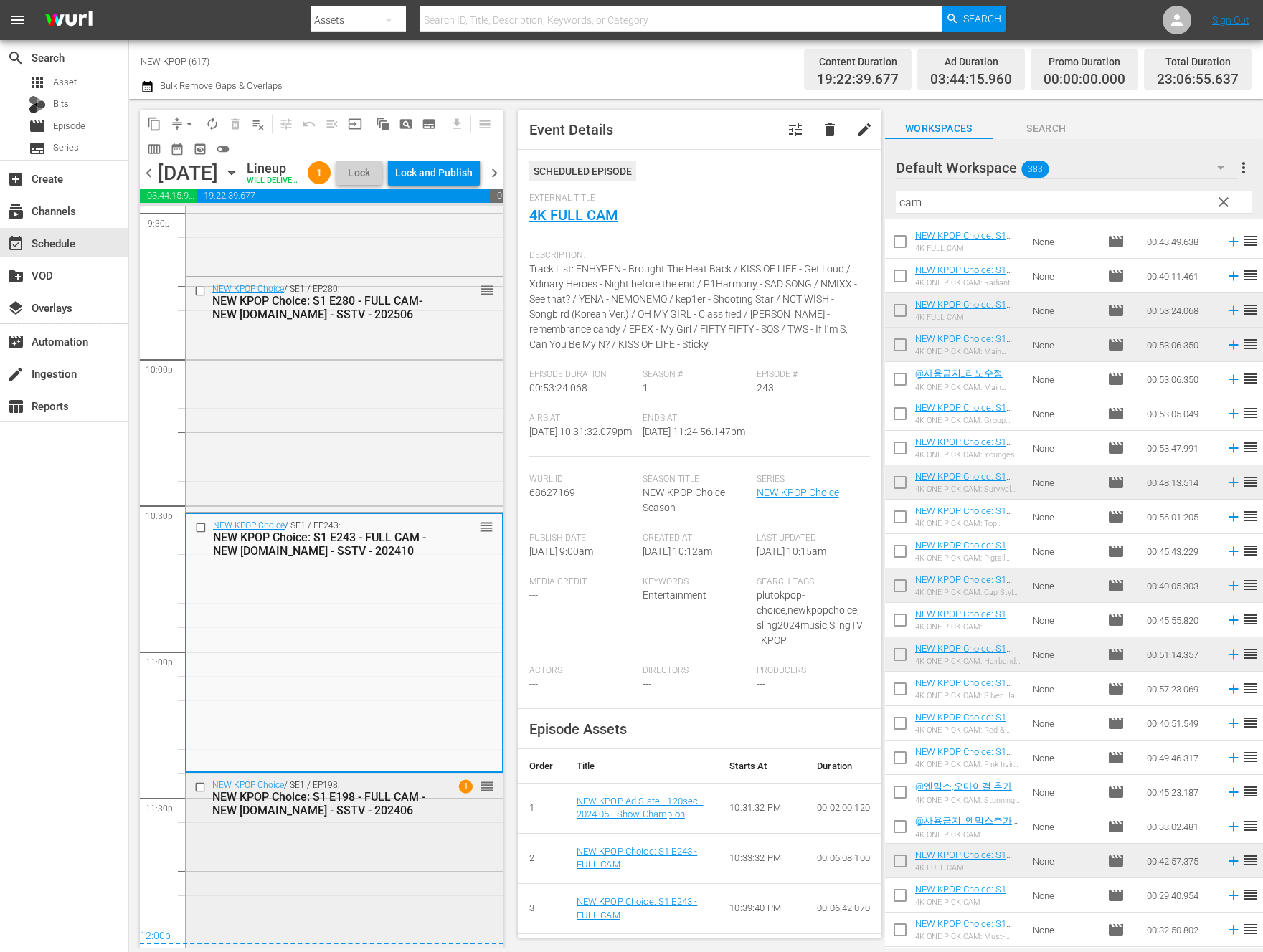
click at [297, 876] on div "NEW KPOP Choice / SE1 / EP198: NEW KPOP Choice: S1 E198 - FULL CAM - NEW K.ID -…" at bounding box center [343, 876] width 317 height 205
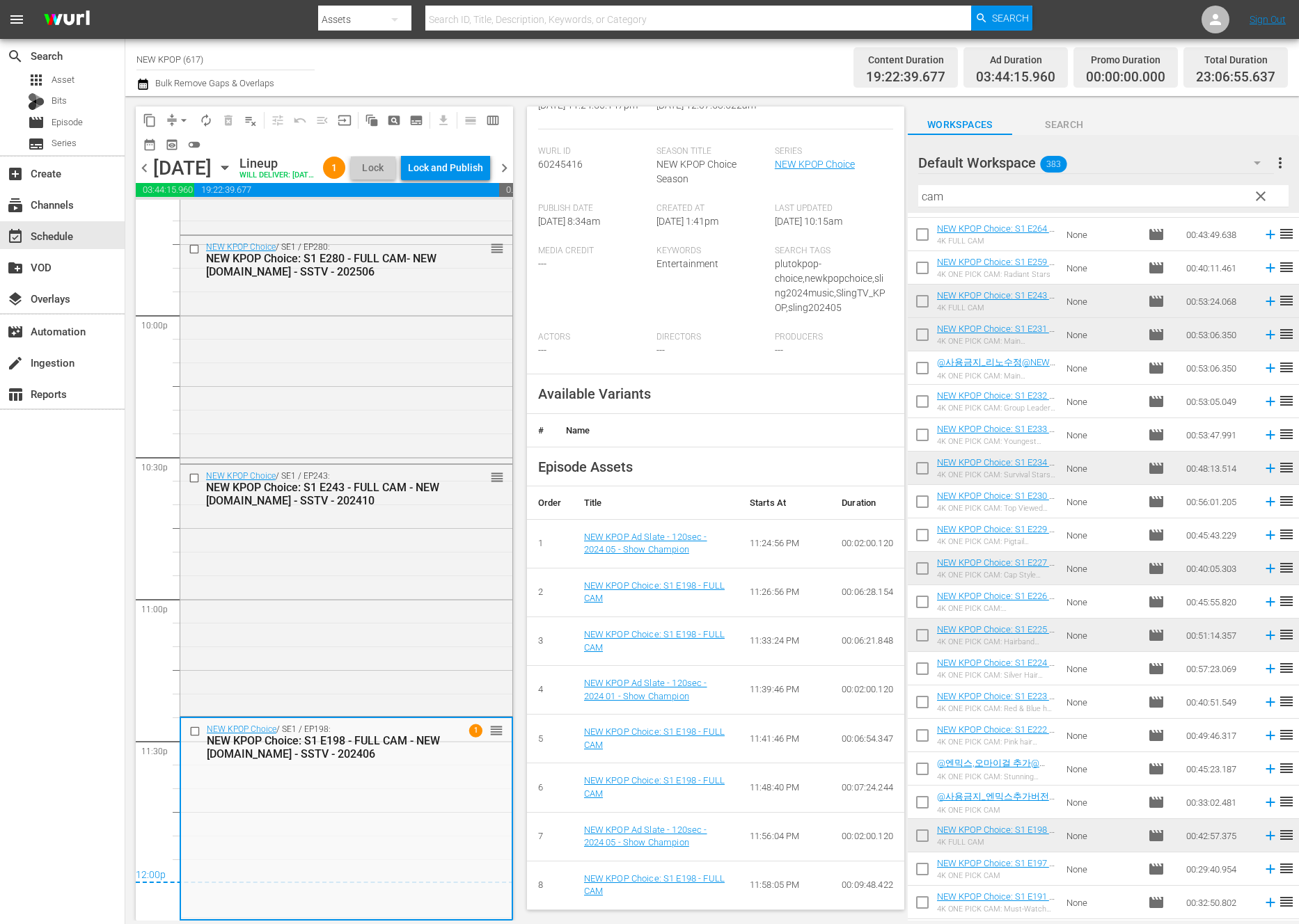
scroll to position [0, 0]
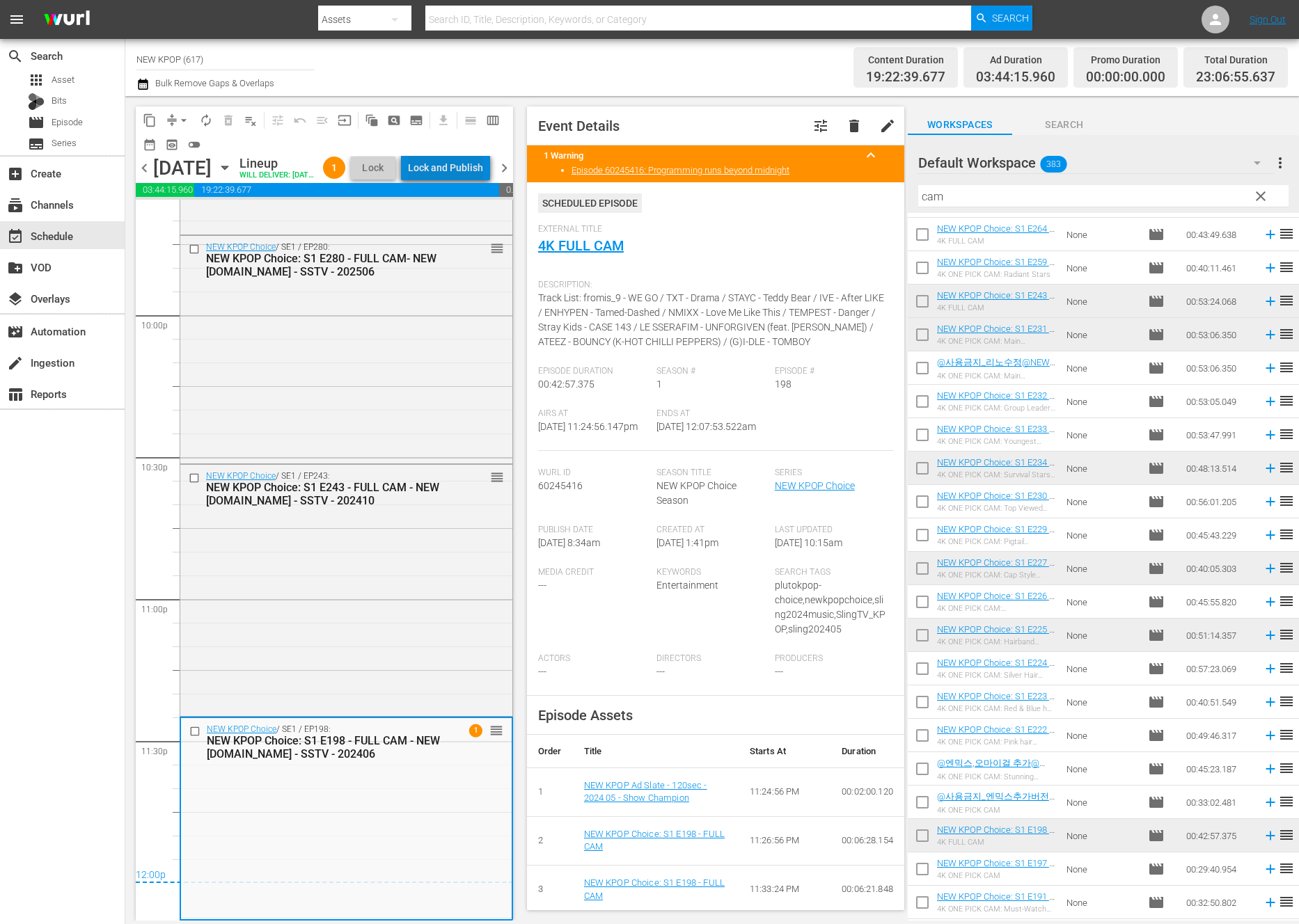
click at [475, 169] on div "Lock and Publish" at bounding box center [445, 167] width 75 height 25
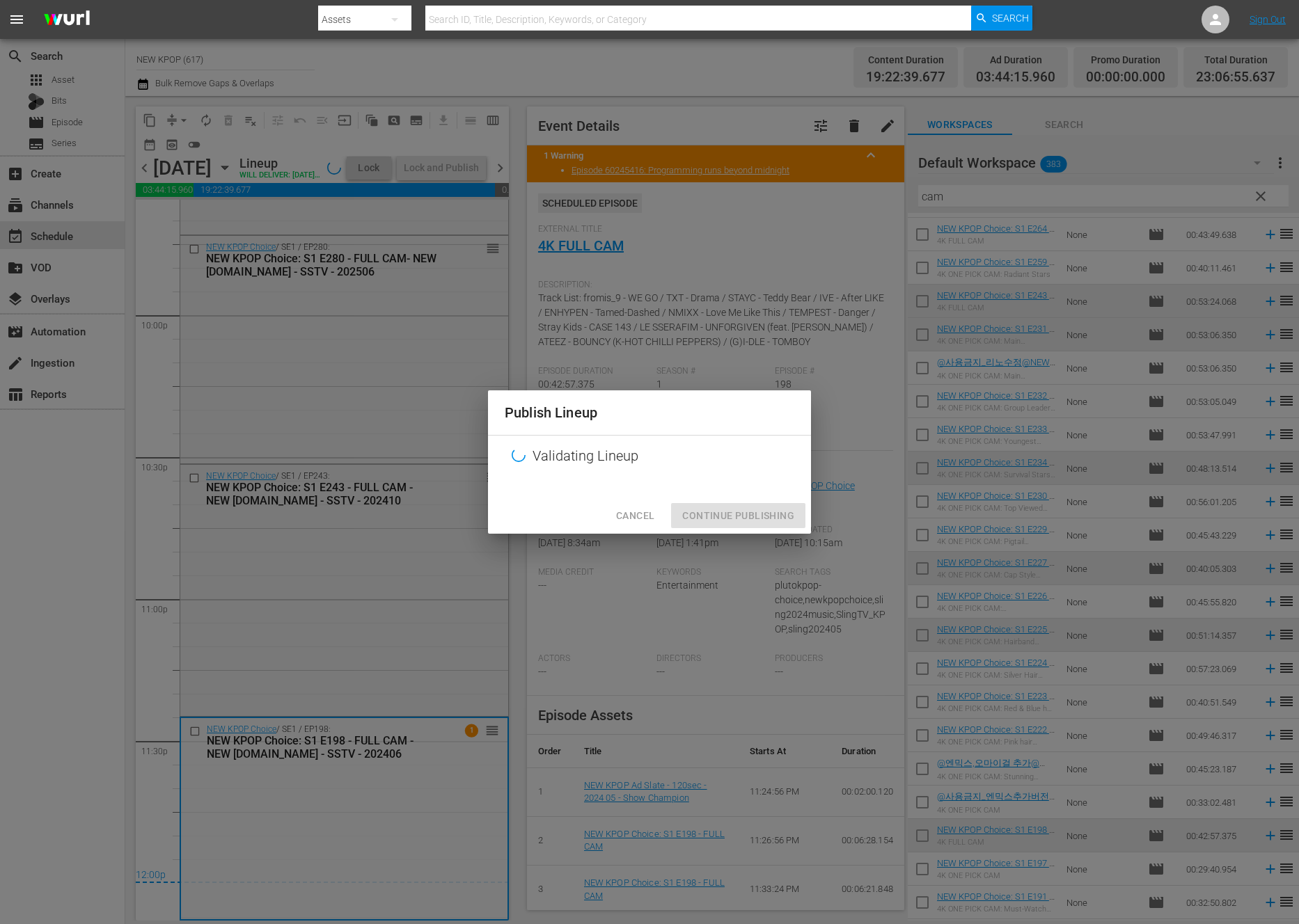
click at [884, 517] on div "Publish Lineup Validating Lineup Cancel Continue Publishing" at bounding box center [650, 462] width 1299 height 924
click at [884, 627] on div "Publish Lineup Validating Lineup Cancel Continue Publishing" at bounding box center [650, 462] width 1299 height 924
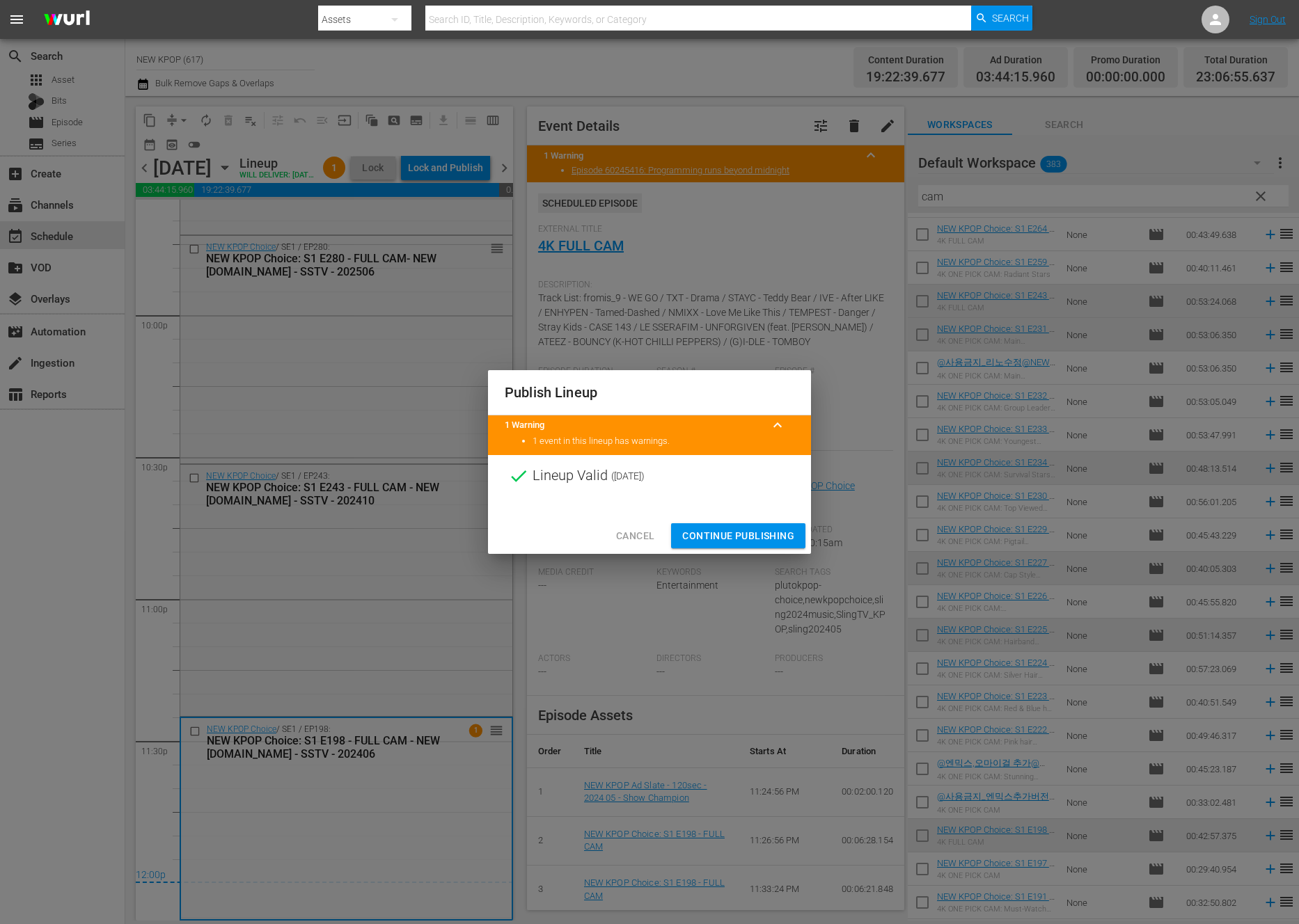
click at [694, 526] on button "Continue Publishing" at bounding box center [738, 536] width 134 height 26
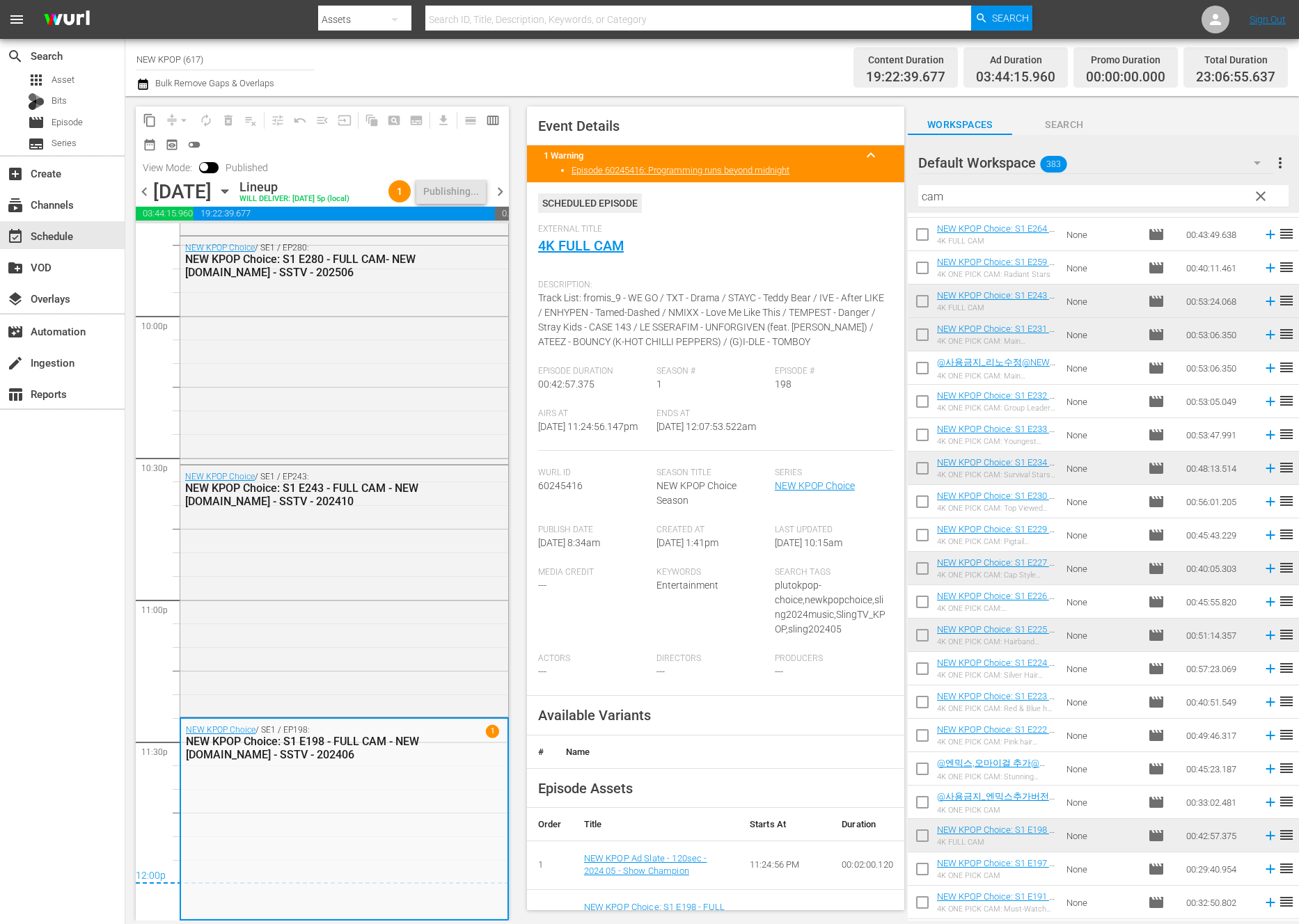
scroll to position [4750, 0]
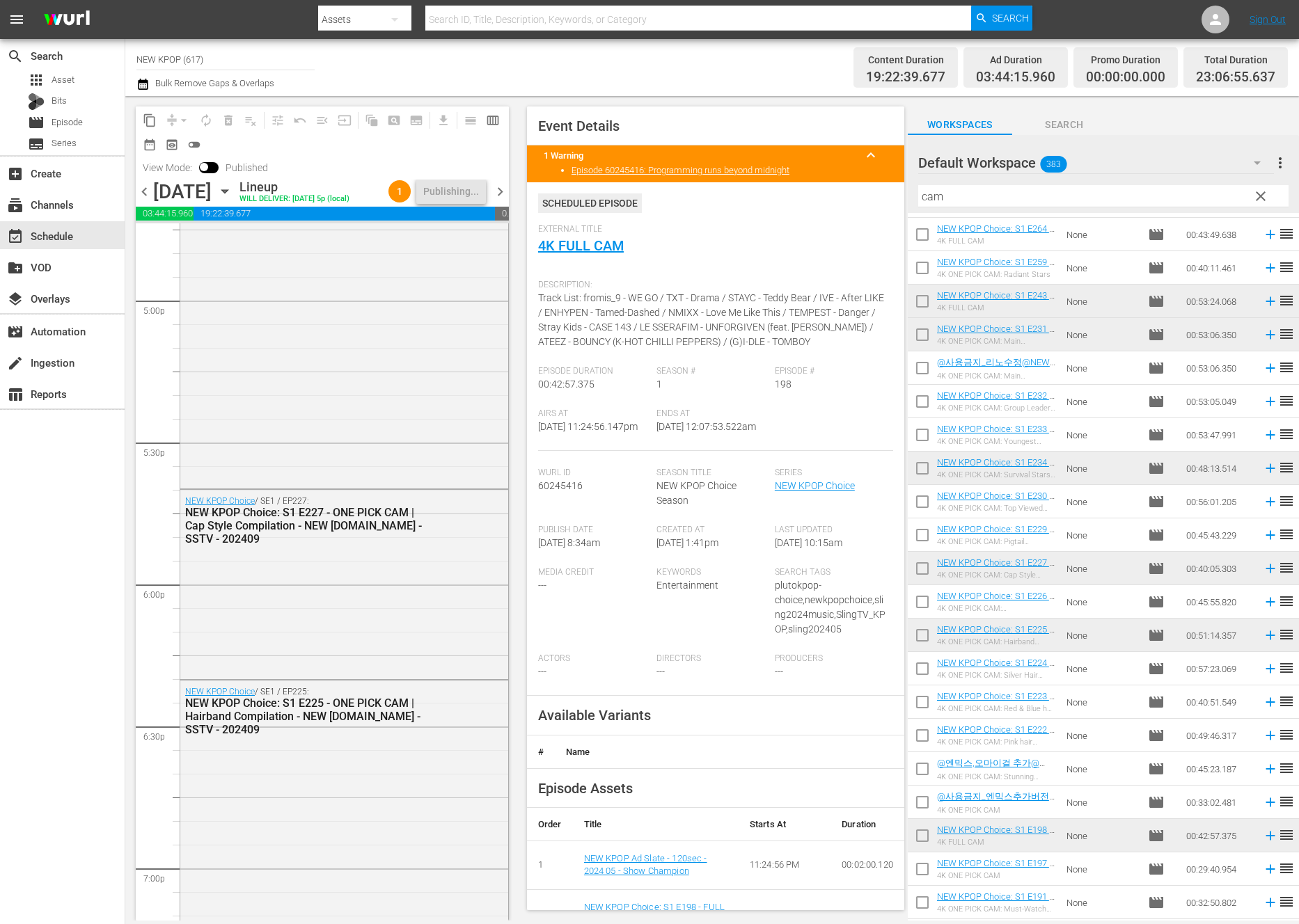
click at [504, 183] on span "chevron_right" at bounding box center [500, 191] width 17 height 17
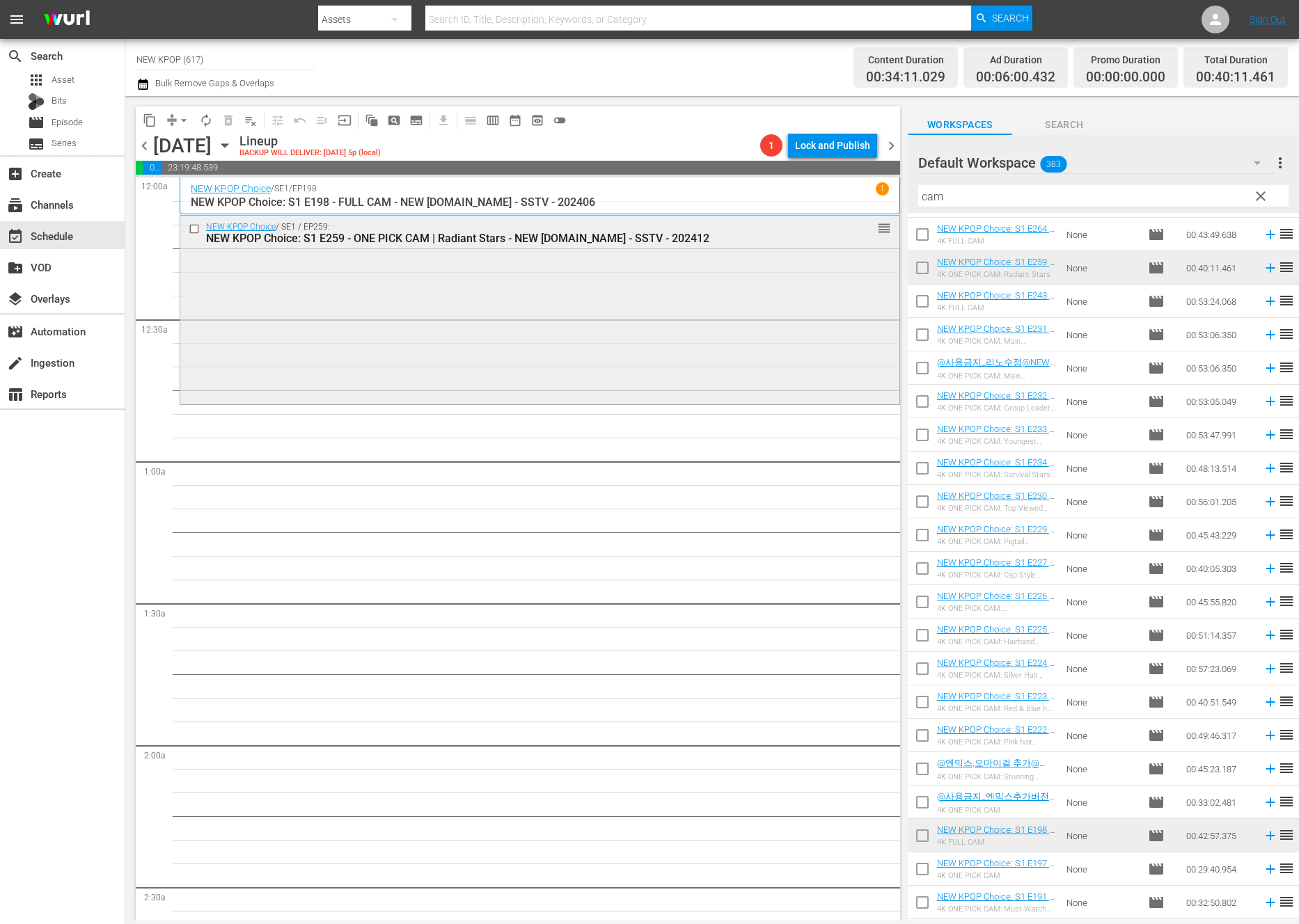
click at [441, 316] on div "NEW KPOP Choice / SE1 / EP259: NEW KPOP Choice: S1 E259 - ONE PICK CAM | Radian…" at bounding box center [539, 309] width 719 height 186
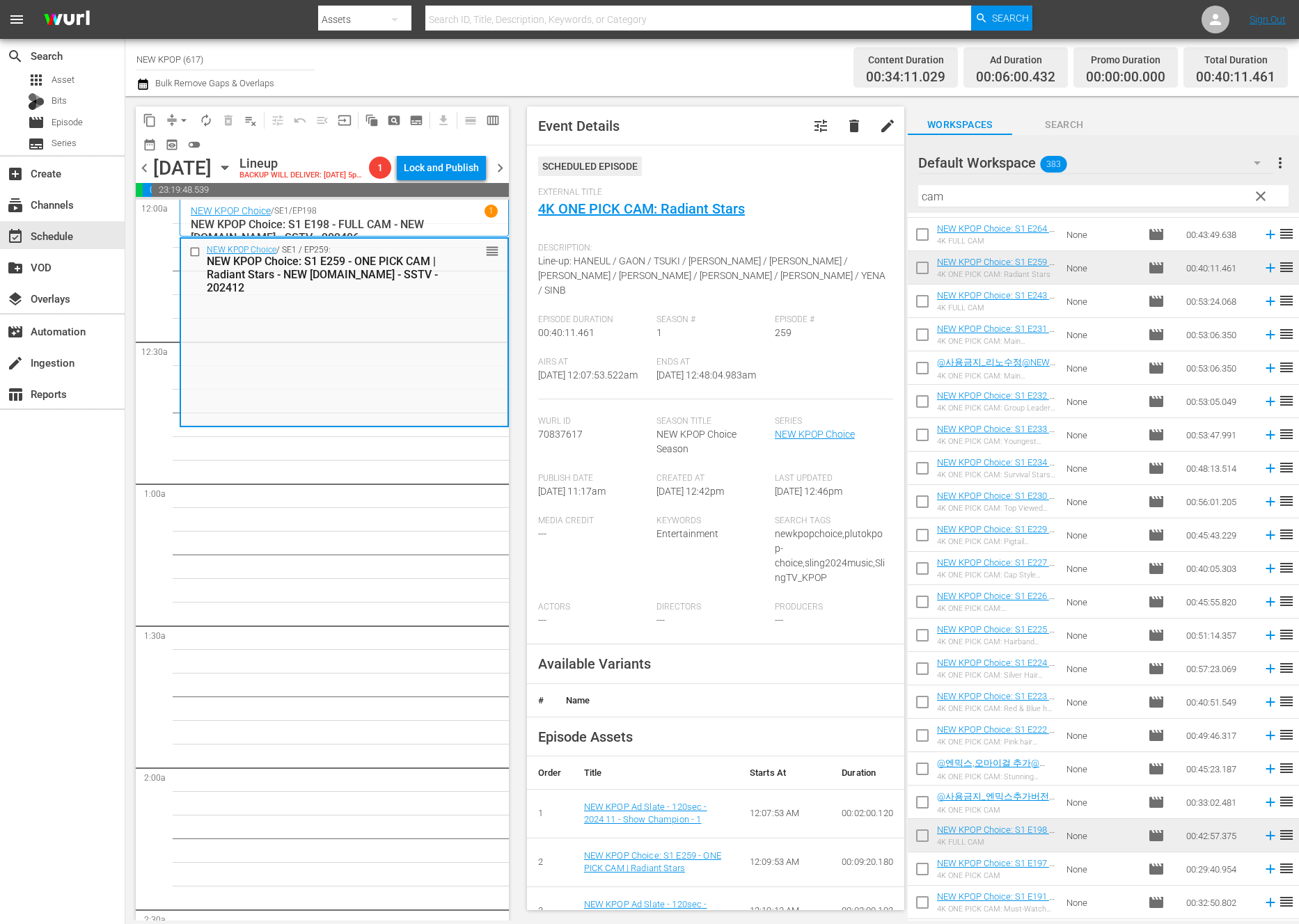
click at [711, 390] on div "Ends At 8/19/25 @ 12:48:04.983am" at bounding box center [715, 378] width 118 height 42
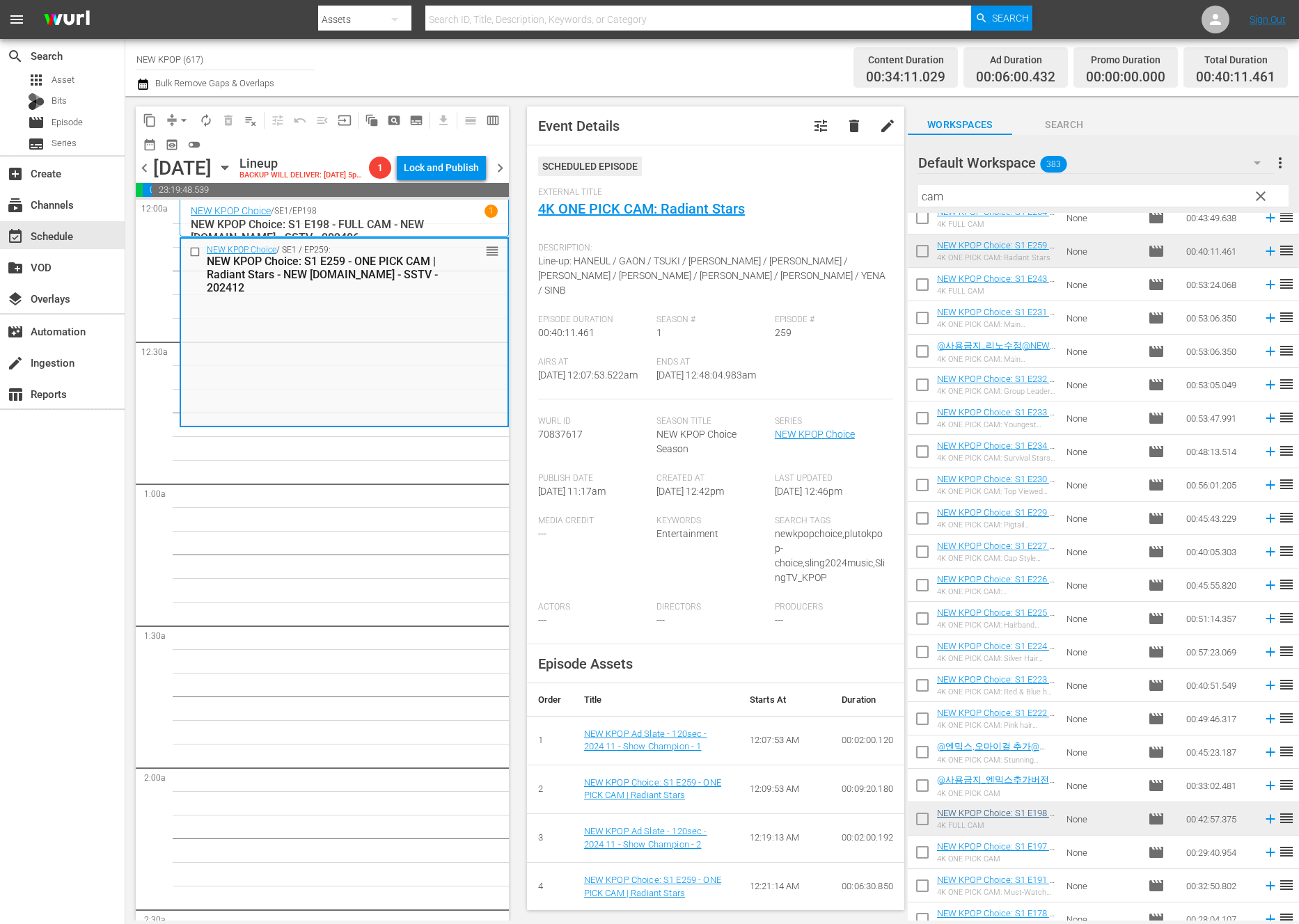
scroll to position [240, 0]
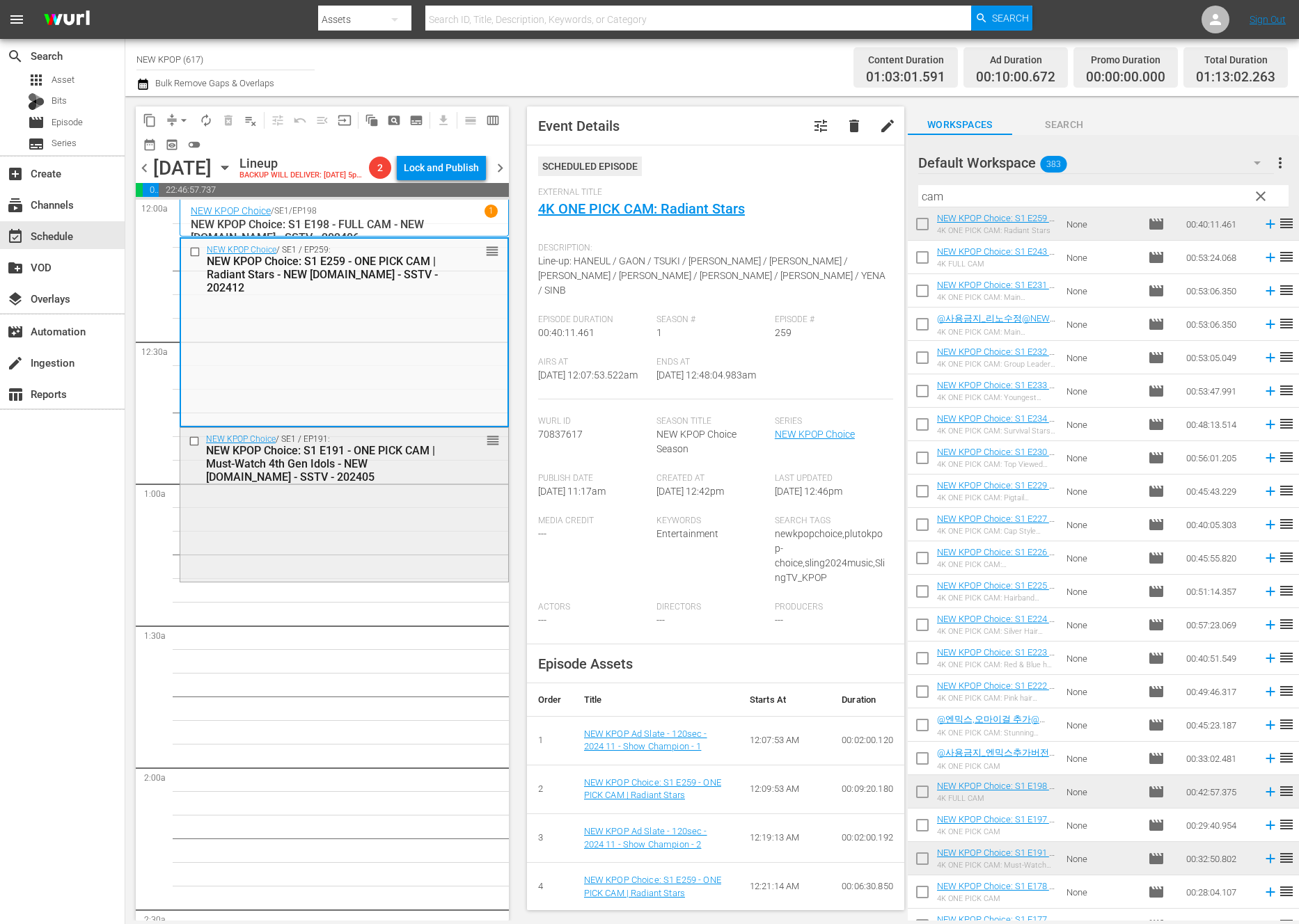
click at [218, 538] on div "NEW KPOP Choice / SE1 / EP191: NEW KPOP Choice: S1 E191 - ONE PICK CAM | Must-W…" at bounding box center [344, 503] width 328 height 151
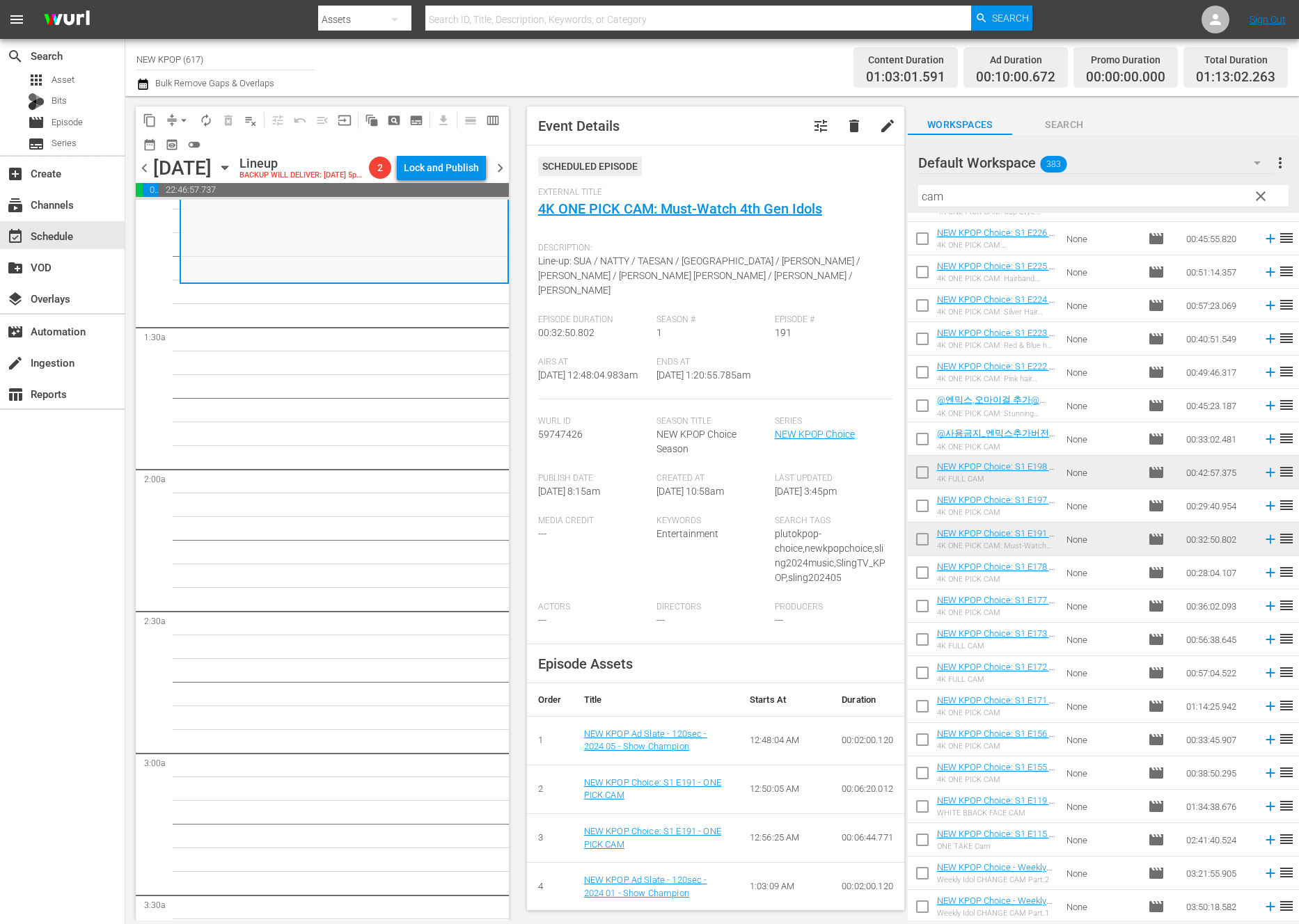
scroll to position [560, 0]
click at [117, 436] on div "search Search apps Asset Bits movie Episode subtitles Series add_box Create sub…" at bounding box center [63, 501] width 125 height 924
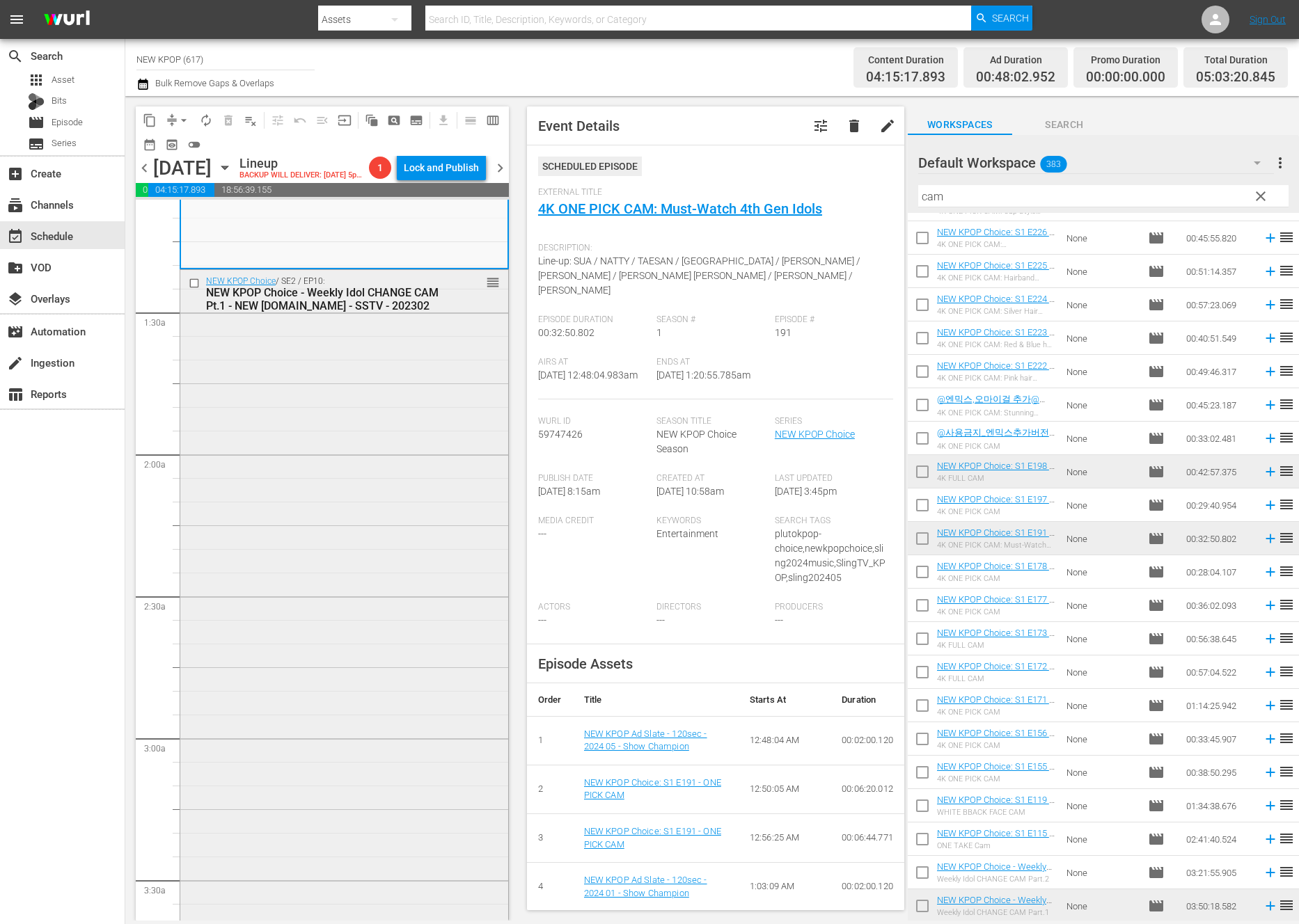
scroll to position [1004, 0]
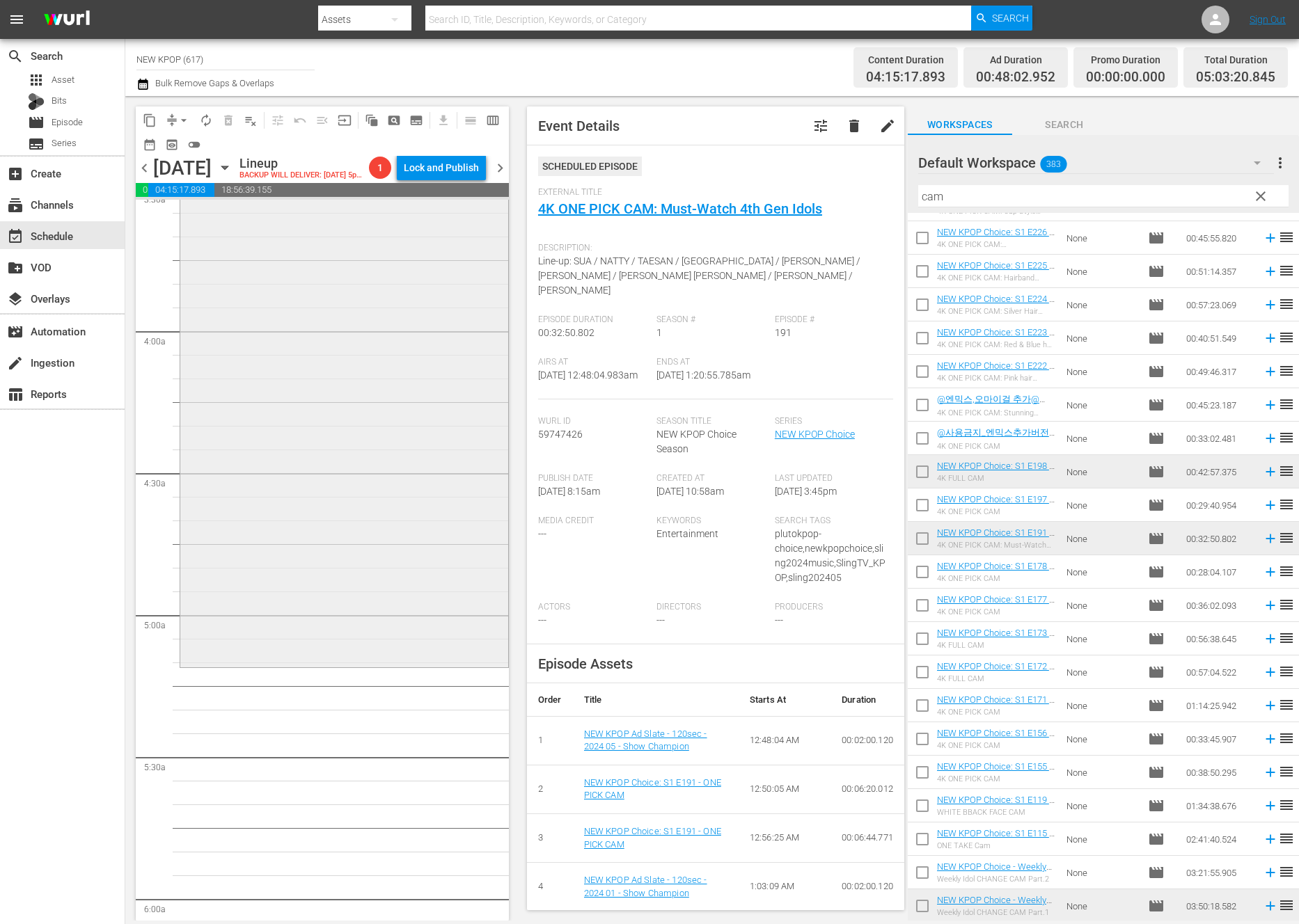
click at [233, 509] on div "NEW KPOP Choice / SE2 / EP10: NEW KPOP Choice - Weekly Idol CHANGE CAM Pt.1 - N…" at bounding box center [344, 121] width 328 height 1085
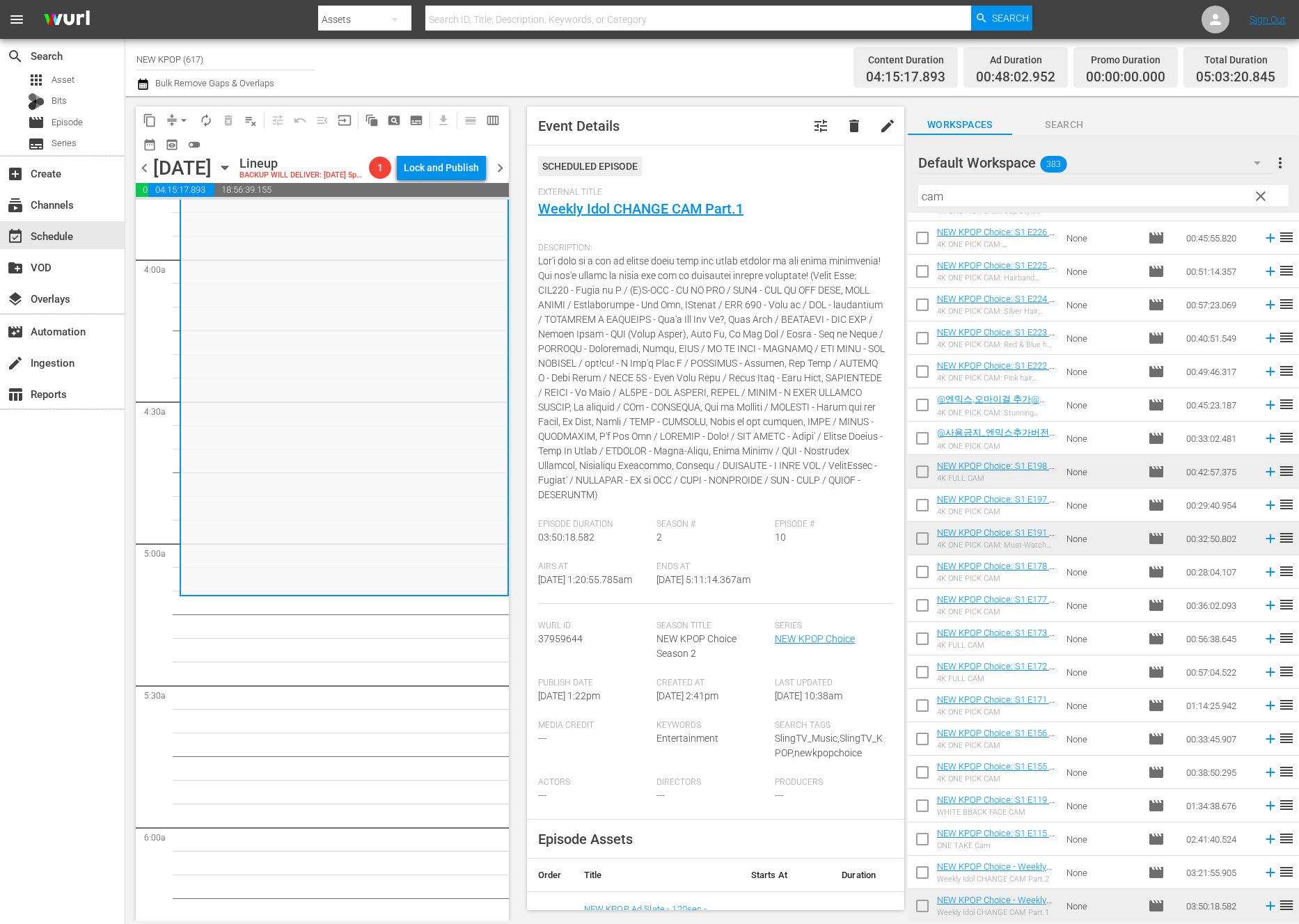
scroll to position [1097, 0]
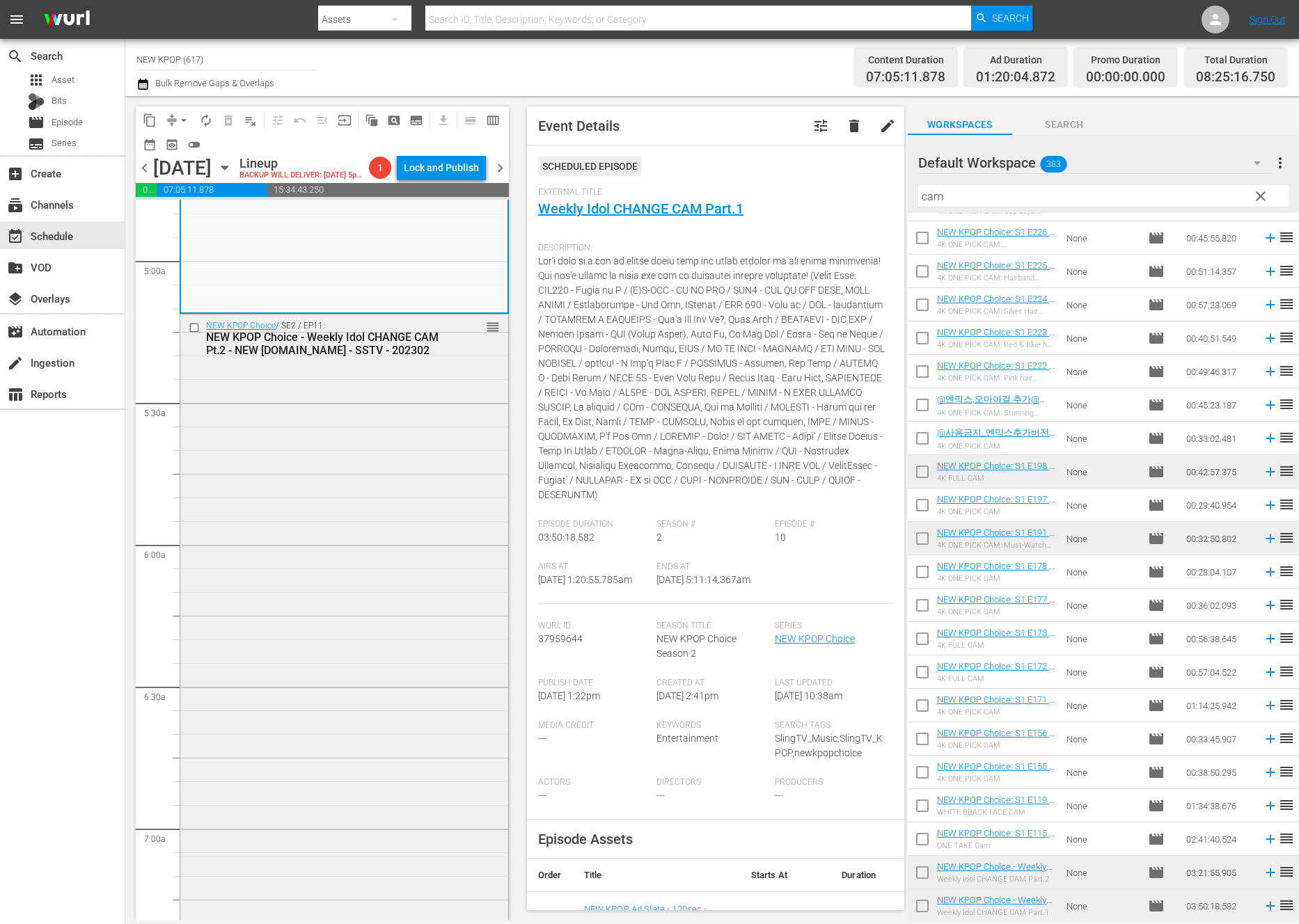
click at [386, 653] on div "NEW KPOP Choice / SE2 / EP11: NEW KPOP Choice - Weekly Idol CHANGE CAM Pt.2 - N…" at bounding box center [344, 790] width 328 height 951
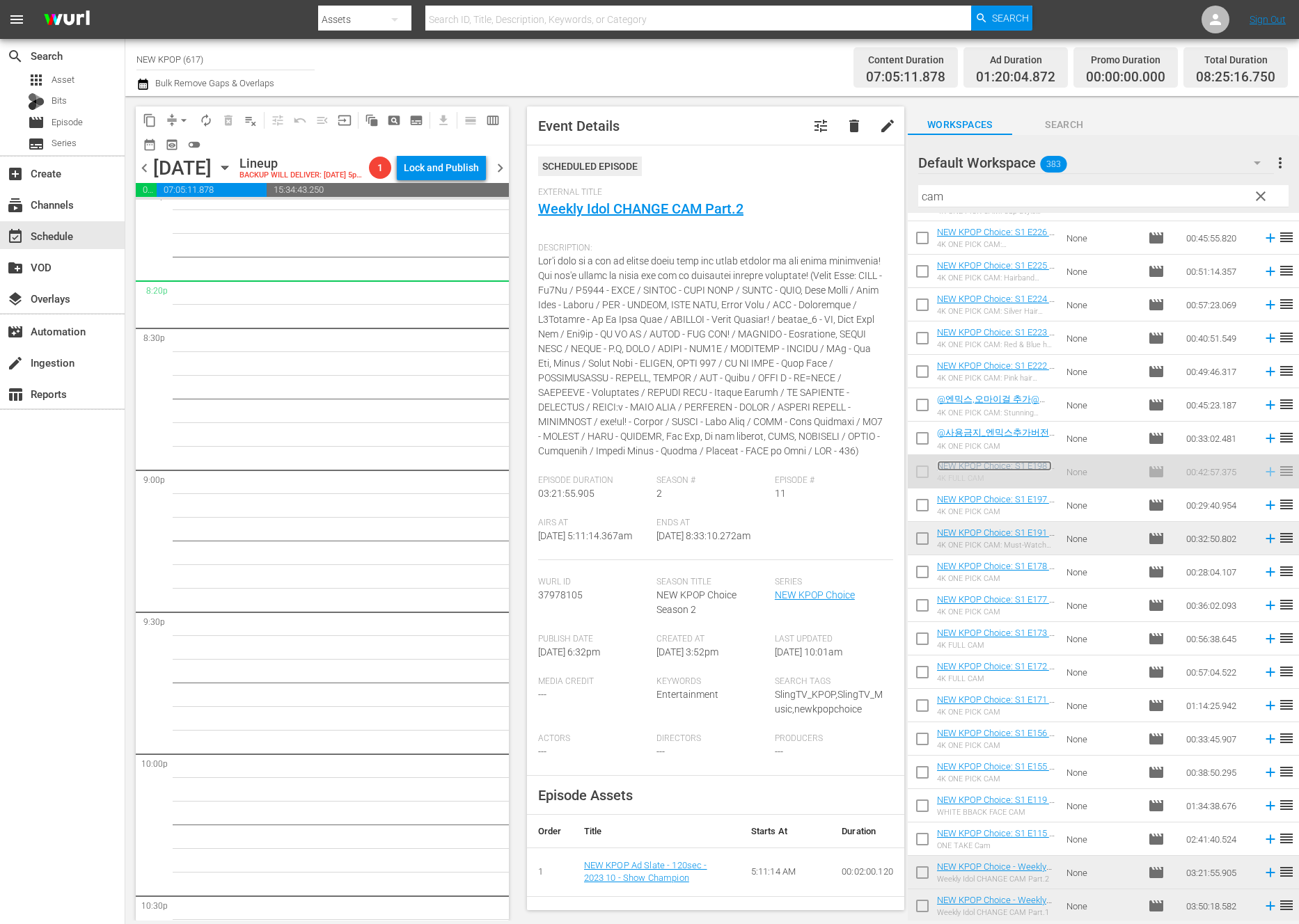
scroll to position [5441, 0]
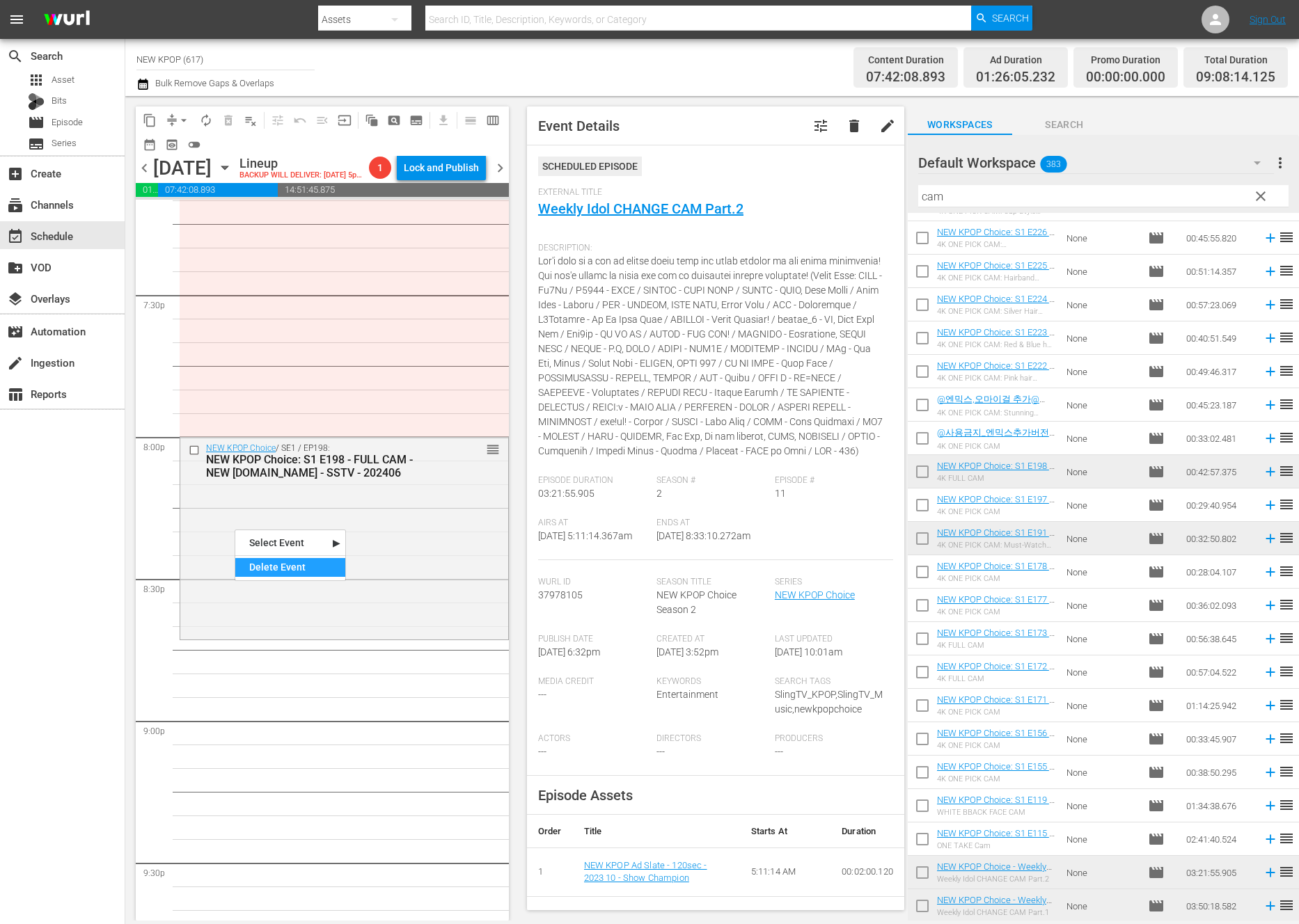
click at [291, 570] on div "Delete Event" at bounding box center [290, 567] width 110 height 19
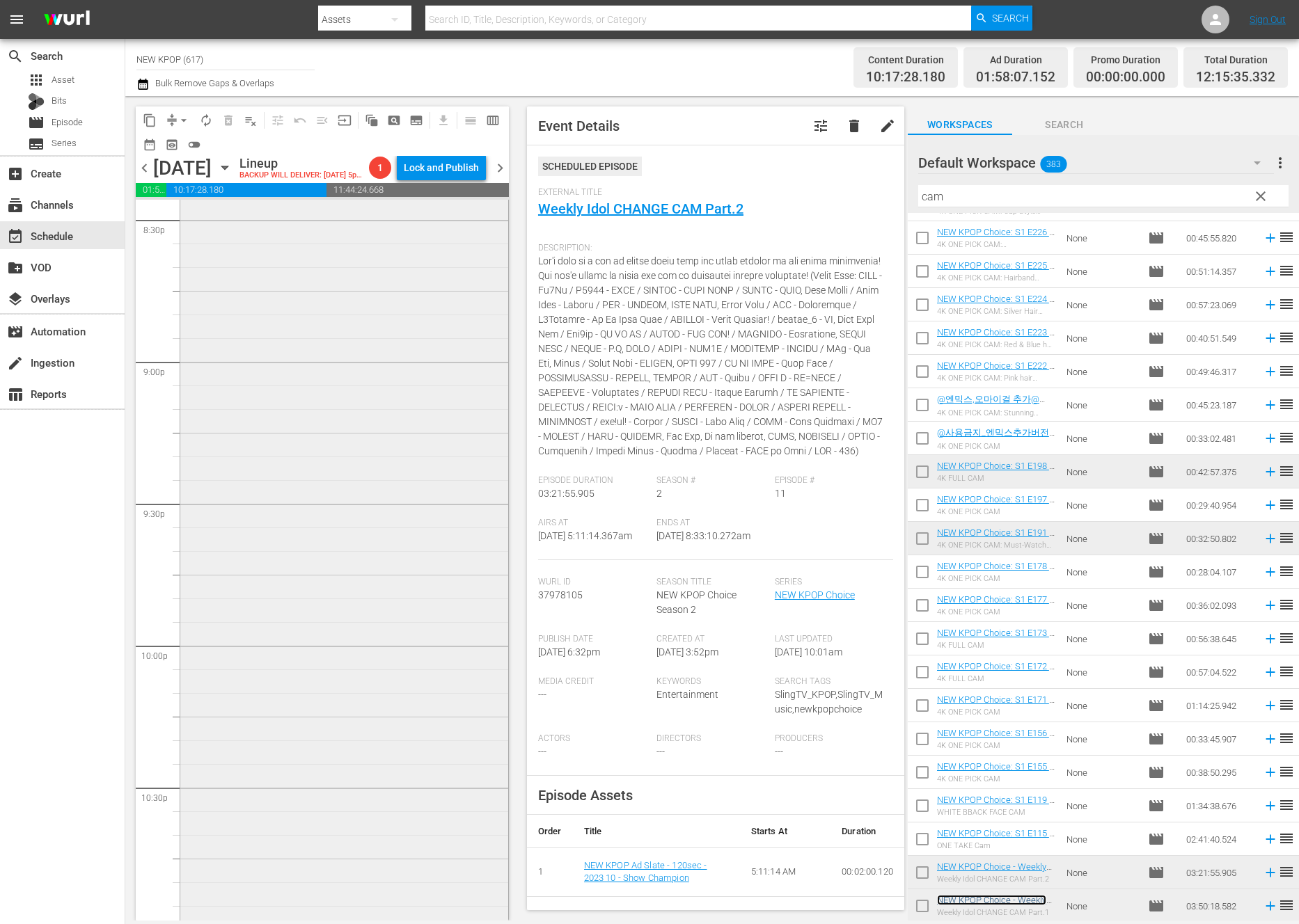
scroll to position [5502, 0]
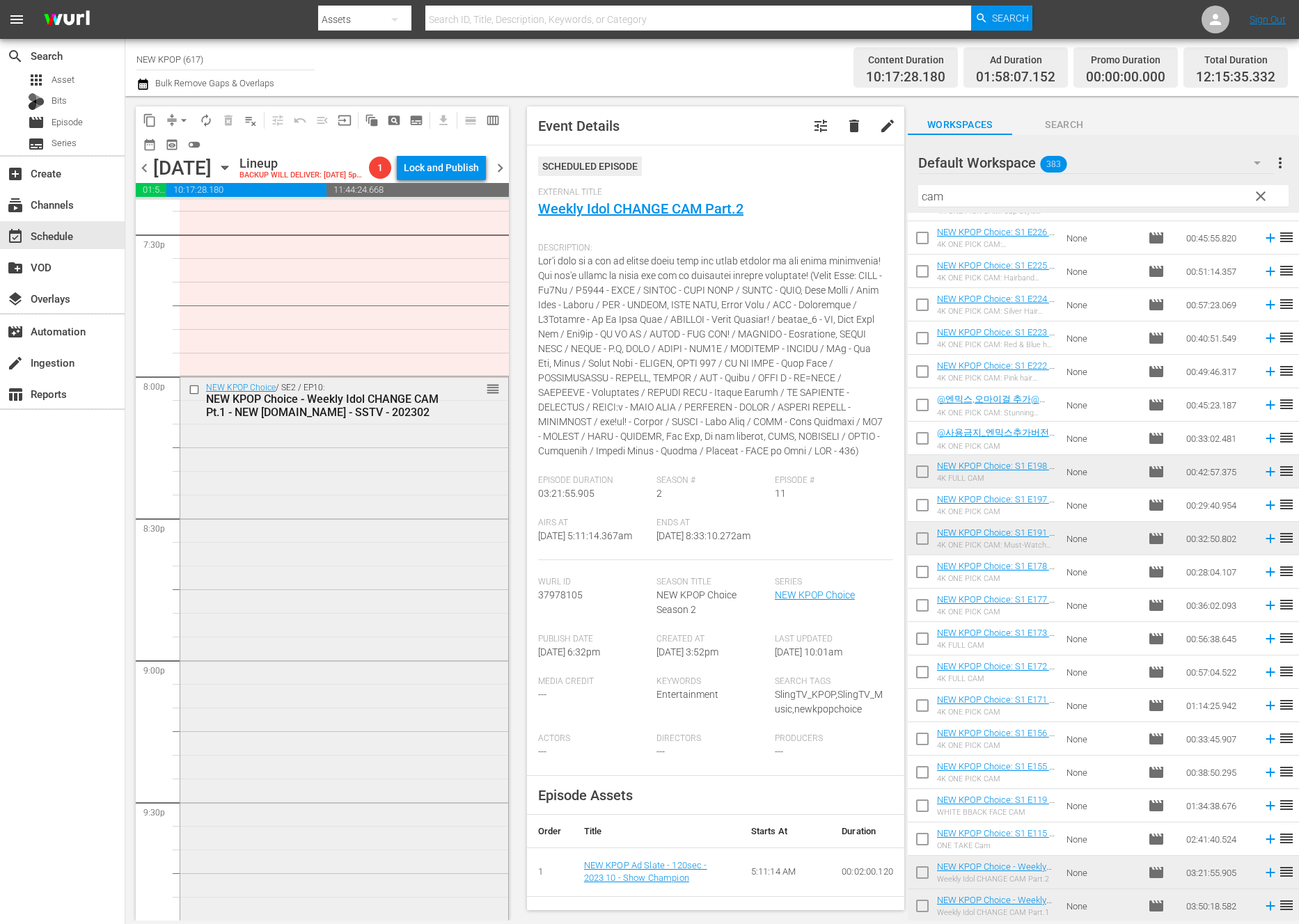
click at [282, 554] on div "NEW KPOP Choice / SE2 / EP10: NEW KPOP Choice - Weekly Idol CHANGE CAM Pt.1 - N…" at bounding box center [344, 919] width 328 height 1085
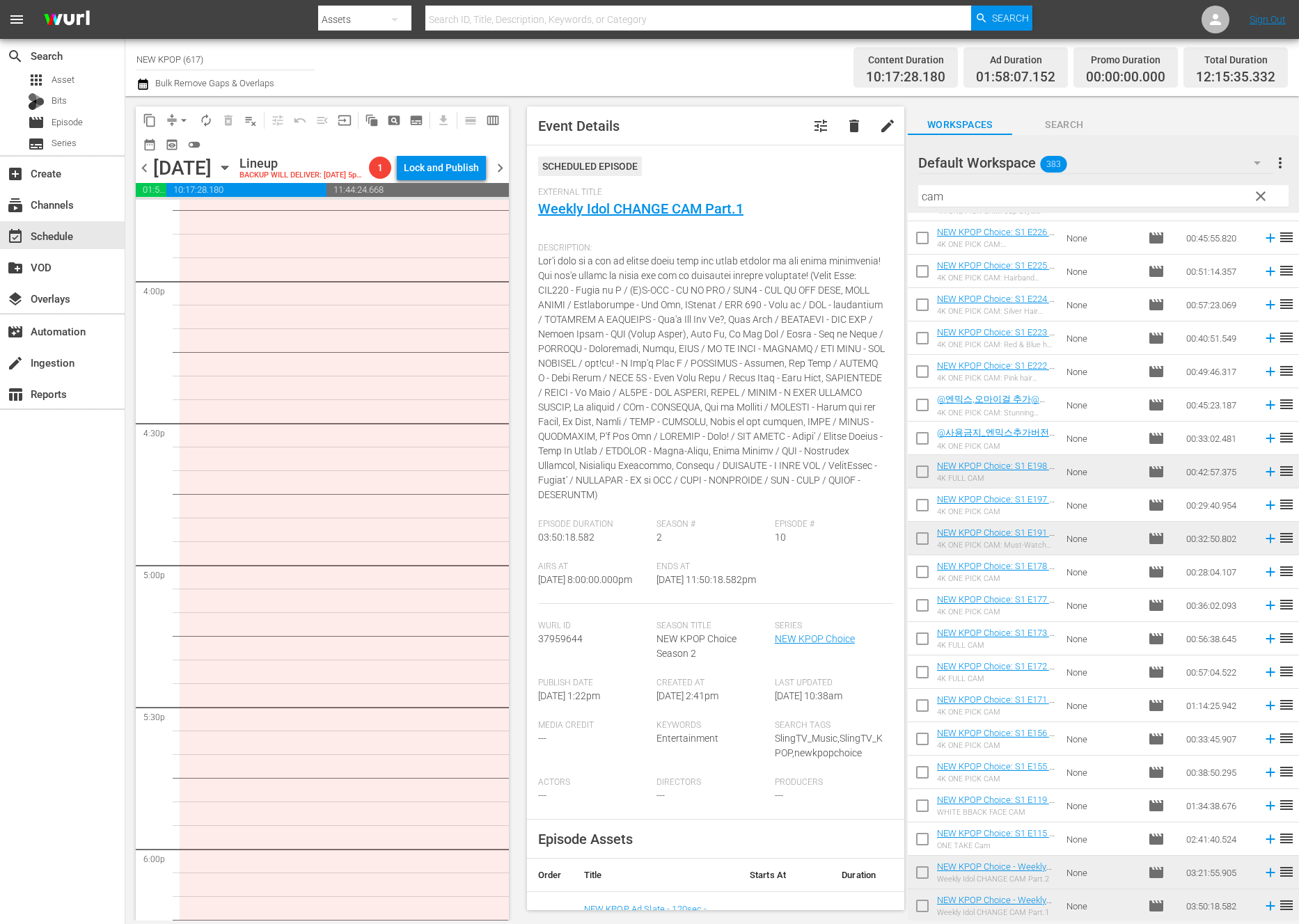
scroll to position [4317, 0]
drag, startPoint x: 497, startPoint y: 503, endPoint x: 382, endPoint y: 737, distance: 260.7
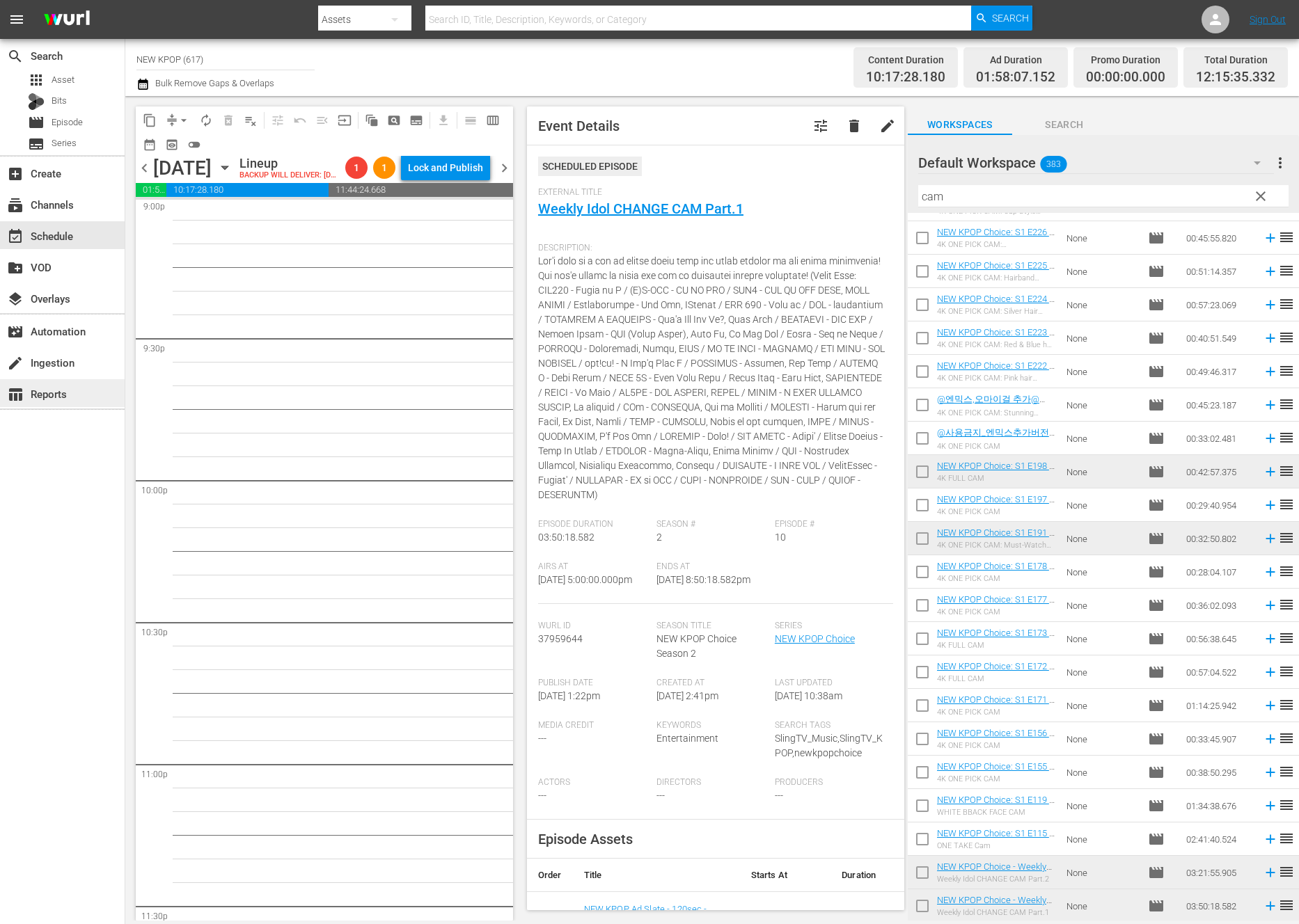
scroll to position [5853, 0]
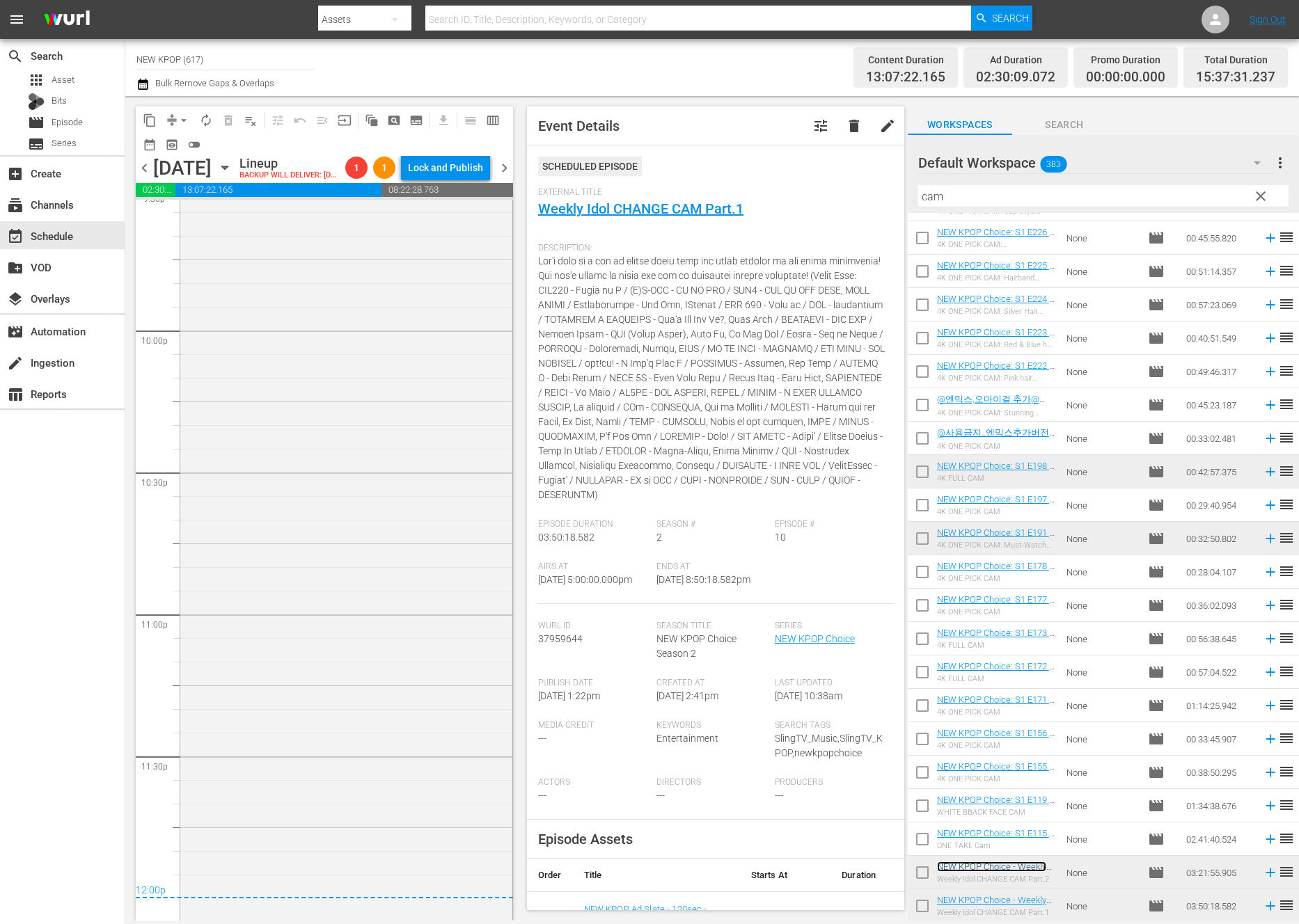
scroll to position [6172, 0]
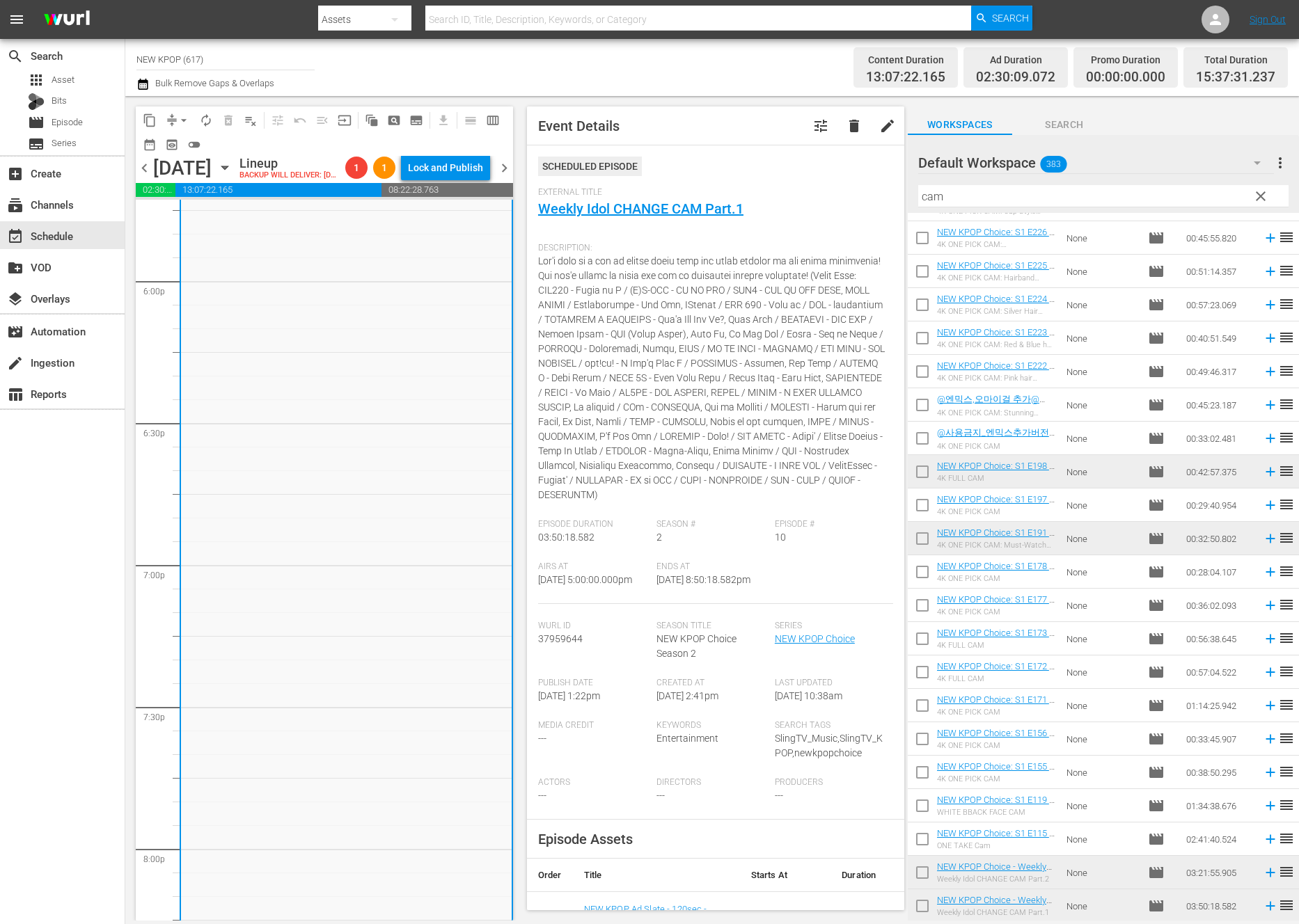
click at [360, 526] on div "NEW KPOP Choice / SE2 / EP10: NEW KPOP Choice - Weekly Idol CHANGE CAM Pt.1 - N…" at bounding box center [346, 540] width 331 height 1085
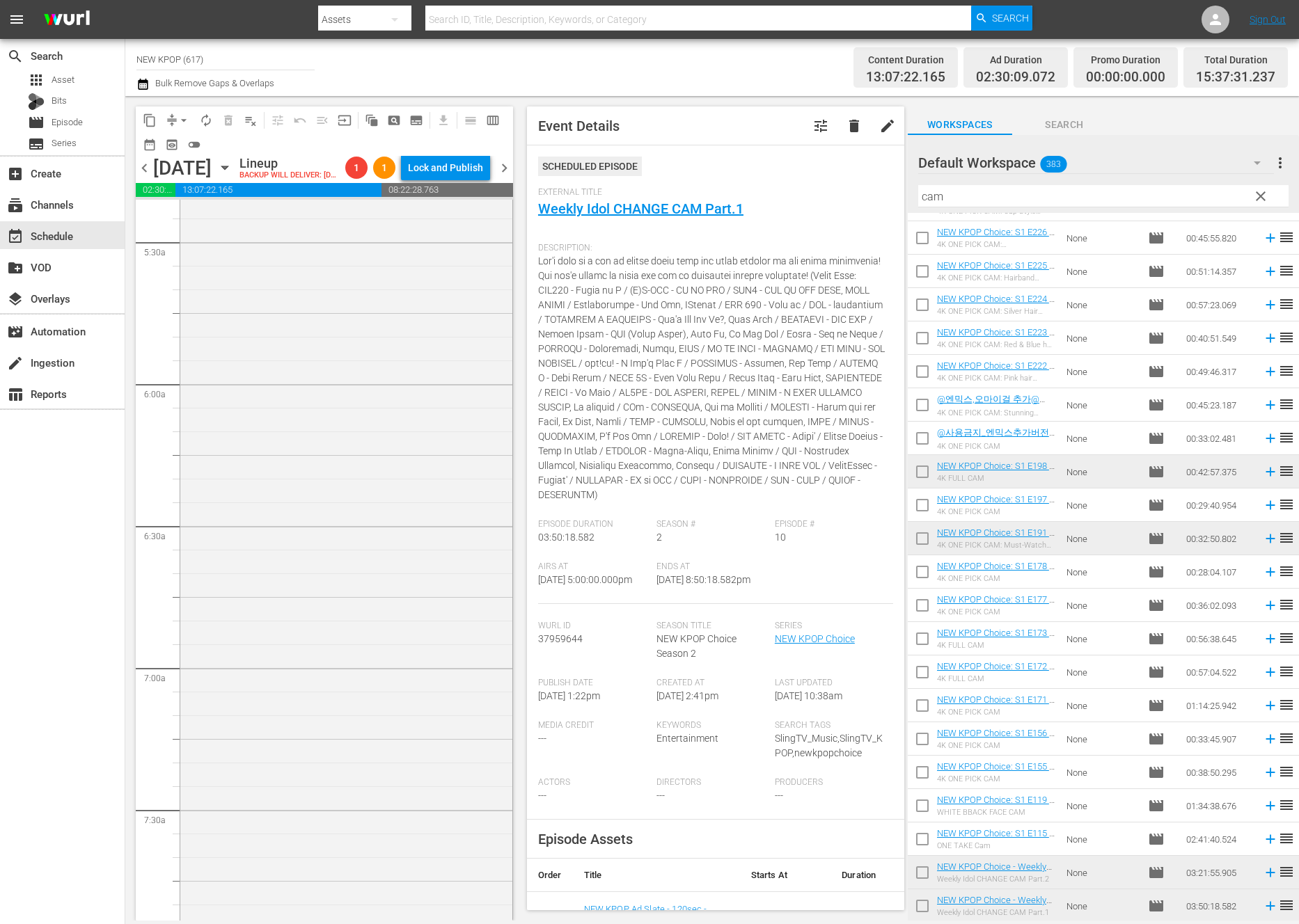
scroll to position [1237, 0]
click at [351, 524] on div "NEW KPOP Choice / SE2 / EP11: NEW KPOP Choice - Weekly Idol CHANGE CAM Pt.2 - N…" at bounding box center [346, 911] width 332 height 951
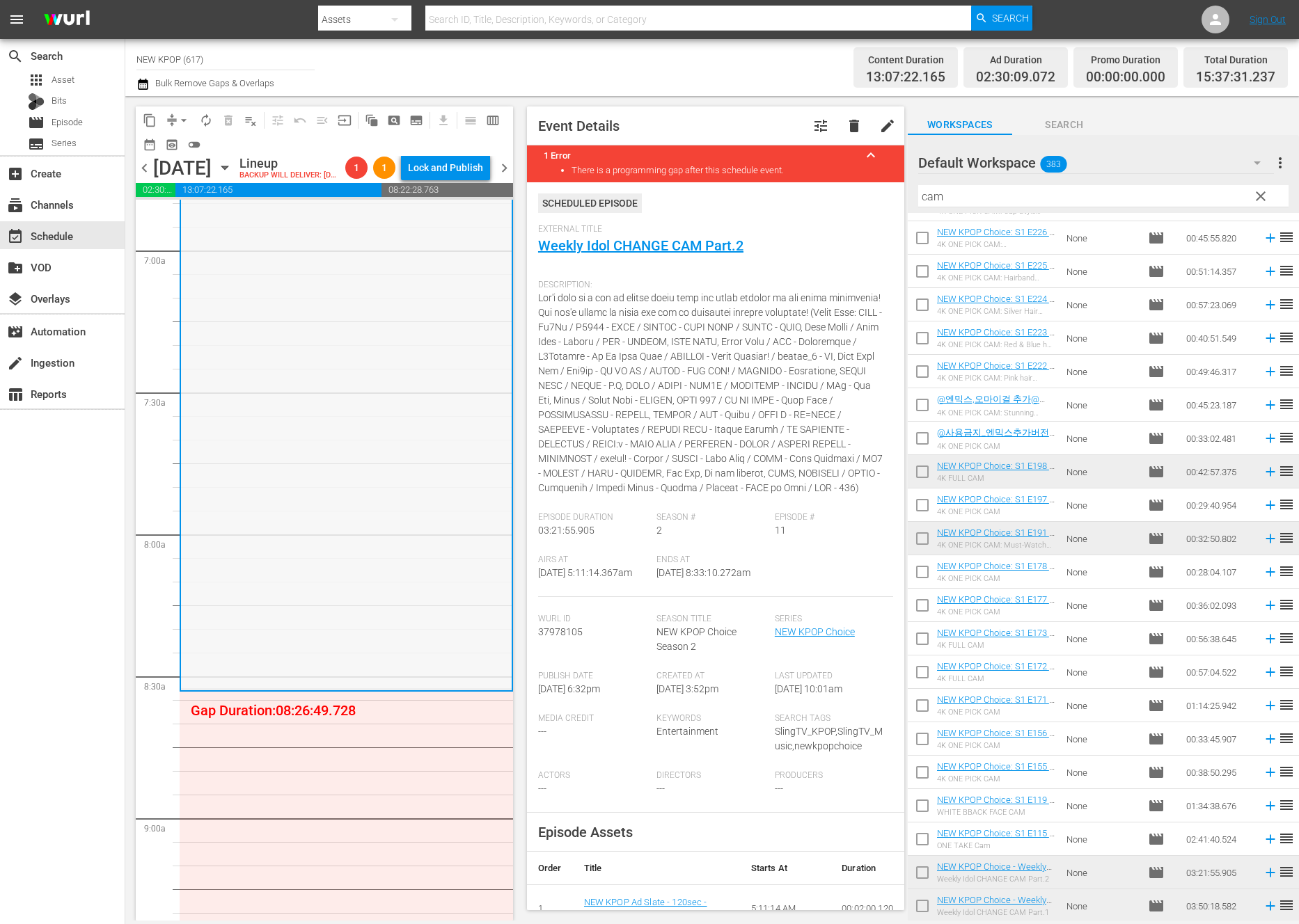
scroll to position [1938, 0]
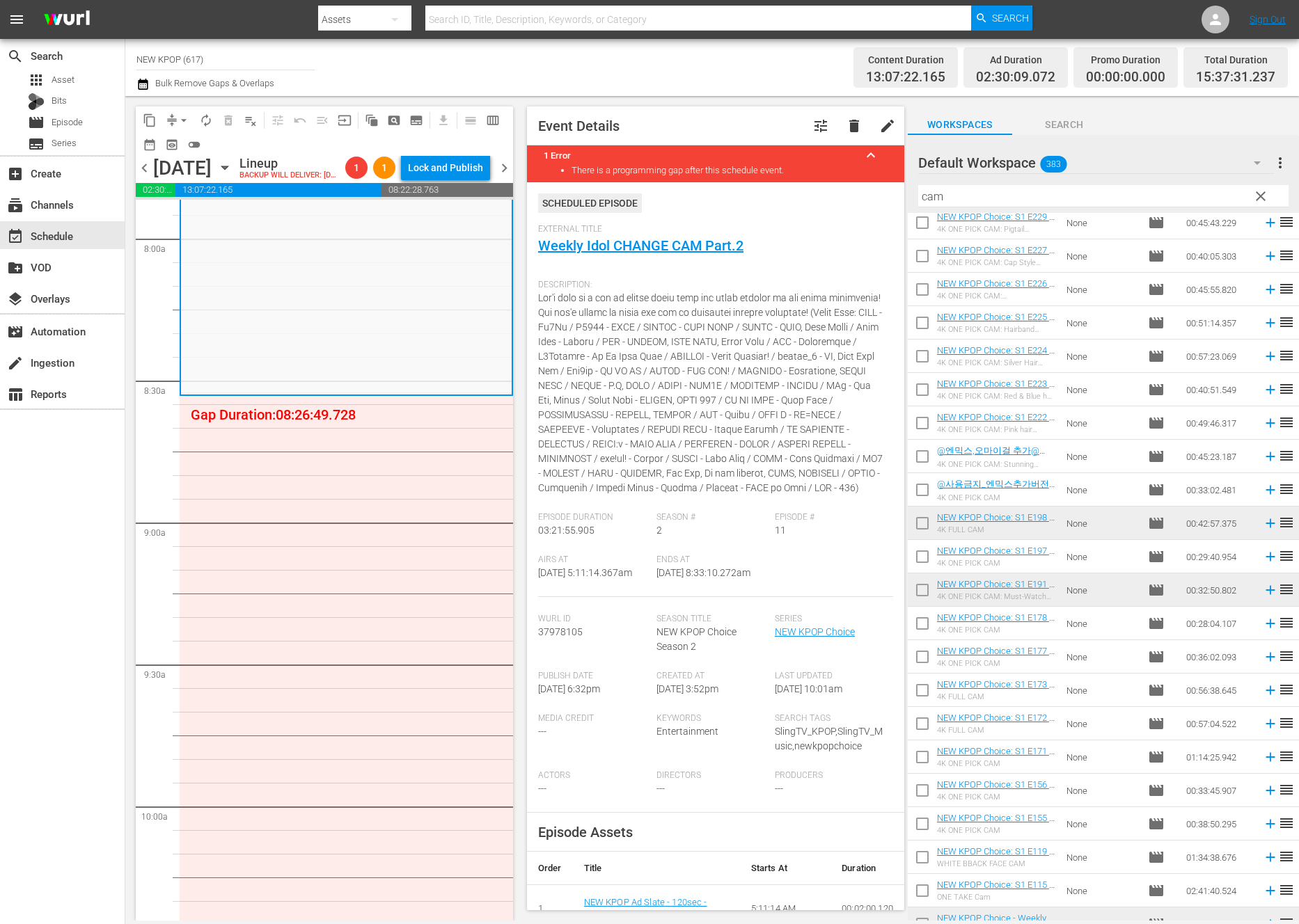
scroll to position [560, 0]
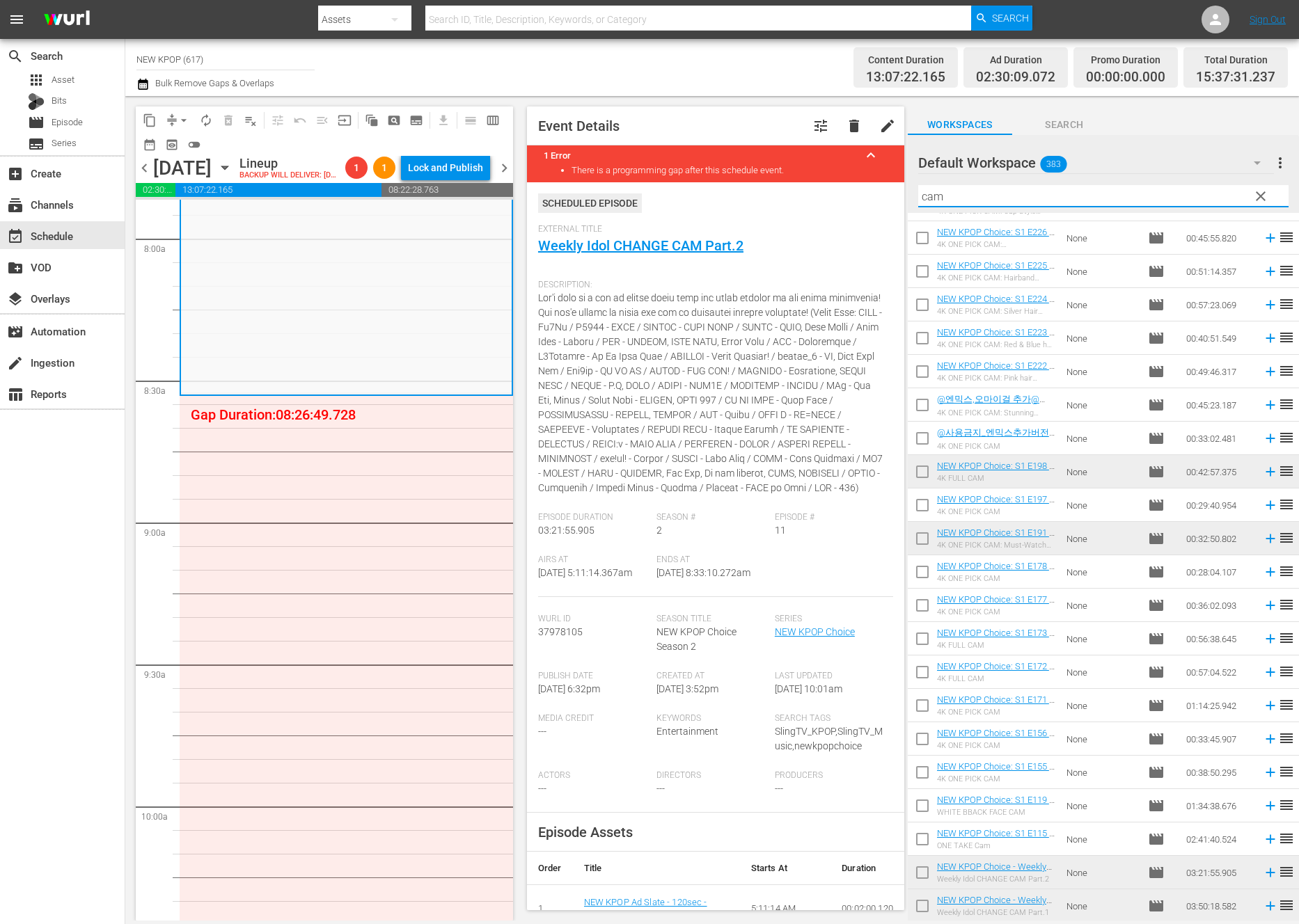
click at [1151, 188] on input "cam" at bounding box center [1103, 196] width 370 height 22
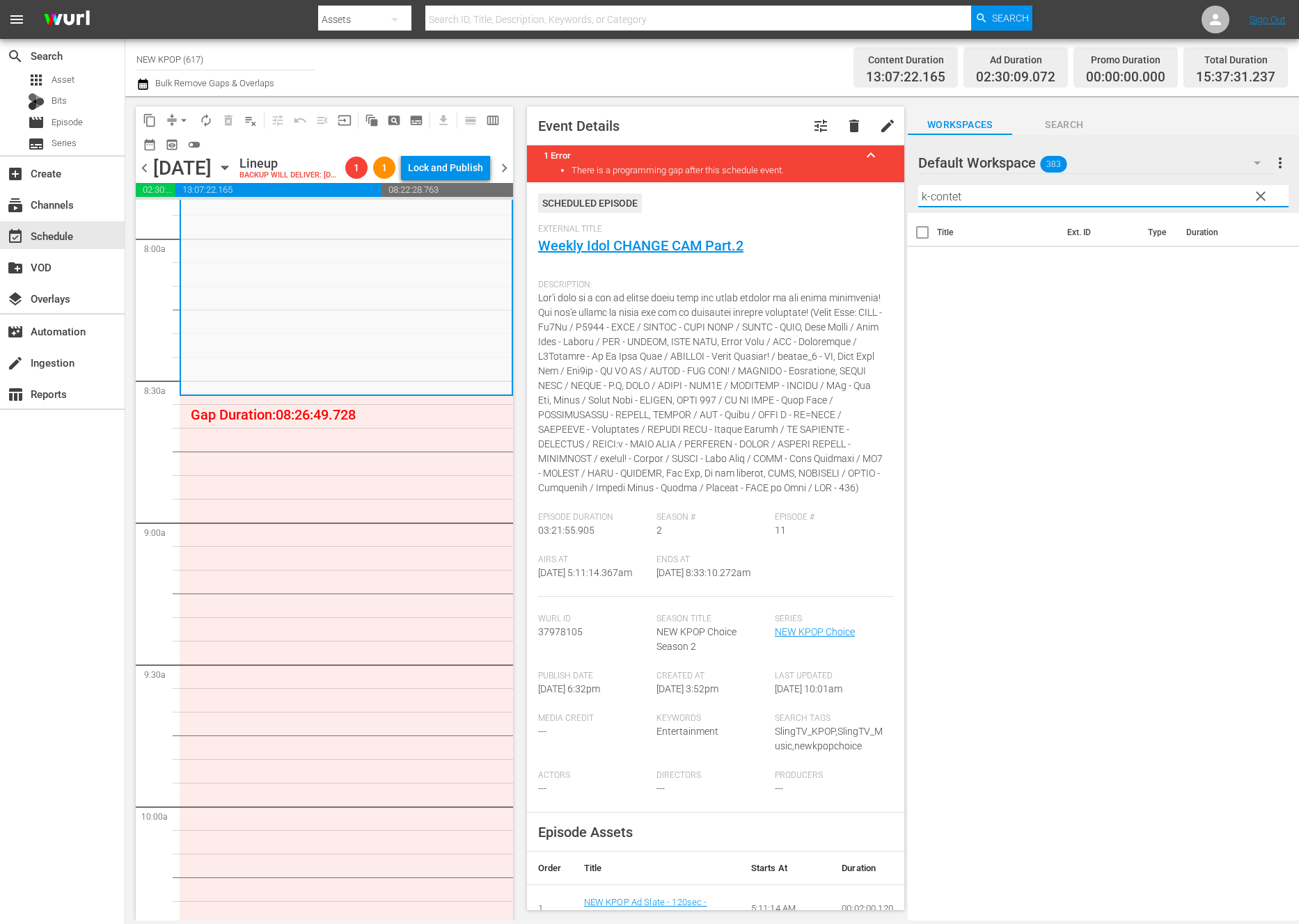
scroll to position [0, 0]
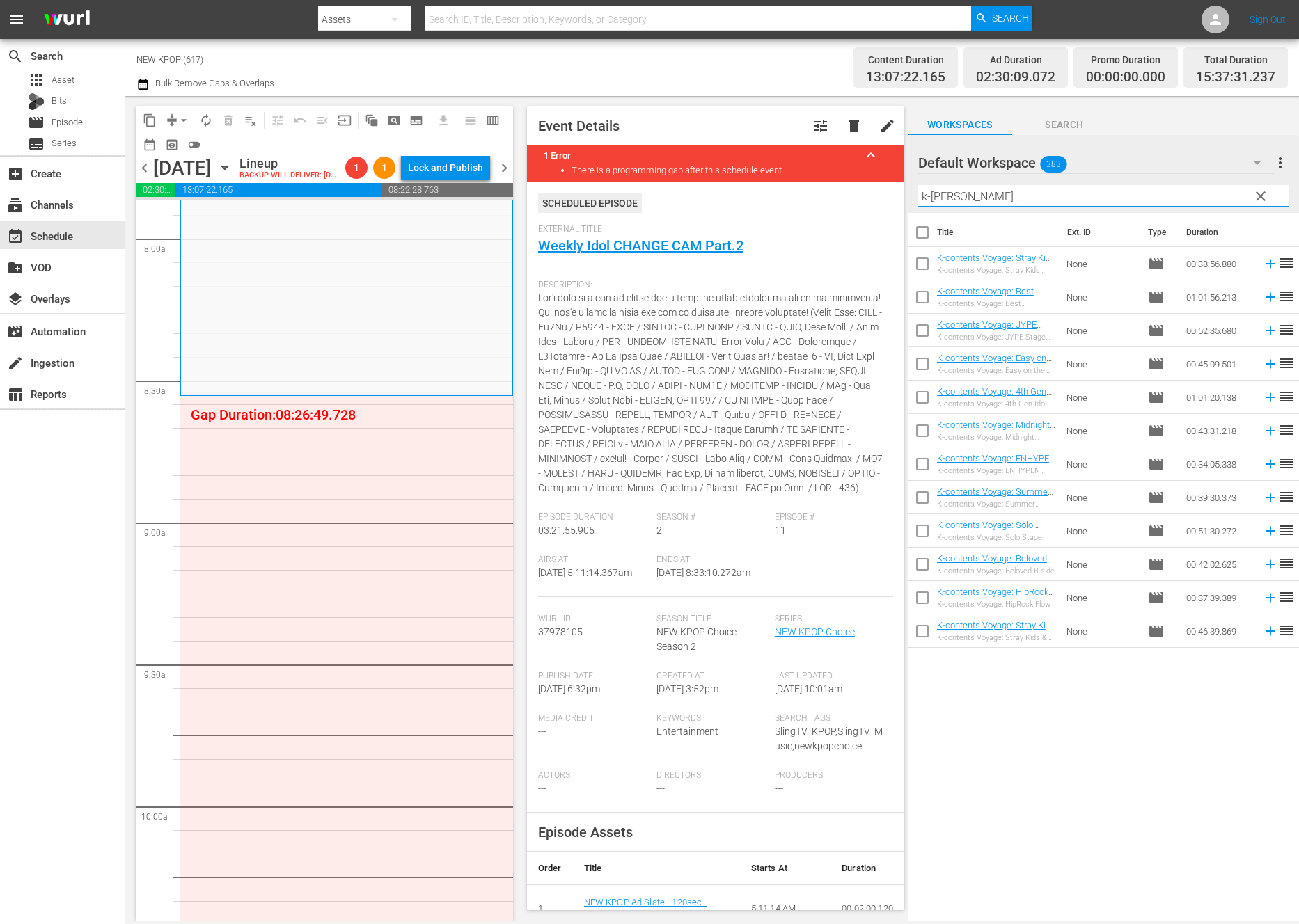
type input "k-conte"
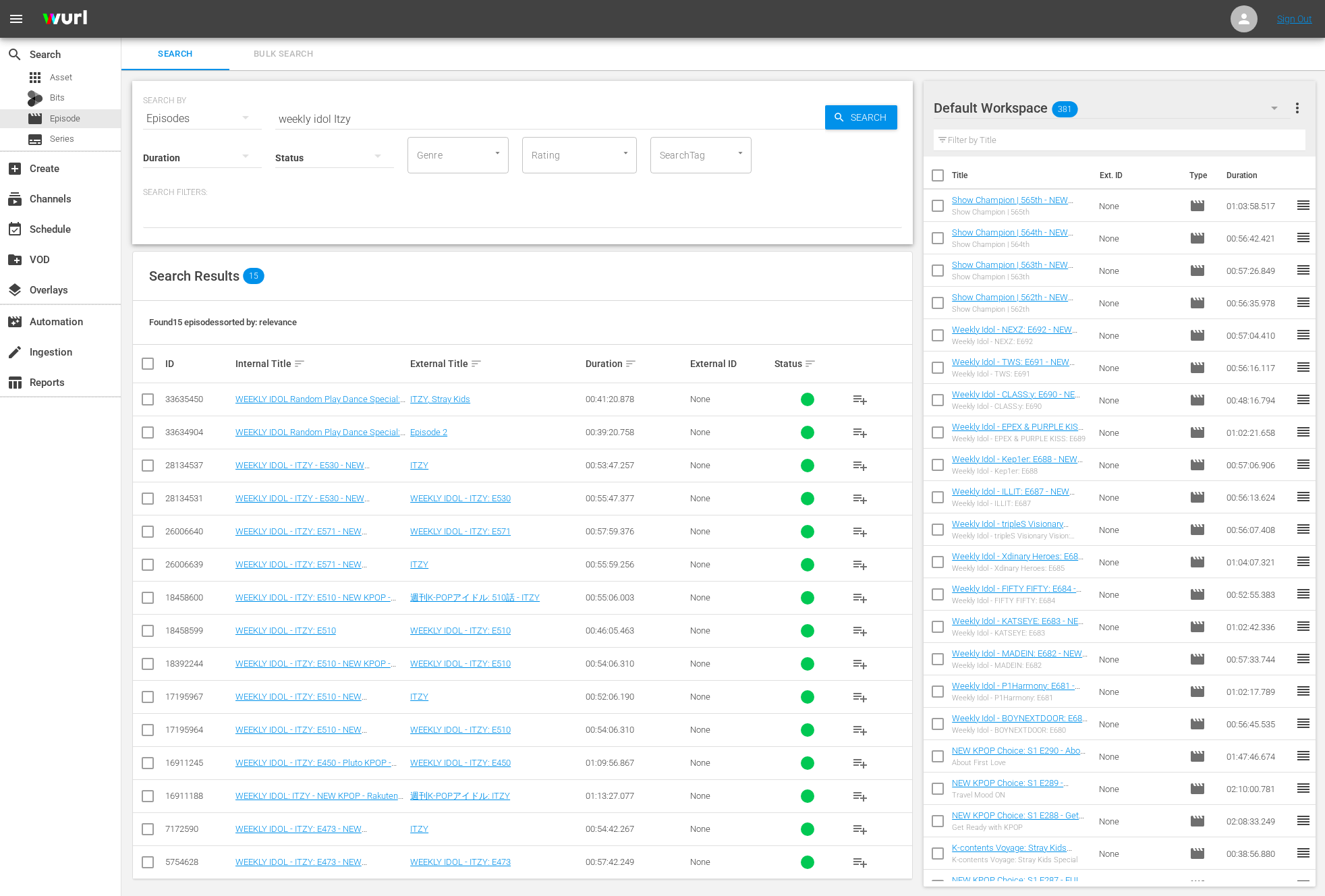
scroll to position [7, 0]
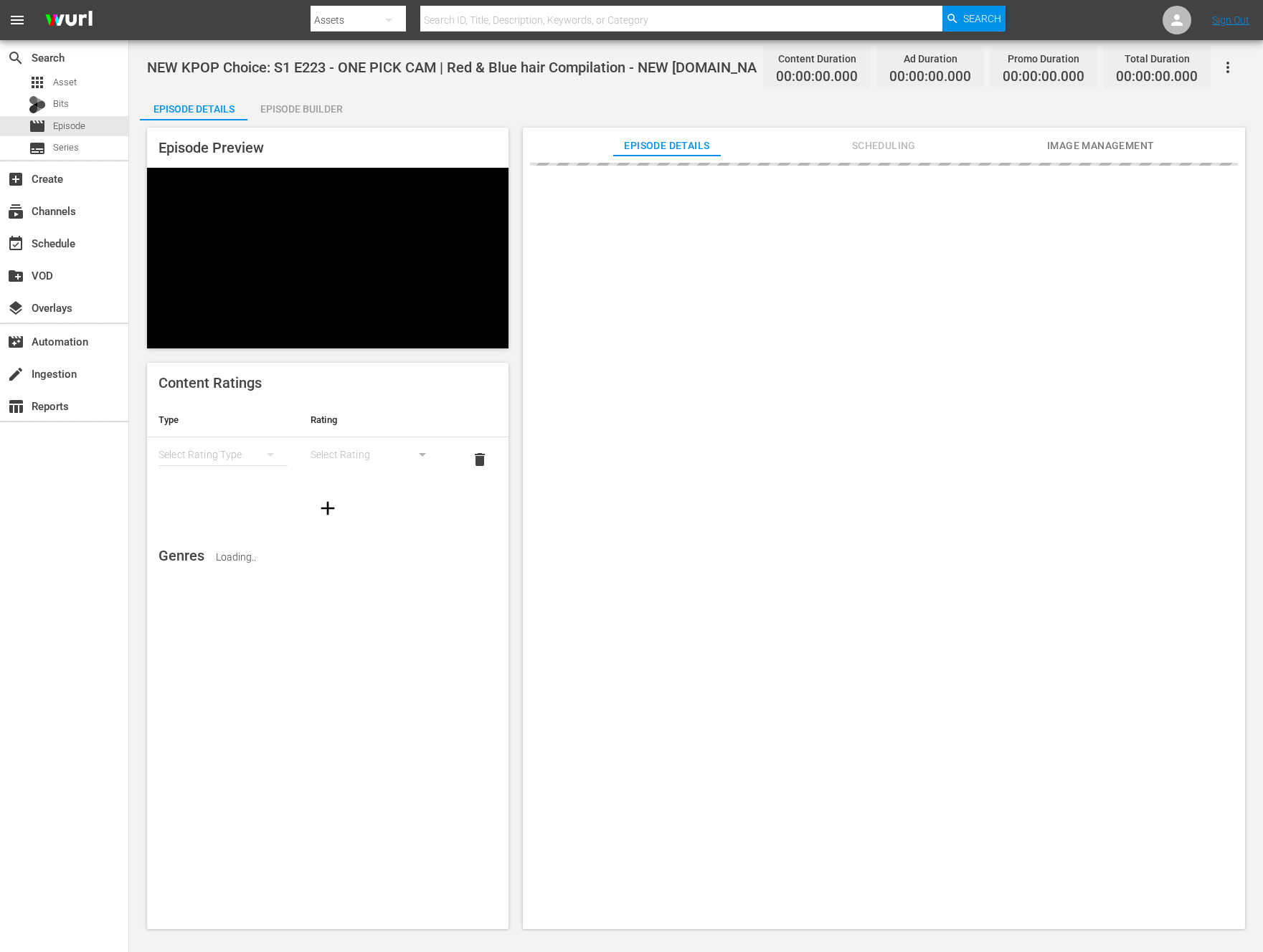
click at [112, 659] on div "search Search apps Asset Bits movie Episode subtitles Series add_box Create sub…" at bounding box center [65, 516] width 129 height 952
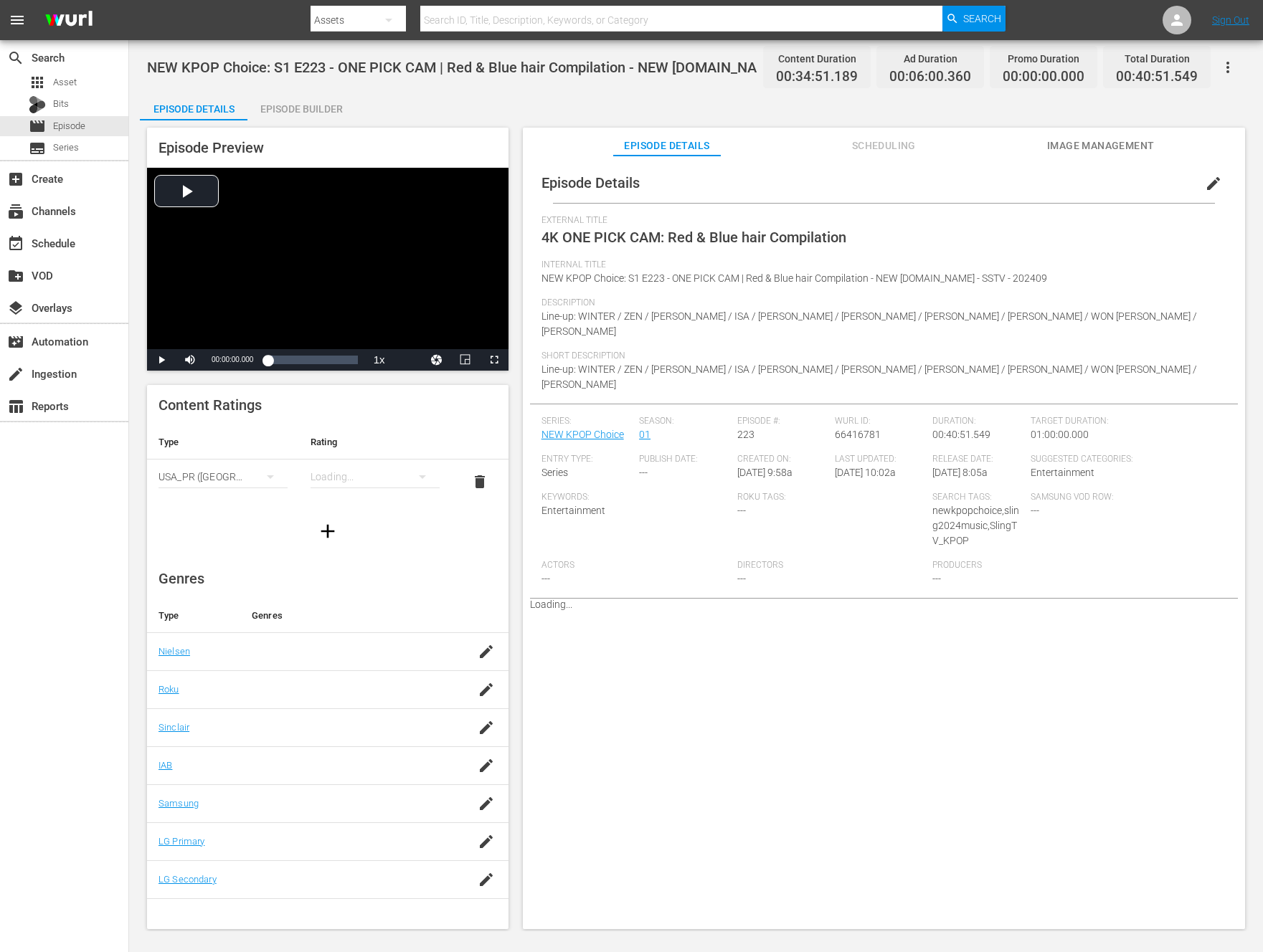
click at [297, 107] on div "Episode Builder" at bounding box center [301, 108] width 107 height 34
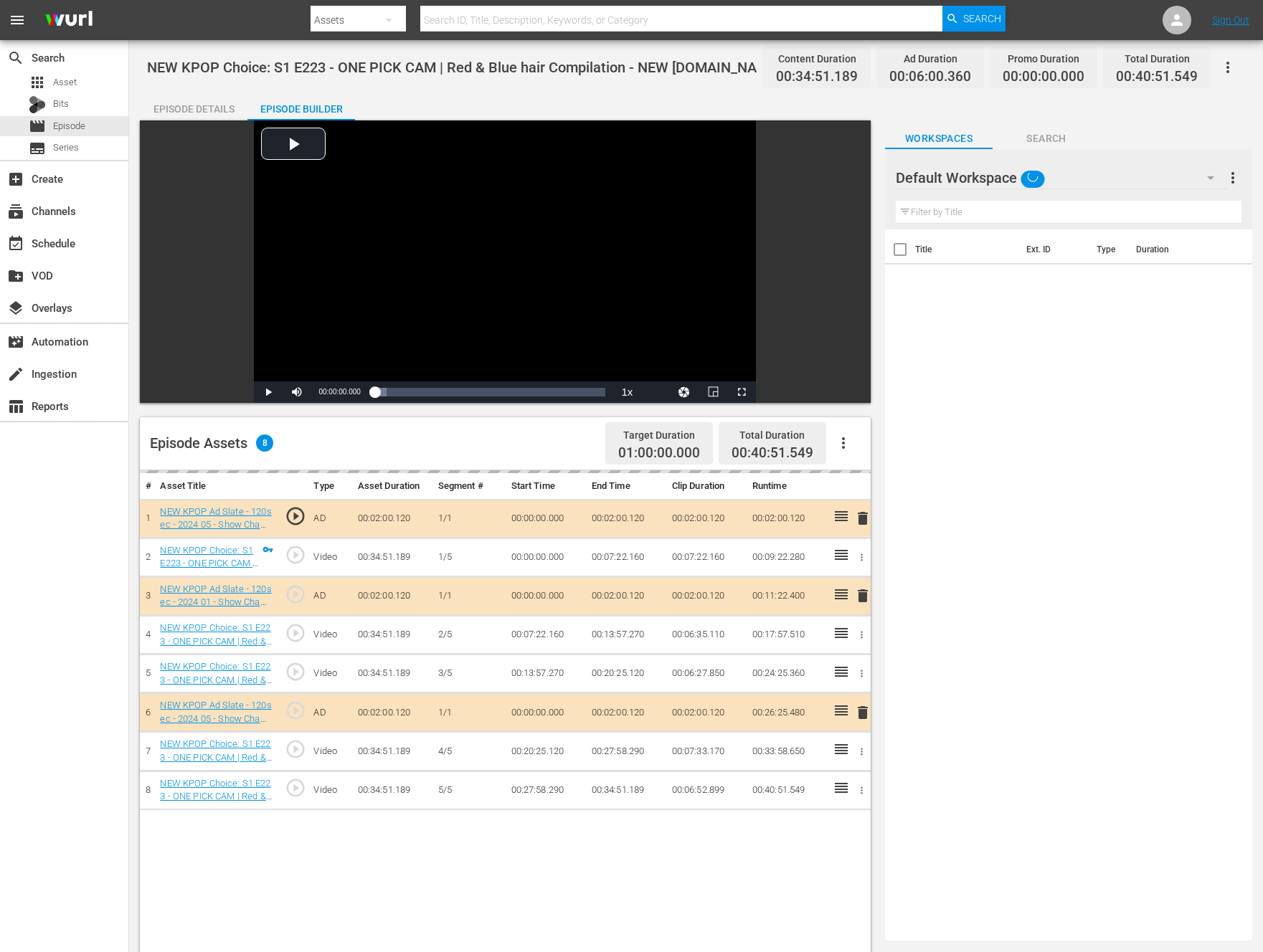
click at [295, 562] on span "play_circle_outline" at bounding box center [296, 555] width 22 height 22
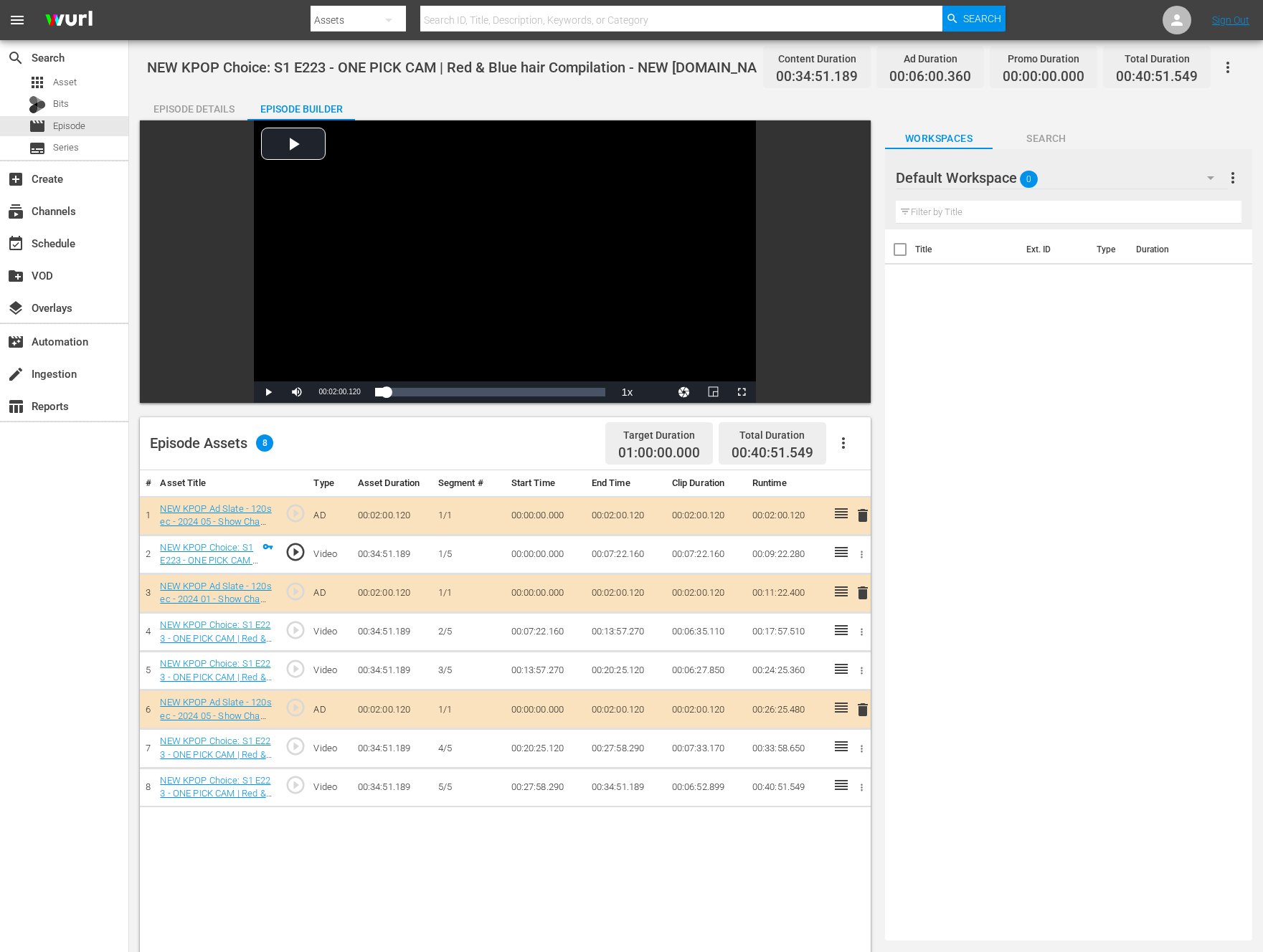
click at [291, 665] on span "play_circle_outline" at bounding box center [296, 669] width 22 height 22
click at [268, 392] on span "Video Player" at bounding box center [268, 392] width 0 height 0
click at [302, 744] on span "play_circle_outline" at bounding box center [296, 746] width 22 height 22
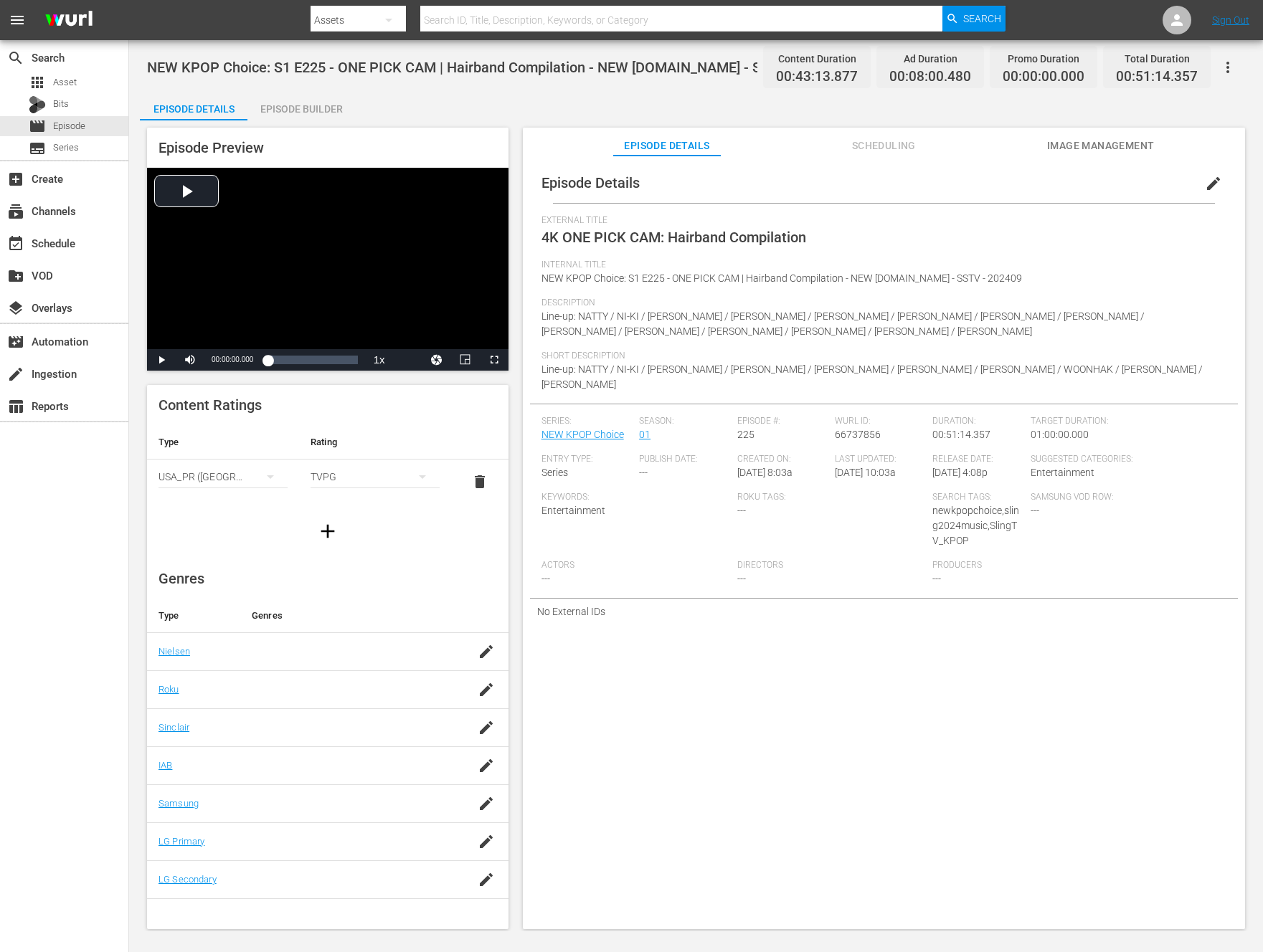
click at [287, 135] on div "Episode Preview Video Player is loading. Play Video Play Mute Current Time 00:0…" at bounding box center [328, 249] width 361 height 243
click at [294, 130] on div "Episode Preview Video Player is loading. Play Video Play Mute Current Time 00:0…" at bounding box center [328, 249] width 361 height 243
click at [306, 123] on div "Episode Preview Video Player is loading. Play Video Play Mute Current Time 00:0…" at bounding box center [696, 530] width 1113 height 820
click at [340, 106] on div "Episode Builder" at bounding box center [301, 108] width 107 height 34
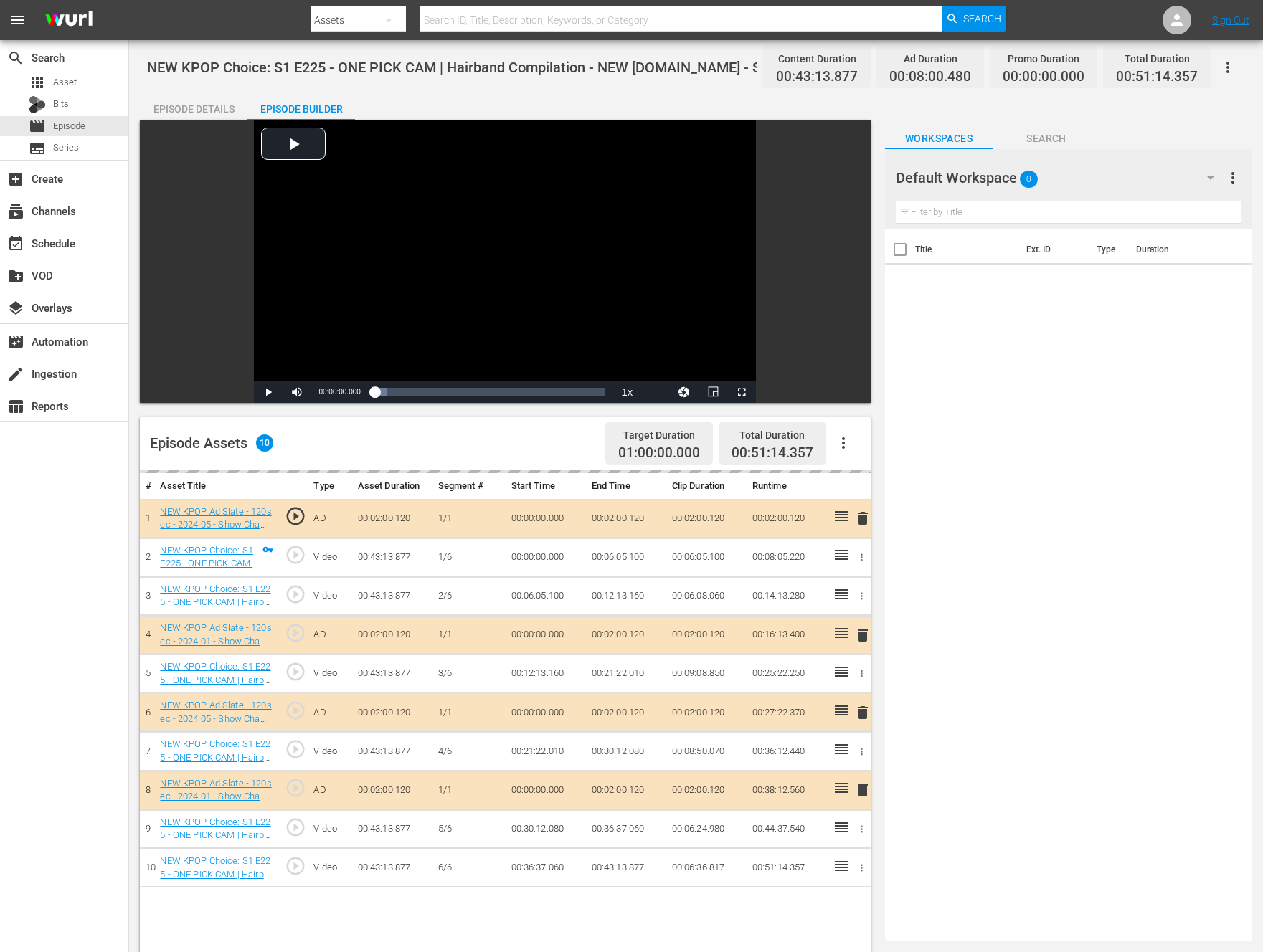
click at [292, 552] on span "play_circle_outline" at bounding box center [296, 555] width 22 height 22
click at [268, 392] on span "Video Player" at bounding box center [268, 392] width 0 height 0
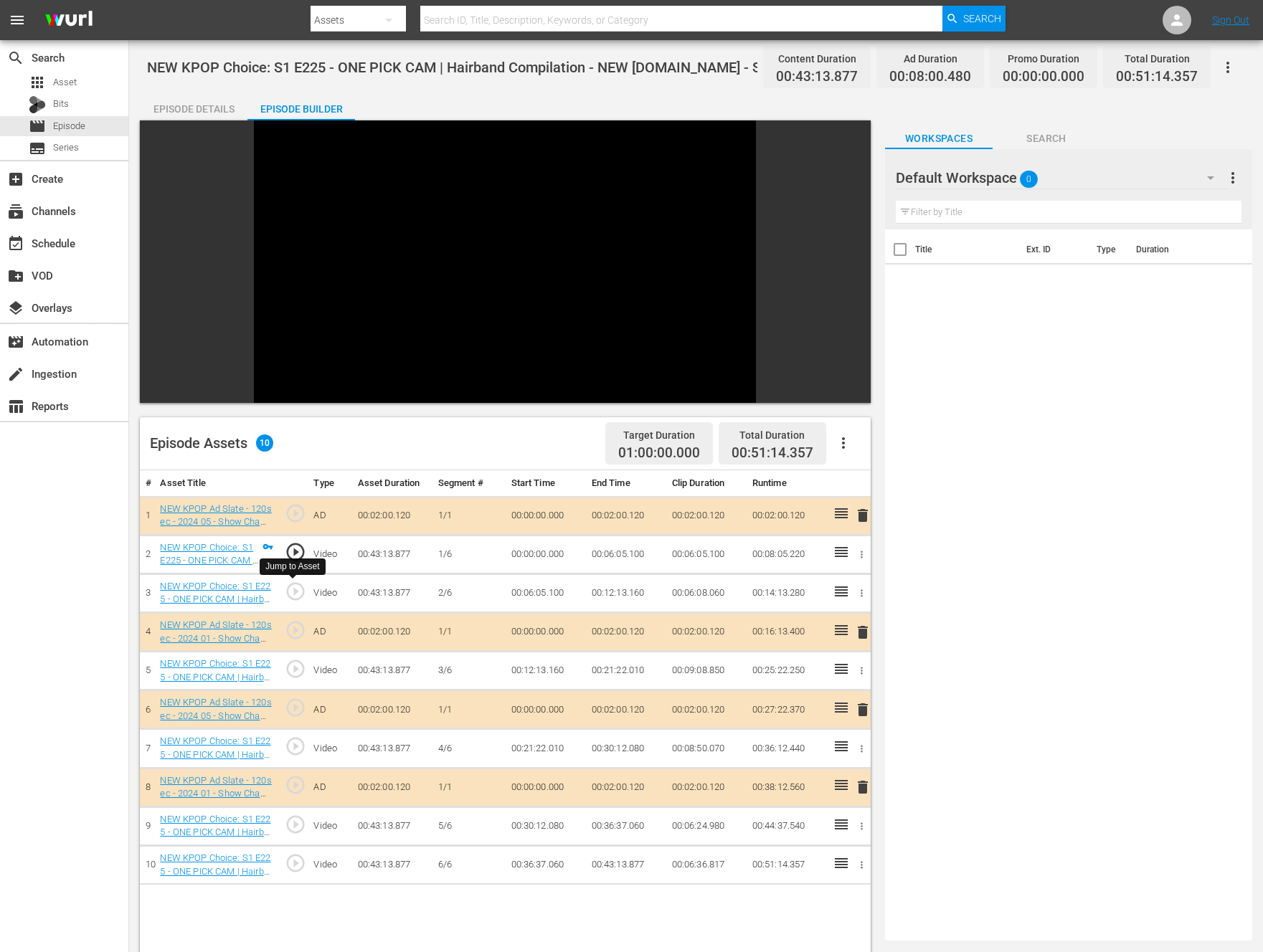
click at [297, 593] on span "play_circle_outline" at bounding box center [296, 592] width 22 height 22
click at [292, 674] on span "play_circle_outline" at bounding box center [296, 669] width 22 height 22
click at [297, 744] on span "play_circle_outline" at bounding box center [296, 746] width 22 height 22
click at [301, 824] on span "play_circle_outline" at bounding box center [296, 824] width 22 height 22
click at [302, 867] on span "play_circle_outline" at bounding box center [296, 863] width 22 height 22
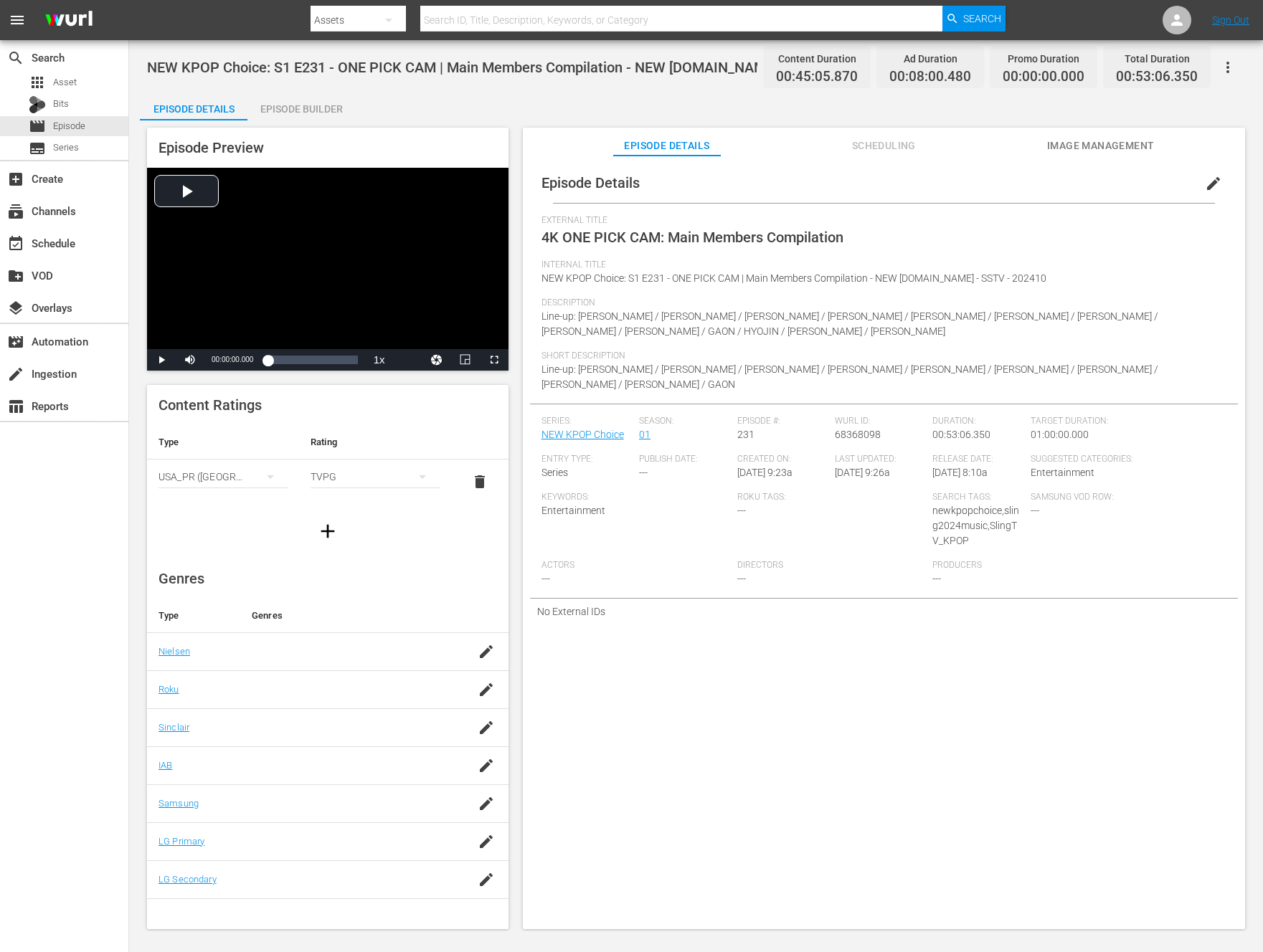
click at [1197, 172] on button "edit" at bounding box center [1213, 183] width 34 height 34
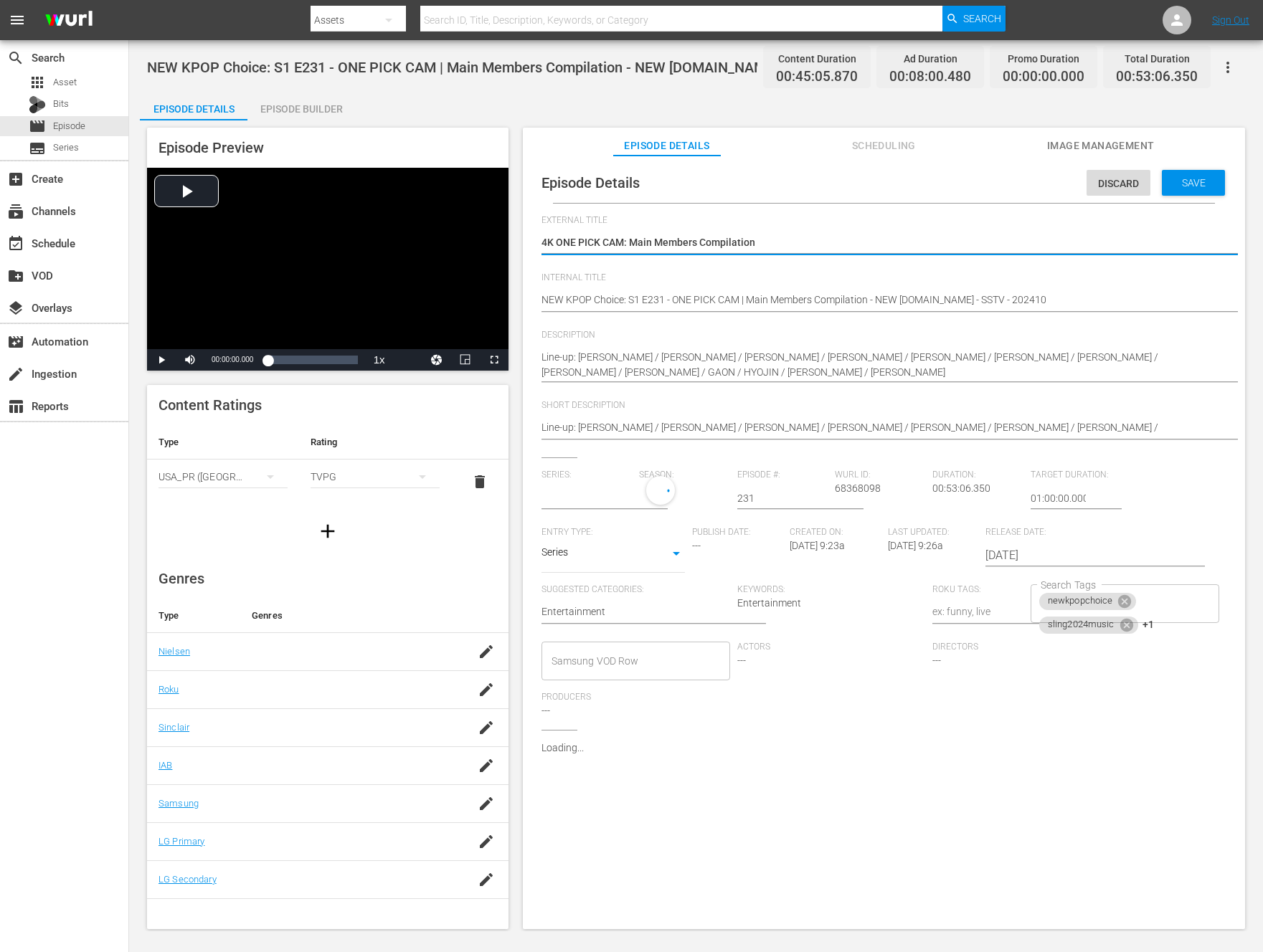
click at [639, 251] on textarea "4K ONE PICK CAM: Main Members Compilation" at bounding box center [880, 243] width 678 height 17
click at [638, 249] on textarea "4K ONE PICK CAM: Main Members Compilation" at bounding box center [880, 243] width 678 height 17
type textarea "4K ONE PICK CAM: ㅊ Members Compilation"
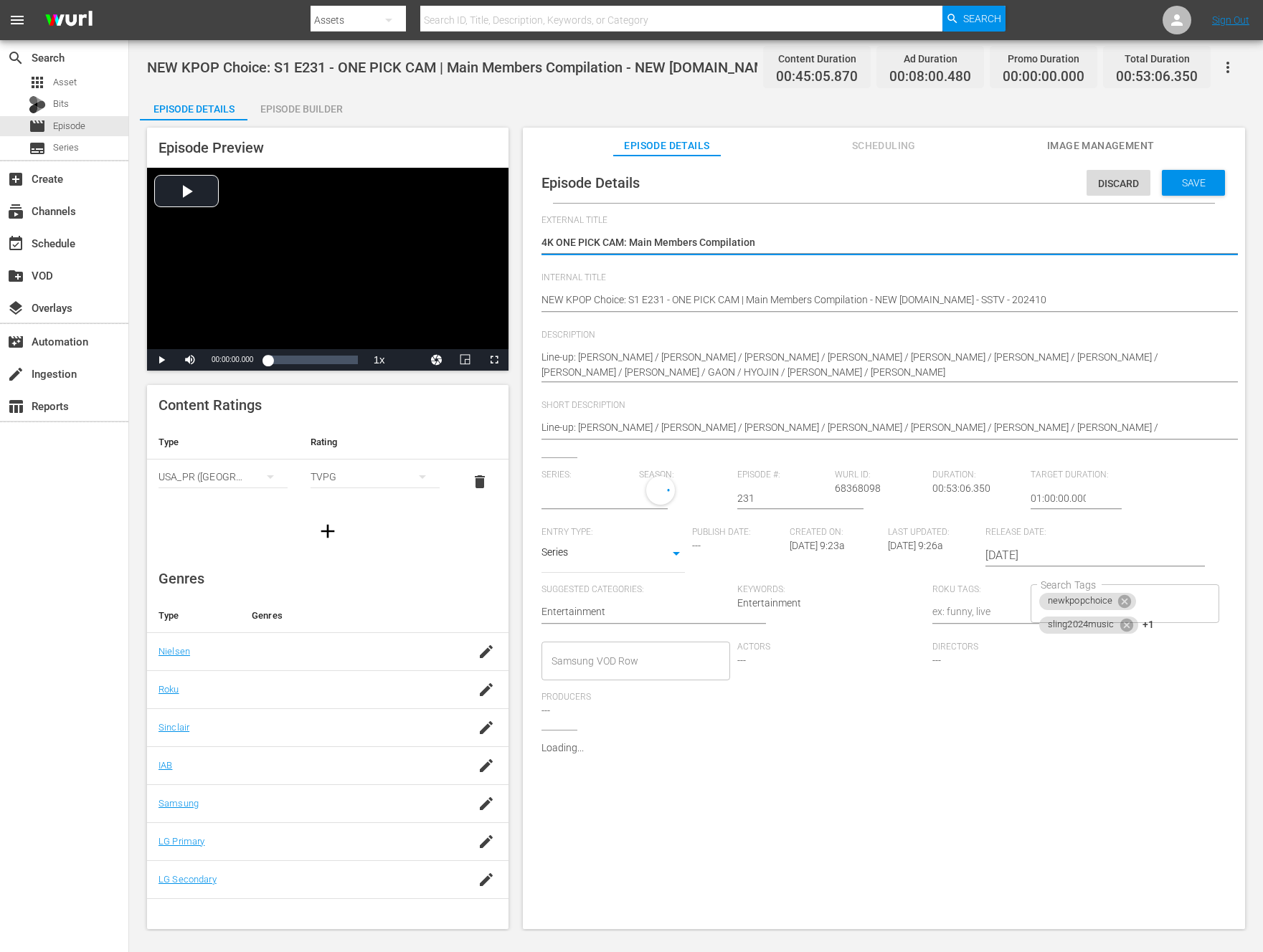
type textarea "4K ONE PICK CAM: ㅊ Members Compilation"
type textarea "4K ONE PICK CAM: Members Compilation"
type textarea "4K ONE PICK CAM: C Members Compilation"
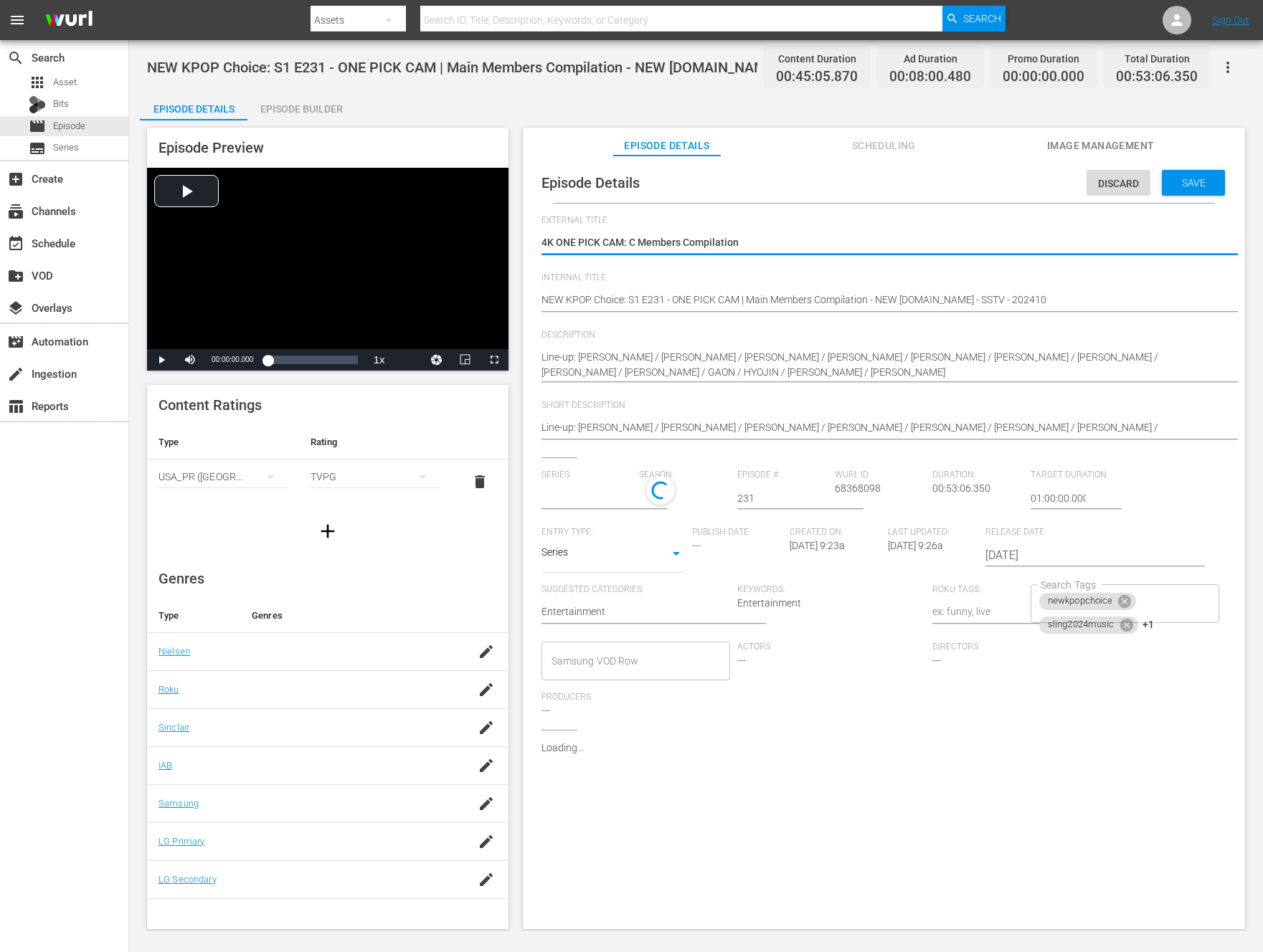
type textarea "4K ONE PICK CAM: Ce Members Compilation"
type textarea "4K ONE PICK CAM: Cen Members Compilation"
type textarea "4K ONE PICK CAM: Cent Members Compilation"
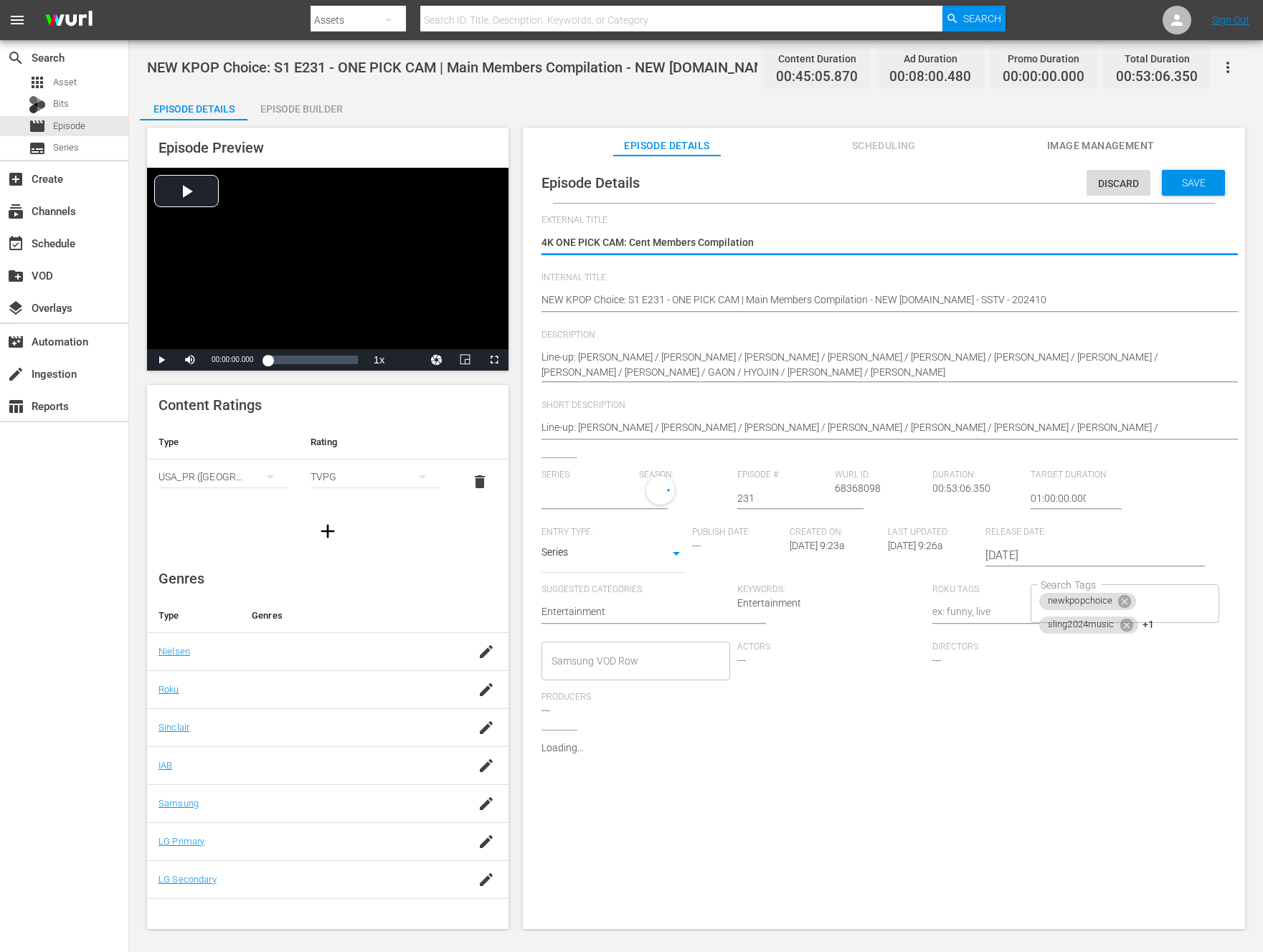
type textarea "4K ONE PICK CAM: Cente Members Compilation"
type textarea "4K ONE PICK CAM: Center Members Compilation"
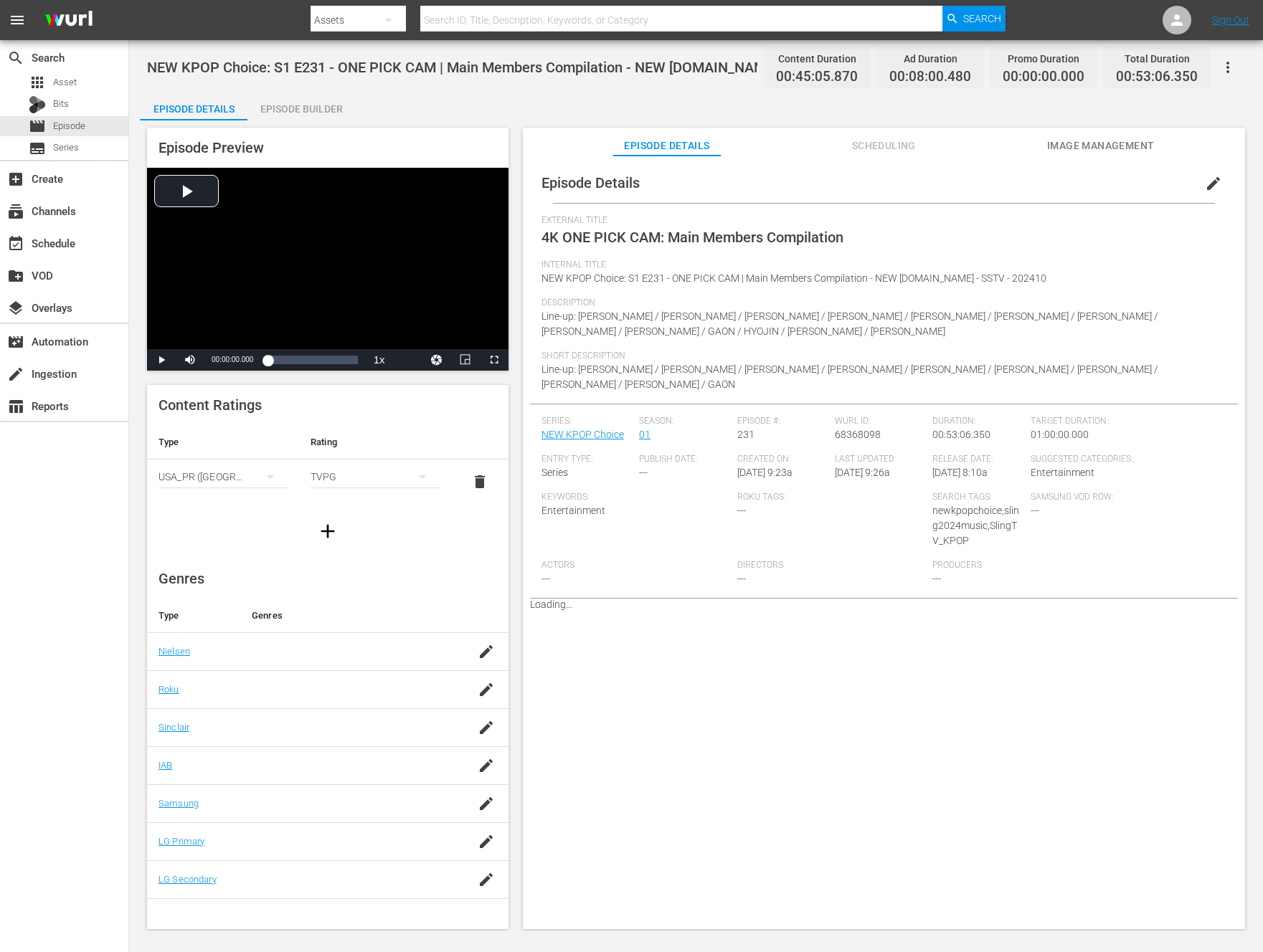
click at [1208, 175] on button "edit" at bounding box center [1213, 183] width 34 height 34
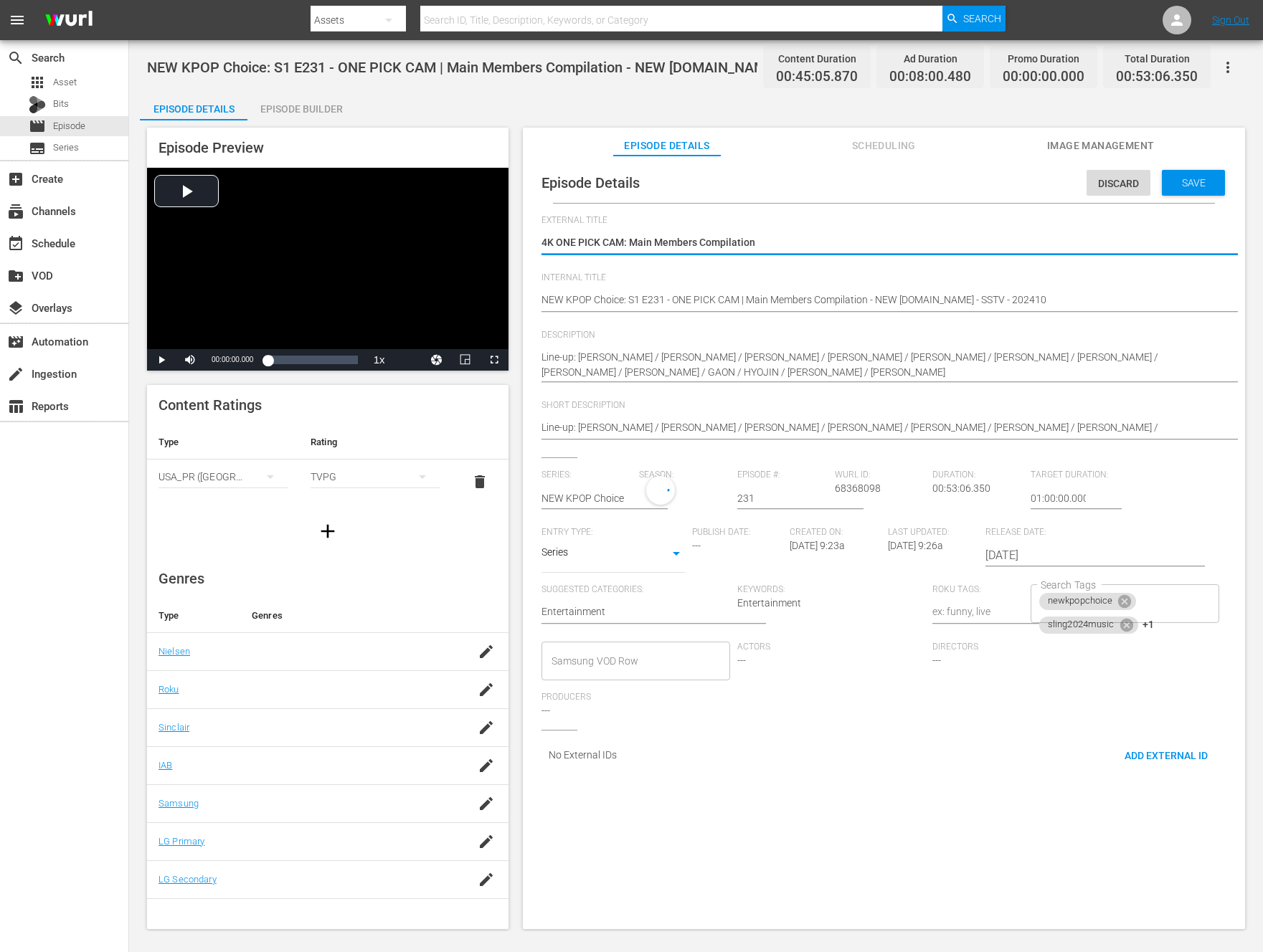
click at [754, 296] on textarea "NEW KPOP Choice: S1 E231 - ONE PICK CAM | Main Members Compilation - NEW K.ID -…" at bounding box center [880, 301] width 678 height 17
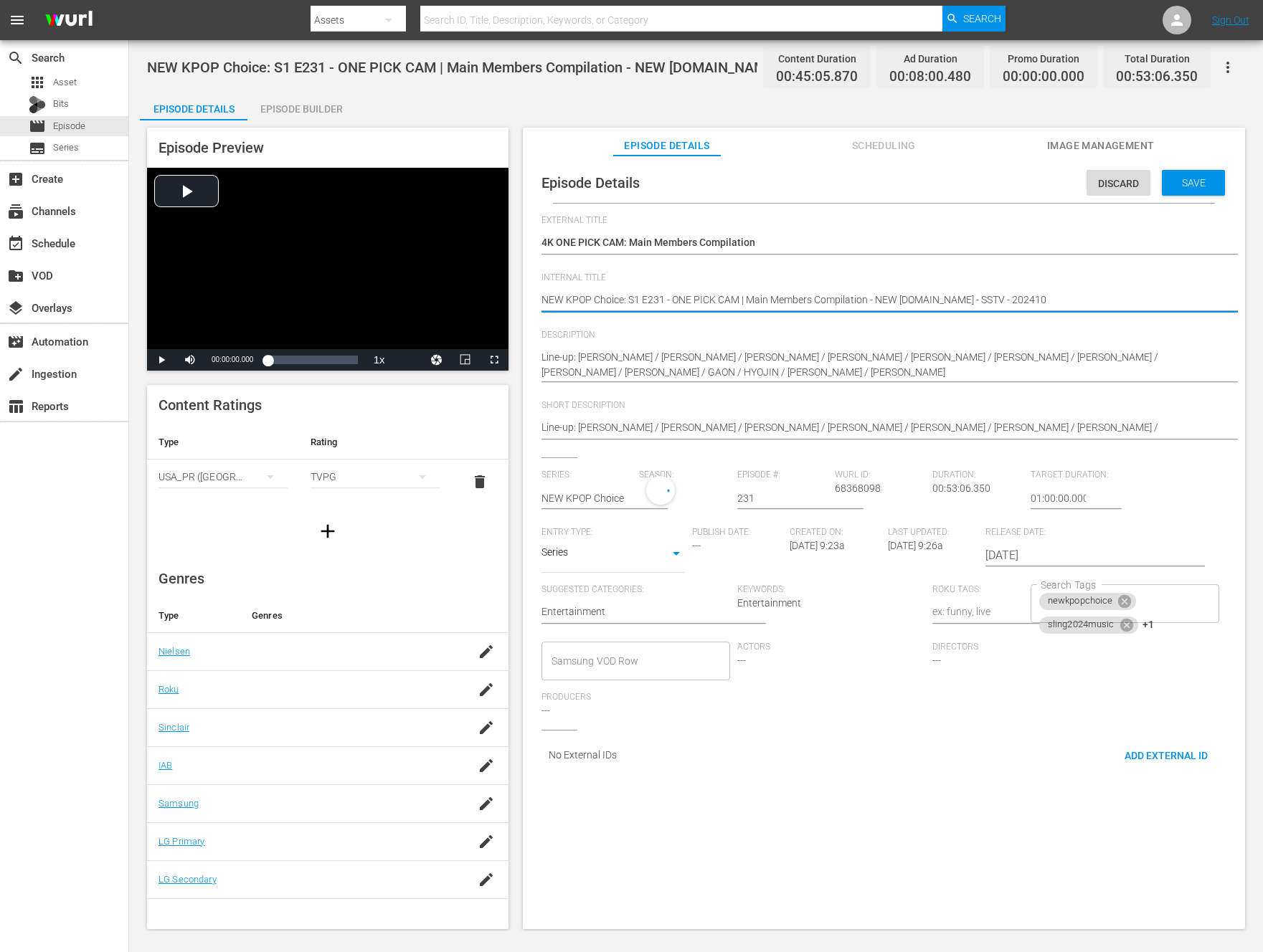
type textarea "NEW KPOP Choice: S1 E231 - ONE PICK CAM | X Members Compilation - NEW K.ID - SS…"
type textarea "NEW KPOP Choice: S1 E231 - ONE PICK CAM | Xe Members Compilation - NEW K.ID - S…"
type textarea "NEW KPOP Choice: S1 E231 - ONE PICK CAM | X Members Compilation - NEW K.ID - SS…"
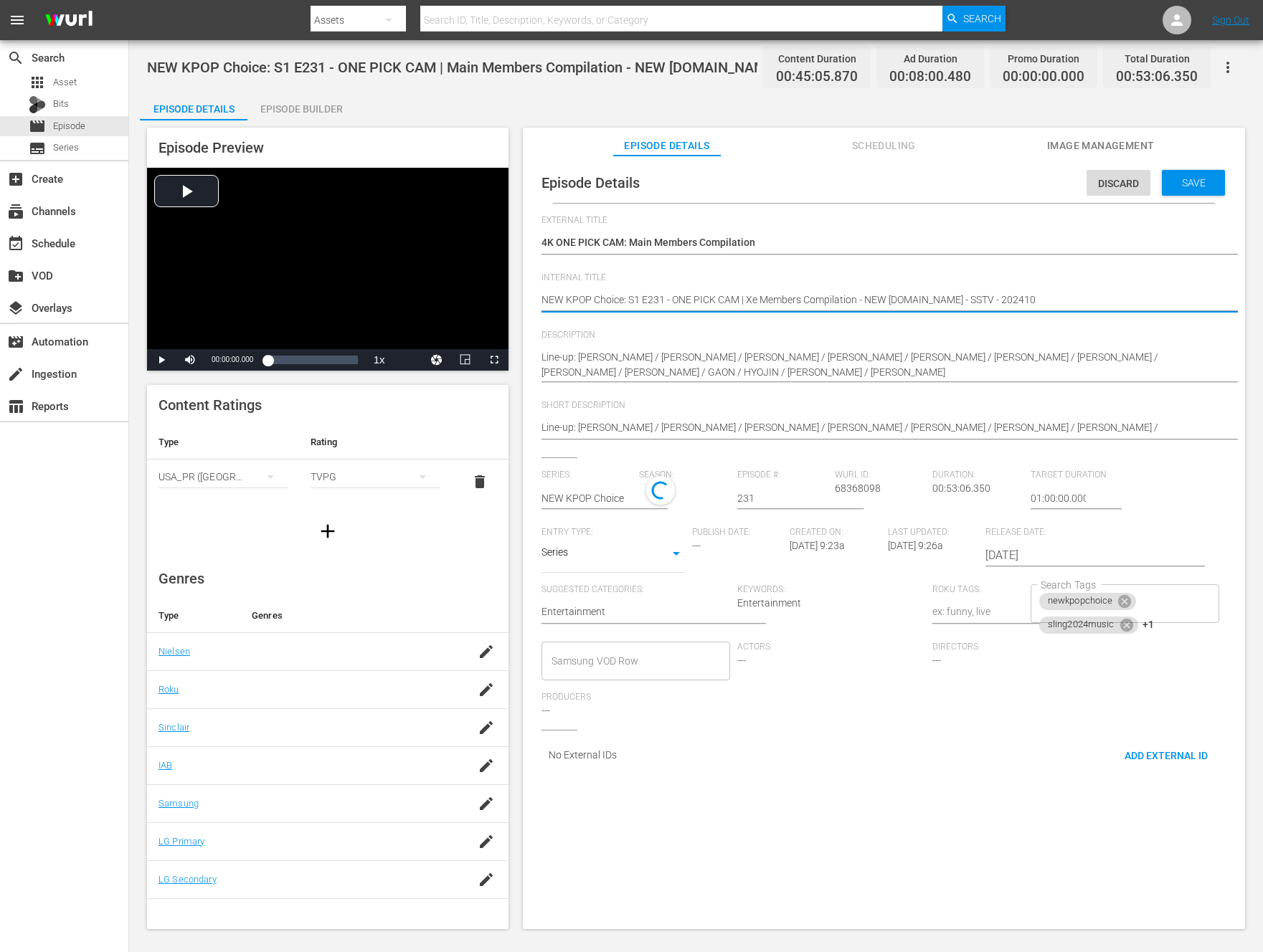
type textarea "NEW KPOP Choice: S1 E231 - ONE PICK CAM | X Members Compilation - NEW K.ID - SS…"
type textarea "NEW KPOP Choice: S1 E231 - ONE PICK CAM | Members Compilation - NEW K.ID - SSTV…"
type textarea "NEW KPOP Choice: S1 E231 - ONE PICK CAM | C Members Compilation - NEW K.ID - SS…"
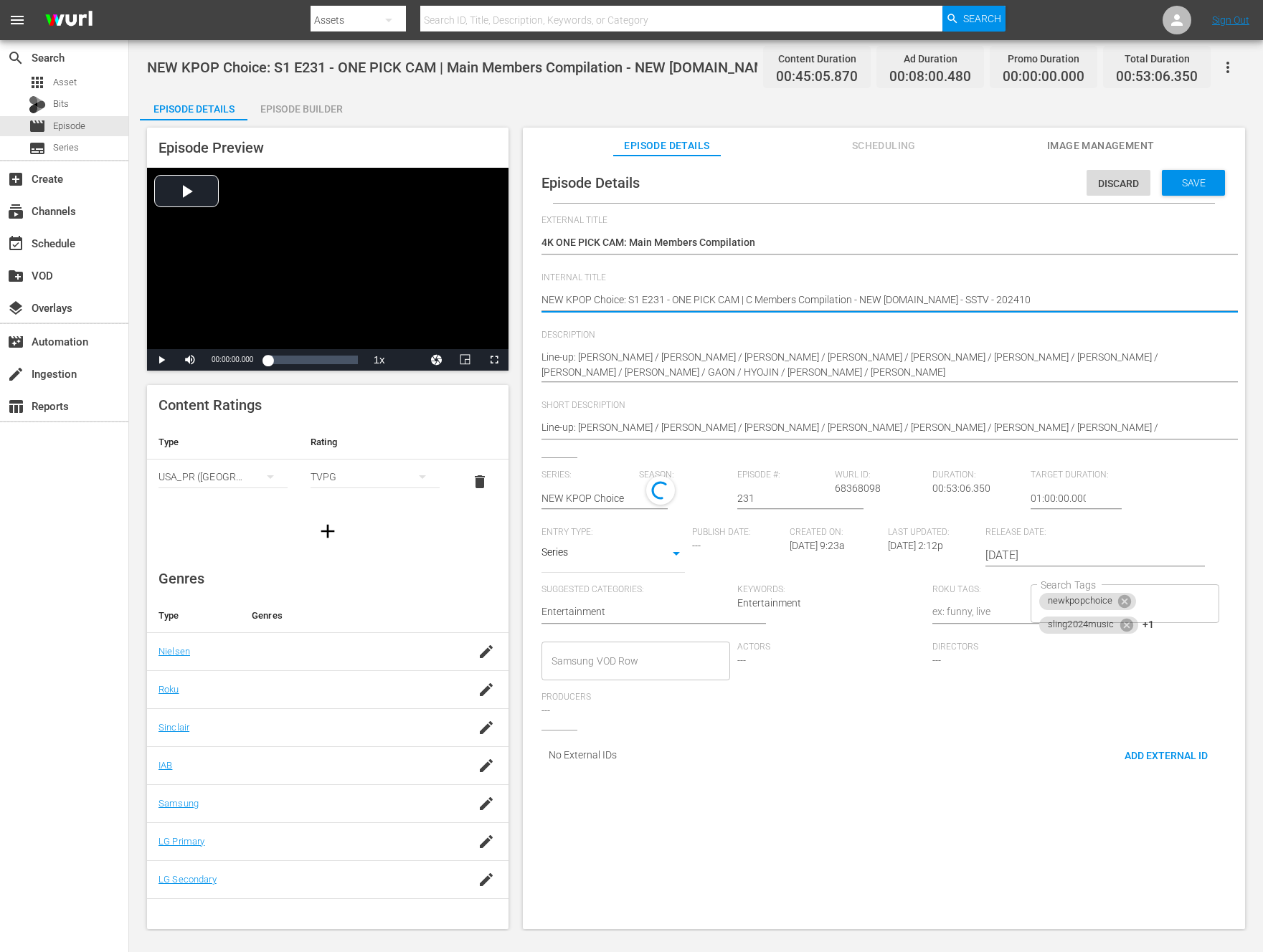
type textarea "NEW KPOP Choice: S1 E231 - ONE PICK CAM | Ce Members Compilation - NEW K.ID - S…"
type textarea "NEW KPOP Choice: S1 E231 - ONE PICK CAM | Cen Members Compilation - NEW K.ID - …"
type textarea "NEW KPOP Choice: S1 E231 - ONE PICK CAM | Cent Members Compilation - NEW K.ID -…"
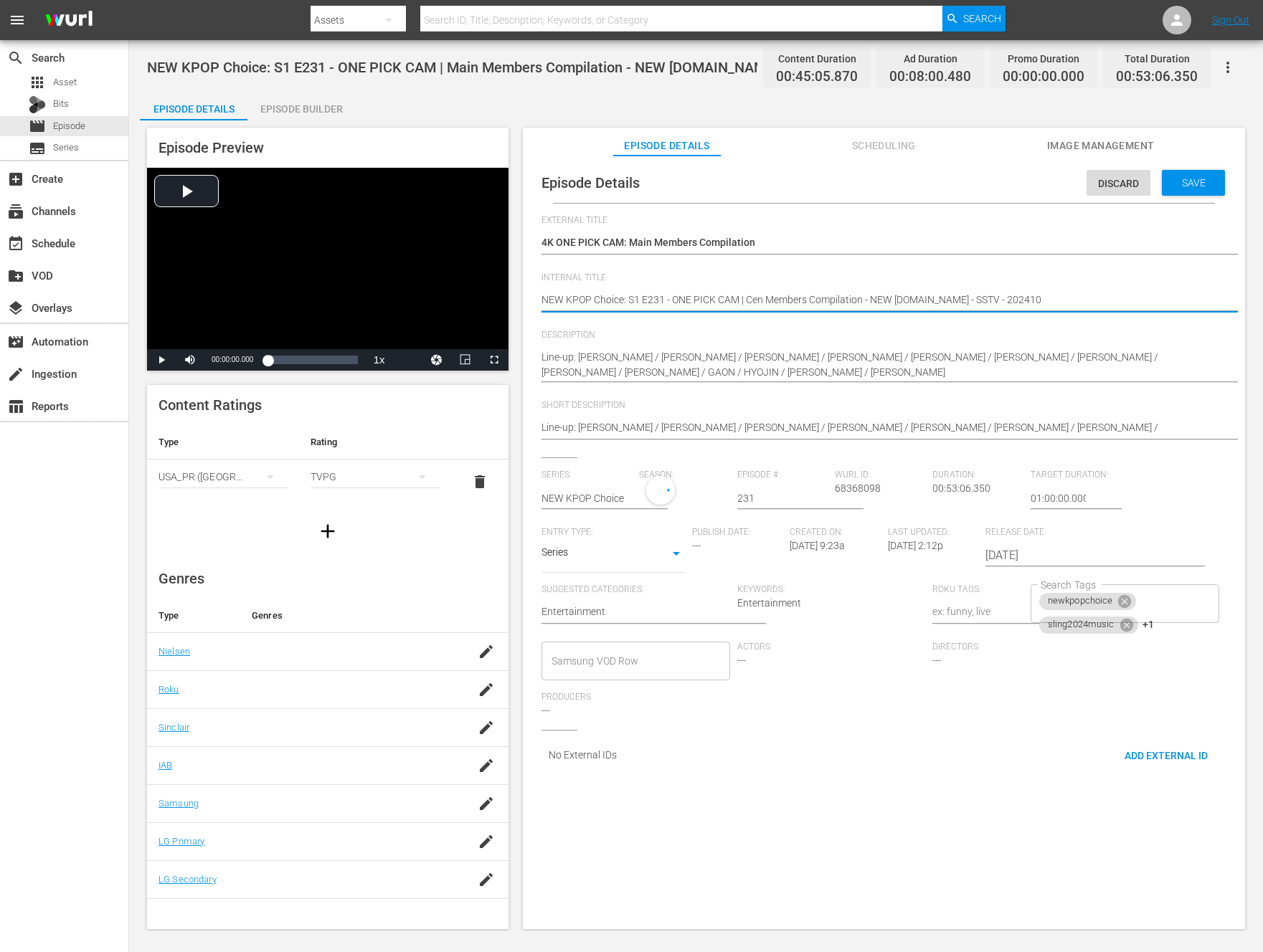
type textarea "NEW KPOP Choice: S1 E231 - ONE PICK CAM | Cent Members Compilation - NEW K.ID -…"
type textarea "NEW KPOP Choice: S1 E231 - ONE PICK CAM | Cente Members Compilation - NEW K.ID …"
type textarea "NEW KPOP Choice: S1 E231 - ONE PICK CAM | Center Members Compilation - NEW K.ID…"
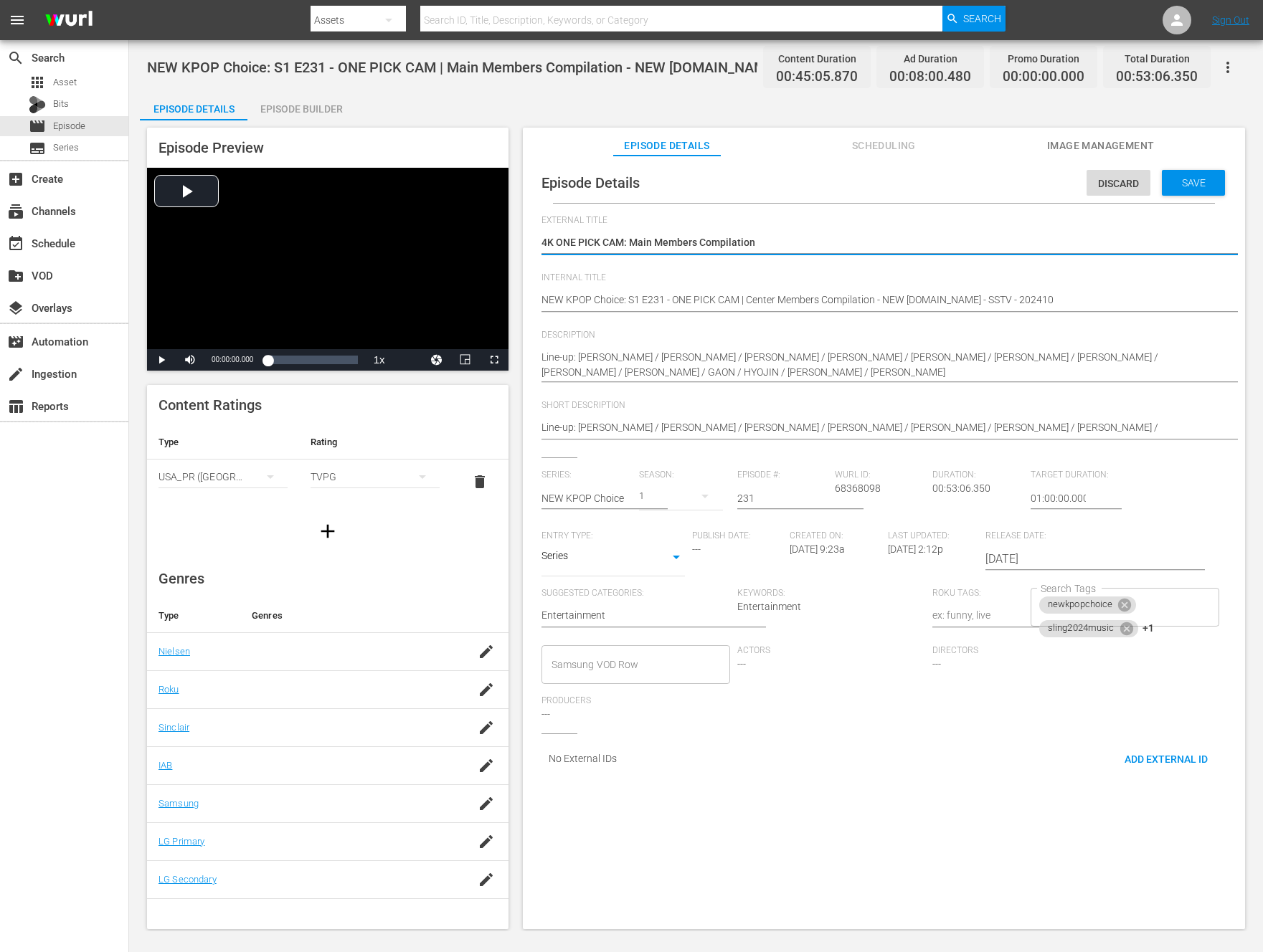
click at [642, 240] on textarea "4K ONE PICK CAM: Center Members Compilation" at bounding box center [880, 243] width 678 height 17
type textarea "4K ONE PICK CAM: C Members Compilation"
type textarea "4K ONE PICK CAM: Ce Members Compilation"
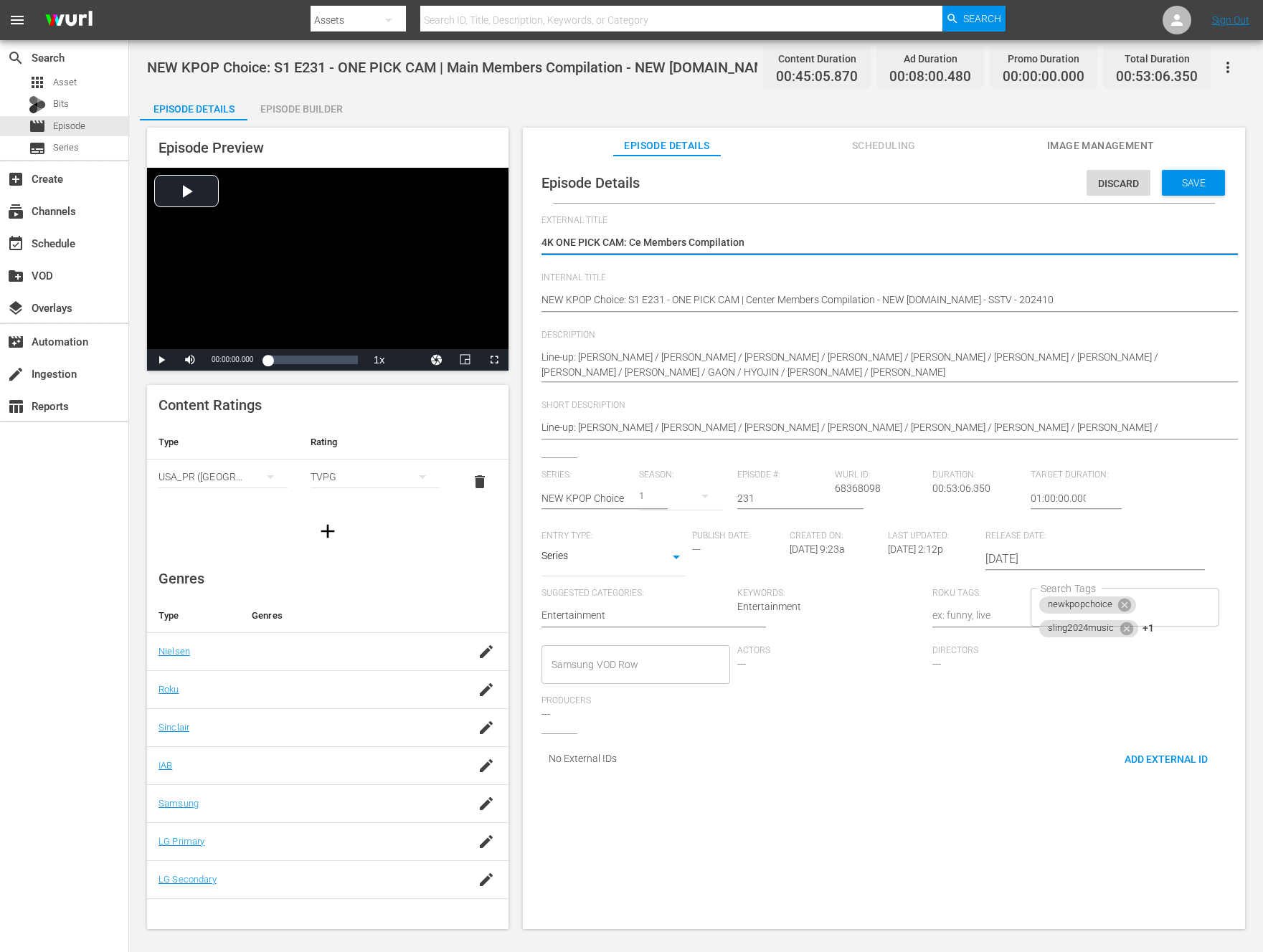
type textarea "4K ONE PICK CAM: Cen Members Compilation"
type textarea "4K ONE PICK CAM: Cent Members Compilation"
type textarea "4K ONE PICK CAM: Cente Members Compilation"
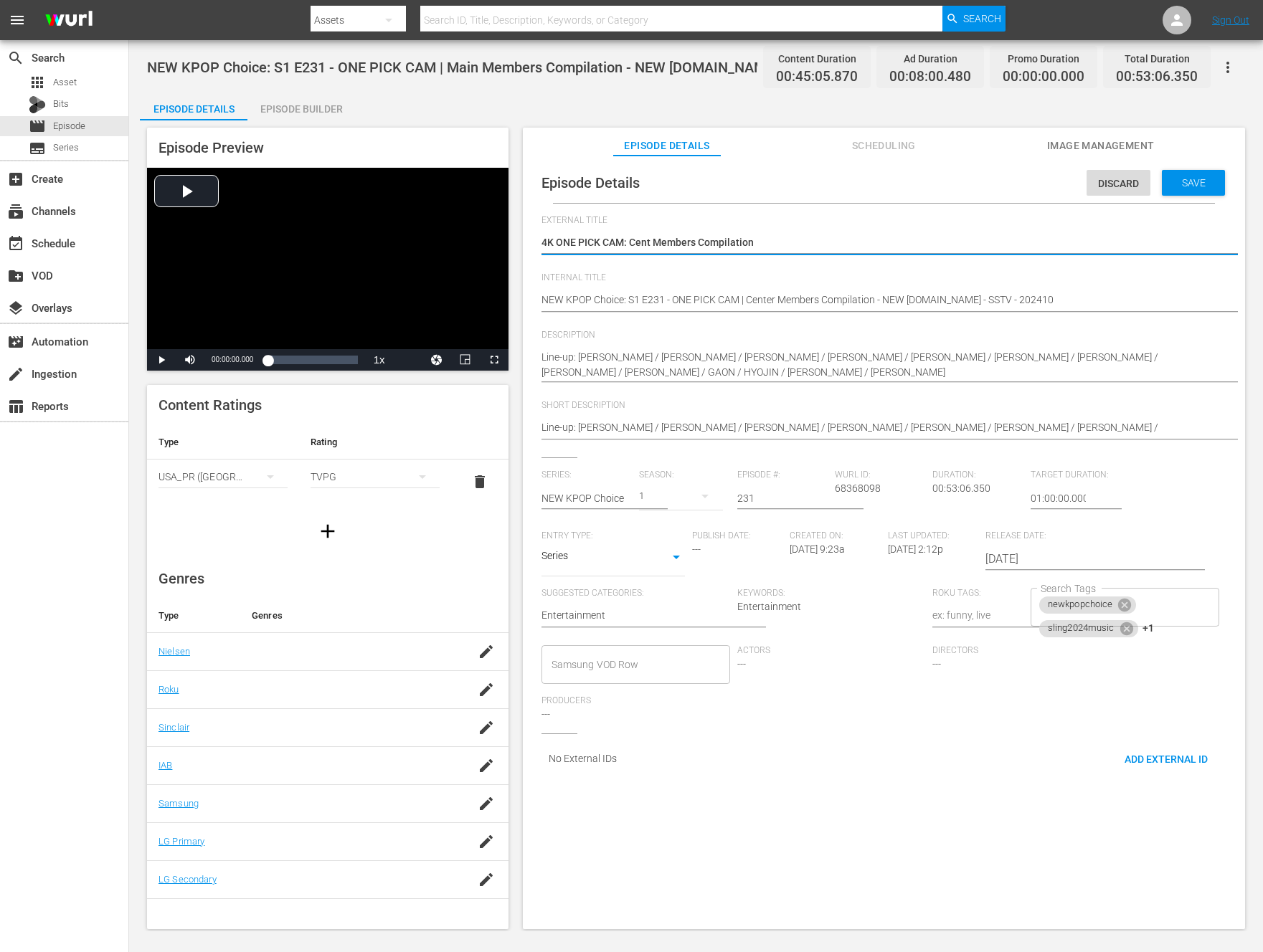
type textarea "4K ONE PICK CAM: Cente Members Compilation"
type textarea "4K ONE PICK CAM: Center Members Compilation"
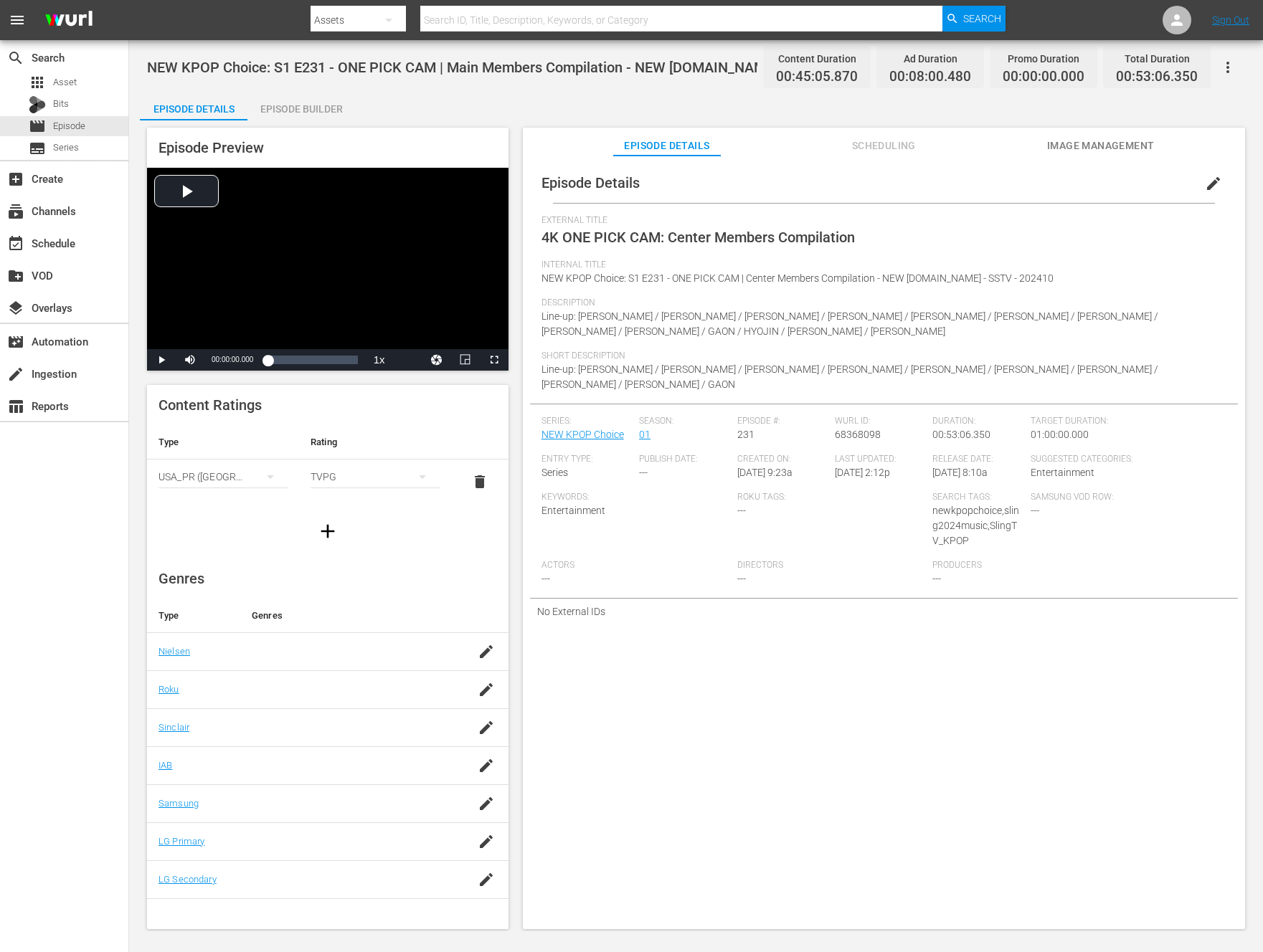
click at [1233, 72] on icon "button" at bounding box center [1228, 67] width 17 height 17
click at [1226, 74] on div "Add Episode to Workspace" at bounding box center [1124, 73] width 218 height 34
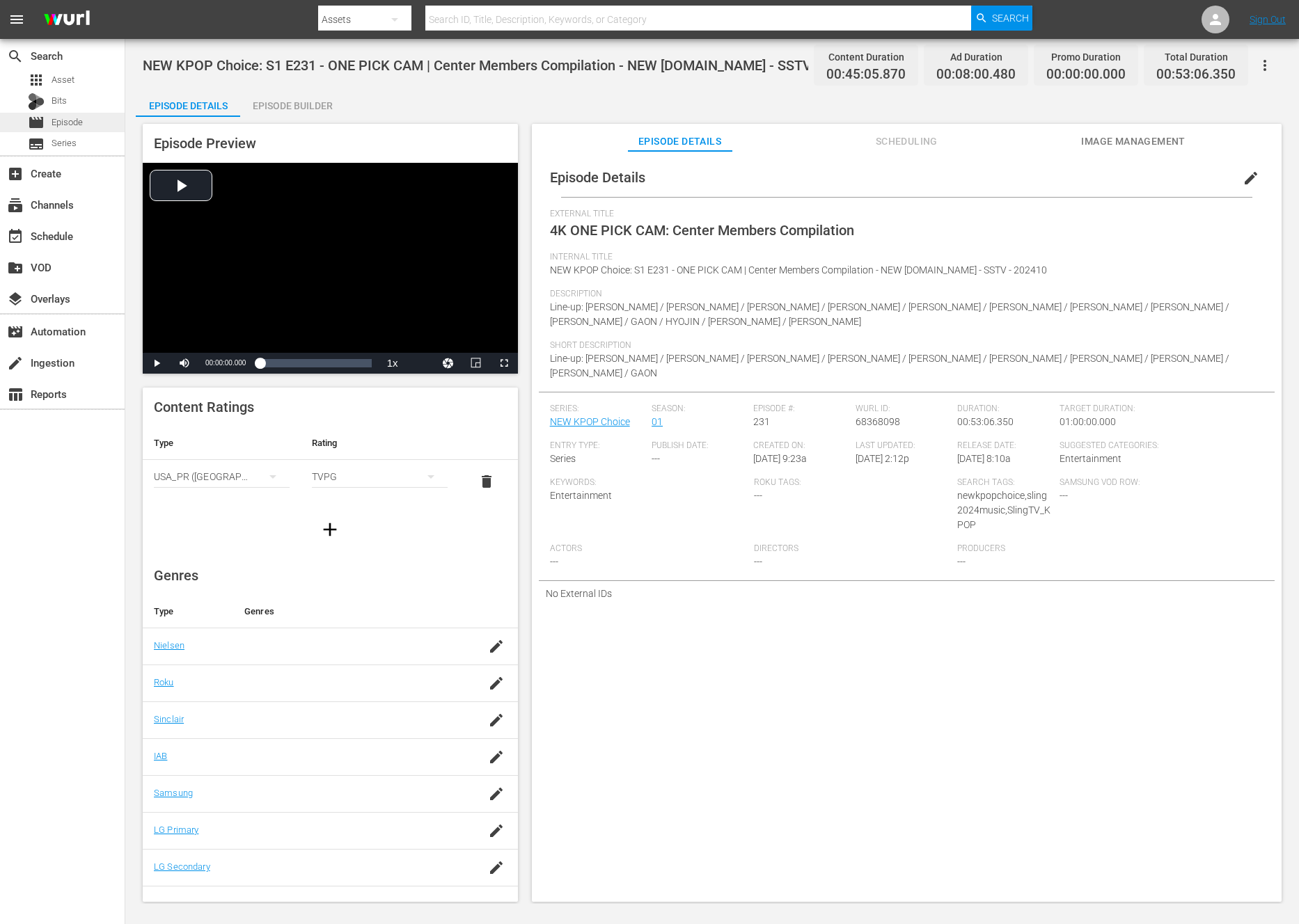
click at [79, 117] on span "Episode" at bounding box center [67, 122] width 31 height 14
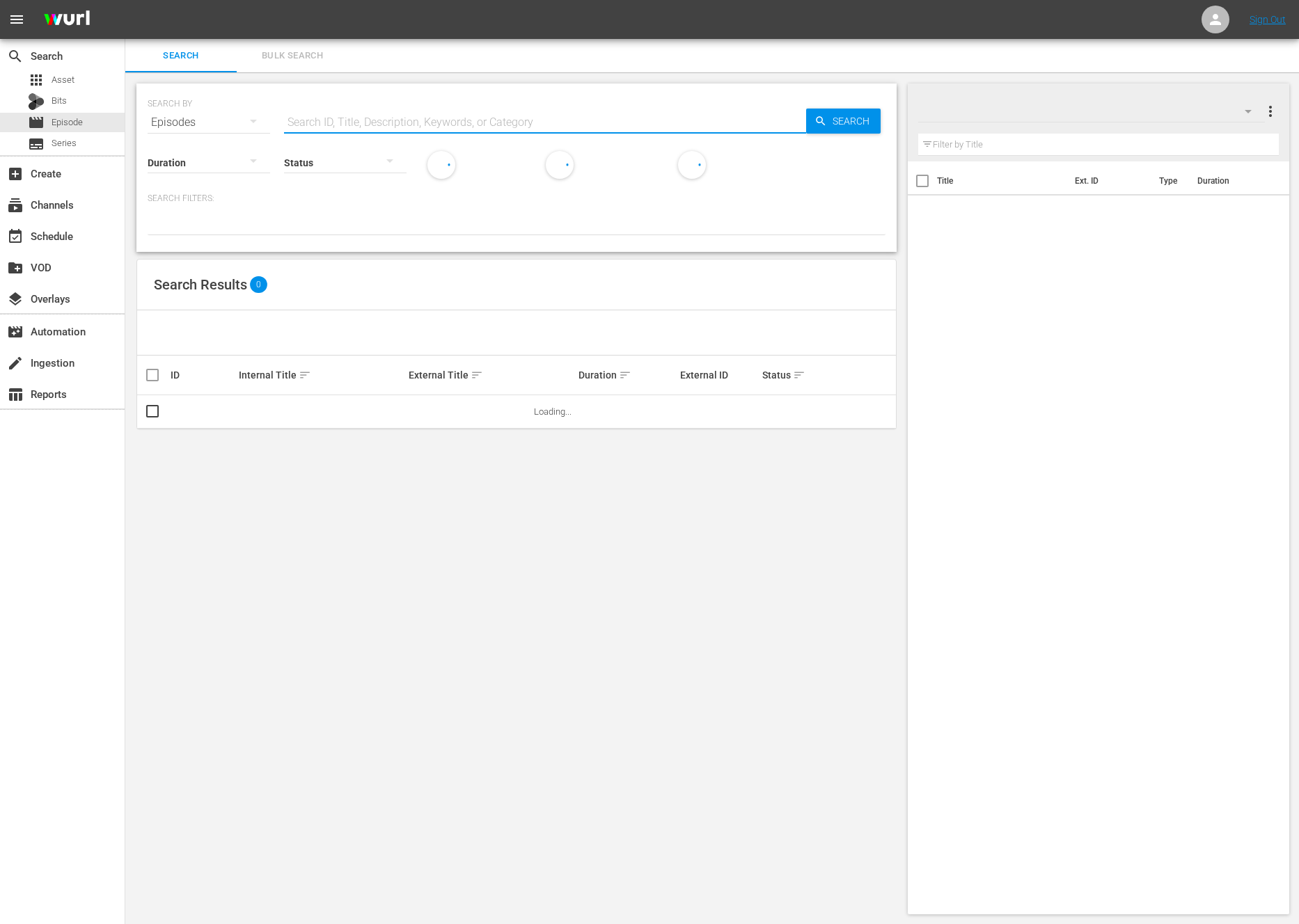
click at [402, 117] on input "text" at bounding box center [544, 122] width 522 height 33
paste input "k-[PERSON_NAME]"
type input "K-contents Voyage"
click at [844, 111] on span "Search" at bounding box center [854, 121] width 54 height 25
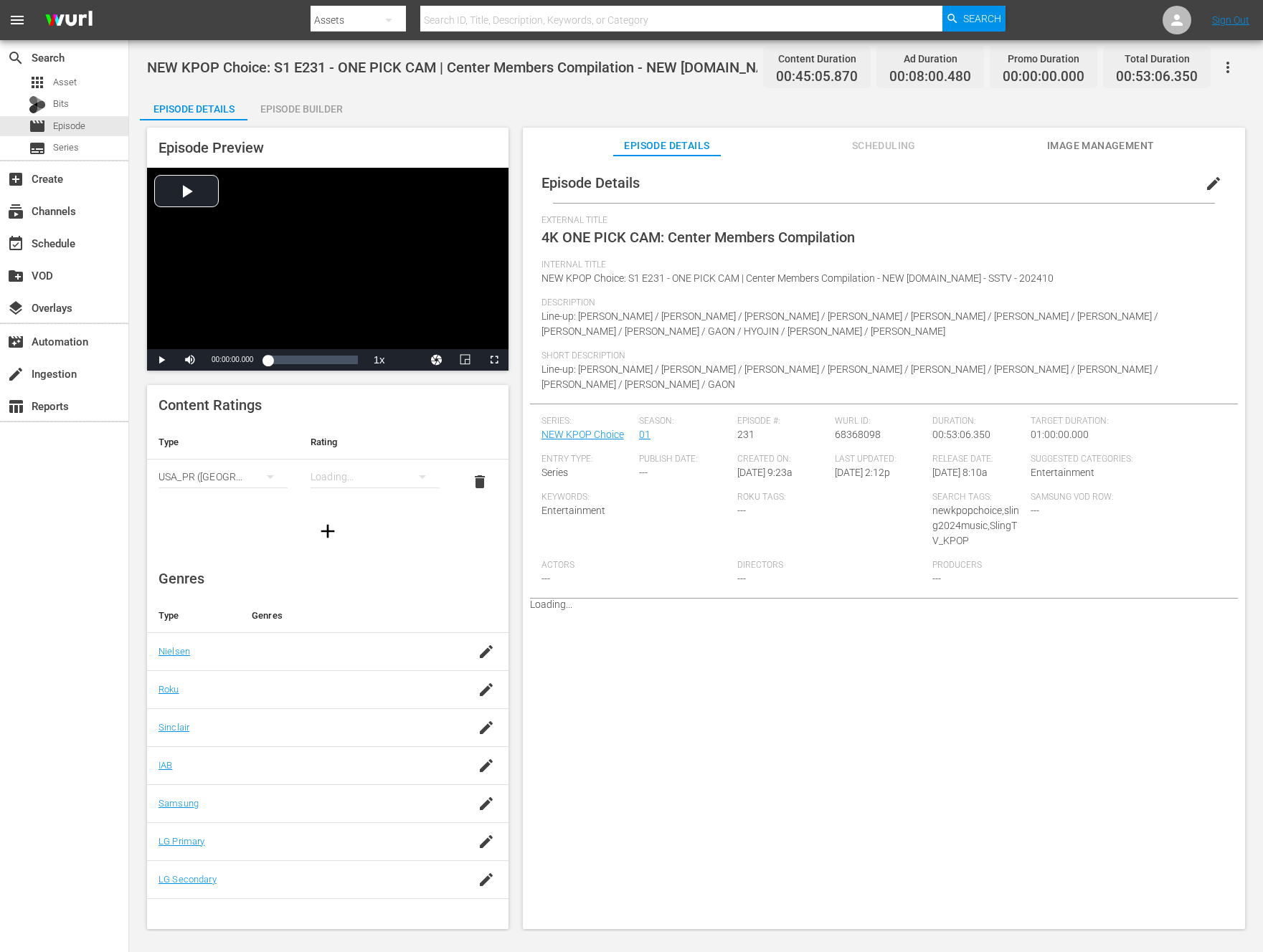
click at [316, 117] on div "Episode Builder" at bounding box center [301, 108] width 107 height 34
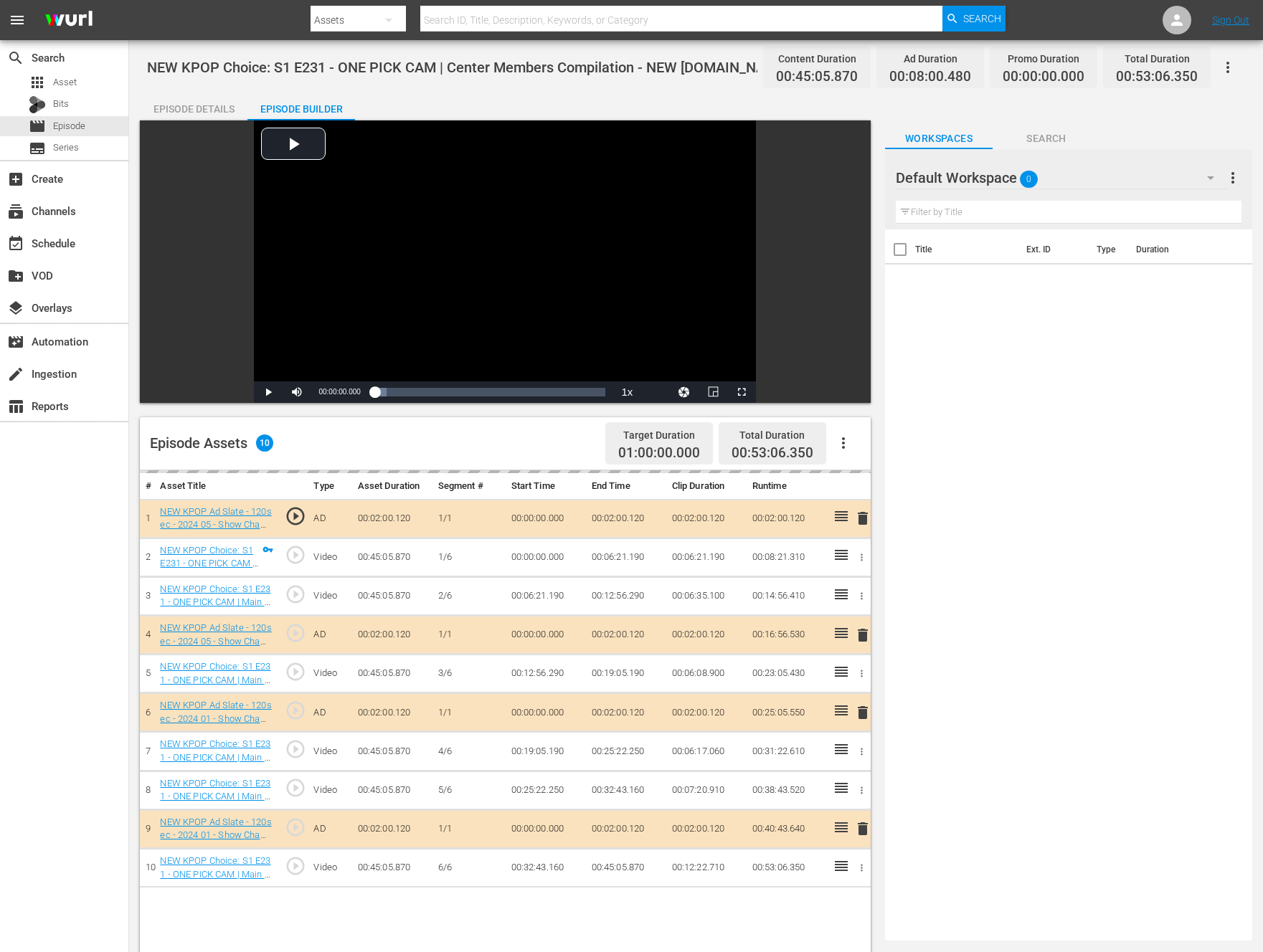
click at [297, 557] on span "play_circle_outline" at bounding box center [296, 555] width 22 height 22
click at [268, 392] on span "Video Player" at bounding box center [268, 392] width 0 height 0
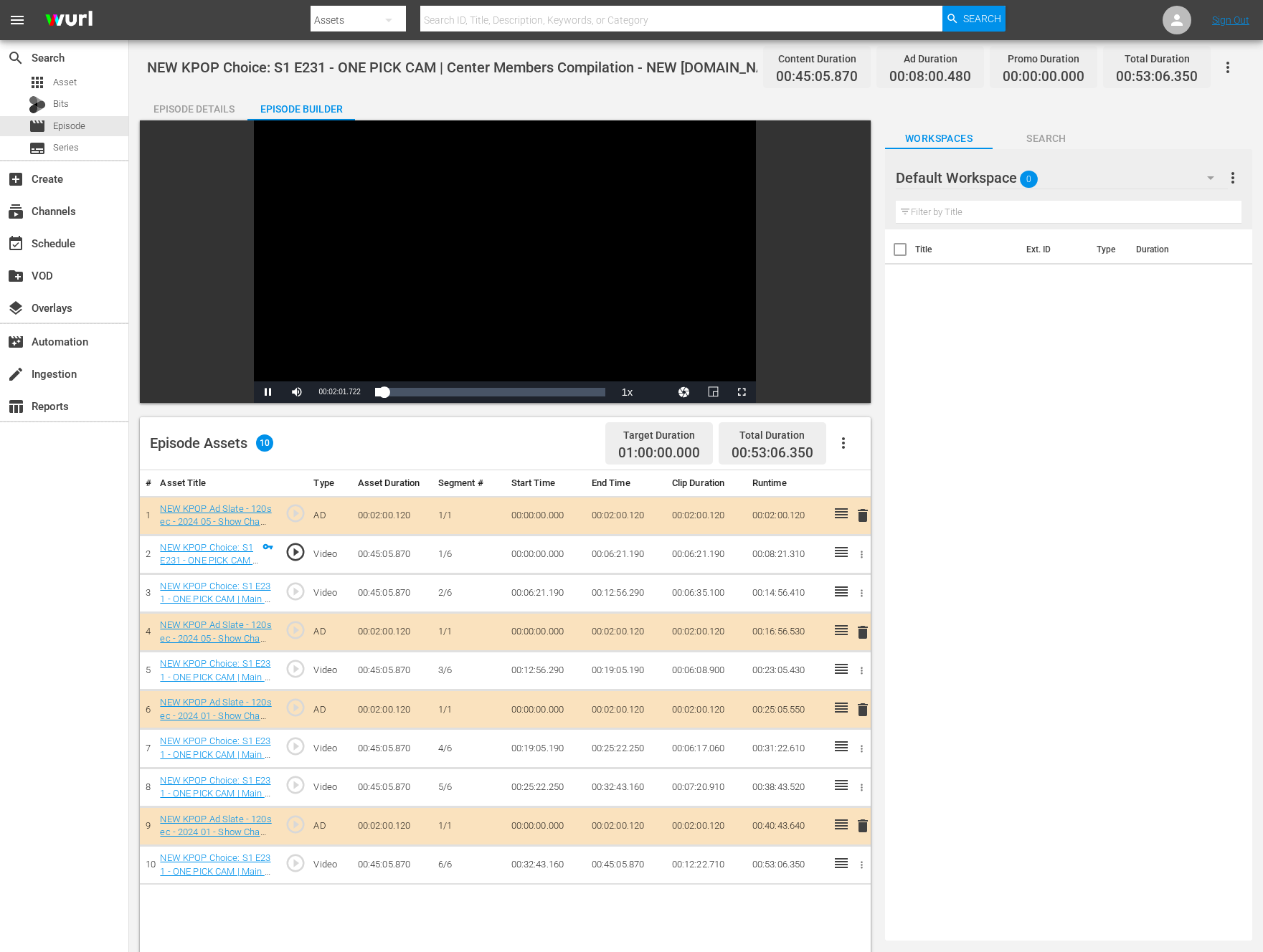
click at [294, 672] on span "play_circle_outline" at bounding box center [296, 669] width 22 height 22
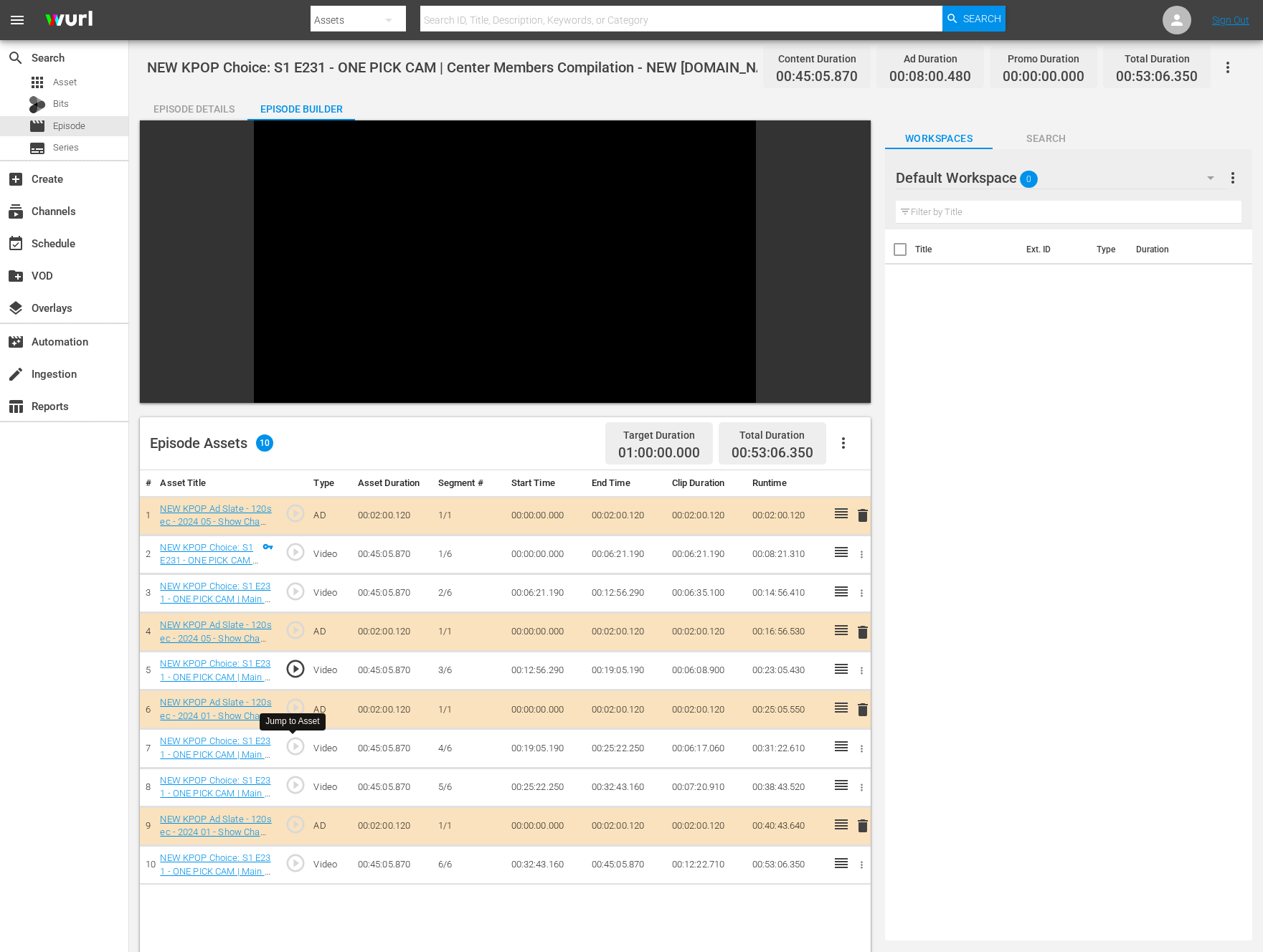
click at [297, 756] on span "play_circle_outline" at bounding box center [296, 746] width 22 height 22
click at [288, 788] on span "play_circle_outline" at bounding box center [296, 785] width 22 height 22
click at [302, 867] on span "play_circle_outline" at bounding box center [296, 863] width 22 height 22
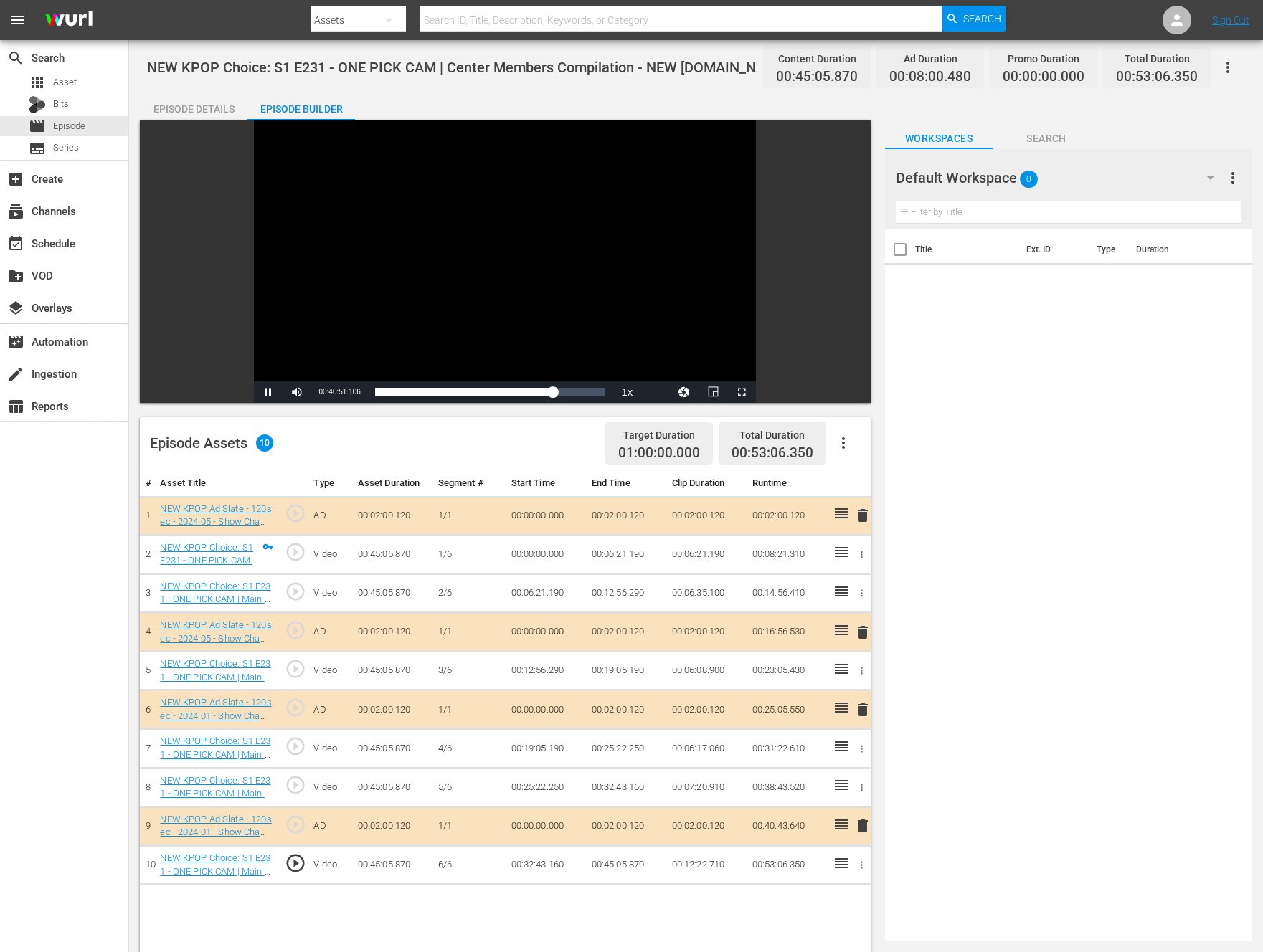
click at [614, 237] on div "Video Player" at bounding box center [505, 250] width 502 height 261
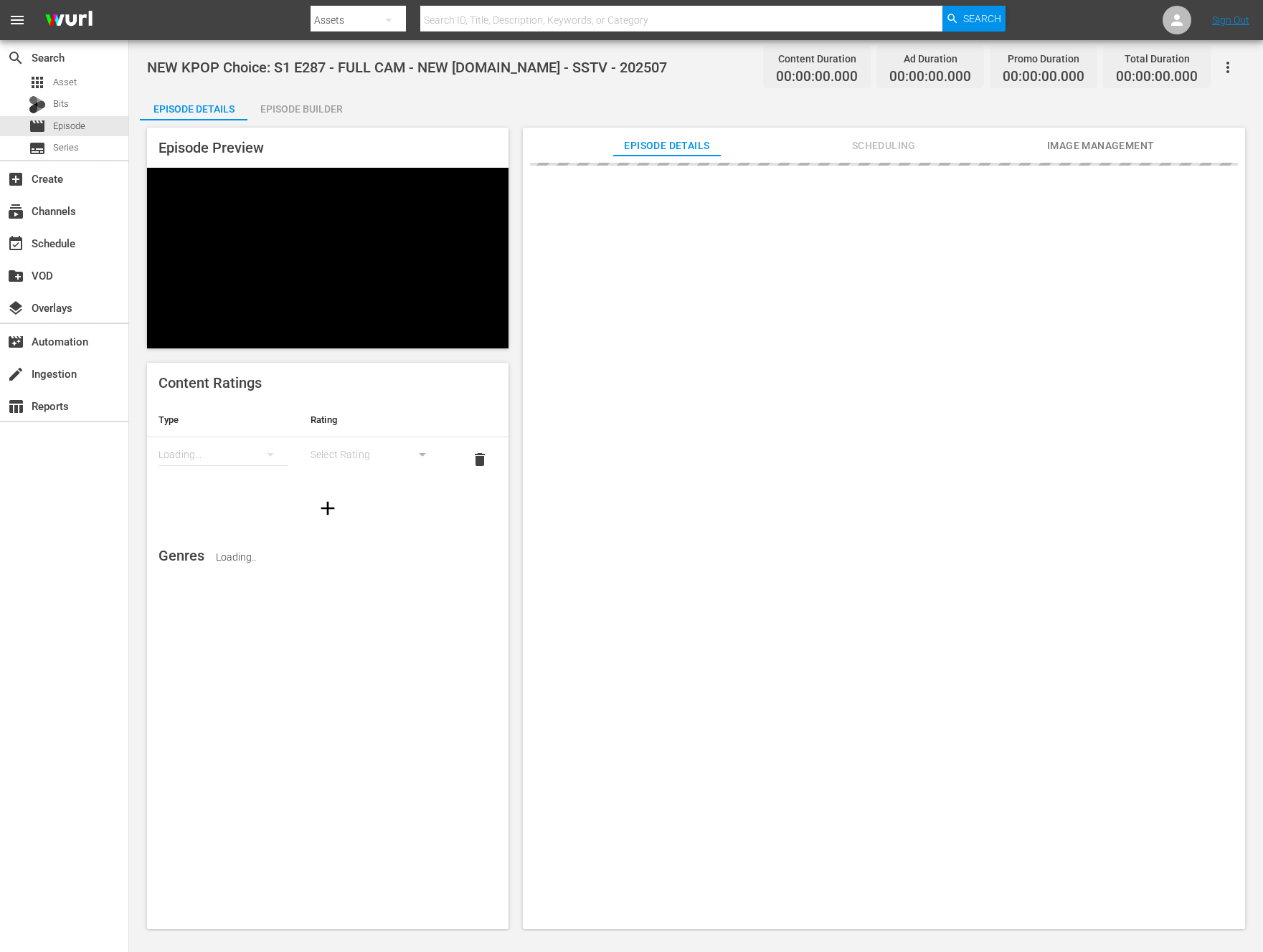
click at [319, 102] on div "Episode Builder" at bounding box center [301, 108] width 107 height 34
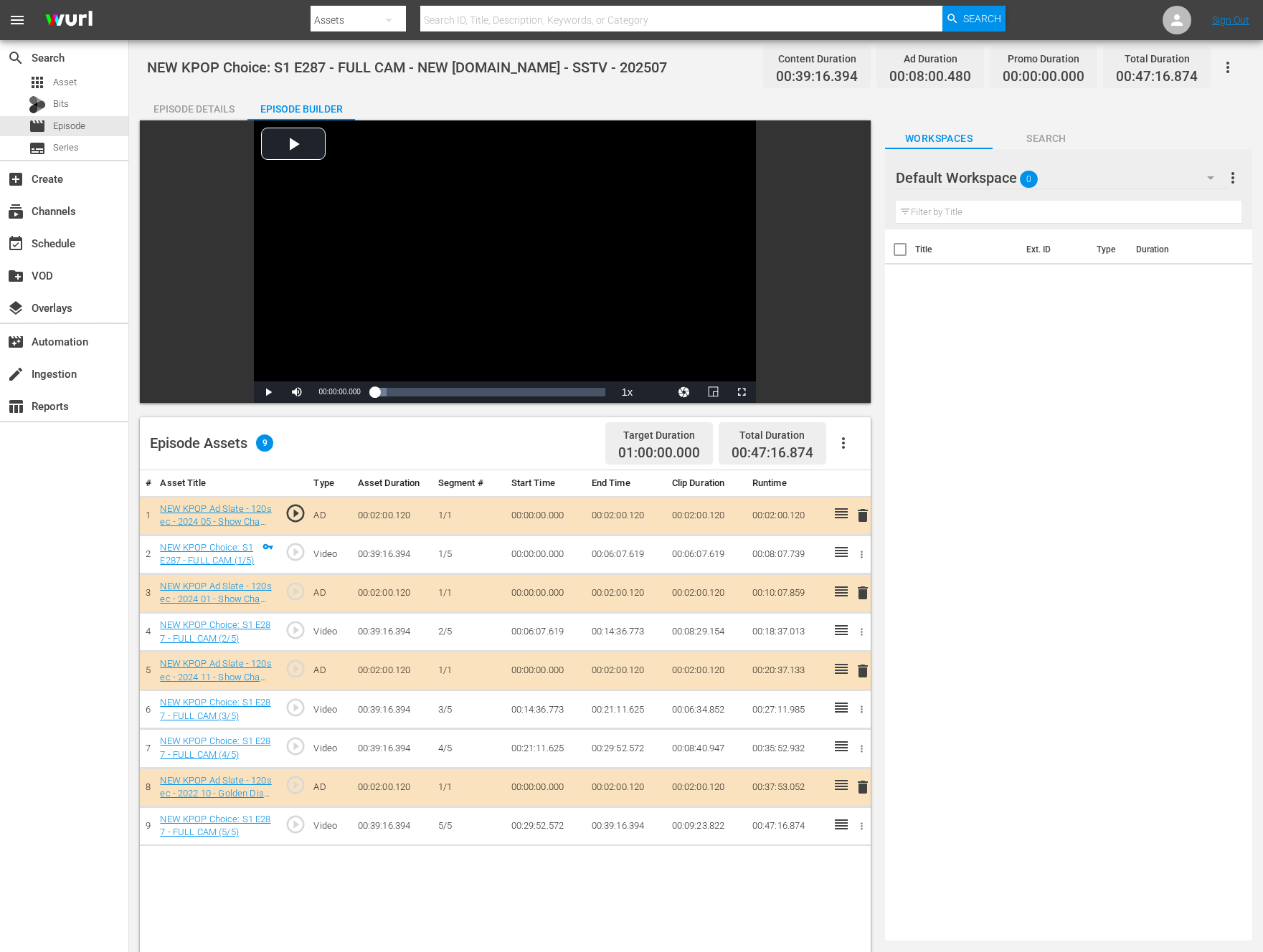
click at [304, 550] on span "play_circle_outline" at bounding box center [296, 552] width 22 height 22
click at [268, 392] on span "Video Player" at bounding box center [268, 392] width 0 height 0
click at [1030, 402] on div "Title Ext. ID Type Duration" at bounding box center [1068, 582] width 367 height 705
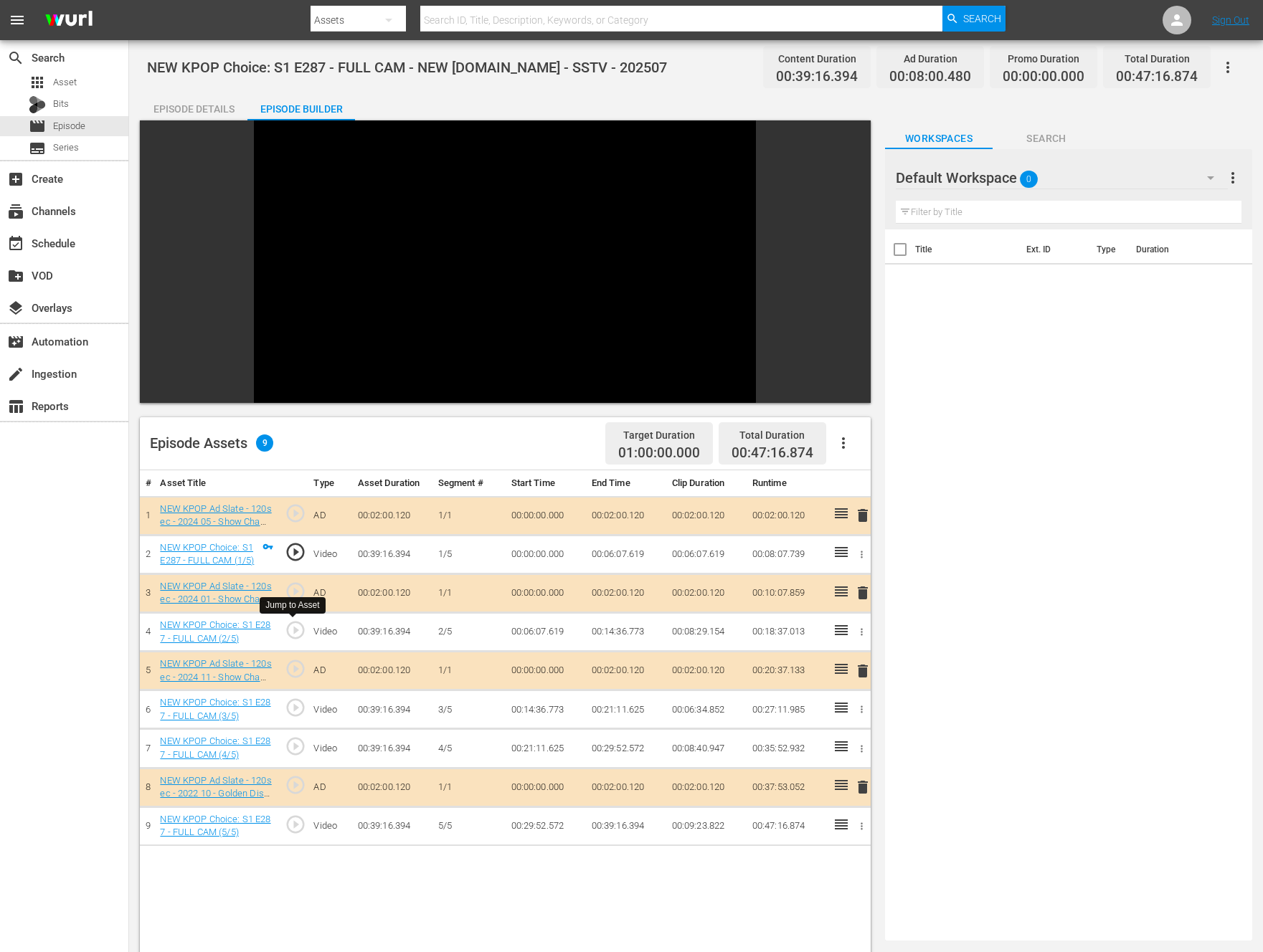
click at [292, 626] on span "play_circle_outline" at bounding box center [296, 630] width 22 height 22
click at [288, 746] on span "play_circle_outline" at bounding box center [296, 746] width 22 height 22
click at [294, 823] on span "play_circle_outline" at bounding box center [296, 824] width 22 height 22
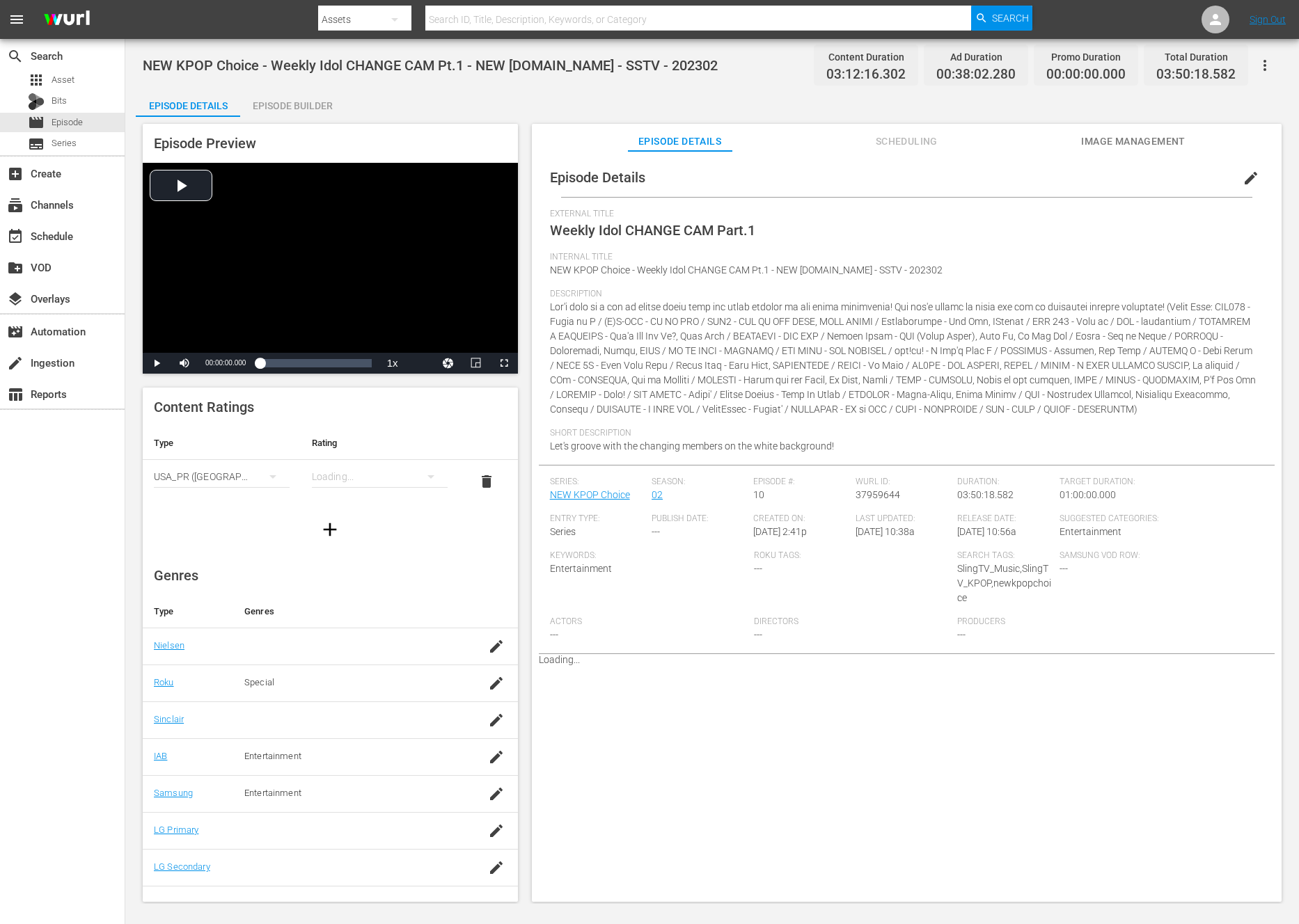
click at [317, 107] on div "Episode Builder" at bounding box center [293, 105] width 104 height 33
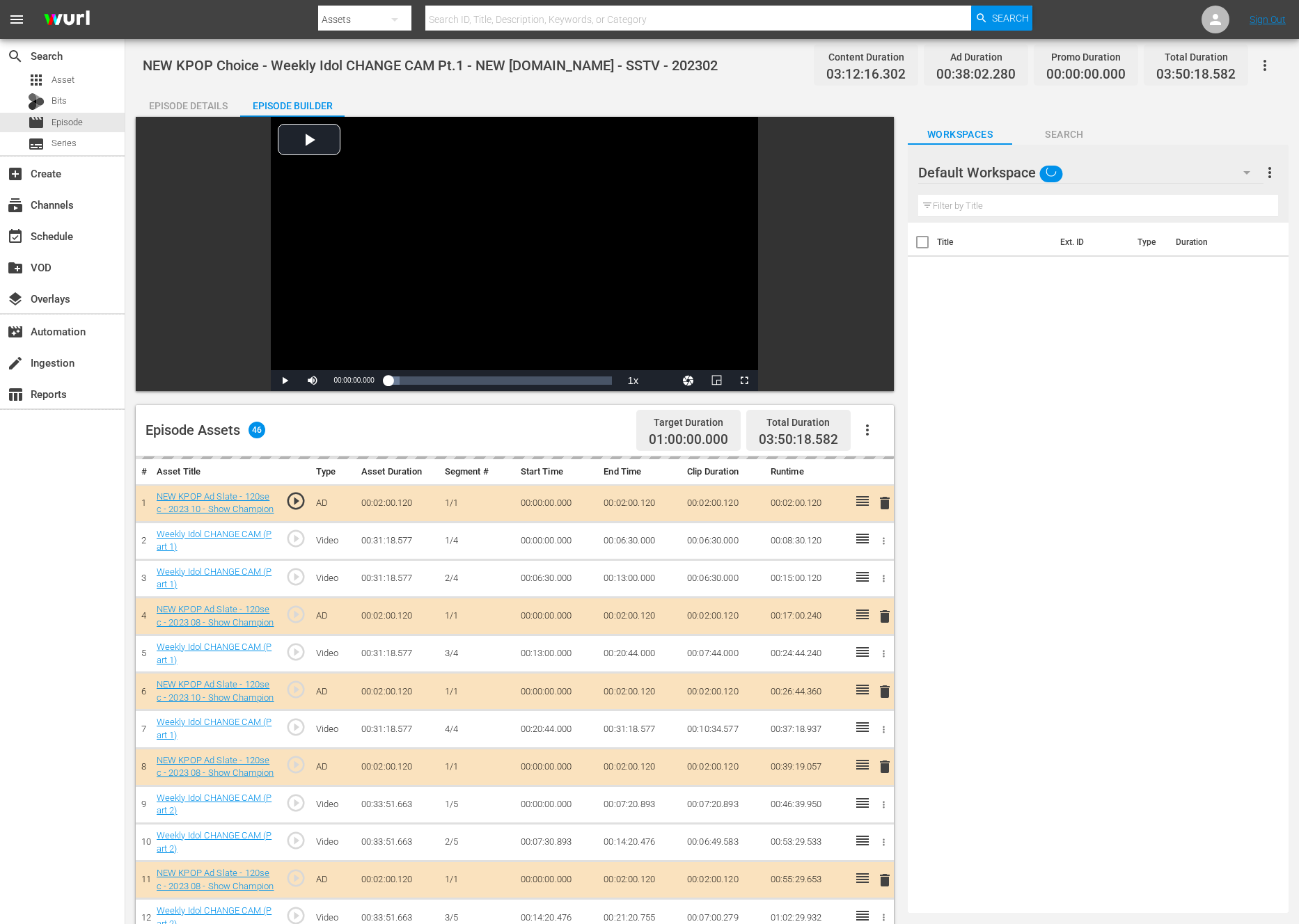
click at [303, 538] on span "play_circle_outline" at bounding box center [296, 539] width 21 height 21
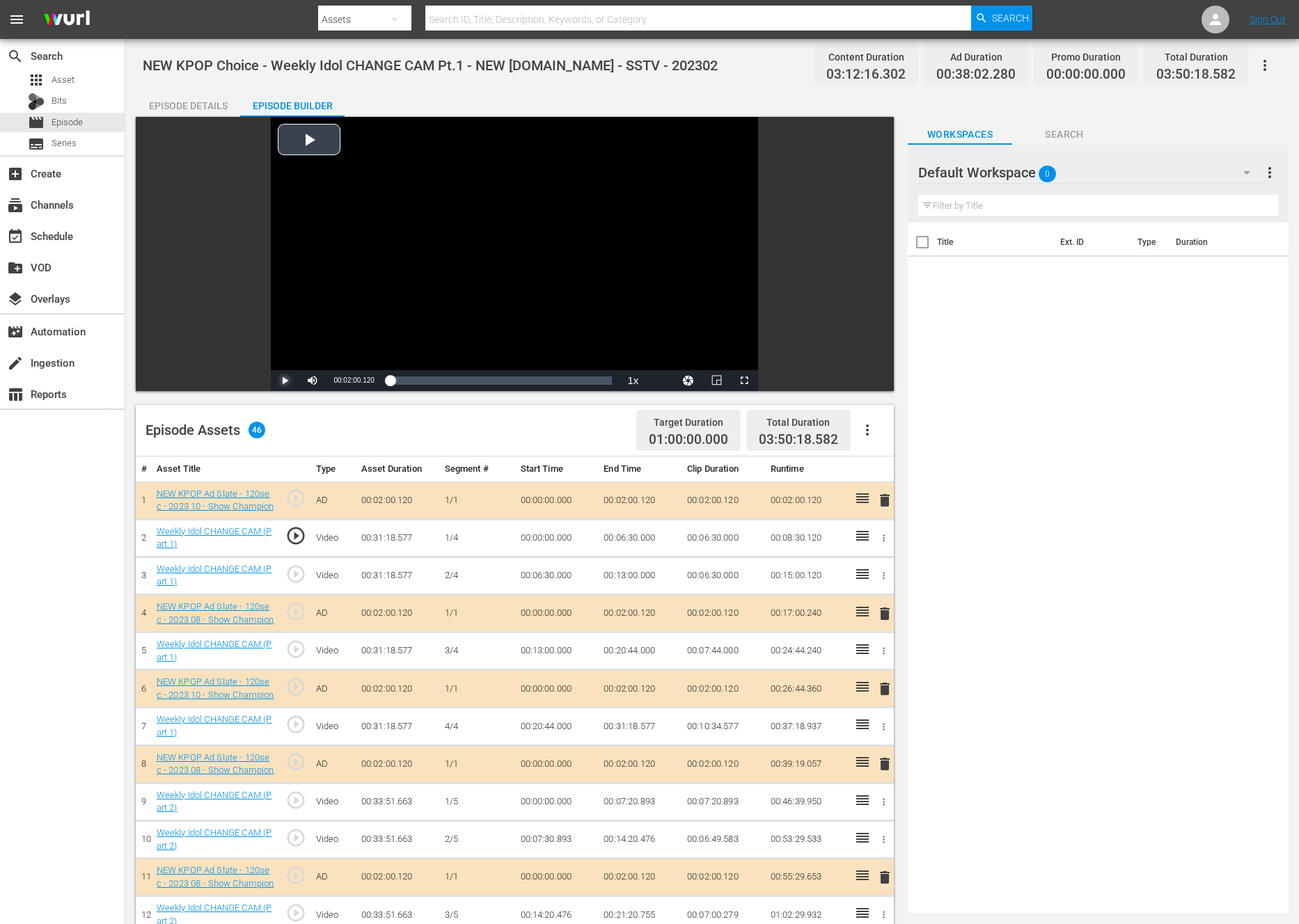
click at [284, 381] on span "Video Player" at bounding box center [284, 381] width 0 height 0
